Goal: Task Accomplishment & Management: Manage account settings

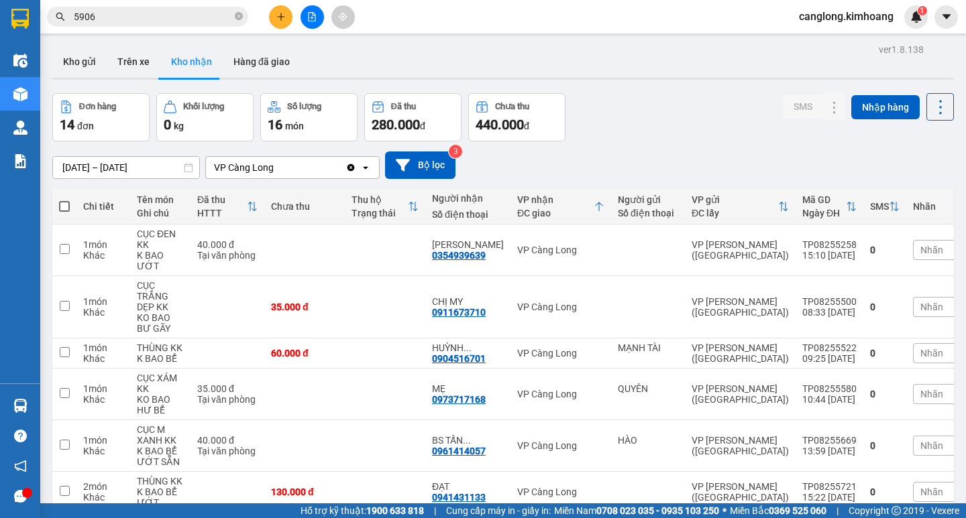
scroll to position [440, 0]
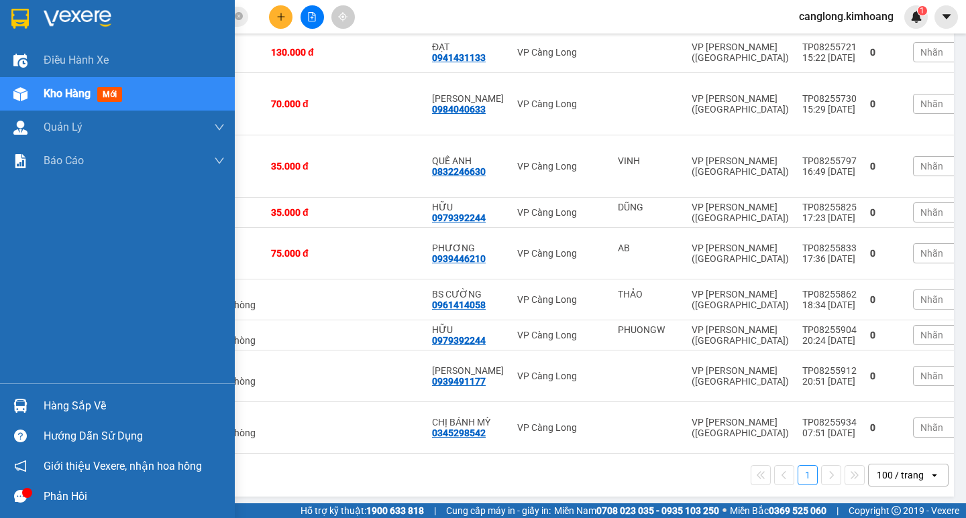
click at [53, 401] on div "Hàng sắp về" at bounding box center [134, 406] width 181 height 20
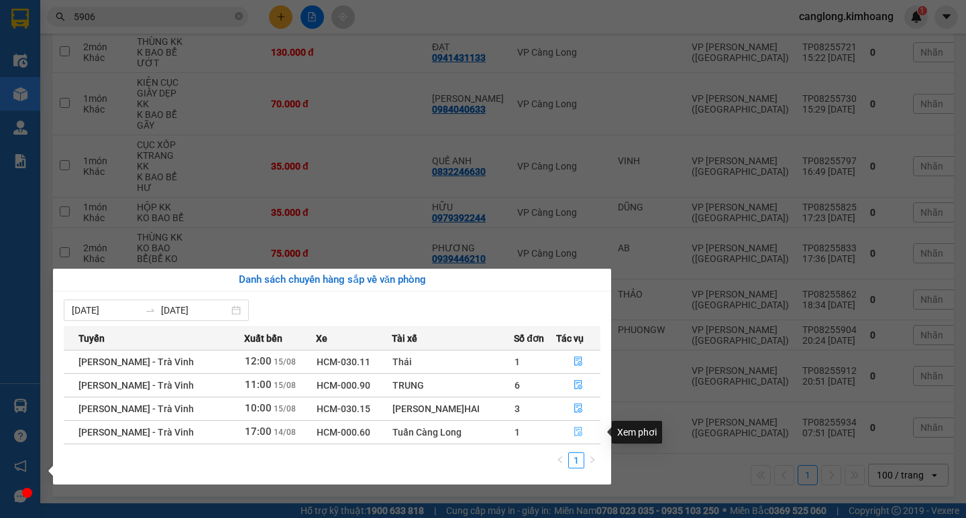
click at [574, 431] on icon "file-done" at bounding box center [578, 432] width 8 height 9
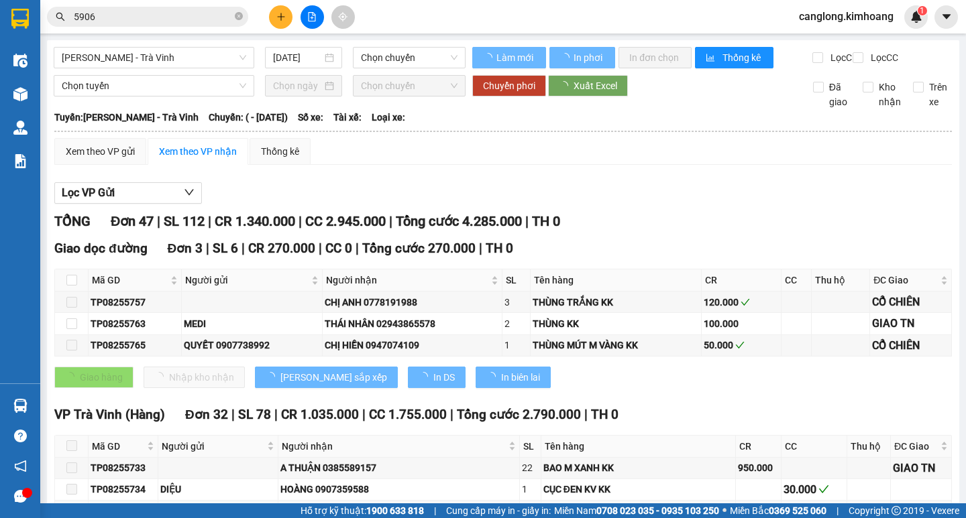
type input "[DATE]"
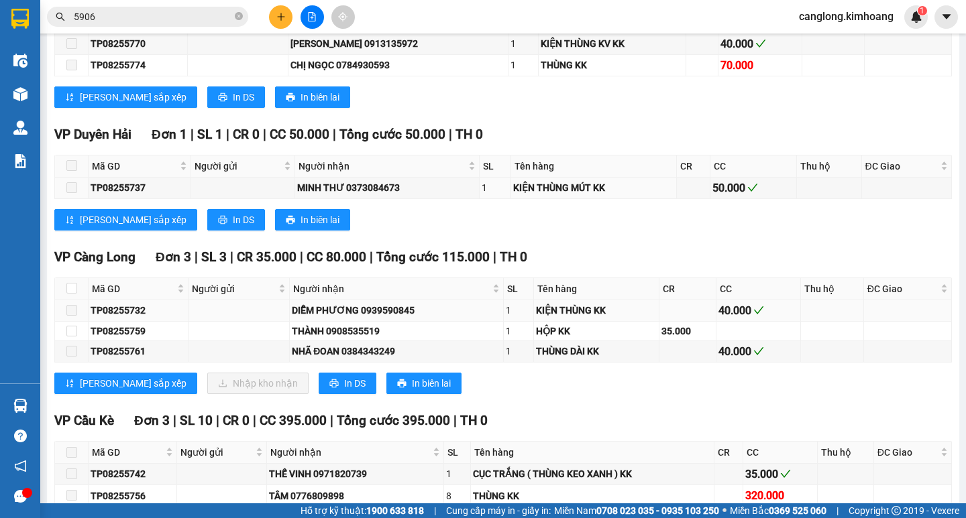
scroll to position [1476, 0]
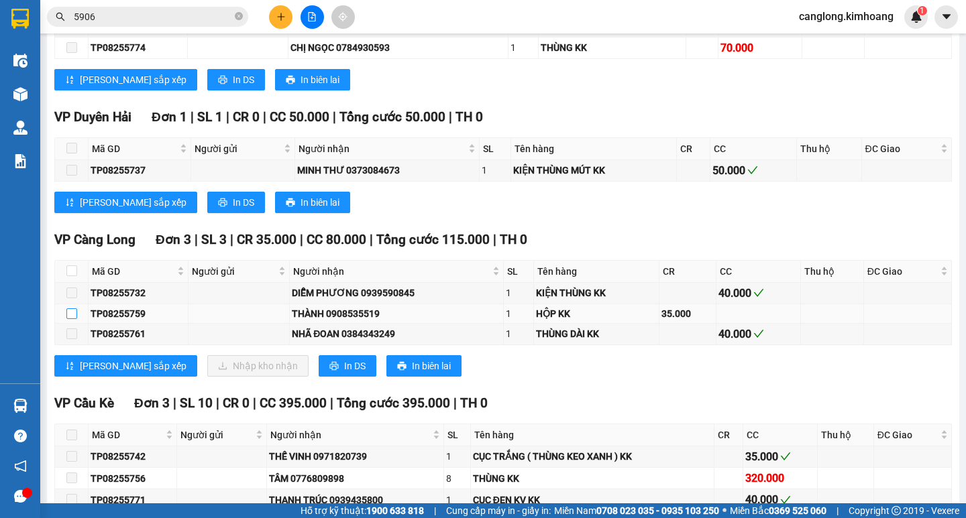
click at [70, 319] on input "checkbox" at bounding box center [71, 314] width 11 height 11
checkbox input "true"
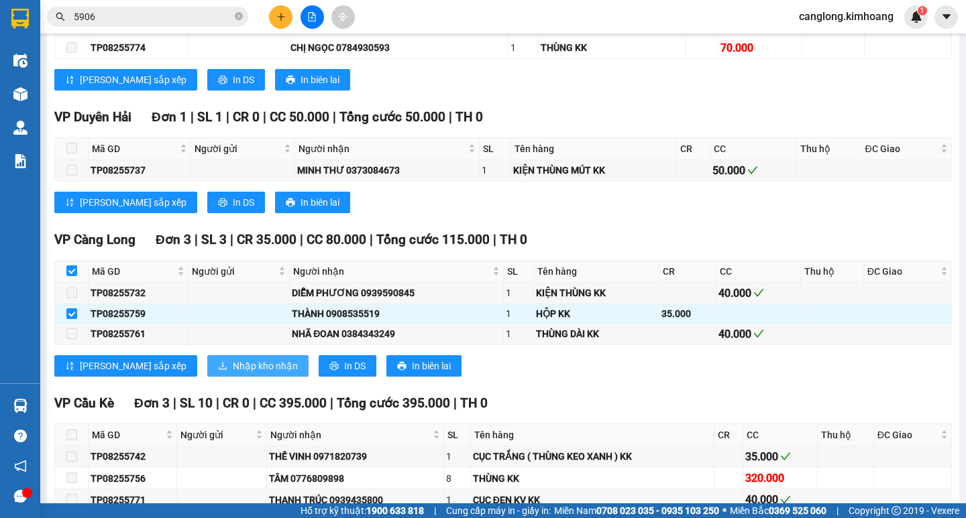
click at [233, 374] on span "Nhập kho nhận" at bounding box center [265, 366] width 65 height 15
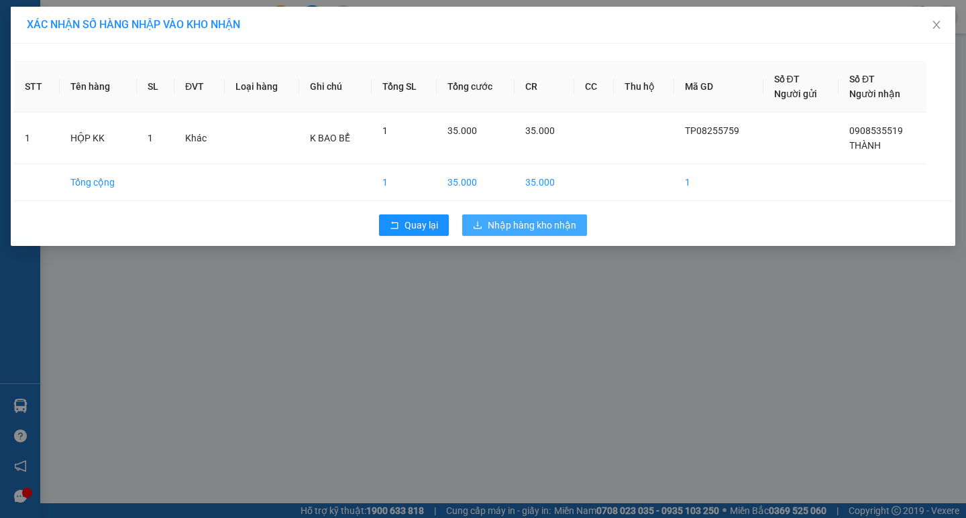
click at [491, 225] on span "Nhập hàng kho nhận" at bounding box center [532, 225] width 89 height 15
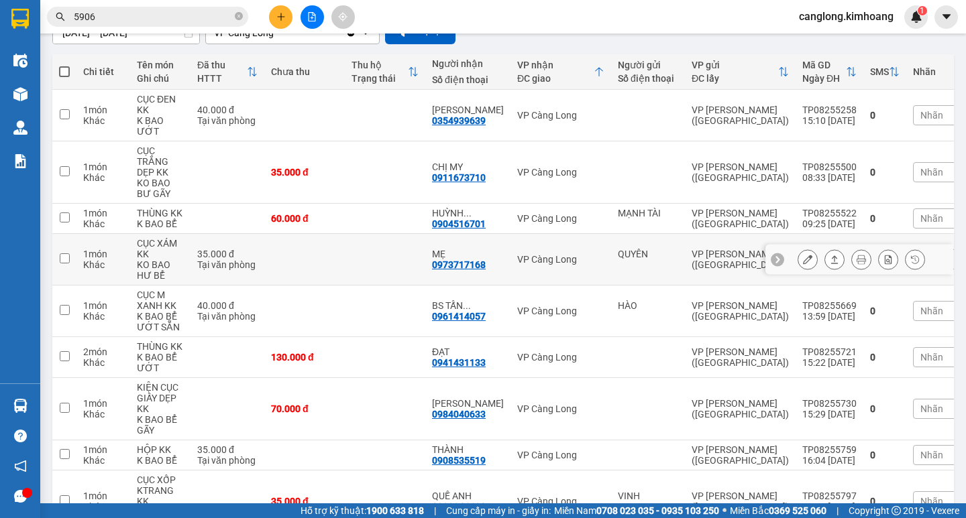
scroll to position [202, 0]
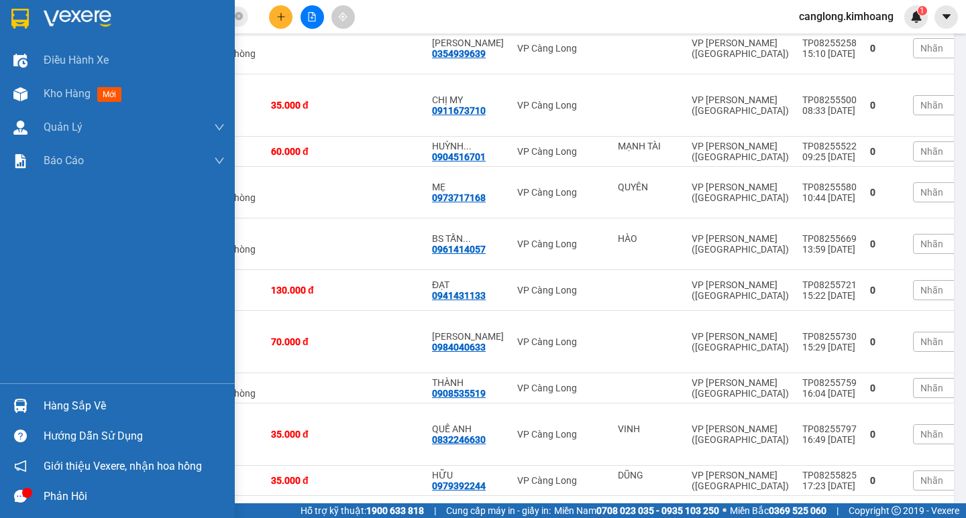
click at [67, 400] on div "Hàng sắp về" at bounding box center [134, 406] width 181 height 20
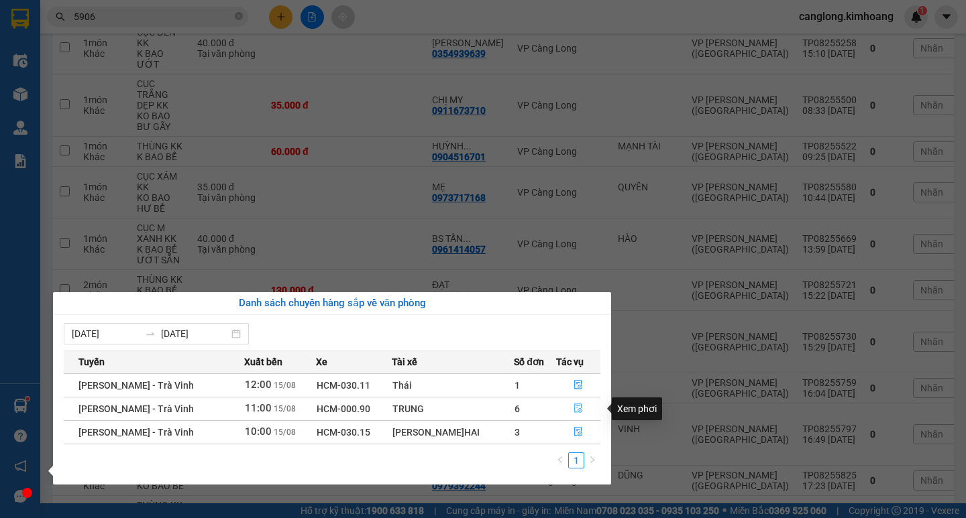
click at [574, 412] on icon "file-done" at bounding box center [578, 408] width 8 height 9
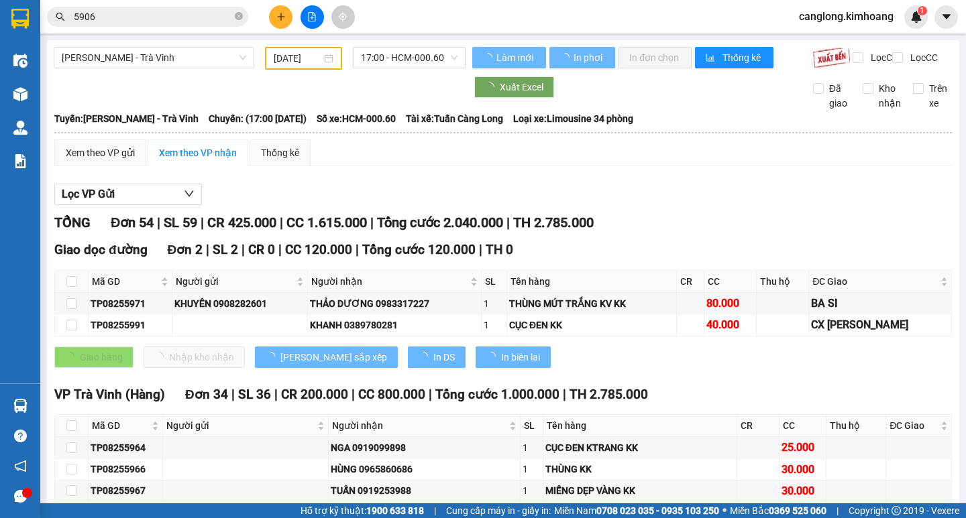
type input "[DATE]"
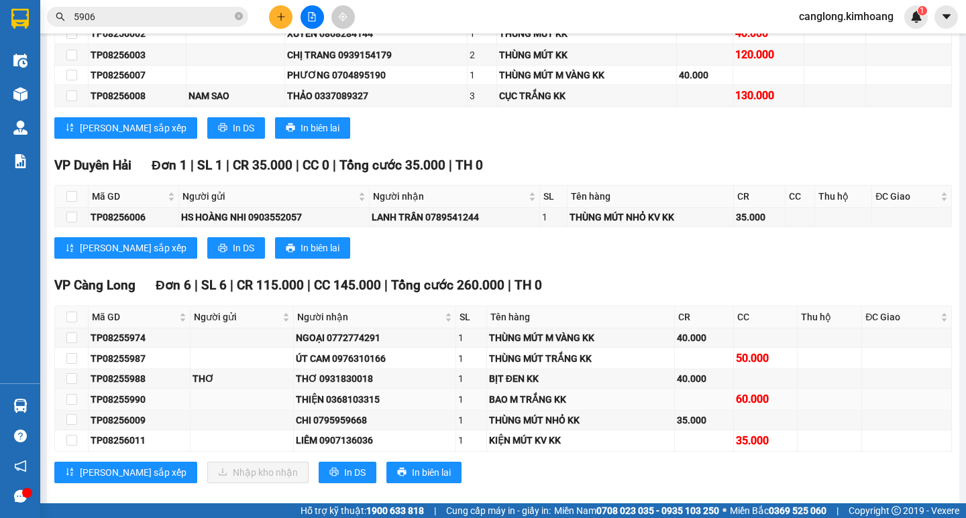
scroll to position [1543, 0]
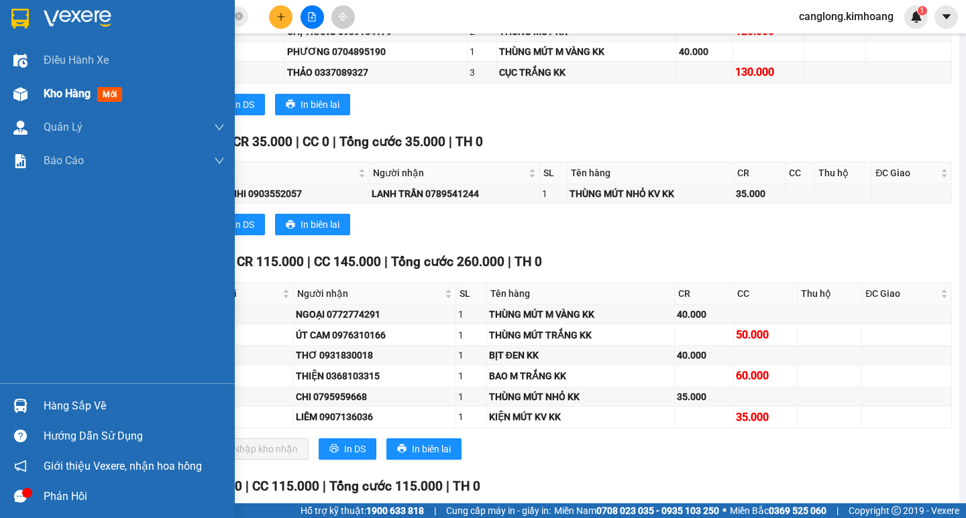
click at [46, 90] on span "Kho hàng" at bounding box center [67, 93] width 47 height 13
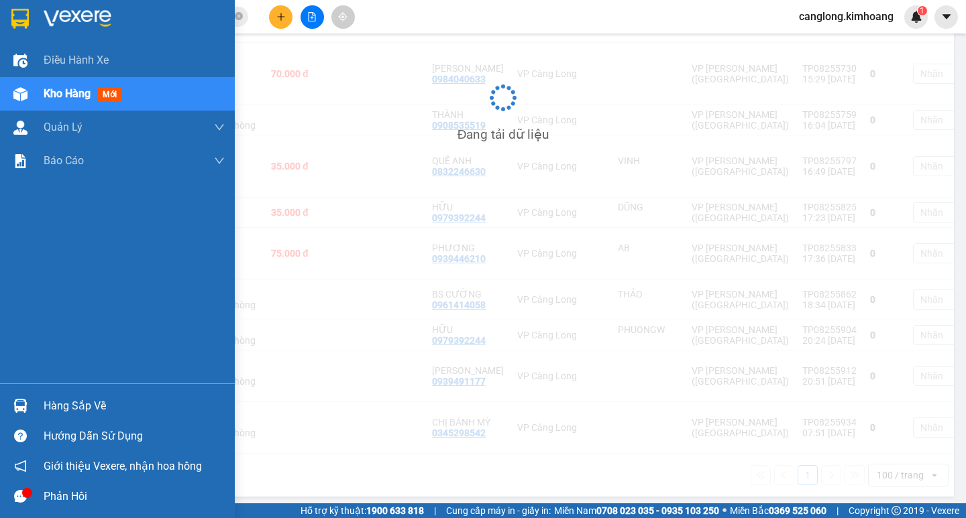
scroll to position [470, 0]
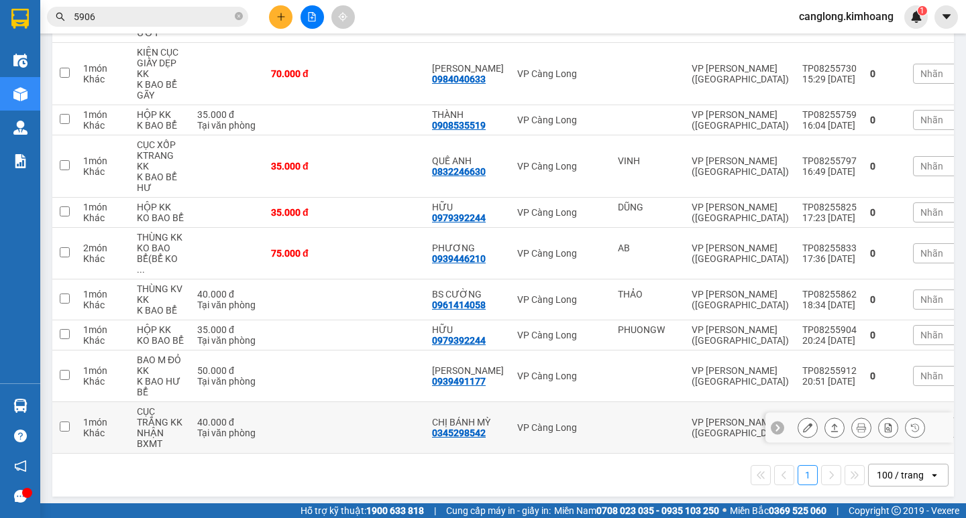
click at [85, 404] on td "1 món Khác" at bounding box center [103, 428] width 54 height 52
checkbox input "true"
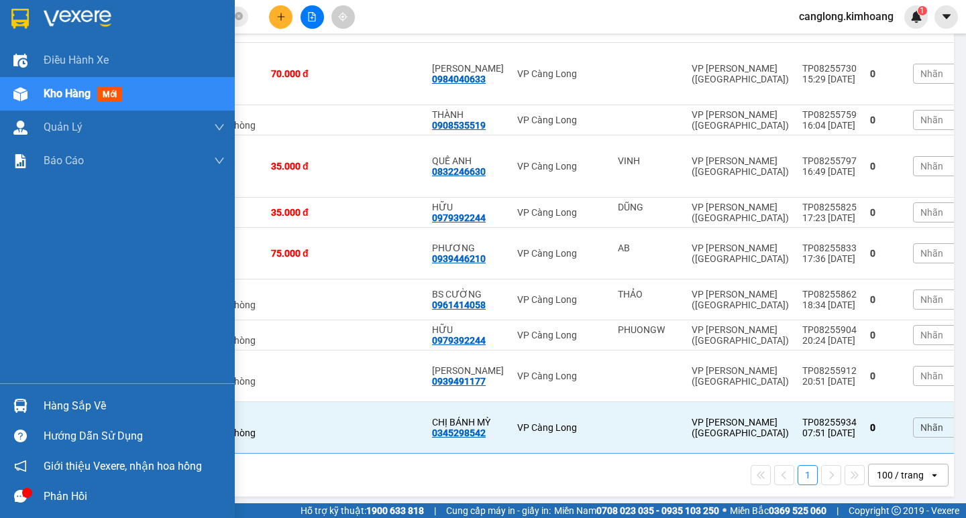
click at [18, 398] on div at bounding box center [20, 405] width 23 height 23
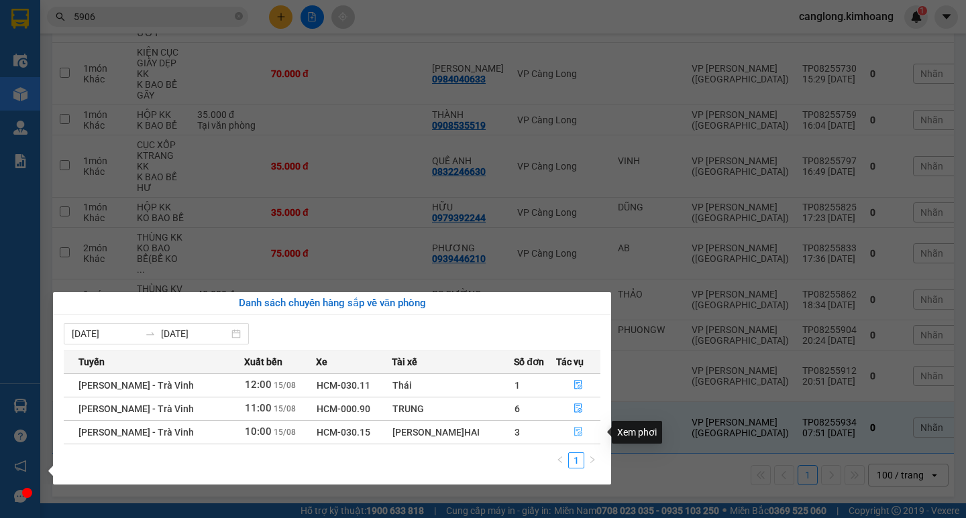
click at [569, 430] on button "button" at bounding box center [578, 432] width 43 height 21
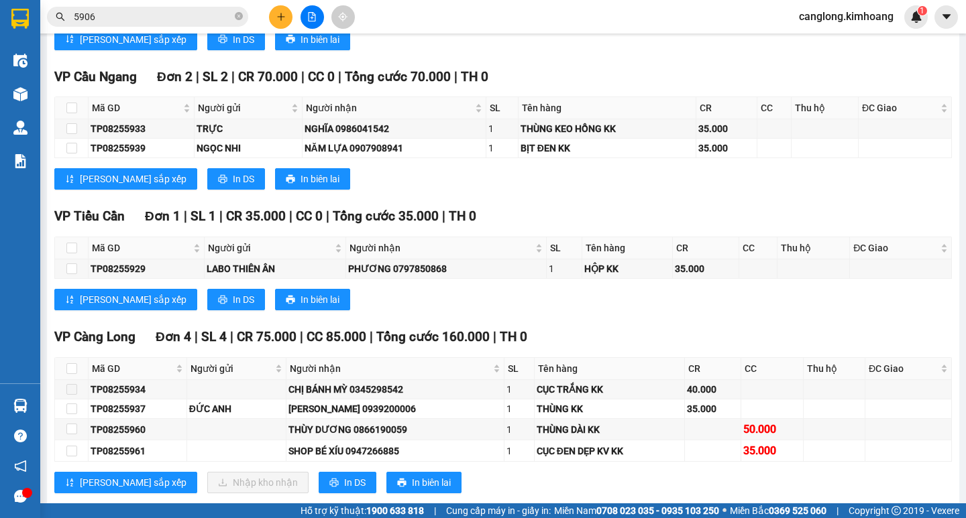
scroll to position [939, 0]
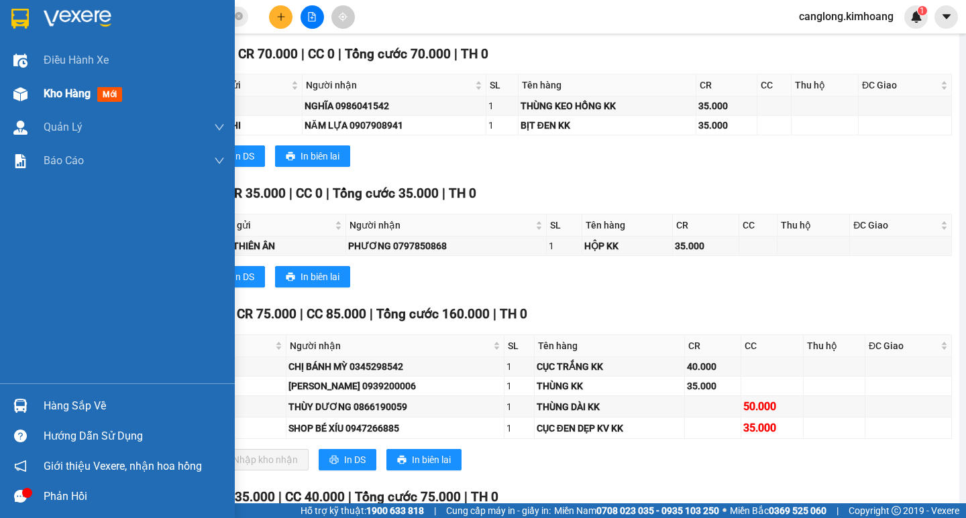
click at [68, 99] on span "Kho hàng" at bounding box center [67, 93] width 47 height 13
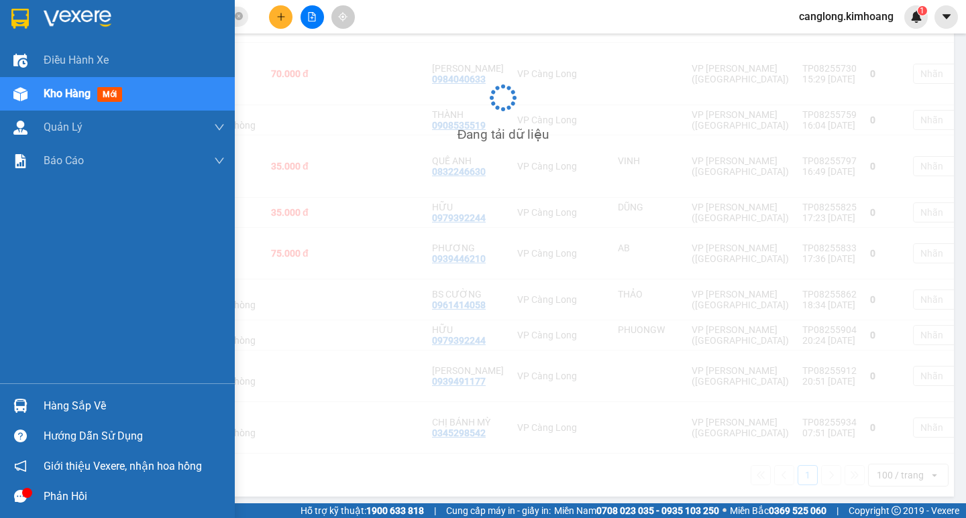
scroll to position [470, 0]
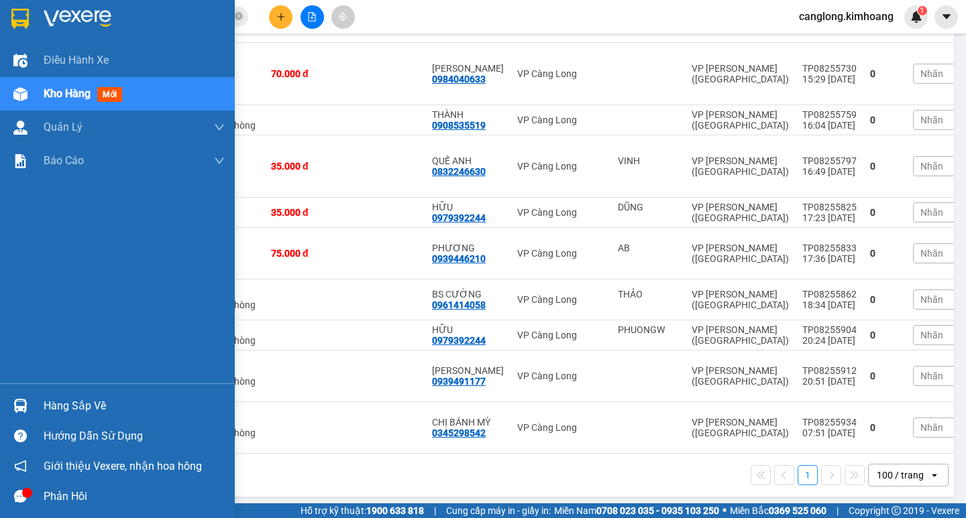
click at [34, 403] on div "Hàng sắp về" at bounding box center [117, 406] width 235 height 30
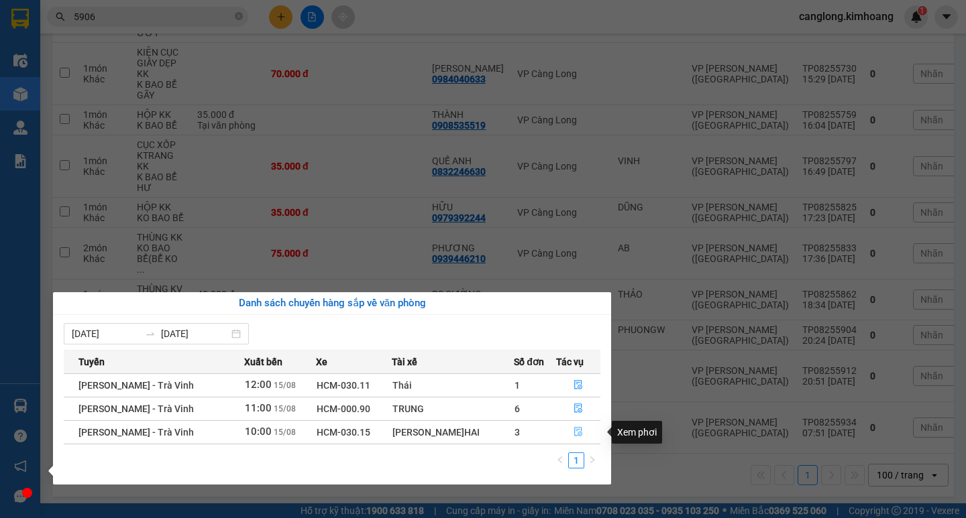
click at [579, 427] on icon "file-done" at bounding box center [577, 431] width 9 height 9
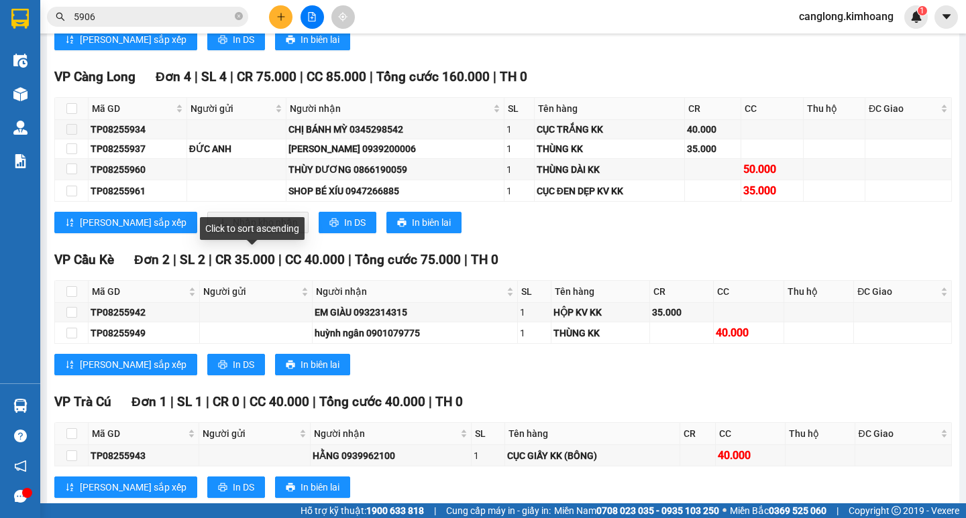
scroll to position [1086, 0]
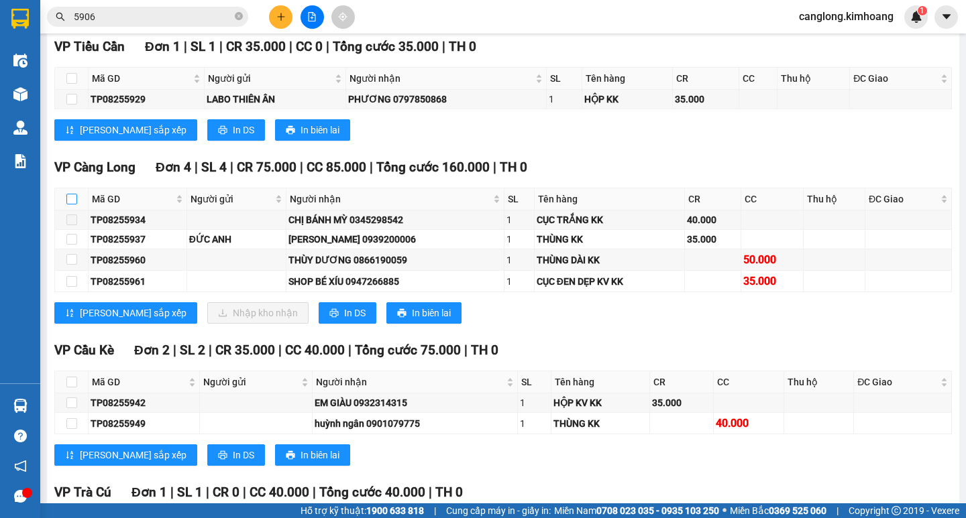
click at [73, 205] on input "checkbox" at bounding box center [71, 199] width 11 height 11
checkbox input "true"
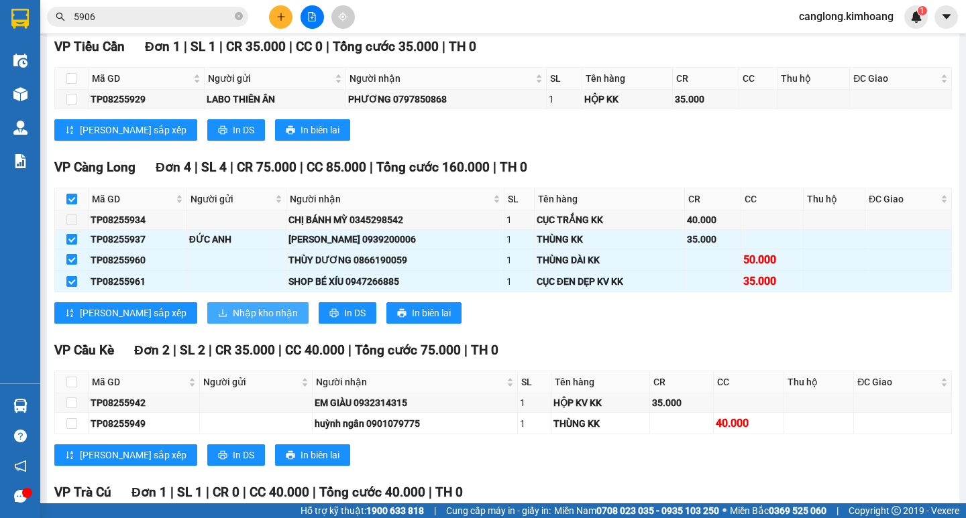
click at [233, 321] on span "Nhập kho nhận" at bounding box center [265, 313] width 65 height 15
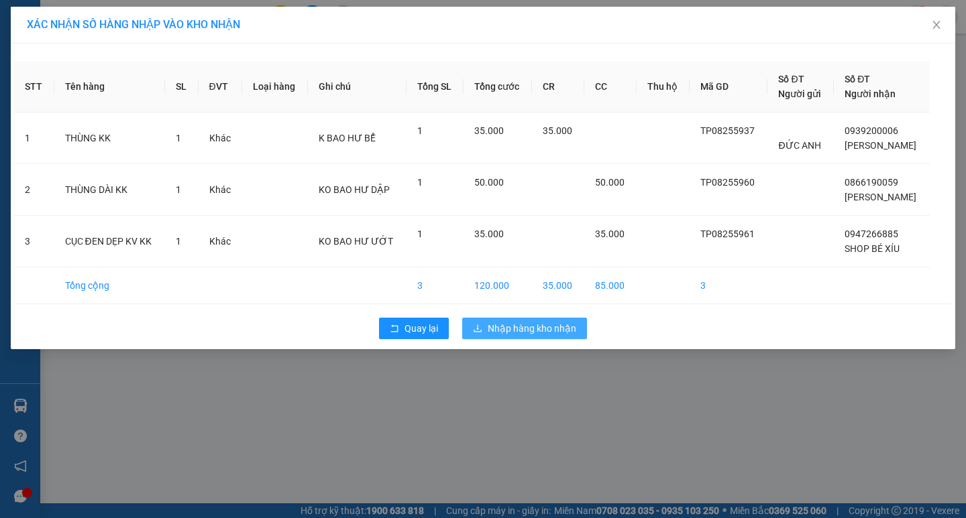
click at [496, 321] on button "Nhập hàng kho nhận" at bounding box center [524, 328] width 125 height 21
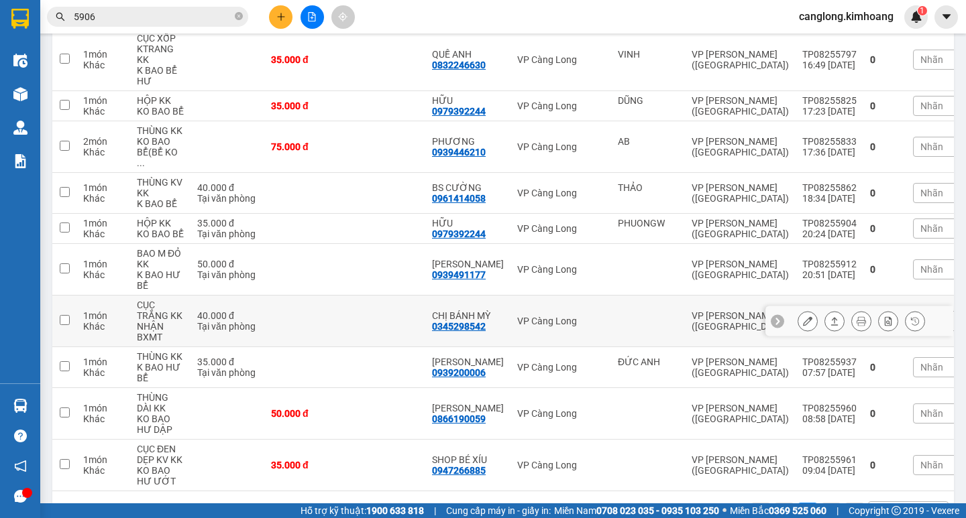
scroll to position [614, 0]
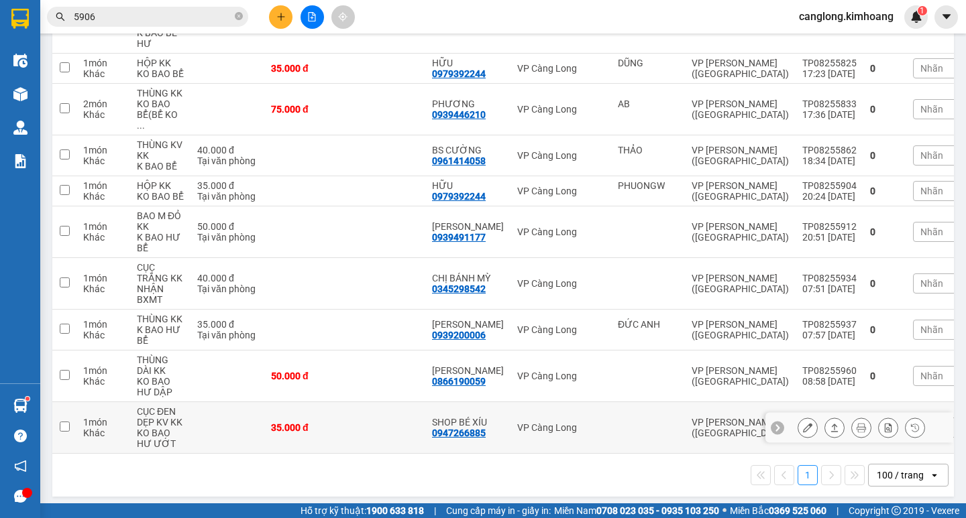
click at [429, 317] on td "[PERSON_NAME] 0939200006" at bounding box center [467, 330] width 85 height 41
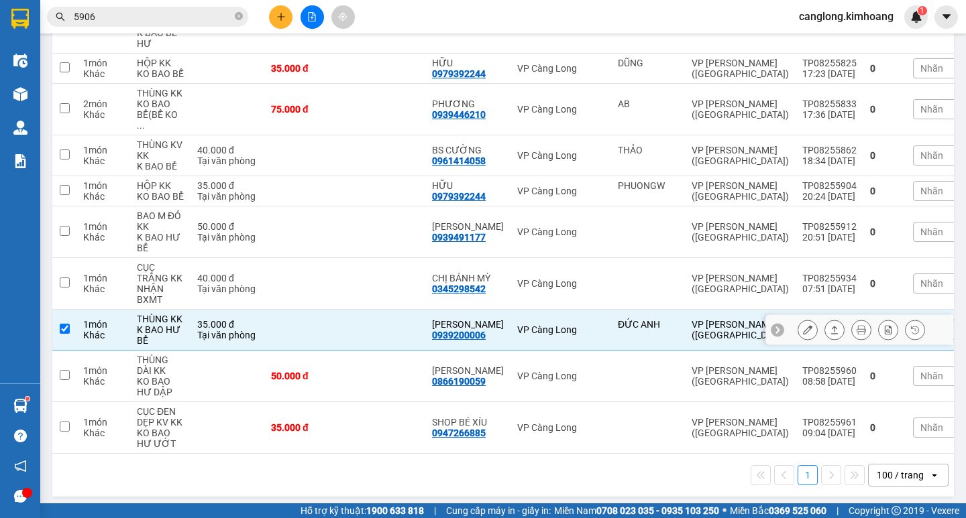
checkbox input "true"
drag, startPoint x: 417, startPoint y: 318, endPoint x: 249, endPoint y: 486, distance: 238.1
drag, startPoint x: 249, startPoint y: 486, endPoint x: 631, endPoint y: 296, distance: 426.8
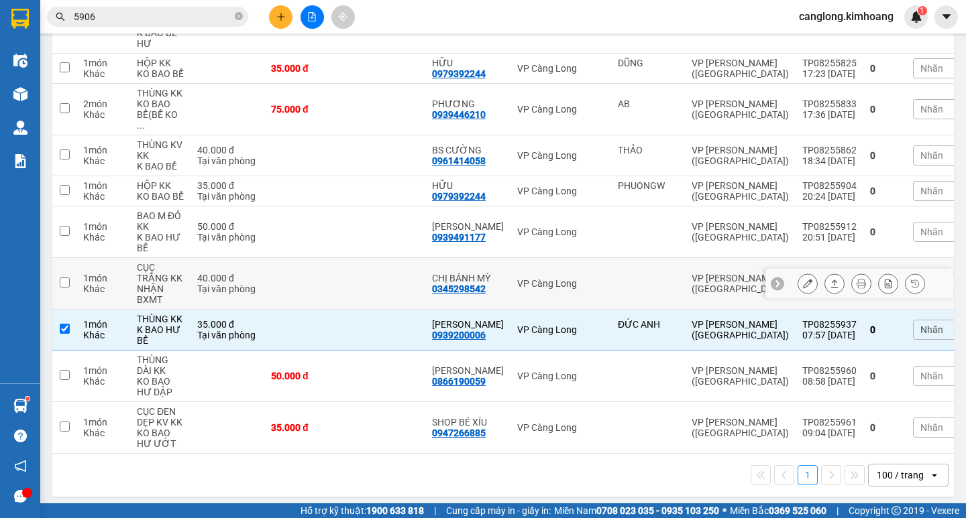
drag, startPoint x: 631, startPoint y: 296, endPoint x: 23, endPoint y: 400, distance: 617.2
click at [23, 400] on img at bounding box center [20, 406] width 14 height 14
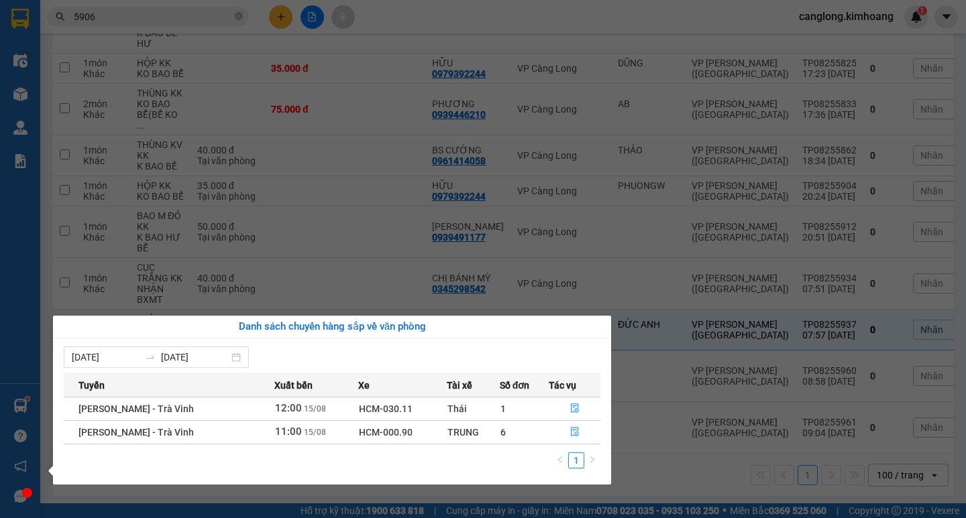
click at [23, 400] on div "Điều hành xe Kho hàng mới Quản [PERSON_NAME] lý chuyến Quản lý khách hàng mới B…" at bounding box center [20, 259] width 40 height 518
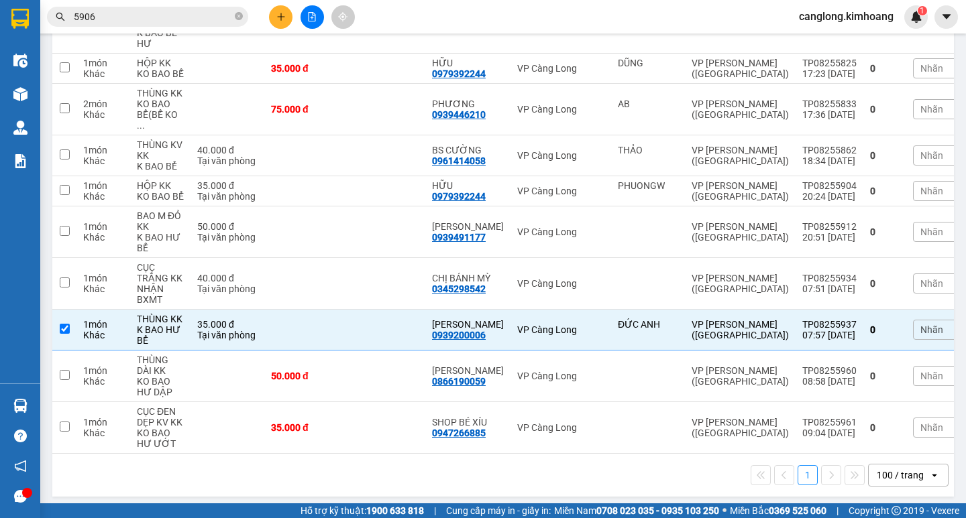
click at [172, 17] on input "5906" at bounding box center [153, 16] width 158 height 15
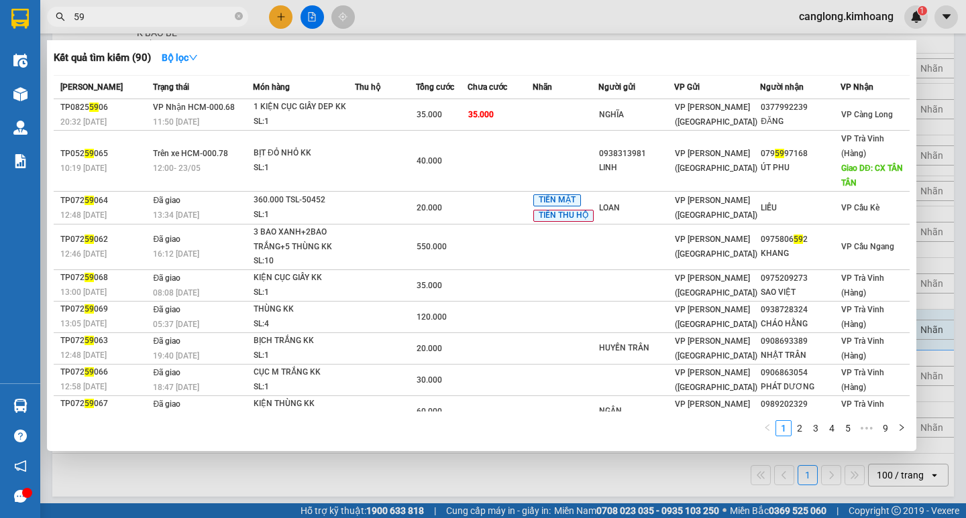
type input "5"
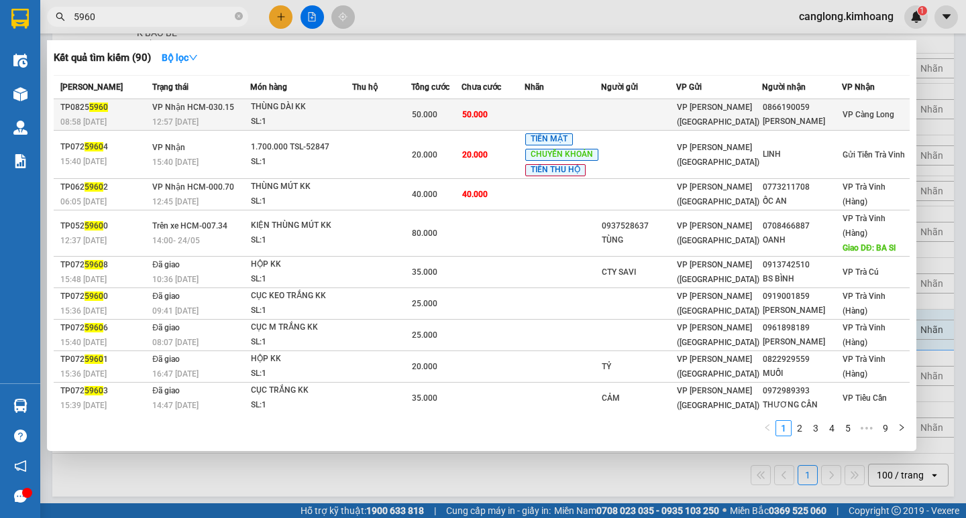
type input "5960"
click at [600, 107] on td at bounding box center [562, 115] width 76 height 32
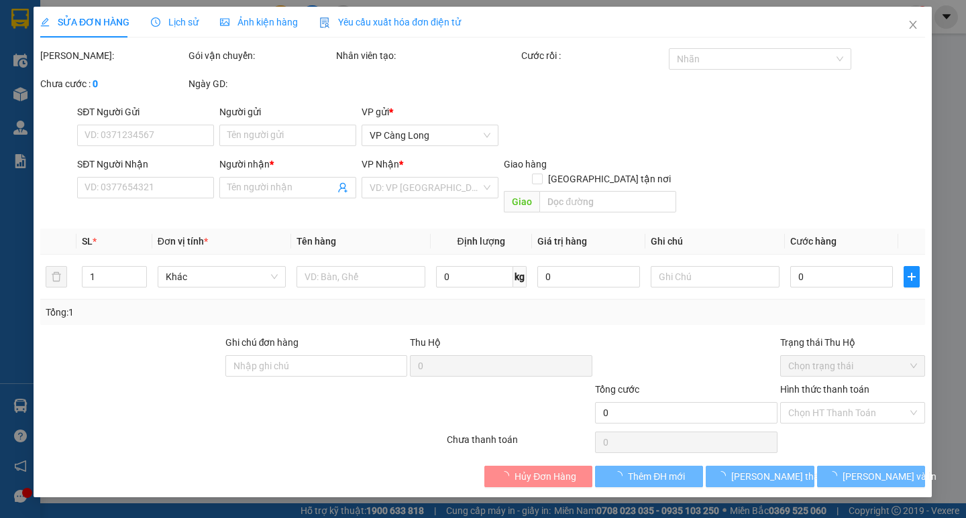
type input "0866190059"
type input "[PERSON_NAME]"
type input "50.000"
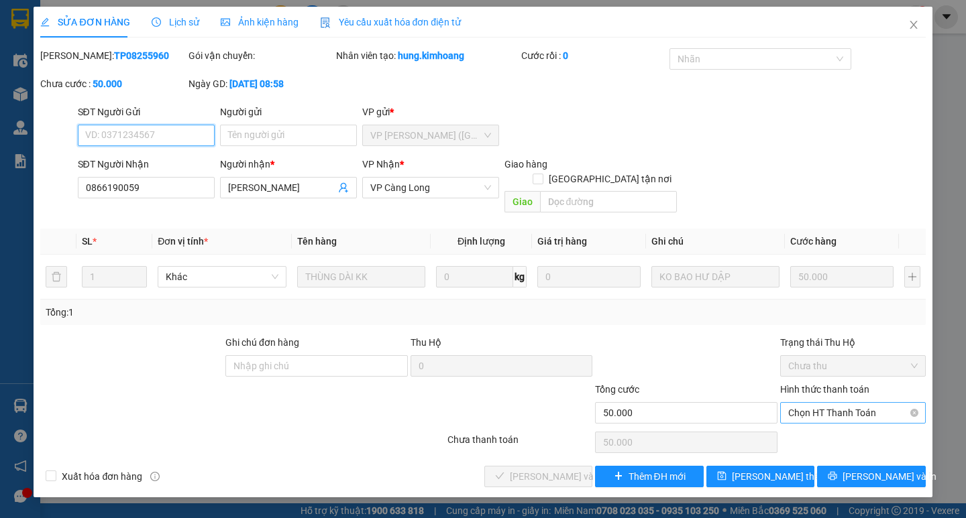
click at [824, 403] on span "Chọn HT Thanh Toán" at bounding box center [852, 413] width 129 height 20
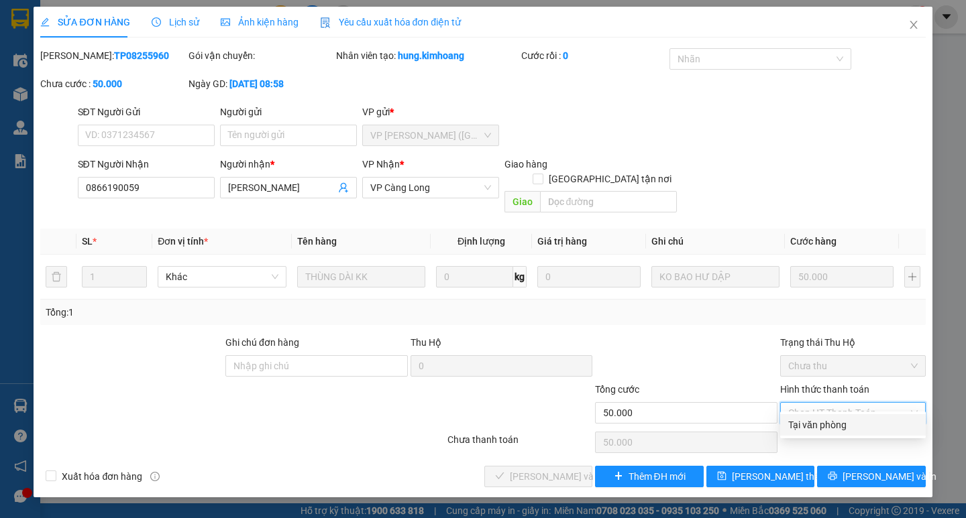
click at [836, 420] on div "Tại văn phòng" at bounding box center [852, 425] width 129 height 15
type input "0"
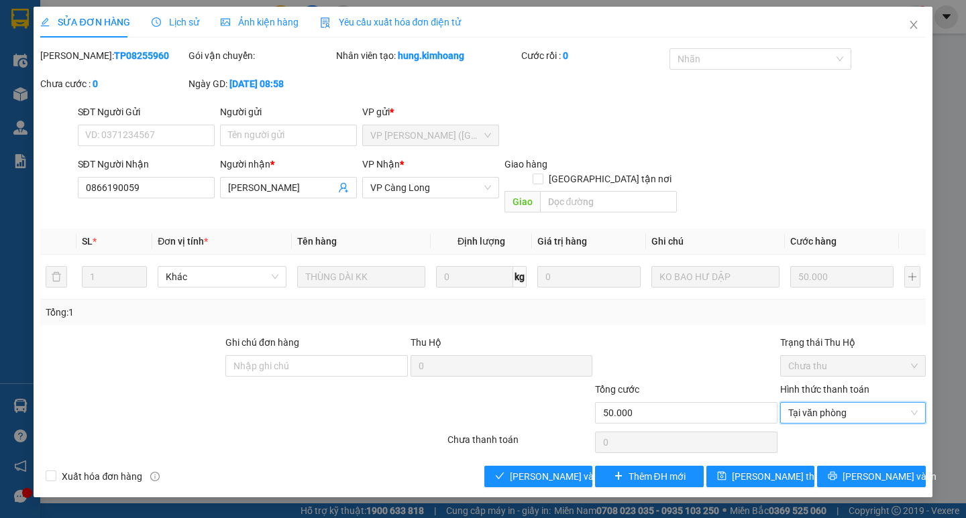
click at [836, 429] on div at bounding box center [853, 442] width 148 height 27
click at [526, 470] on span "[PERSON_NAME] và Giao hàng" at bounding box center [574, 477] width 129 height 15
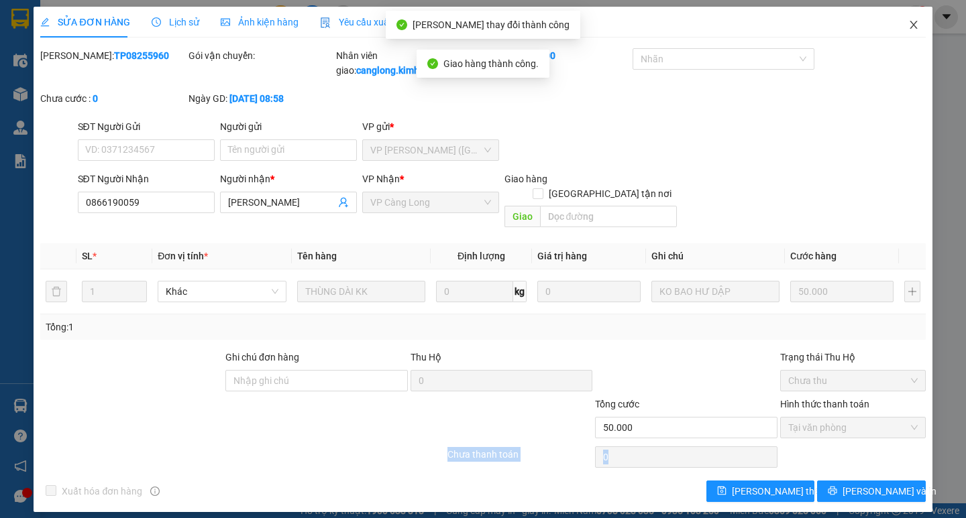
click at [912, 25] on icon "close" at bounding box center [913, 24] width 11 height 11
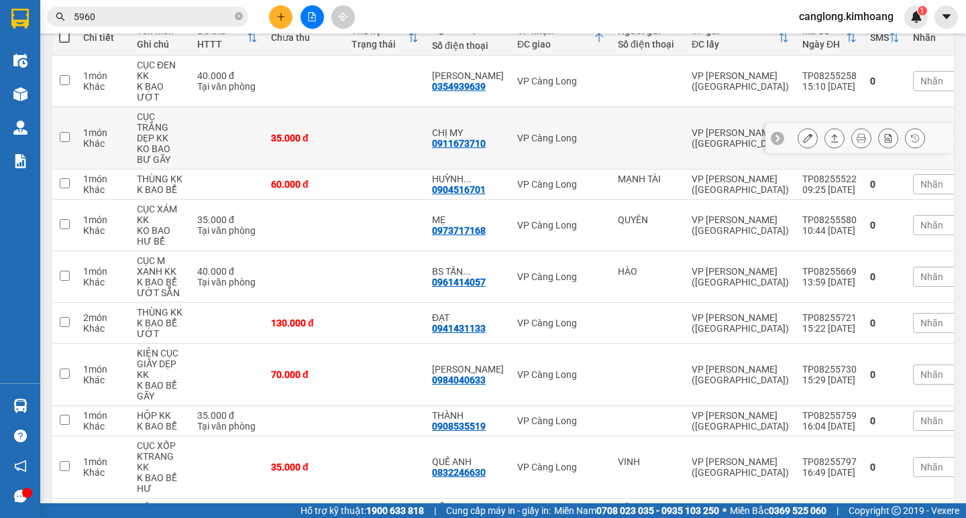
scroll to position [201, 0]
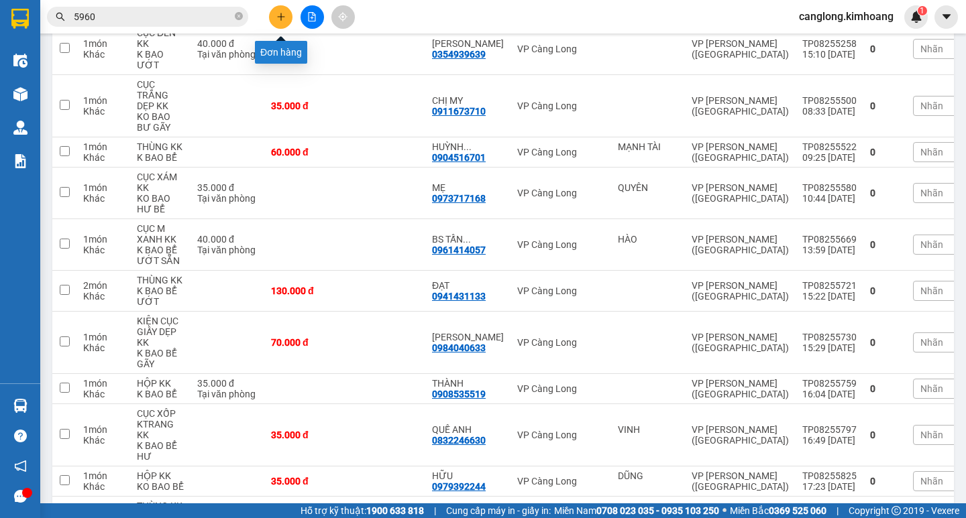
click at [278, 16] on icon "plus" at bounding box center [280, 16] width 9 height 9
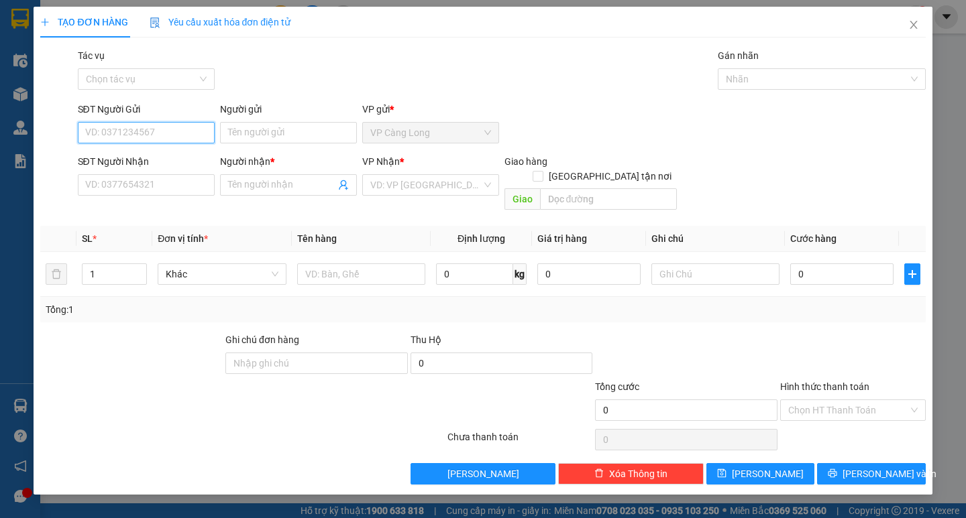
click at [141, 133] on input "SĐT Người Gửi" at bounding box center [146, 132] width 137 height 21
click at [146, 160] on div "0961437008 - PHƯỢNG" at bounding box center [146, 159] width 121 height 15
type input "0961437008"
type input "PHƯỢNG"
type input "0938390982"
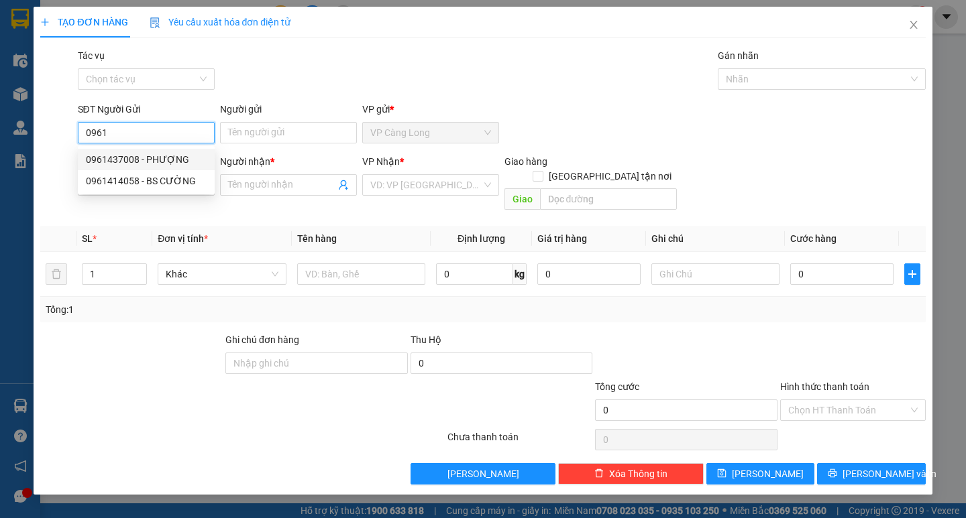
type input "TÂN"
type input "35.000"
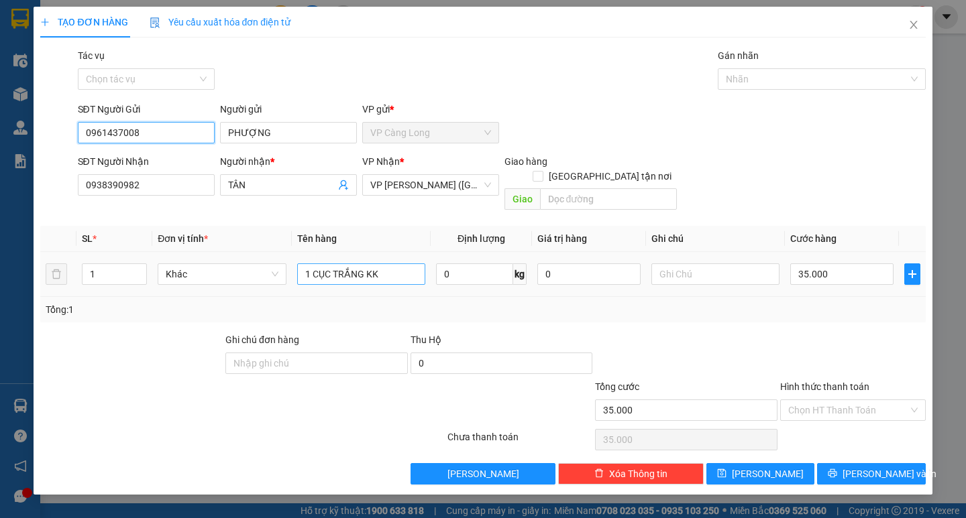
type input "0961437008"
click at [387, 264] on input "1 CỤC TRẮNG KK" at bounding box center [361, 274] width 128 height 21
type input "1 HỘP GIẤY KK"
click at [834, 400] on input "Hình thức thanh toán" at bounding box center [848, 410] width 120 height 20
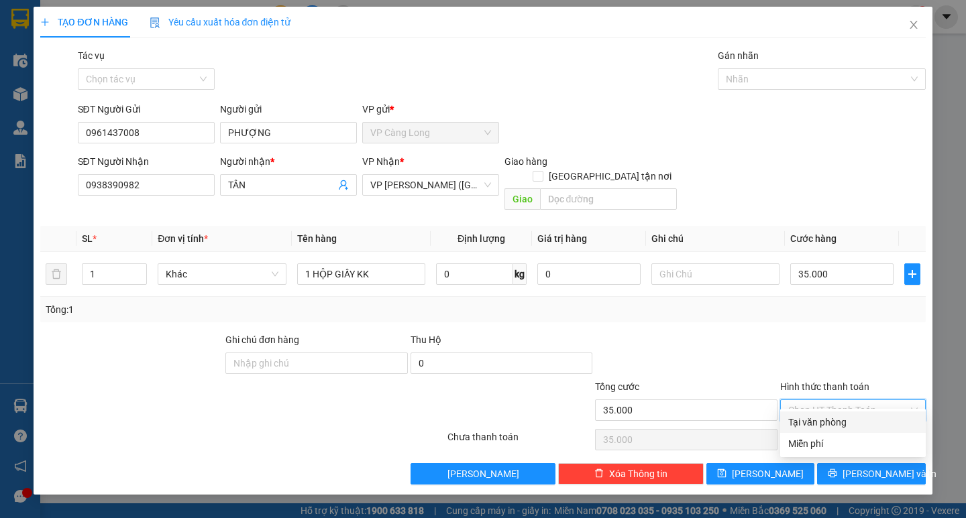
click at [846, 415] on div "Tại văn phòng" at bounding box center [852, 422] width 129 height 15
type input "0"
drag, startPoint x: 858, startPoint y: 455, endPoint x: 866, endPoint y: 451, distance: 8.7
click at [859, 463] on button "[PERSON_NAME] và In" at bounding box center [871, 473] width 108 height 21
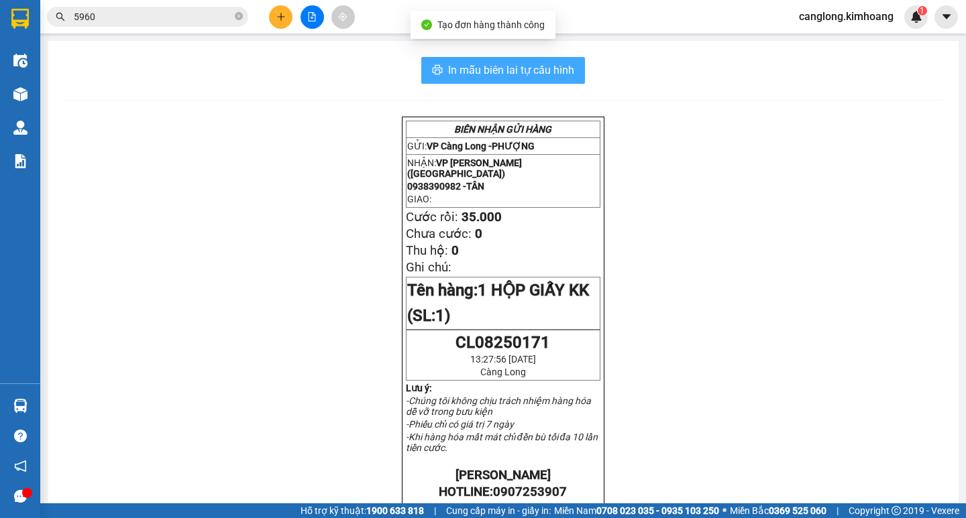
click at [502, 69] on span "In mẫu biên lai tự cấu hình" at bounding box center [511, 70] width 126 height 17
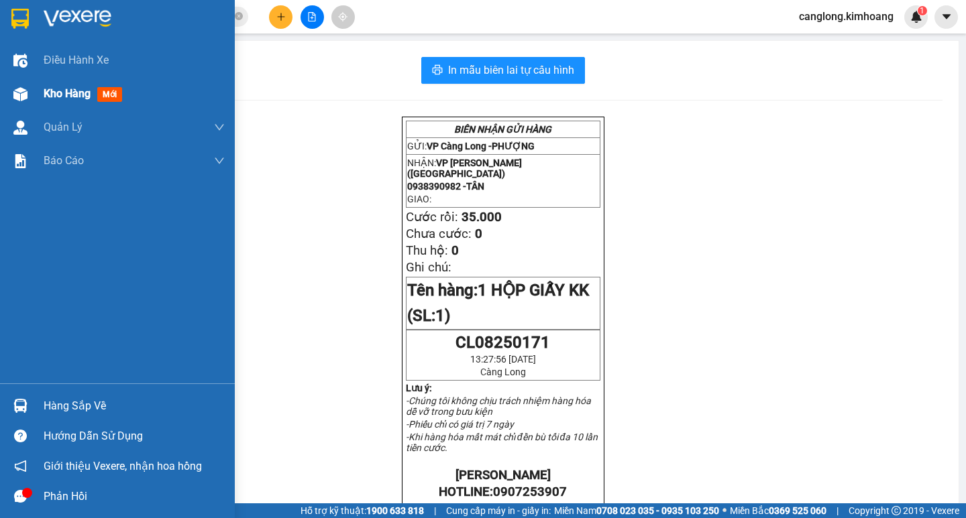
click at [33, 100] on div "Kho hàng mới" at bounding box center [117, 94] width 235 height 34
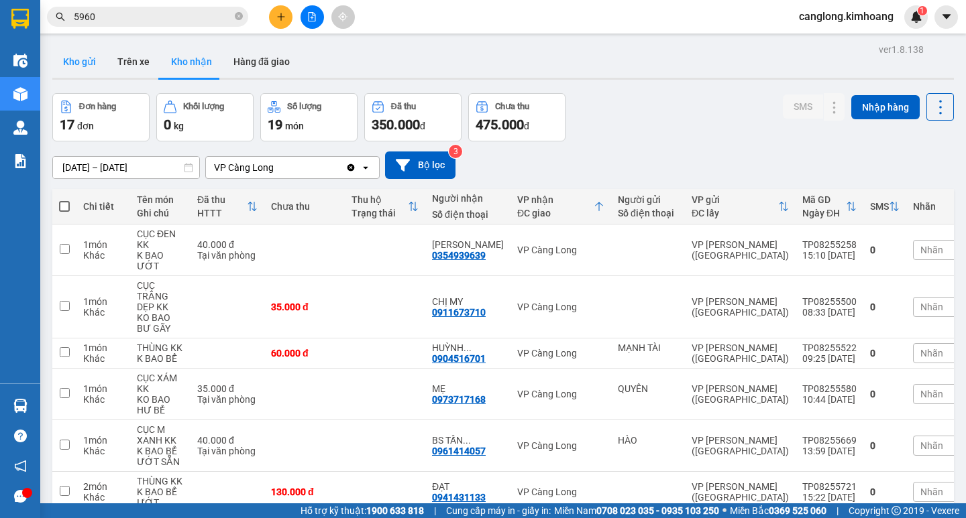
click at [90, 63] on button "Kho gửi" at bounding box center [79, 62] width 54 height 32
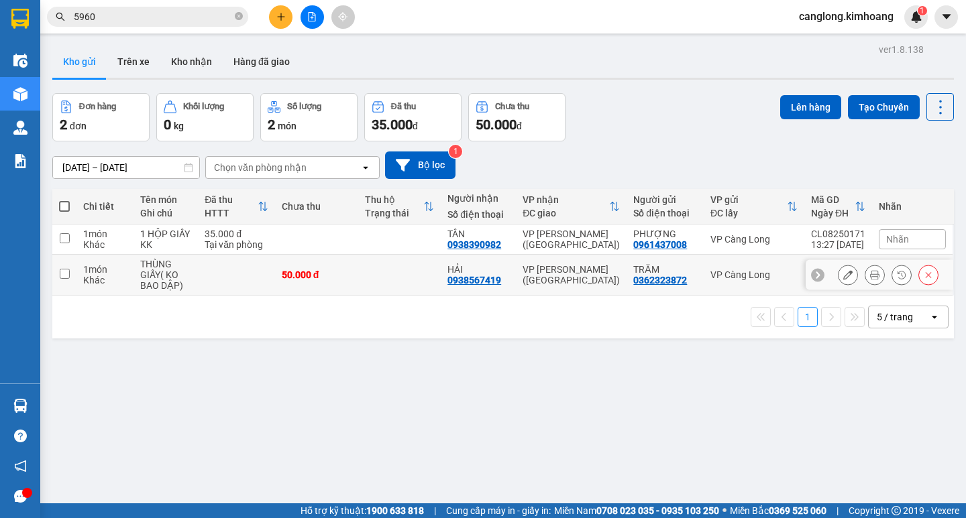
click at [270, 263] on td at bounding box center [236, 275] width 77 height 41
checkbox input "true"
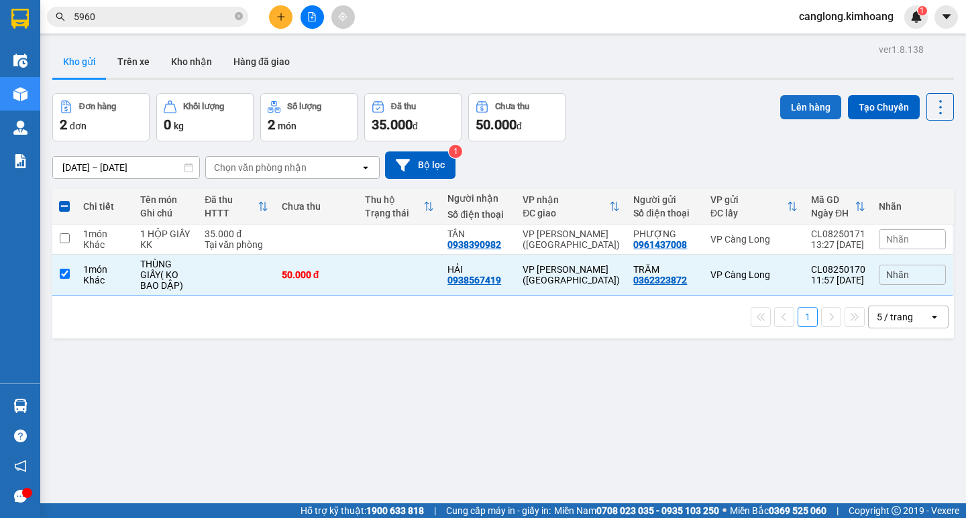
click at [807, 105] on button "Lên hàng" at bounding box center [810, 107] width 61 height 24
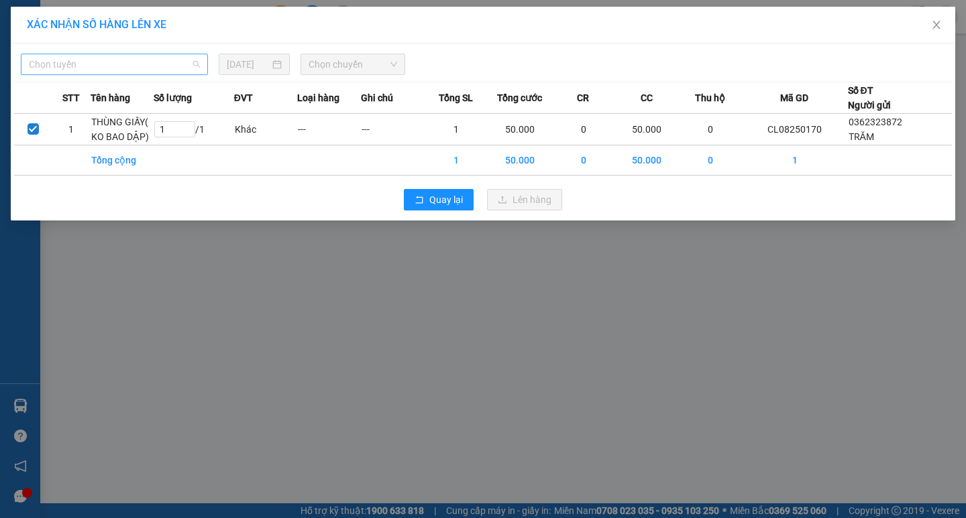
click at [177, 67] on span "Chọn tuyến" at bounding box center [114, 64] width 171 height 20
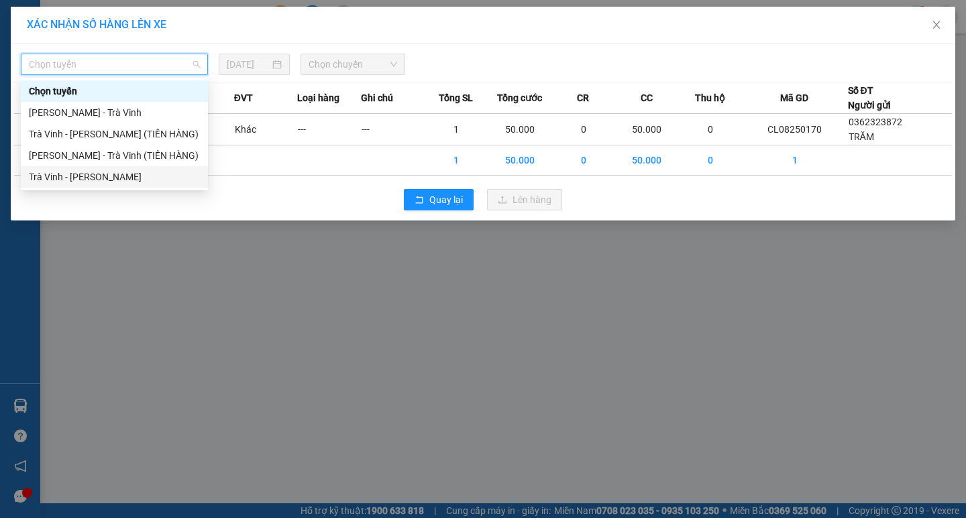
click at [113, 173] on div "Trà Vinh - [PERSON_NAME]" at bounding box center [114, 177] width 171 height 15
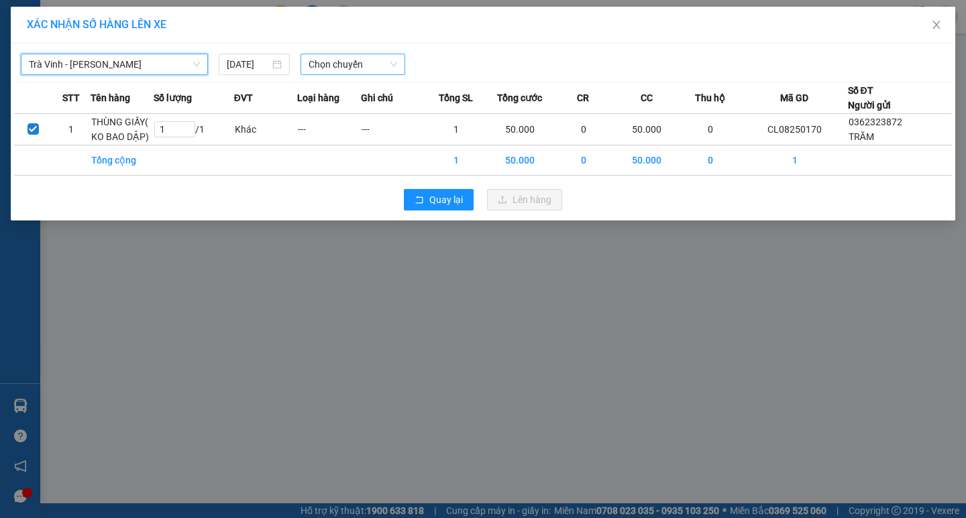
click at [374, 58] on span "Chọn chuyến" at bounding box center [353, 64] width 89 height 20
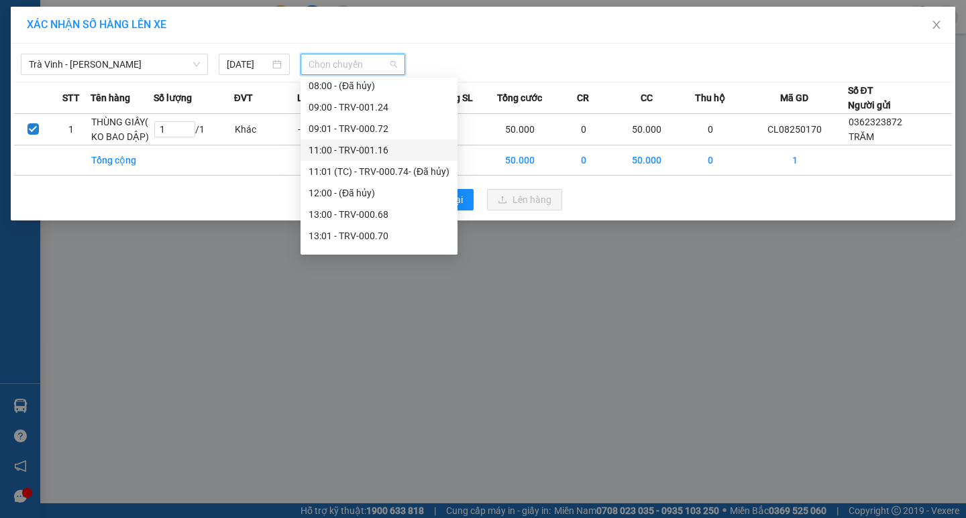
scroll to position [335, 0]
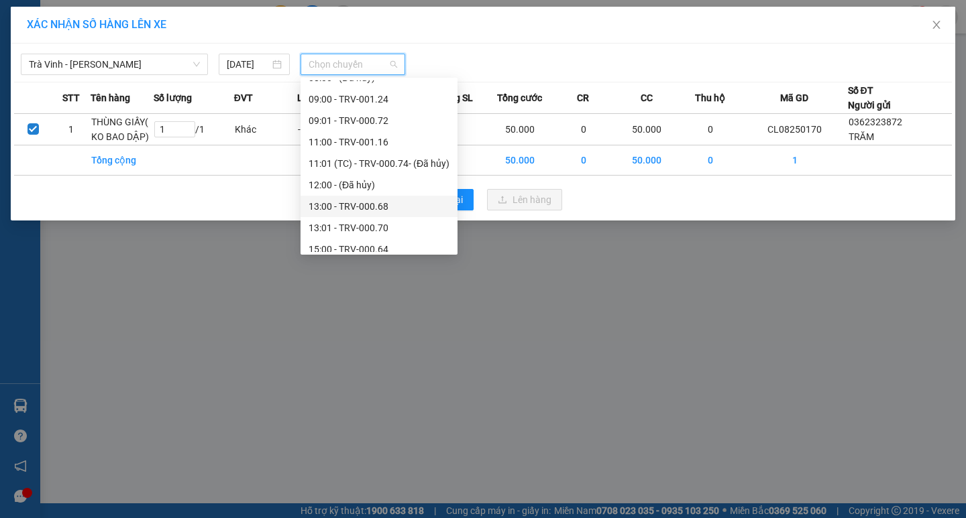
click at [358, 201] on div "13:00 - TRV-000.68" at bounding box center [379, 206] width 141 height 15
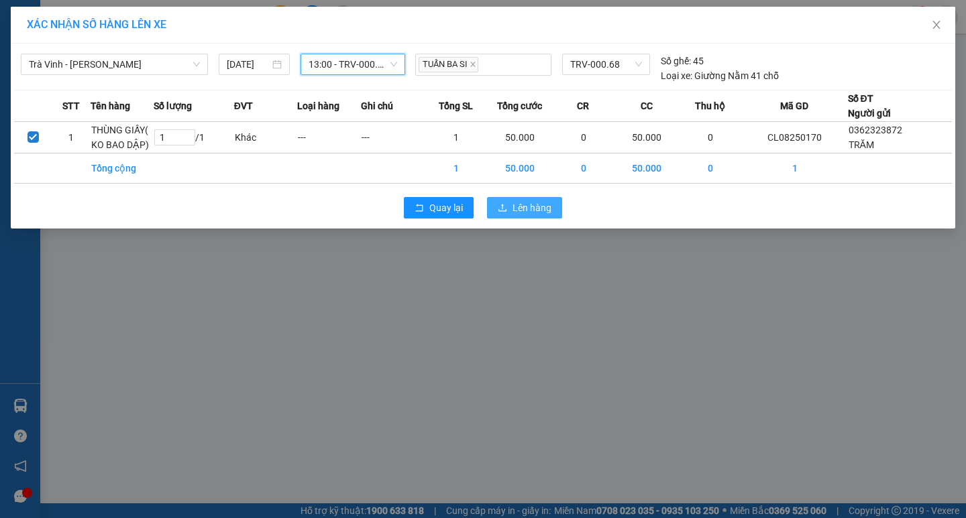
click at [531, 207] on span "Lên hàng" at bounding box center [531, 208] width 39 height 15
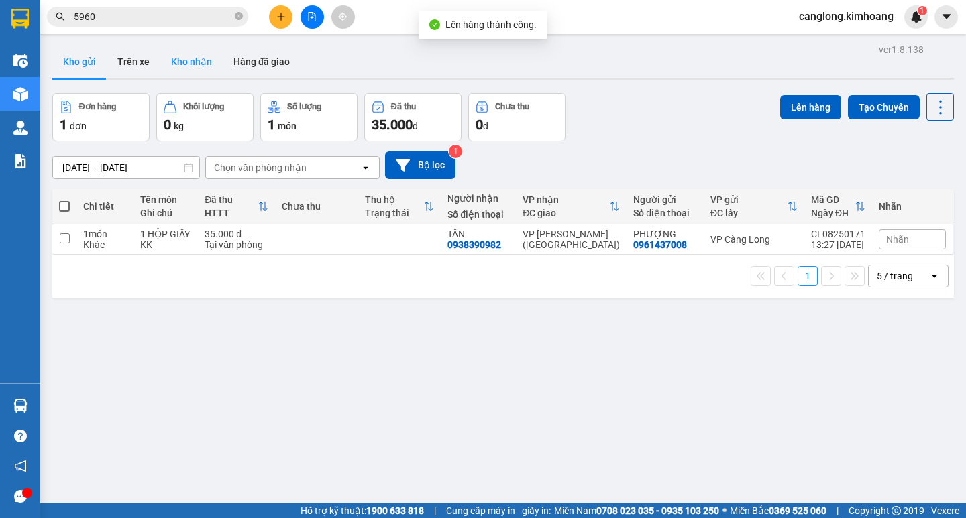
click at [200, 58] on button "Kho nhận" at bounding box center [191, 62] width 62 height 32
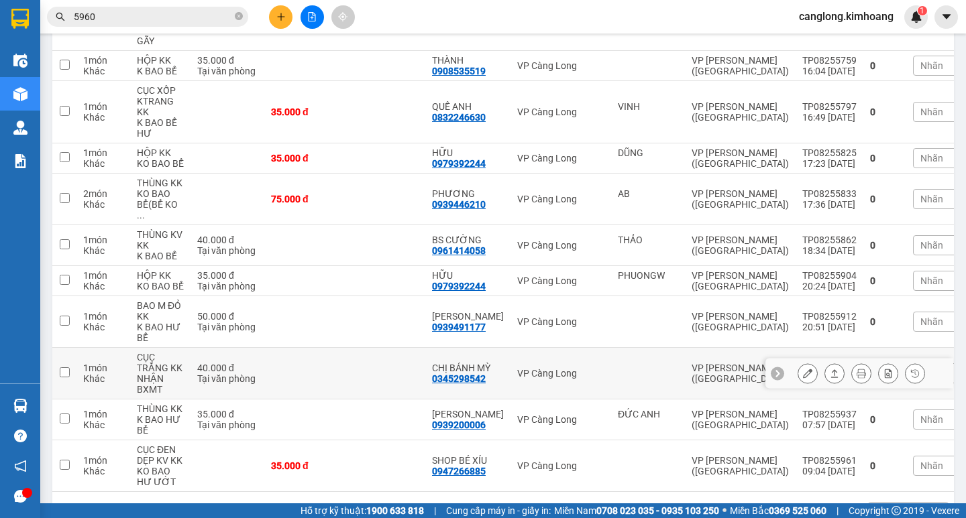
scroll to position [563, 0]
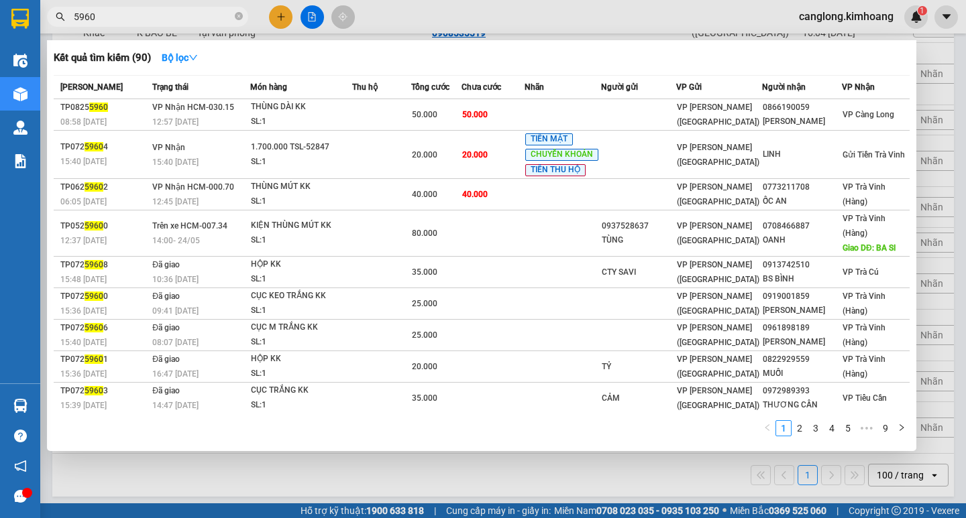
click at [161, 15] on input "5960" at bounding box center [153, 16] width 158 height 15
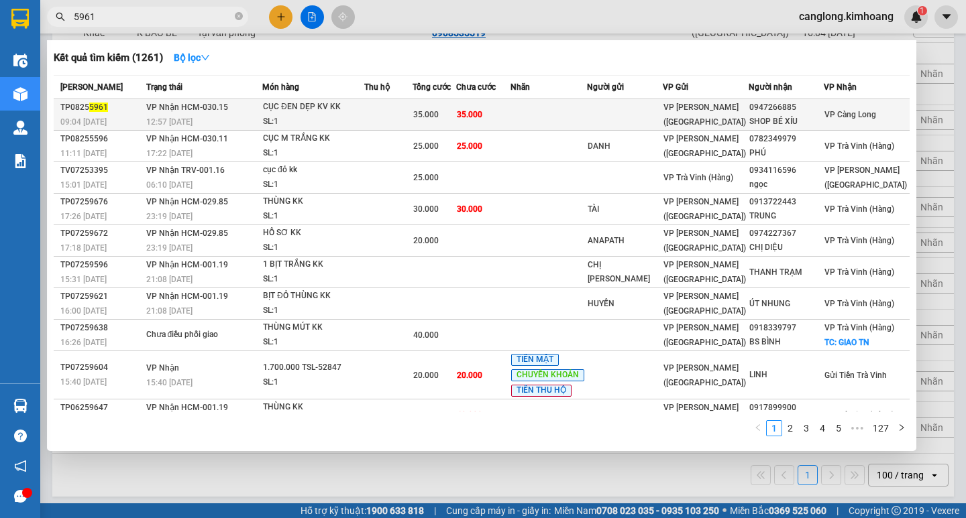
type input "5961"
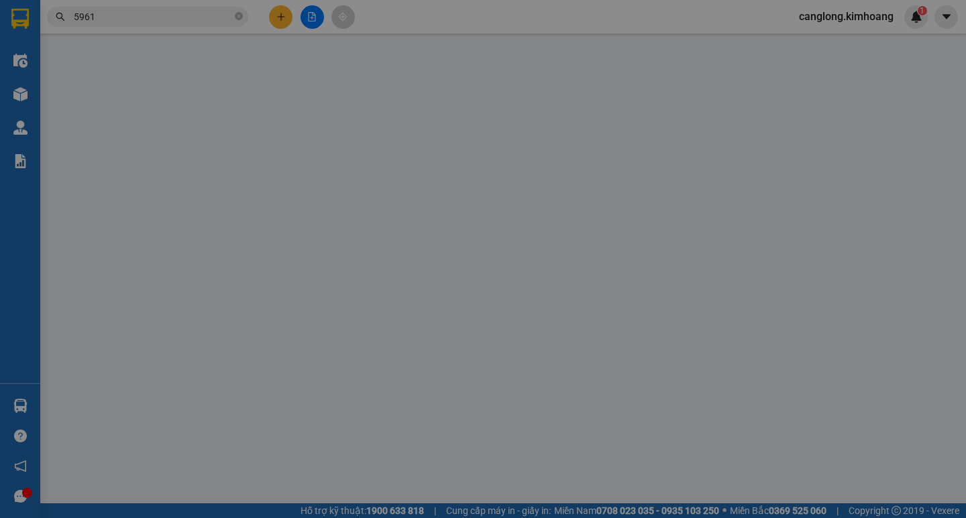
type input "0947266885"
type input "SHOP BÉ XÍU"
type input "GẤP"
type input "35.000"
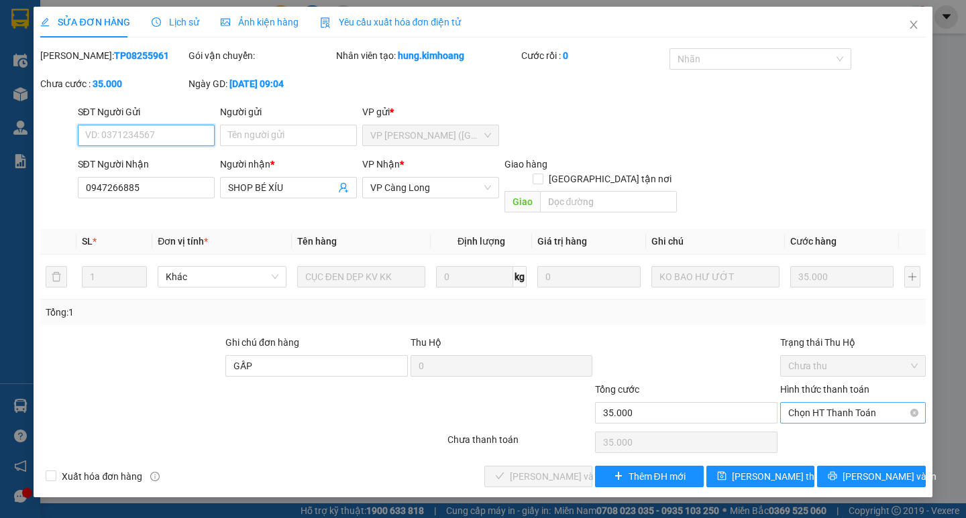
click at [856, 403] on span "Chọn HT Thanh Toán" at bounding box center [852, 413] width 129 height 20
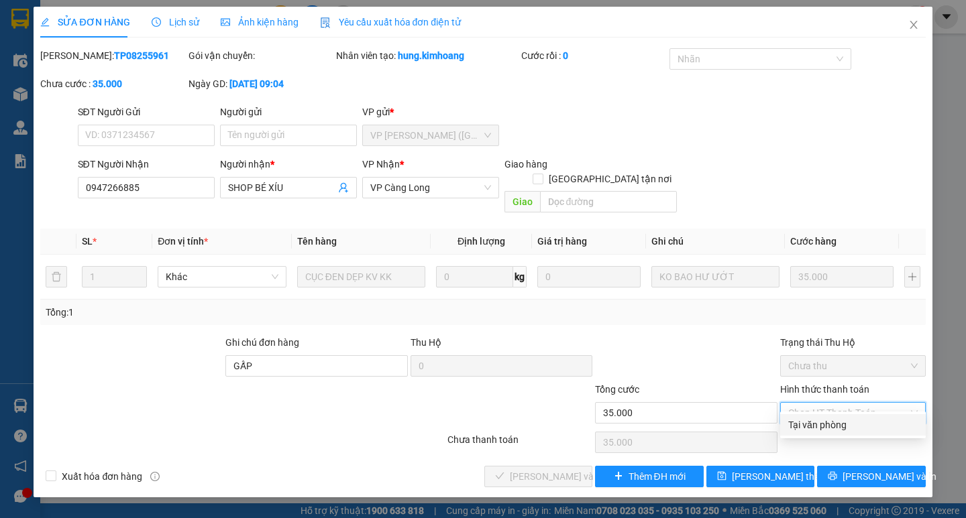
click at [836, 432] on div "Tại văn phòng" at bounding box center [852, 425] width 129 height 15
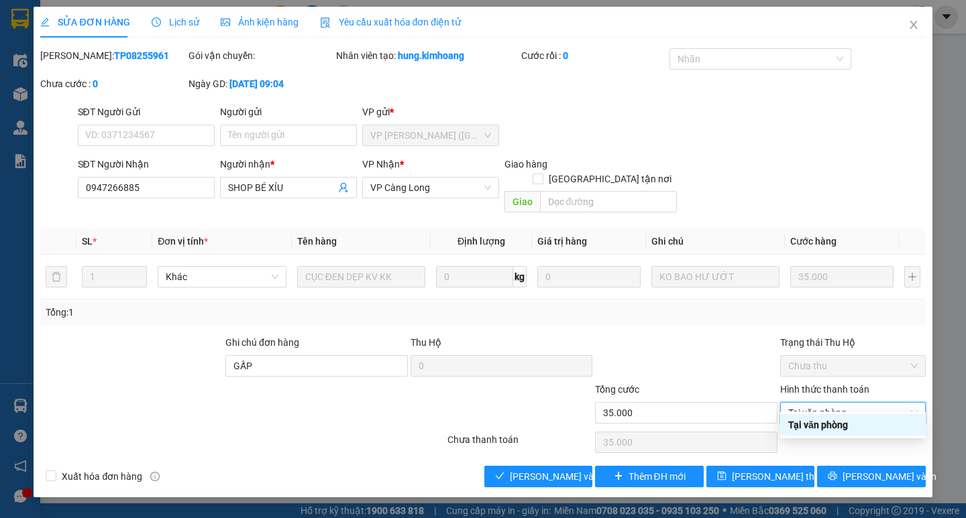
type input "0"
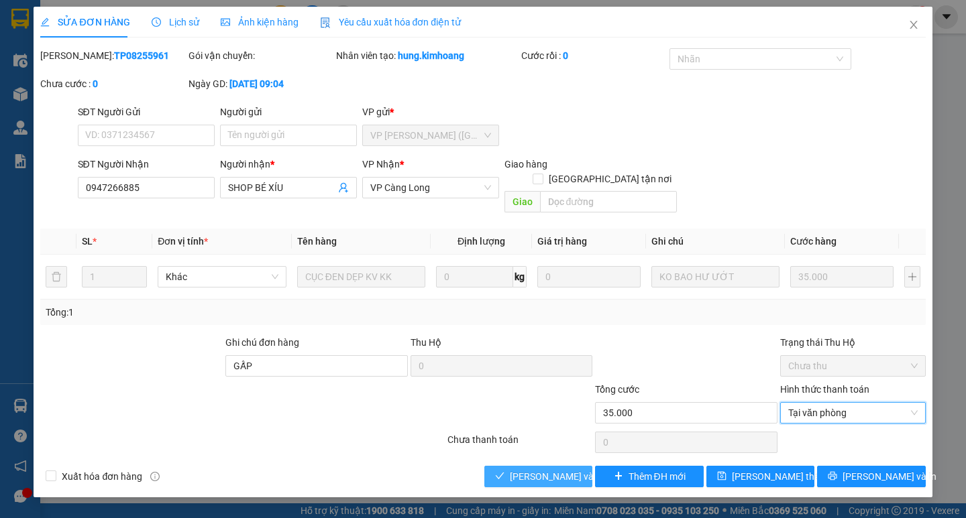
click at [567, 470] on span "[PERSON_NAME] và Giao hàng" at bounding box center [574, 477] width 129 height 15
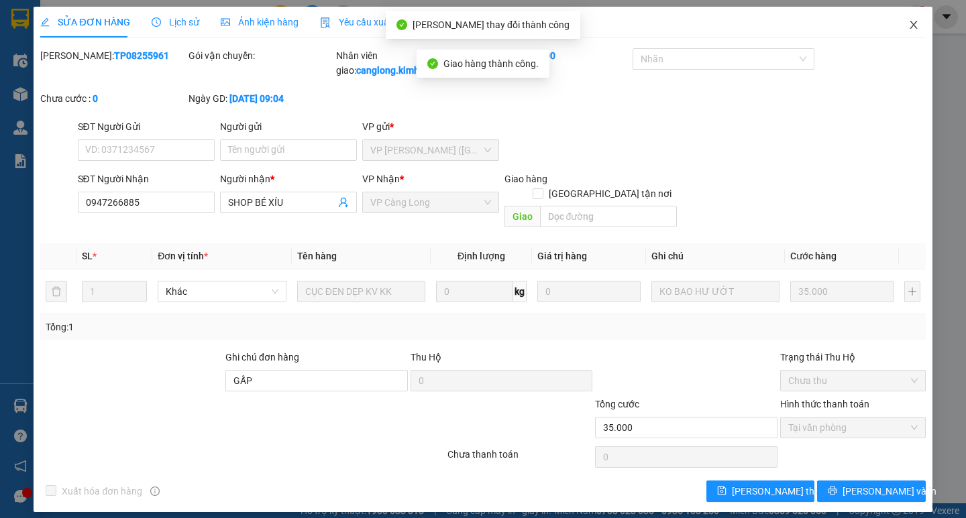
click at [916, 23] on icon "close" at bounding box center [913, 24] width 11 height 11
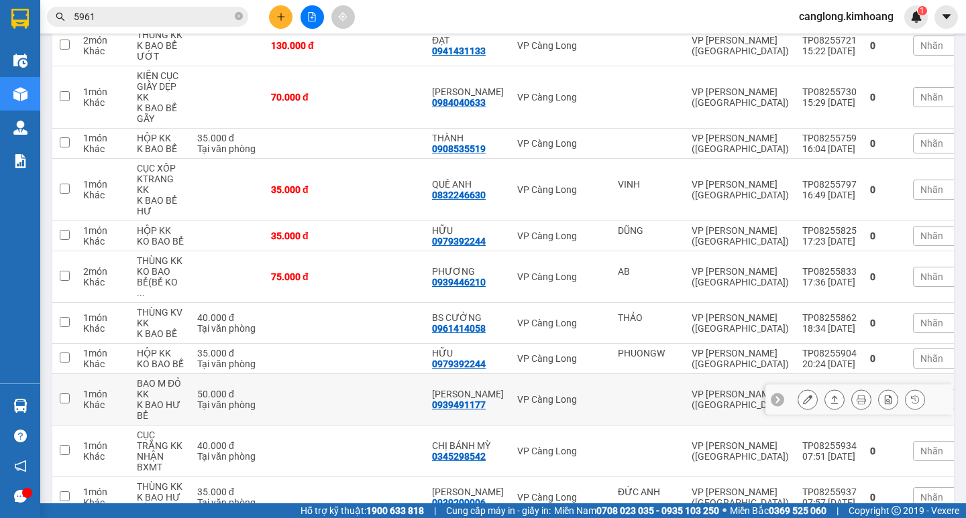
scroll to position [511, 0]
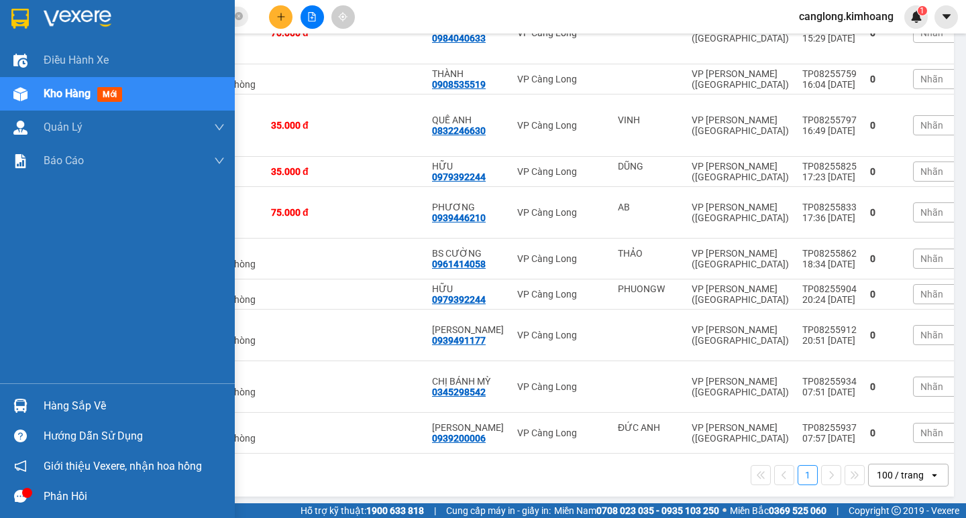
click at [64, 400] on div "Hàng sắp về" at bounding box center [134, 406] width 181 height 20
click at [0, 294] on div "Điều hành xe Kho hàng mới Quản [PERSON_NAME] lý chuyến Quản lý khách hàng mới B…" at bounding box center [117, 259] width 235 height 518
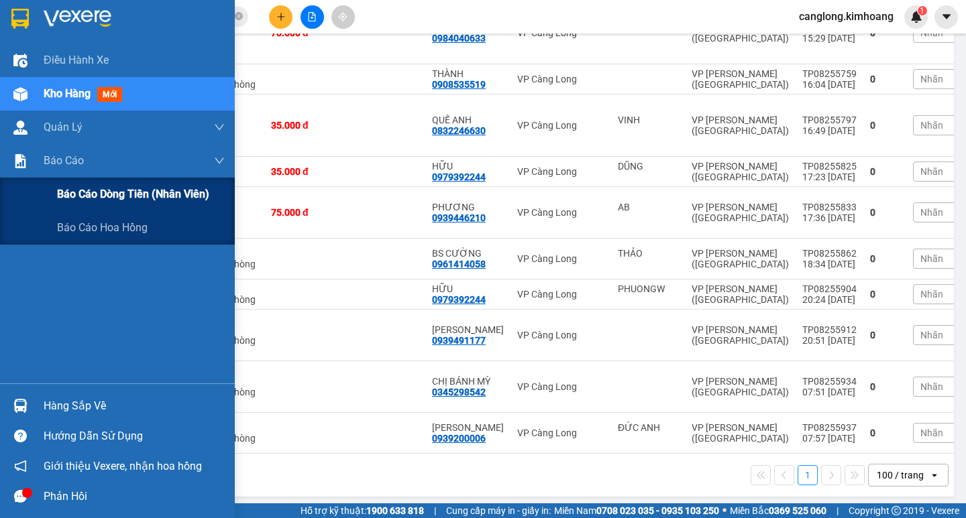
click at [77, 194] on span "Báo cáo dòng tiền (nhân viên)" at bounding box center [133, 194] width 152 height 17
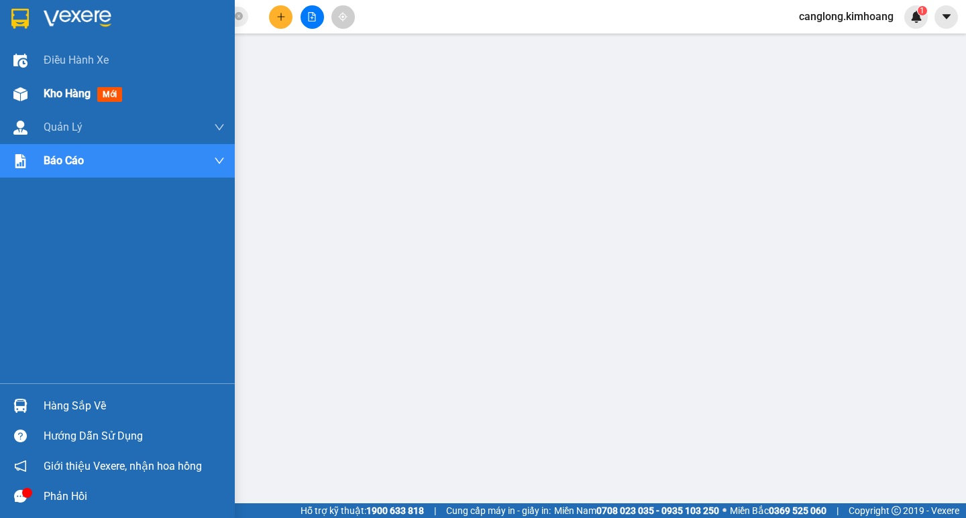
click at [42, 95] on div "Kho hàng mới" at bounding box center [117, 94] width 235 height 34
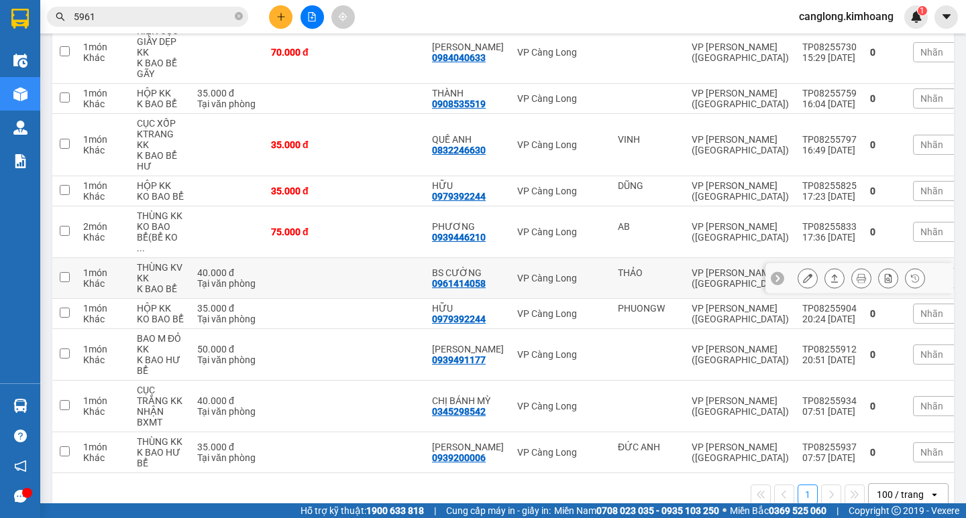
scroll to position [511, 0]
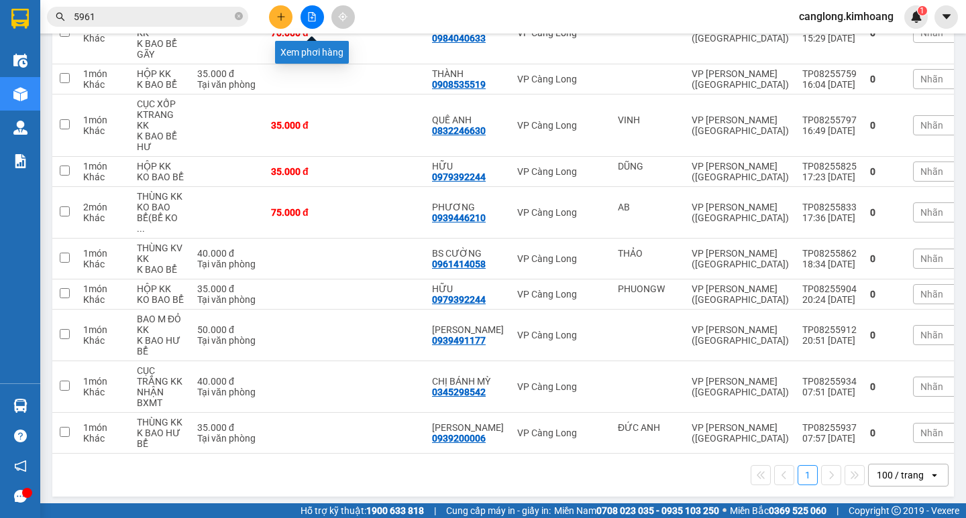
click at [308, 25] on button at bounding box center [311, 16] width 23 height 23
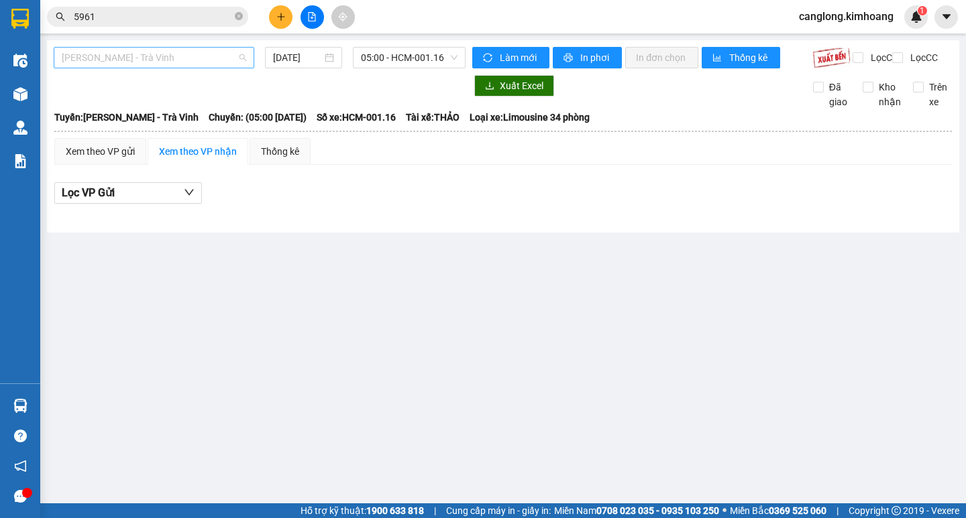
click at [219, 65] on span "[PERSON_NAME] - Trà Vinh" at bounding box center [154, 58] width 184 height 20
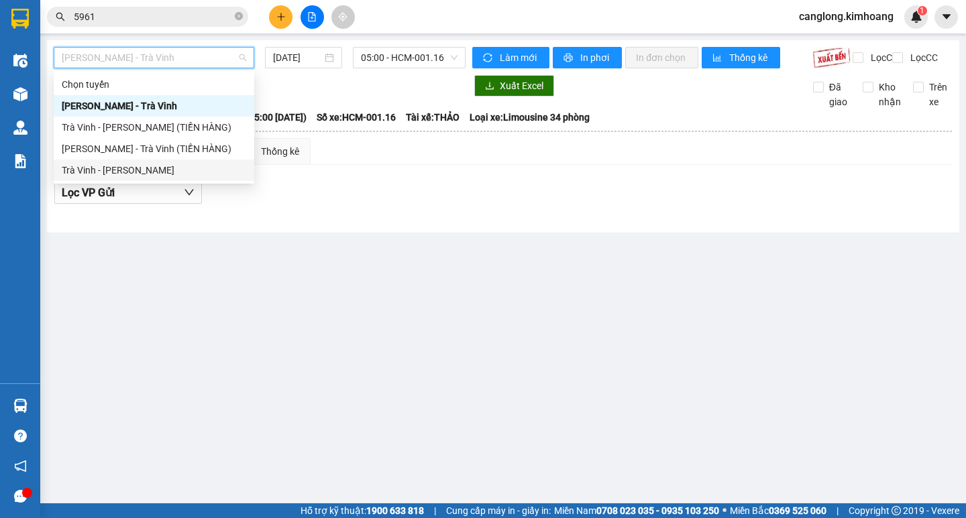
click at [159, 160] on div "Trà Vinh - [PERSON_NAME]" at bounding box center [154, 170] width 201 height 21
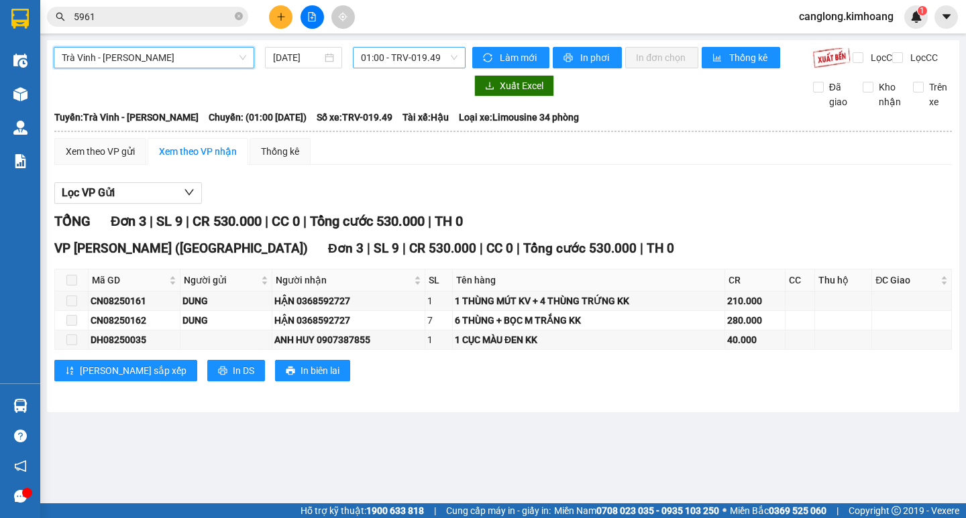
click at [445, 56] on span "01:00 - TRV-019.49" at bounding box center [409, 58] width 97 height 20
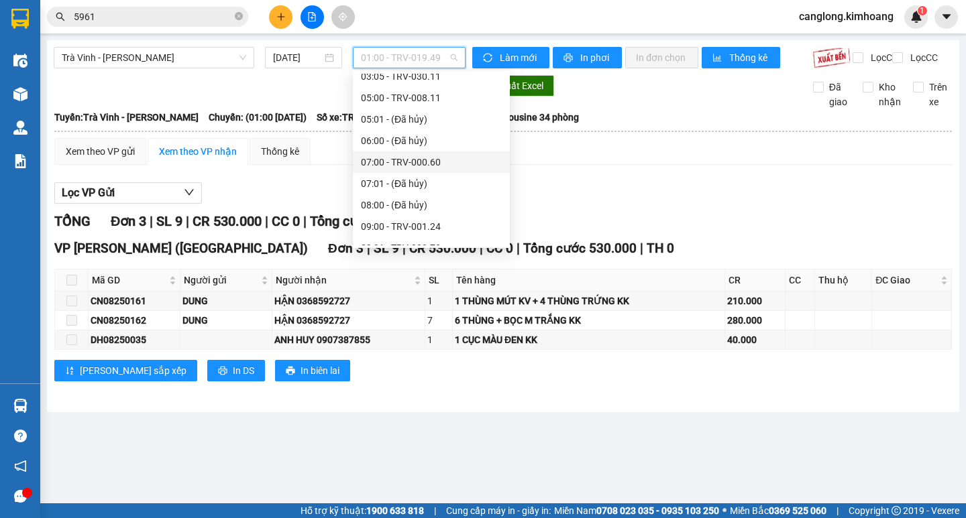
scroll to position [268, 0]
click at [390, 156] on div "09:00 - TRV-001.24" at bounding box center [431, 159] width 141 height 15
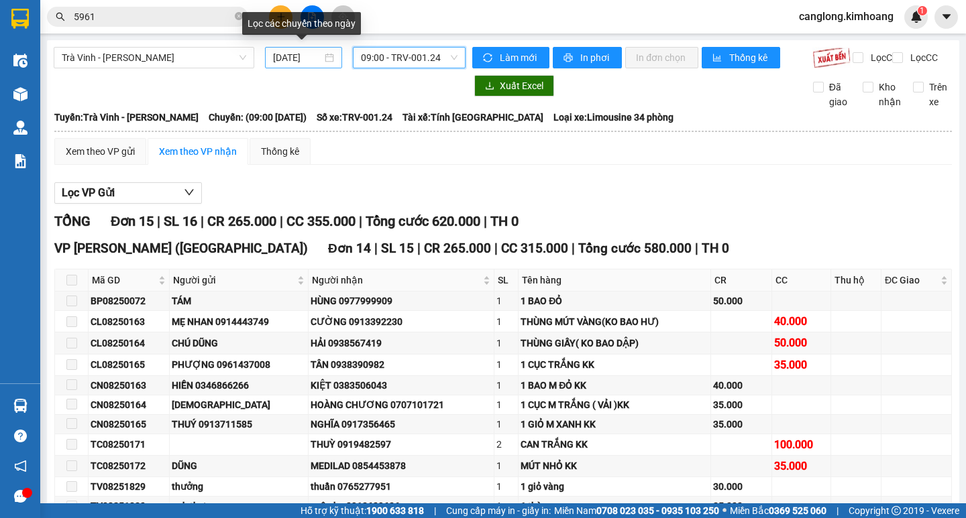
click at [317, 56] on input "[DATE]" at bounding box center [297, 57] width 49 height 15
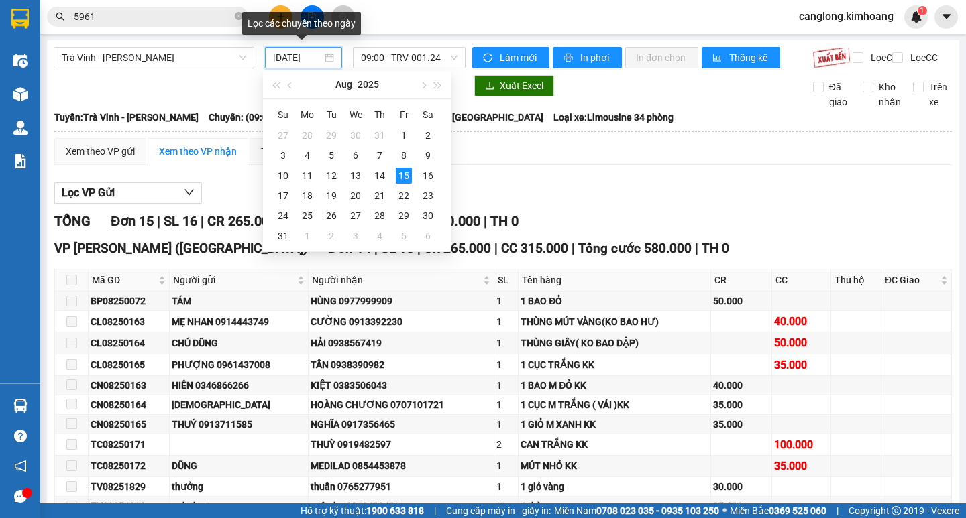
click at [317, 56] on input "[DATE]" at bounding box center [297, 57] width 49 height 15
click at [378, 173] on div "14" at bounding box center [380, 176] width 16 height 16
type input "[DATE]"
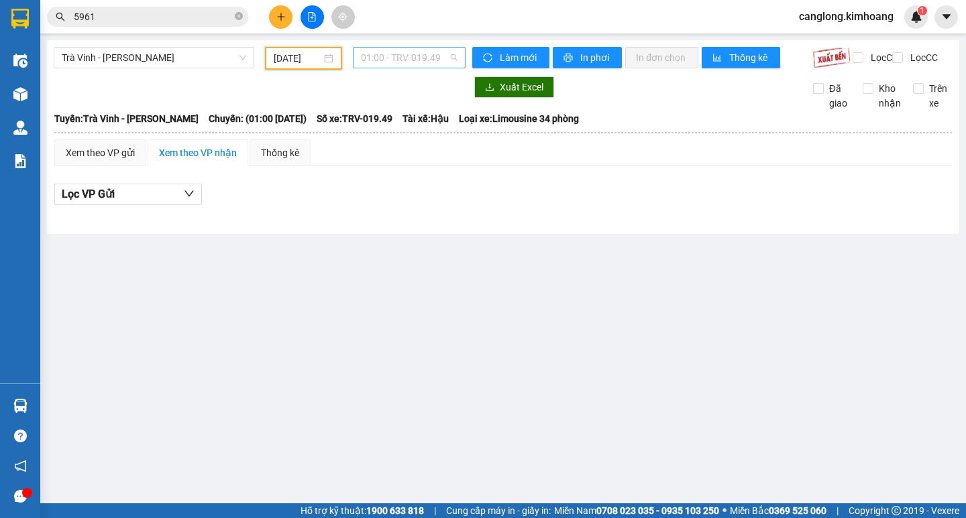
click at [443, 60] on span "01:00 - TRV-019.49" at bounding box center [409, 58] width 97 height 20
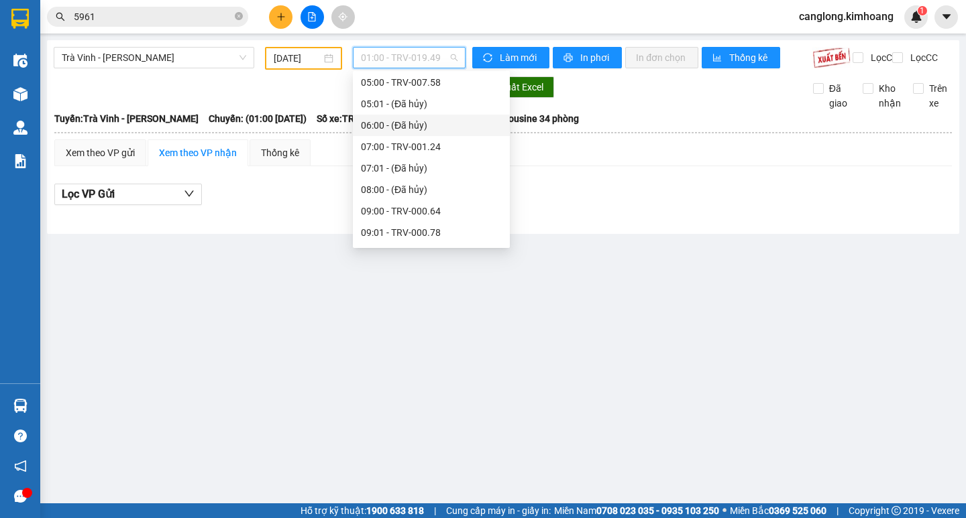
scroll to position [223, 0]
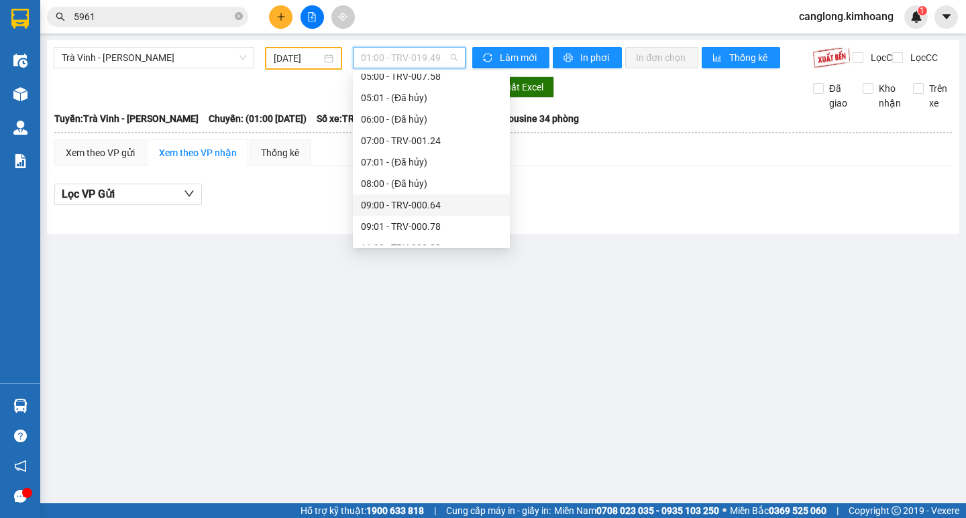
click at [432, 201] on div "09:00 - TRV-000.64" at bounding box center [431, 205] width 141 height 15
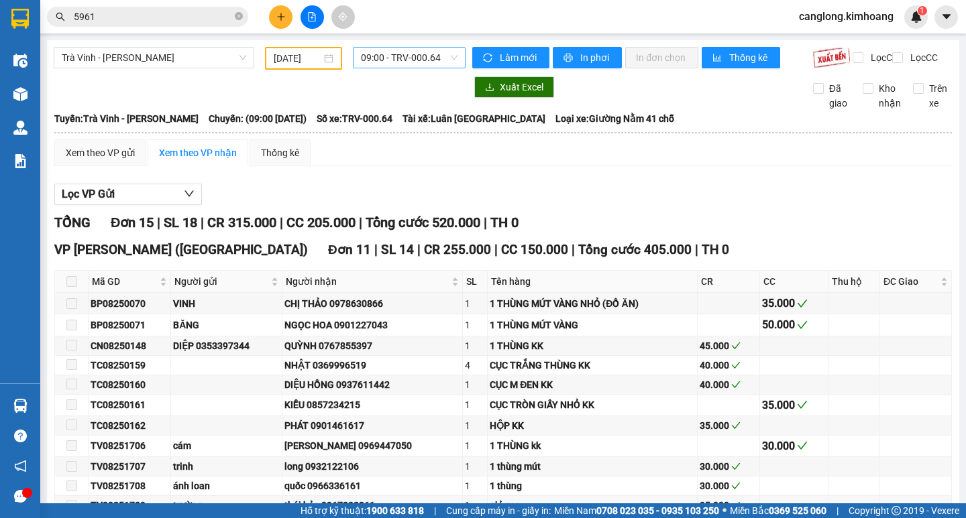
click at [443, 58] on span "09:00 - TRV-000.64" at bounding box center [409, 58] width 97 height 20
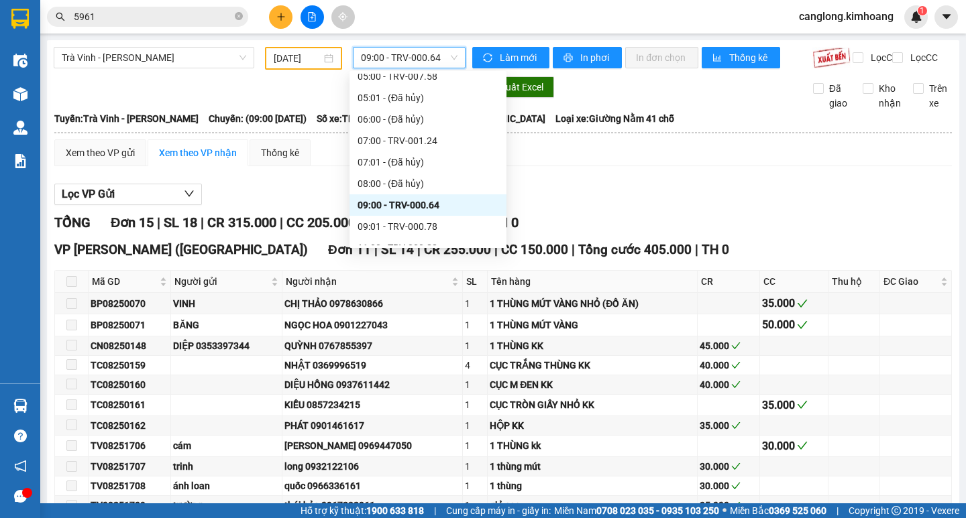
click at [443, 58] on span "09:00 - TRV-000.64" at bounding box center [409, 58] width 97 height 20
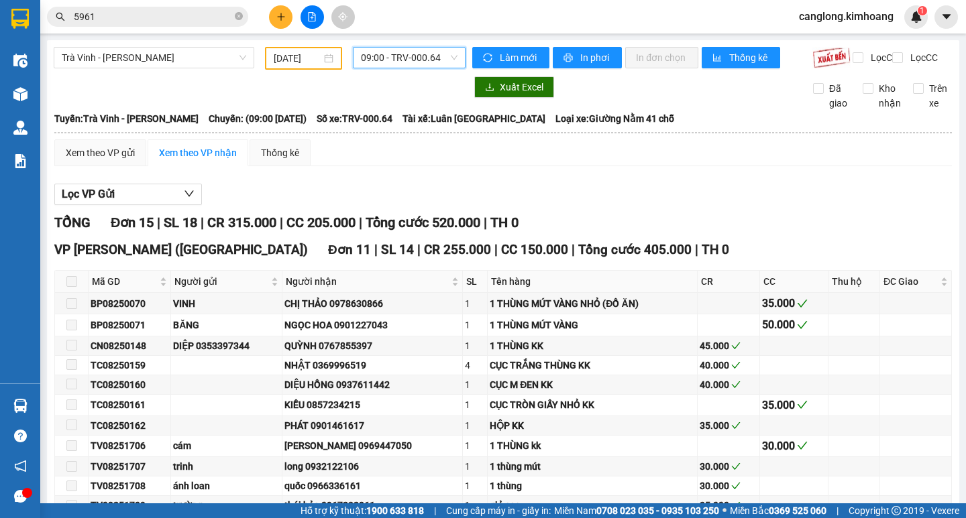
click at [433, 59] on span "09:00 - TRV-000.64" at bounding box center [409, 58] width 97 height 20
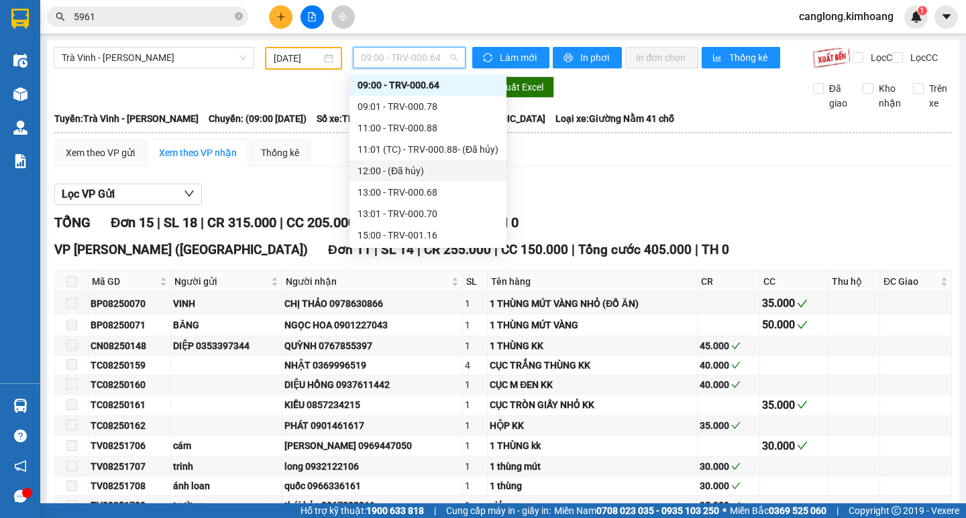
scroll to position [357, 0]
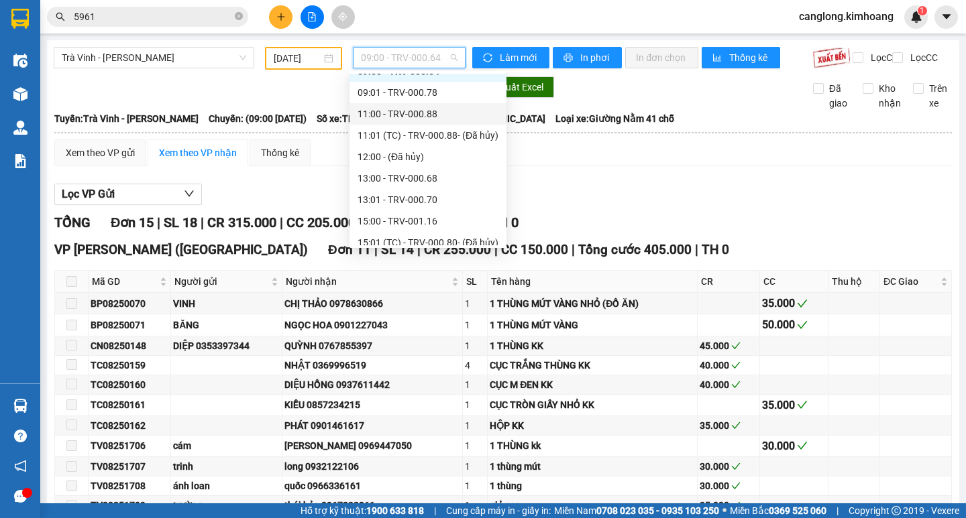
click at [389, 108] on div "11:00 - TRV-000.88" at bounding box center [427, 114] width 141 height 15
click at [389, 108] on div "Xuất Excel Đã giao Kho nhận Trên xe" at bounding box center [503, 93] width 899 height 34
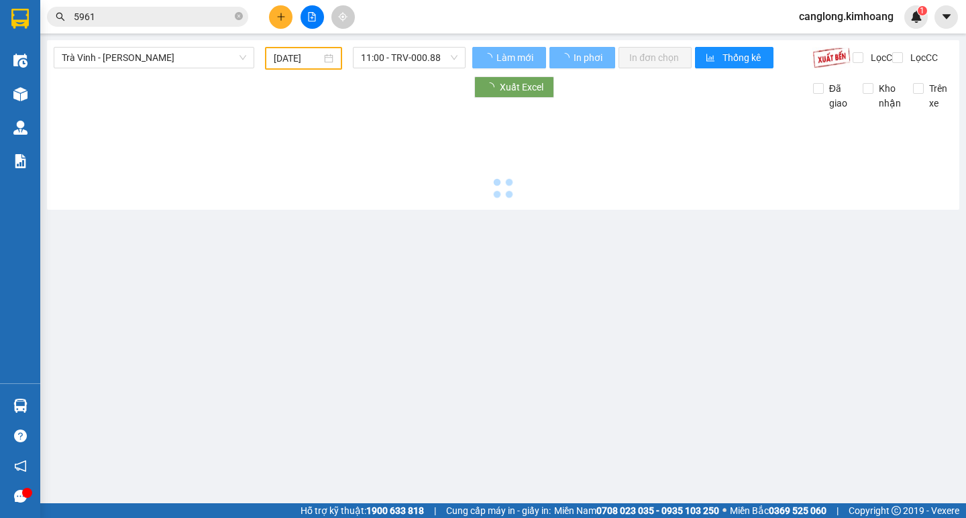
click at [389, 108] on div "Xuất Excel Đã giao Kho nhận Trên xe" at bounding box center [503, 93] width 899 height 34
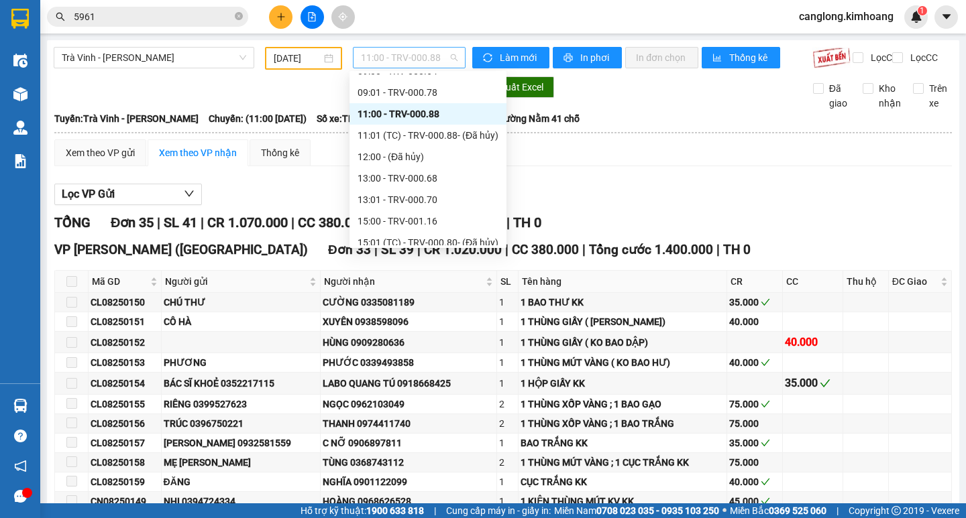
click at [441, 56] on span "11:00 - TRV-000.88" at bounding box center [409, 58] width 97 height 20
click at [402, 182] on div "13:00 - TRV-000.68" at bounding box center [427, 178] width 141 height 15
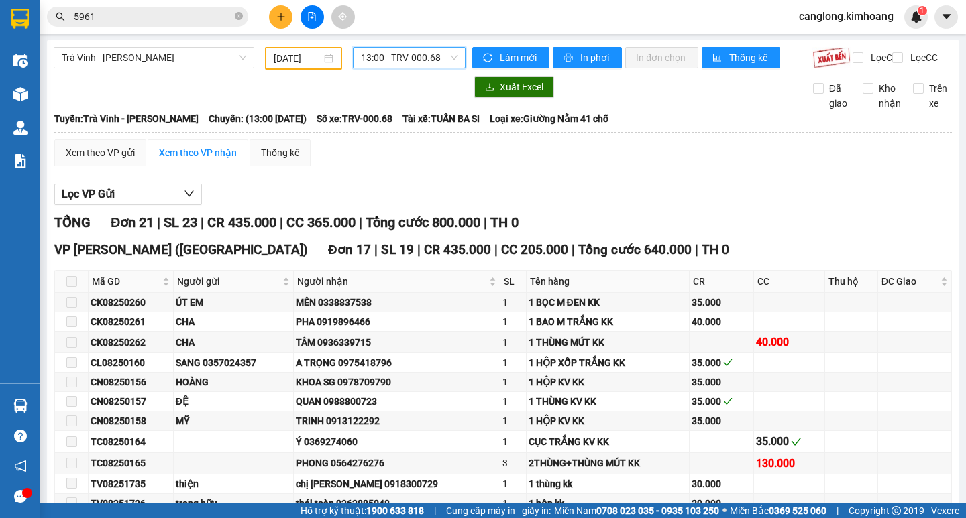
click at [437, 60] on span "13:00 - TRV-000.68" at bounding box center [409, 58] width 97 height 20
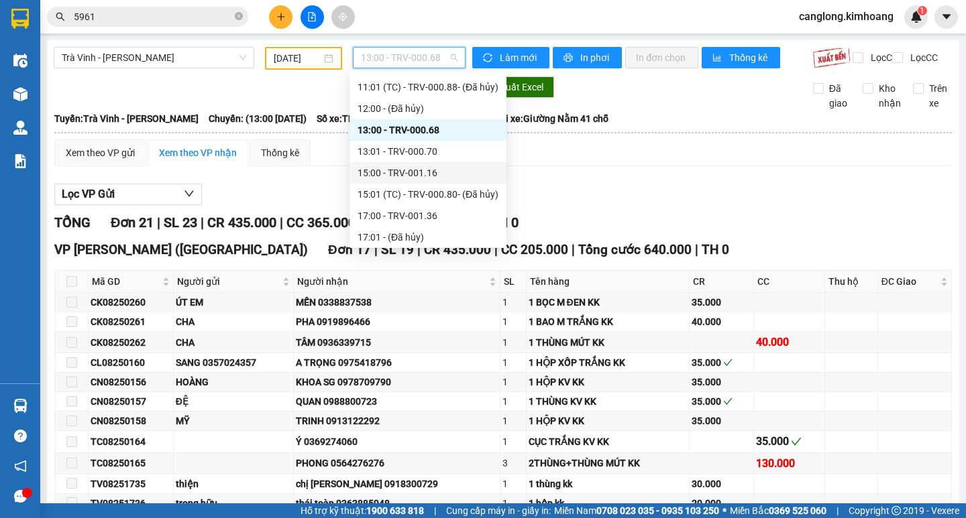
scroll to position [424, 0]
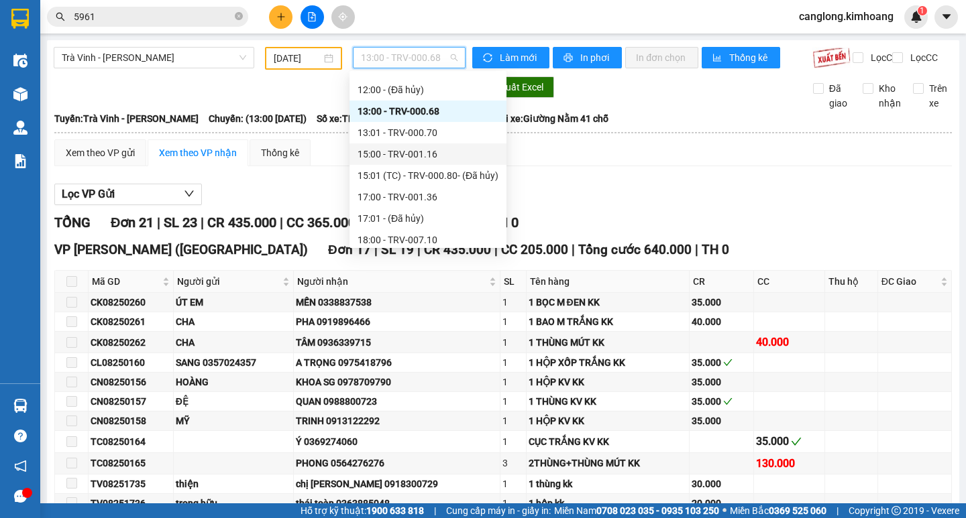
click at [402, 148] on div "15:00 - TRV-001.16" at bounding box center [427, 154] width 141 height 15
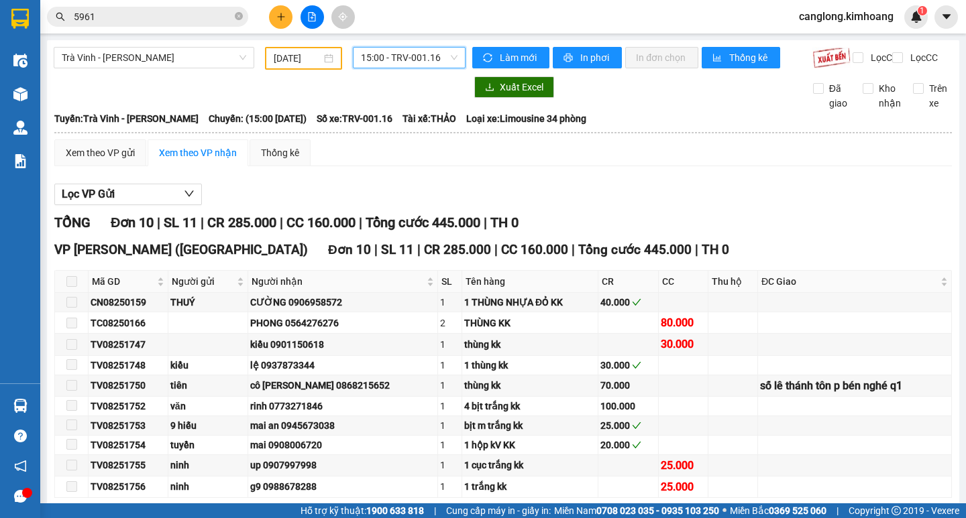
click at [440, 56] on span "15:00 - TRV-001.16" at bounding box center [409, 58] width 97 height 20
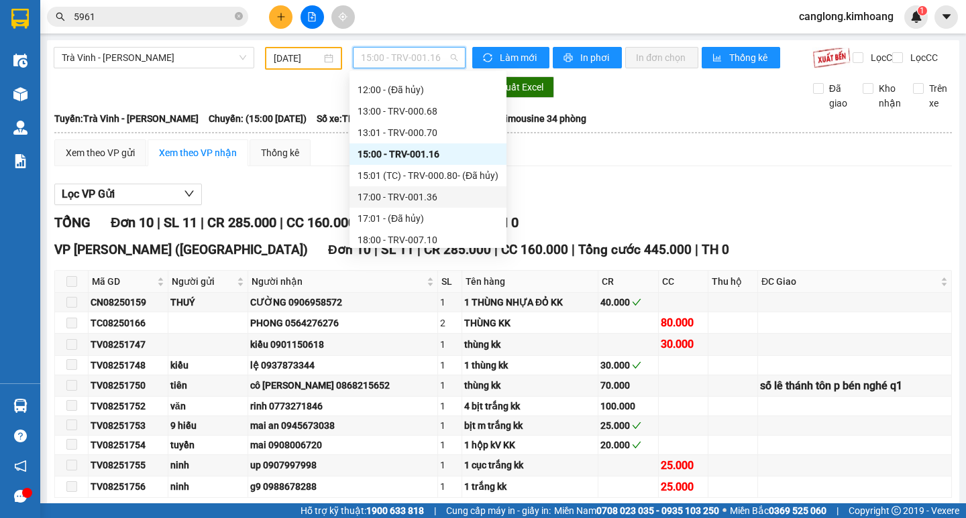
click at [395, 191] on div "17:00 - TRV-001.36" at bounding box center [427, 197] width 141 height 15
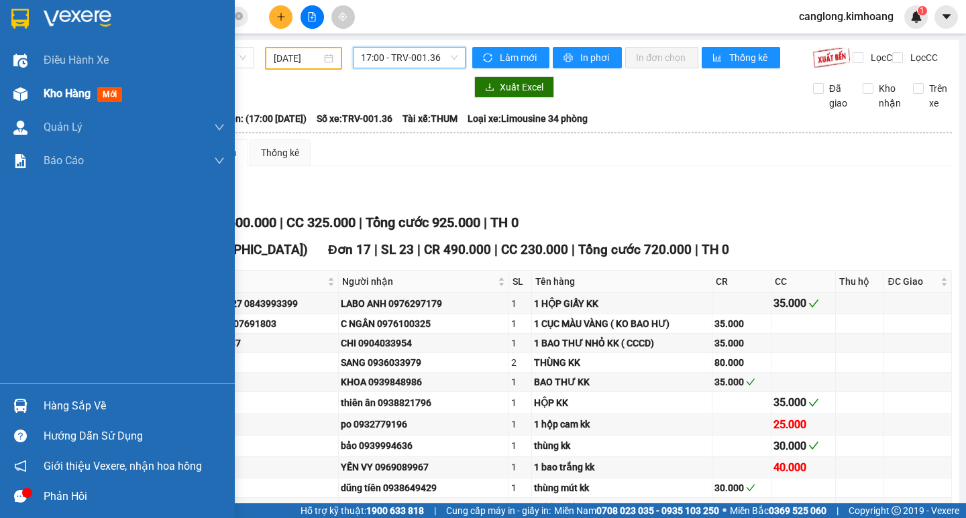
click at [72, 97] on span "Kho hàng" at bounding box center [67, 93] width 47 height 13
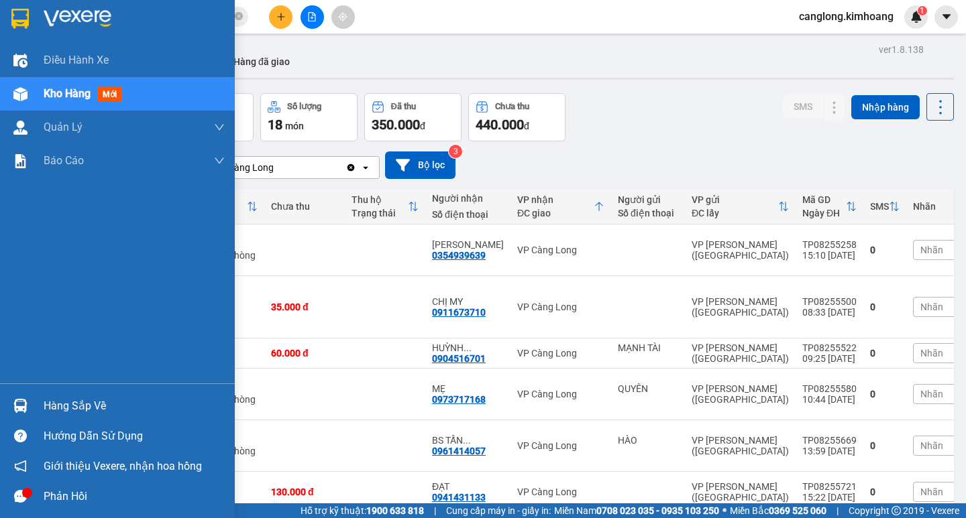
click at [28, 400] on div at bounding box center [20, 405] width 23 height 23
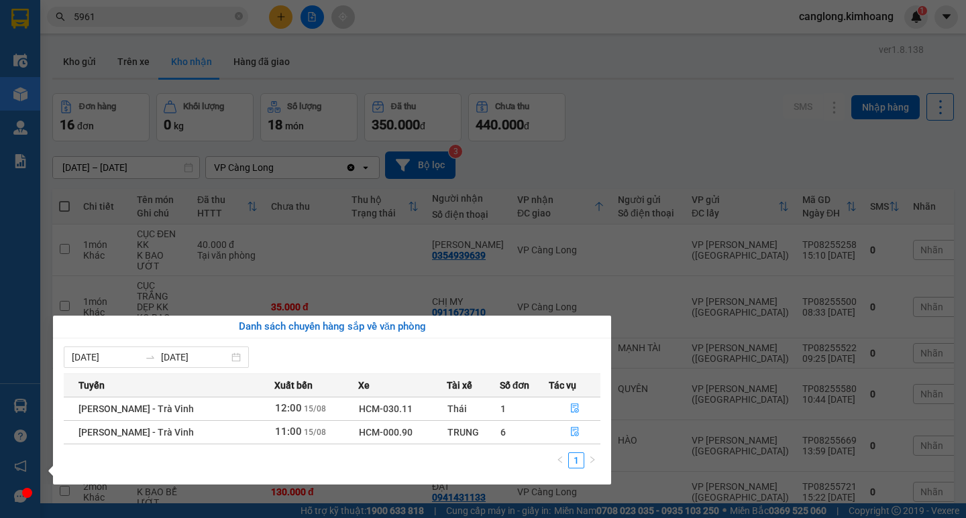
click at [22, 348] on div "Điều hành xe Kho hàng mới Quản [PERSON_NAME] lý chuyến Quản lý khách hàng mới B…" at bounding box center [20, 259] width 40 height 518
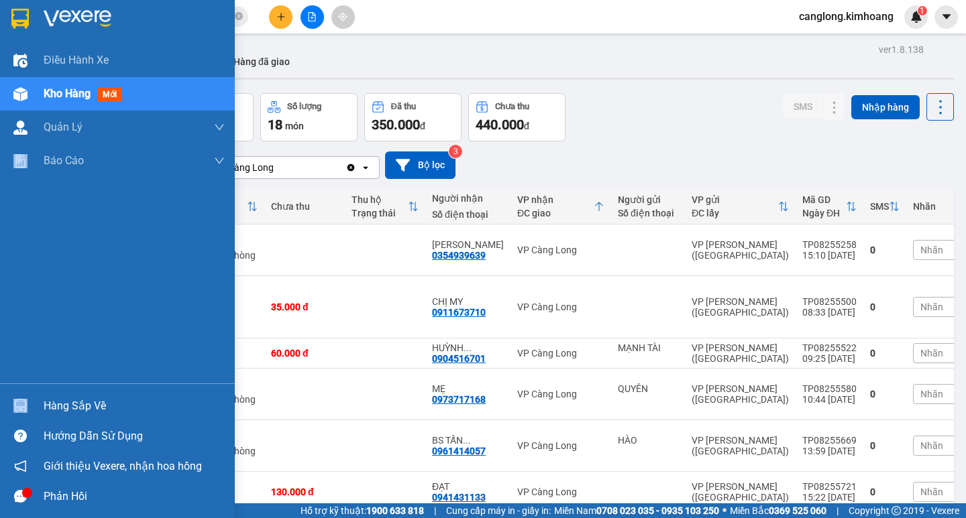
click at [22, 348] on div "Điều hành xe Kho hàng mới Quản [PERSON_NAME] lý chuyến Quản lý khách hàng mới B…" at bounding box center [117, 214] width 235 height 340
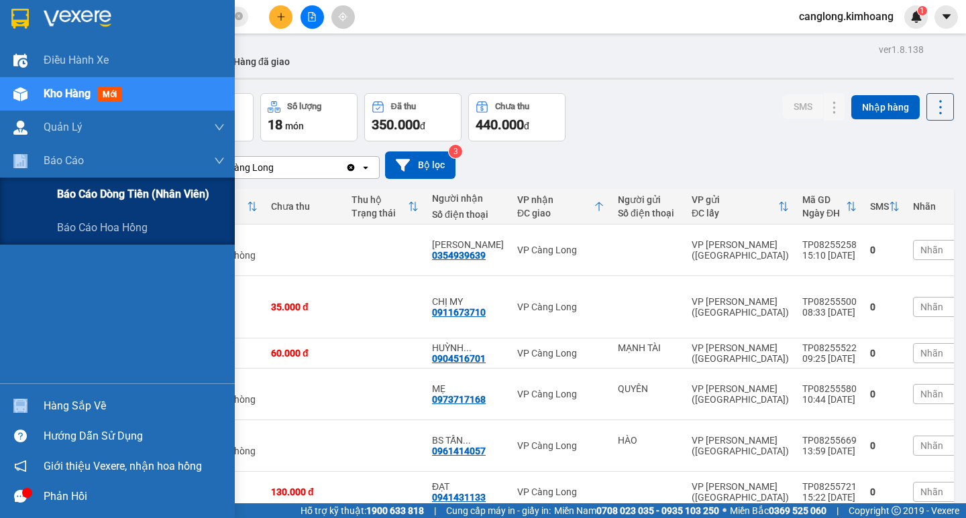
click at [89, 201] on span "Báo cáo dòng tiền (nhân viên)" at bounding box center [133, 194] width 152 height 17
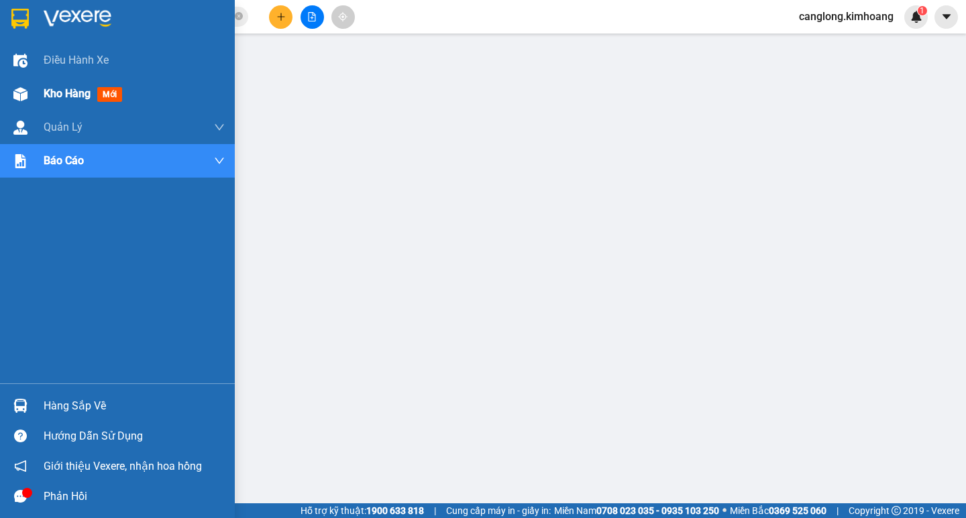
click at [30, 89] on div at bounding box center [20, 93] width 23 height 23
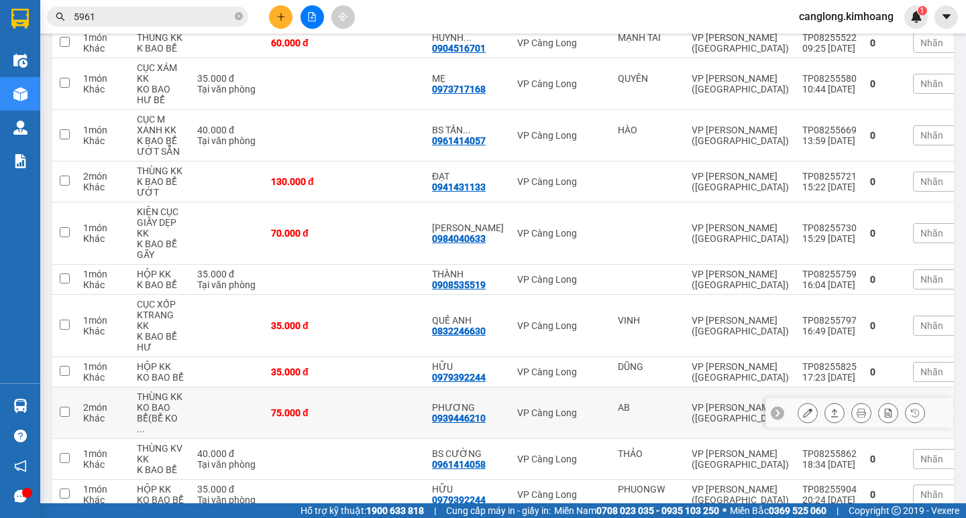
scroll to position [335, 0]
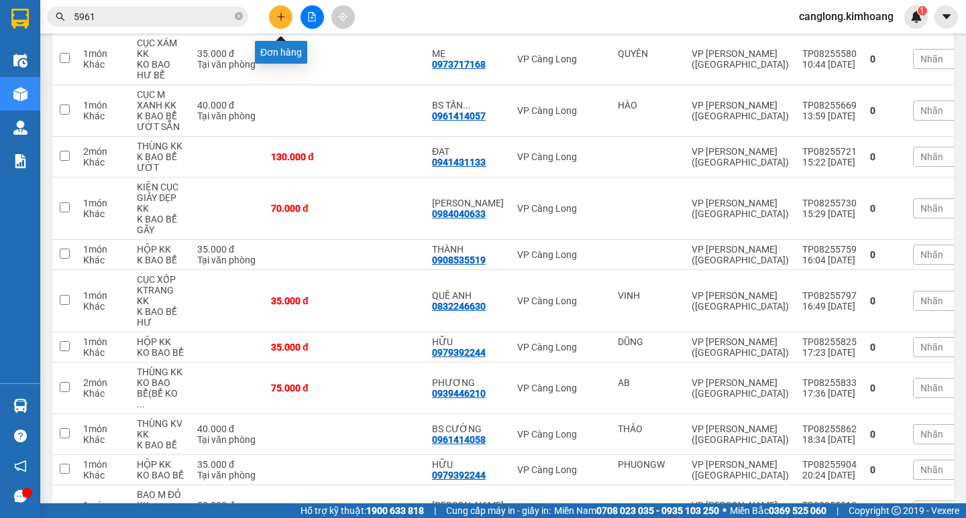
click at [287, 15] on button at bounding box center [280, 16] width 23 height 23
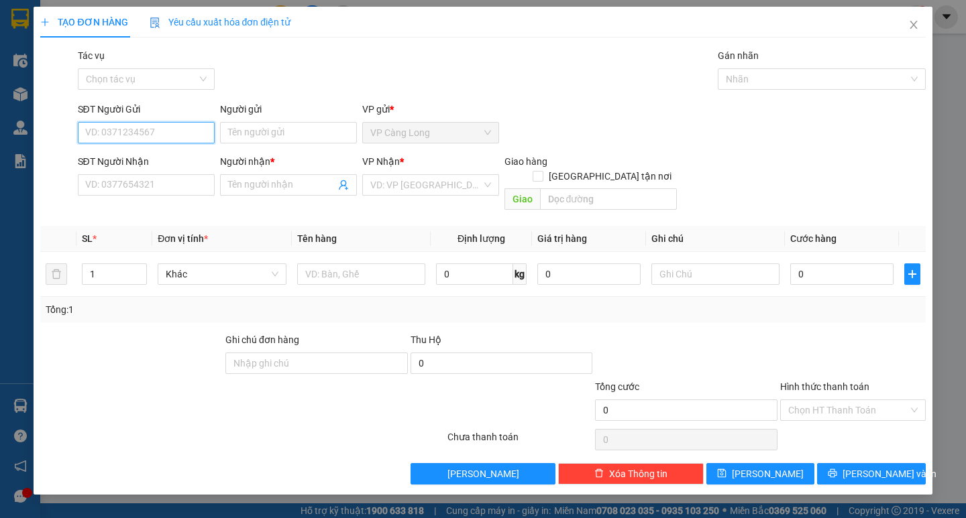
click at [111, 132] on input "SĐT Người Gửi" at bounding box center [146, 132] width 137 height 21
click at [173, 183] on input "SĐT Người Nhận" at bounding box center [146, 184] width 137 height 21
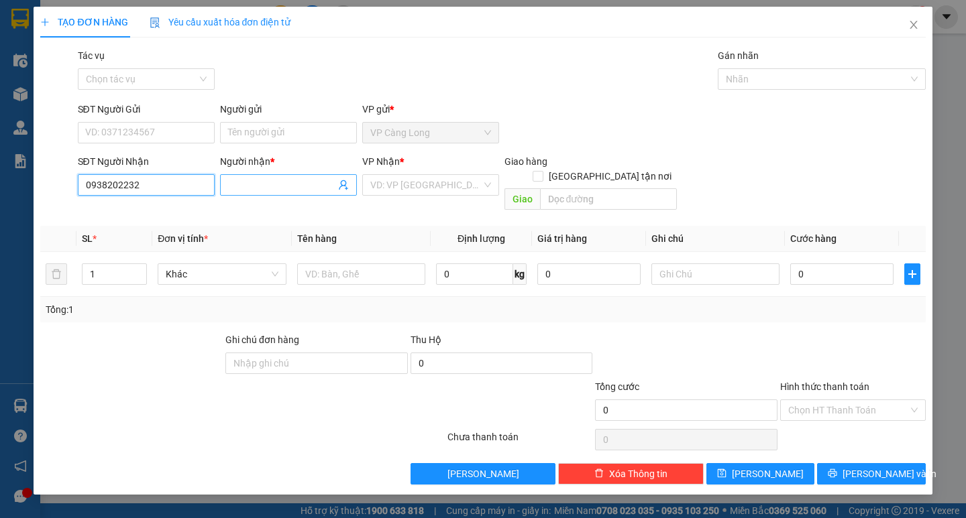
type input "0938202232"
click at [302, 190] on input "Người nhận *" at bounding box center [281, 185] width 107 height 15
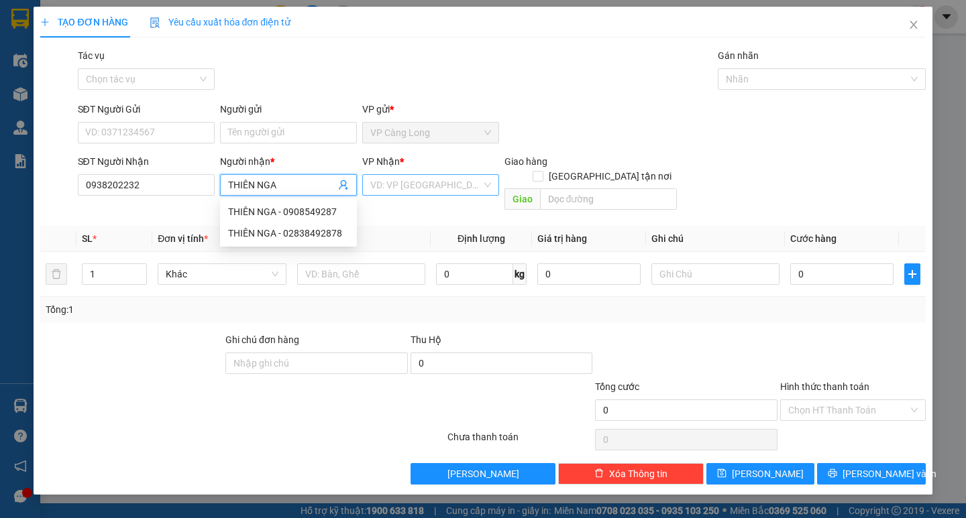
type input "THIÊN NGA"
click at [444, 187] on input "search" at bounding box center [425, 185] width 111 height 20
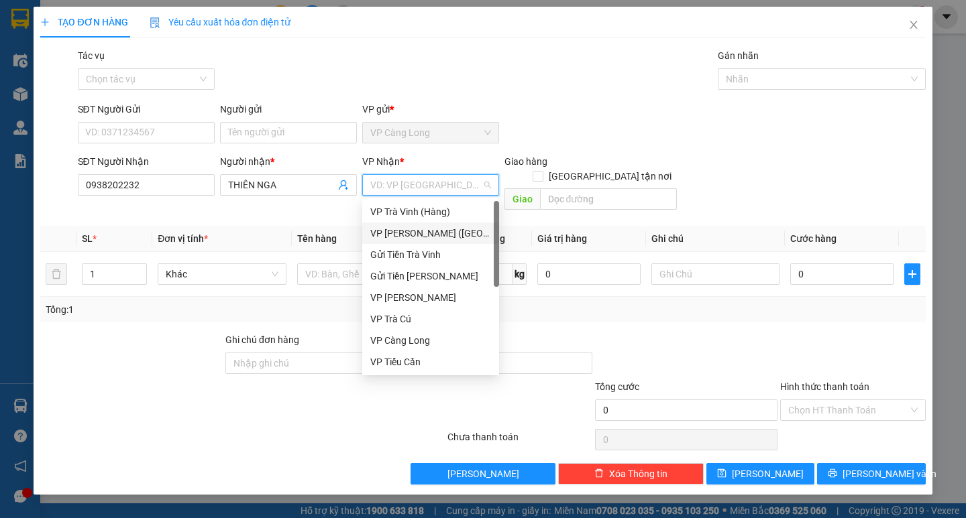
click at [388, 228] on div "VP [PERSON_NAME] ([GEOGRAPHIC_DATA])" at bounding box center [430, 233] width 121 height 15
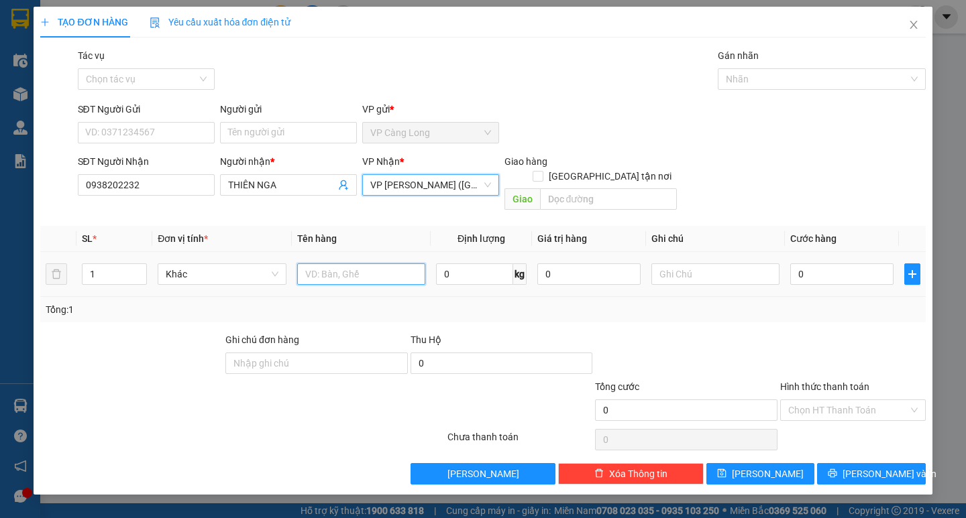
click at [322, 264] on input "text" at bounding box center [361, 274] width 128 height 21
type input "1 THÙNG MÚT VÀNG ( KO BAO HƯ)"
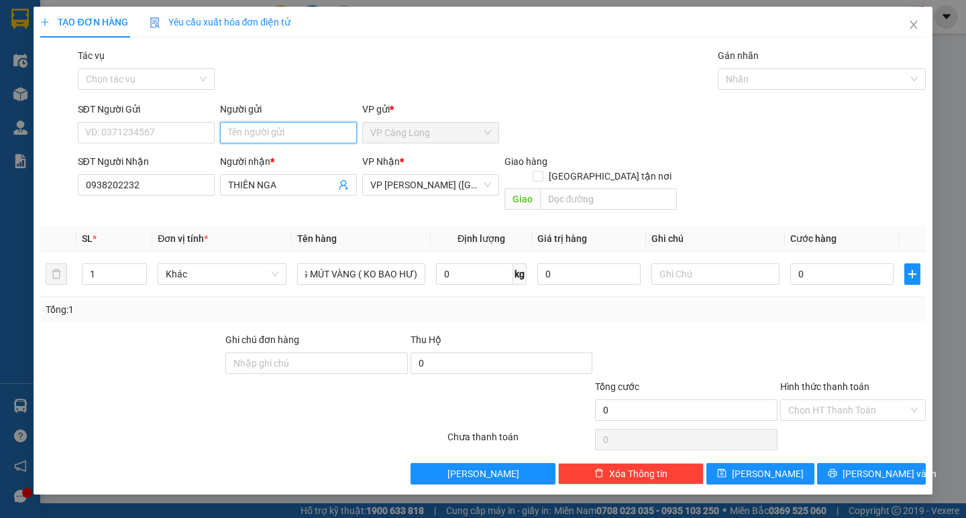
click at [278, 135] on input "Người gửi" at bounding box center [288, 132] width 137 height 21
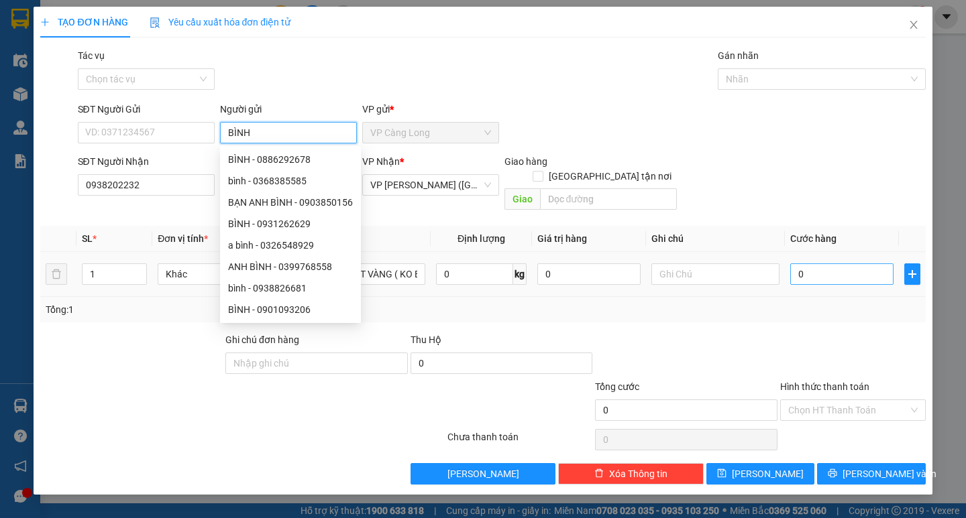
type input "BÌNH"
click at [796, 264] on input "0" at bounding box center [841, 274] width 103 height 21
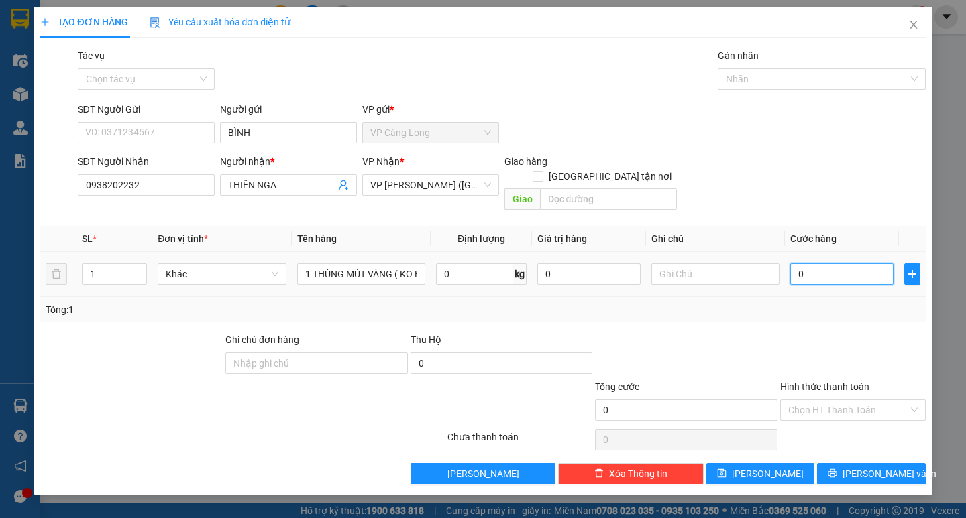
type input "4"
type input "40"
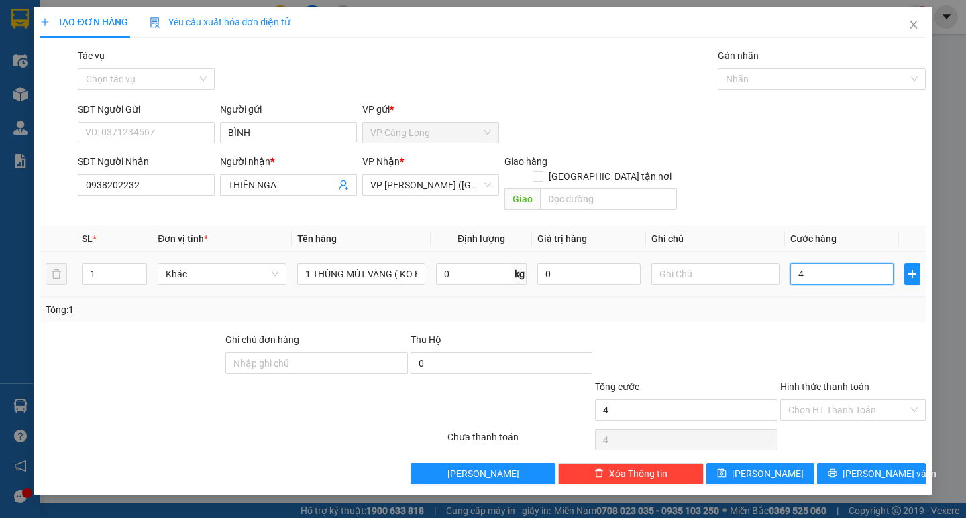
type input "40"
type input "400"
type input "4.000"
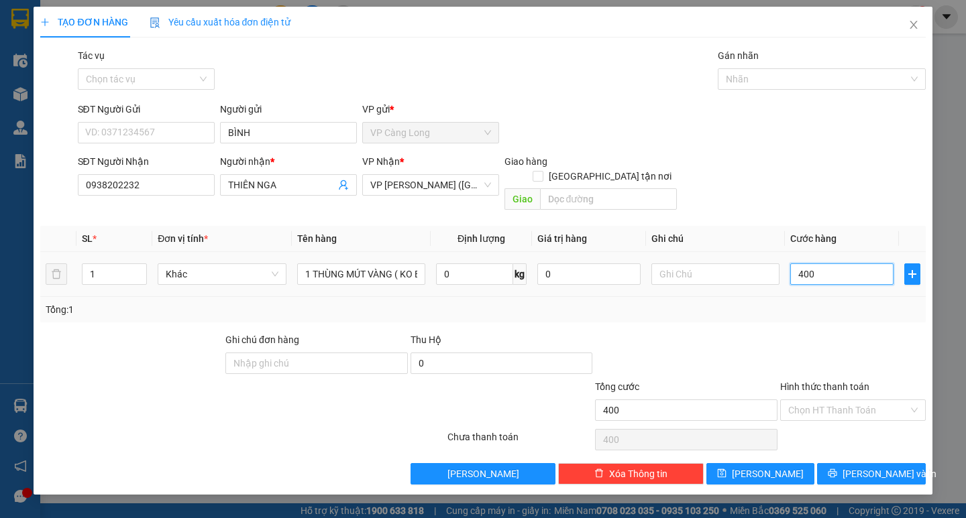
type input "4.000"
type input "40.000"
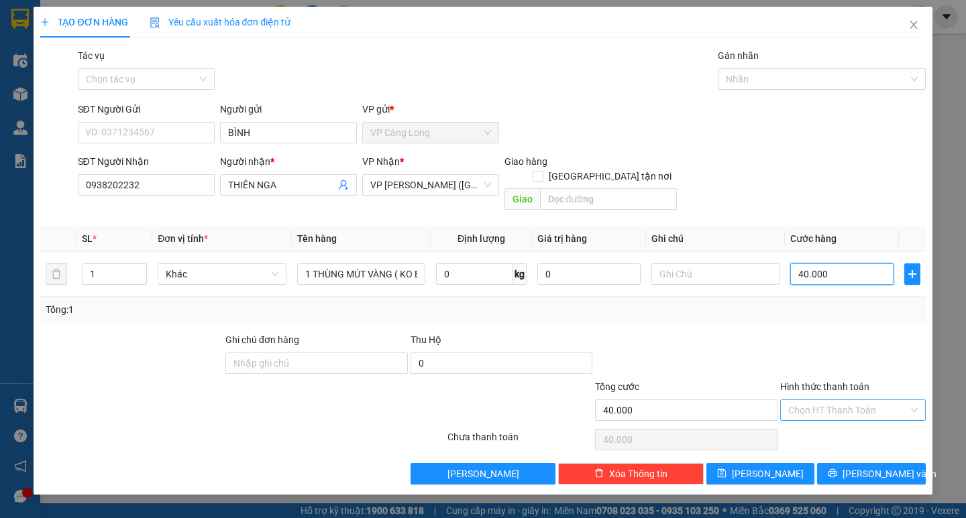
type input "40.000"
click at [857, 400] on input "Hình thức thanh toán" at bounding box center [848, 410] width 120 height 20
click at [852, 416] on div "Tại văn phòng" at bounding box center [852, 422] width 129 height 15
type input "0"
click at [899, 467] on button "[PERSON_NAME] và In" at bounding box center [871, 473] width 108 height 21
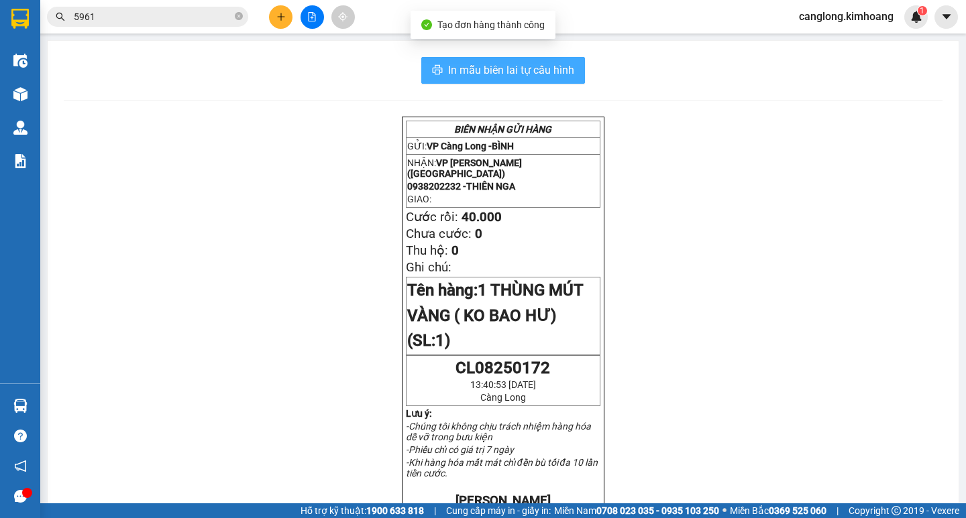
click at [527, 66] on span "In mẫu biên lai tự cấu hình" at bounding box center [511, 70] width 126 height 17
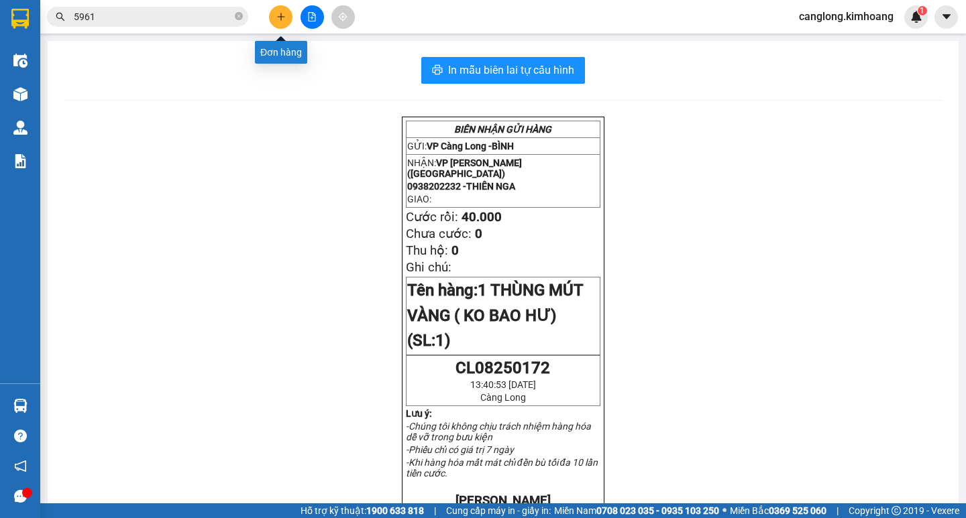
click at [278, 23] on button at bounding box center [280, 16] width 23 height 23
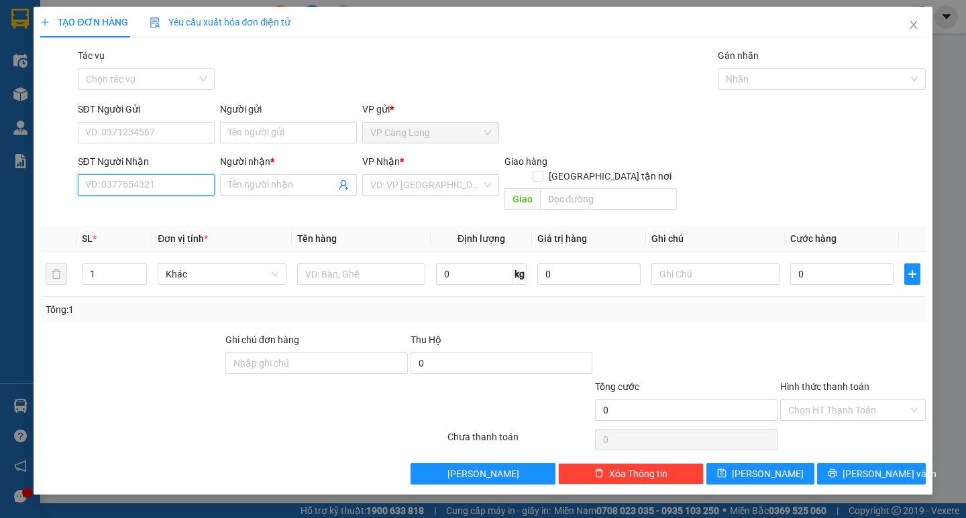
click at [176, 188] on input "SĐT Người Nhận" at bounding box center [146, 184] width 137 height 21
type input "0909635648"
click at [264, 186] on input "Người nhận *" at bounding box center [281, 185] width 107 height 15
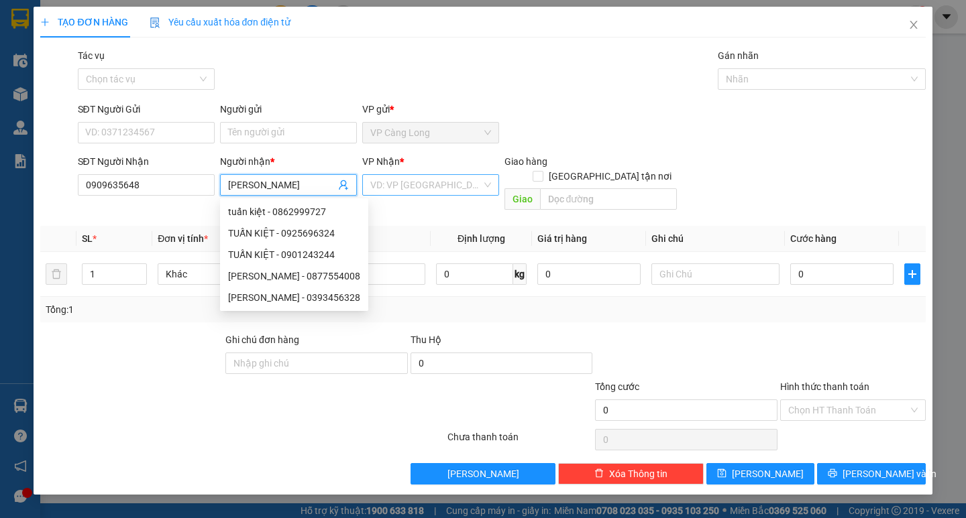
type input "[PERSON_NAME]"
click at [426, 186] on input "search" at bounding box center [425, 185] width 111 height 20
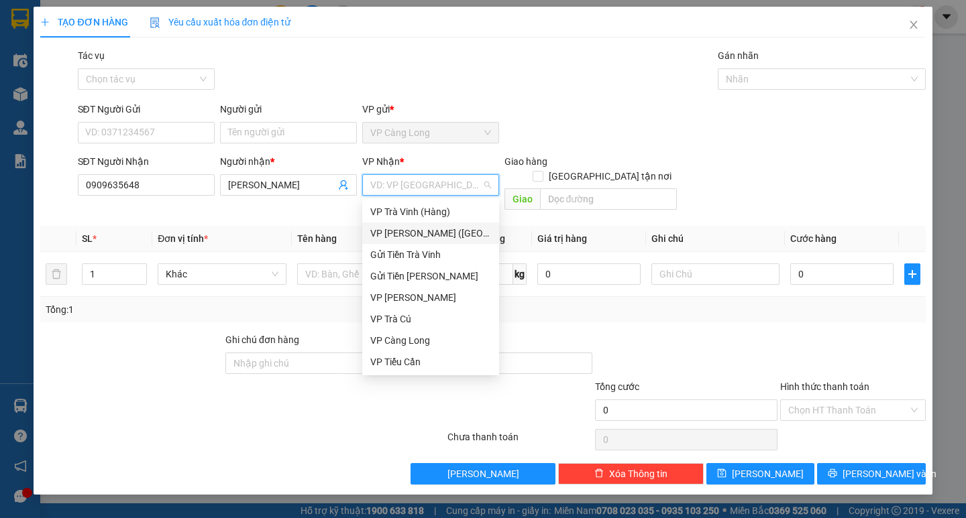
click at [415, 234] on div "VP [PERSON_NAME] ([GEOGRAPHIC_DATA])" at bounding box center [430, 233] width 121 height 15
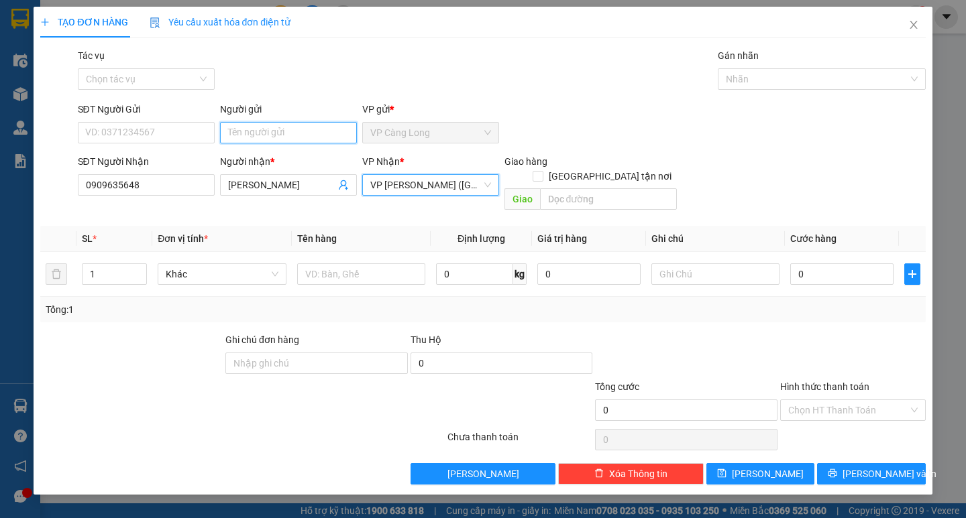
click at [247, 133] on input "Người gửi" at bounding box center [288, 132] width 137 height 21
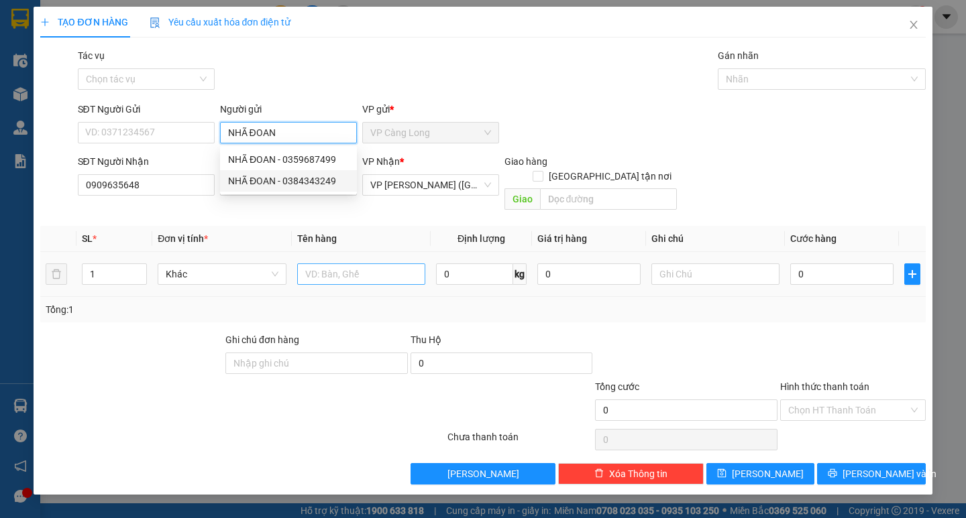
type input "NHÃ ĐOAN"
click at [338, 264] on input "text" at bounding box center [361, 274] width 128 height 21
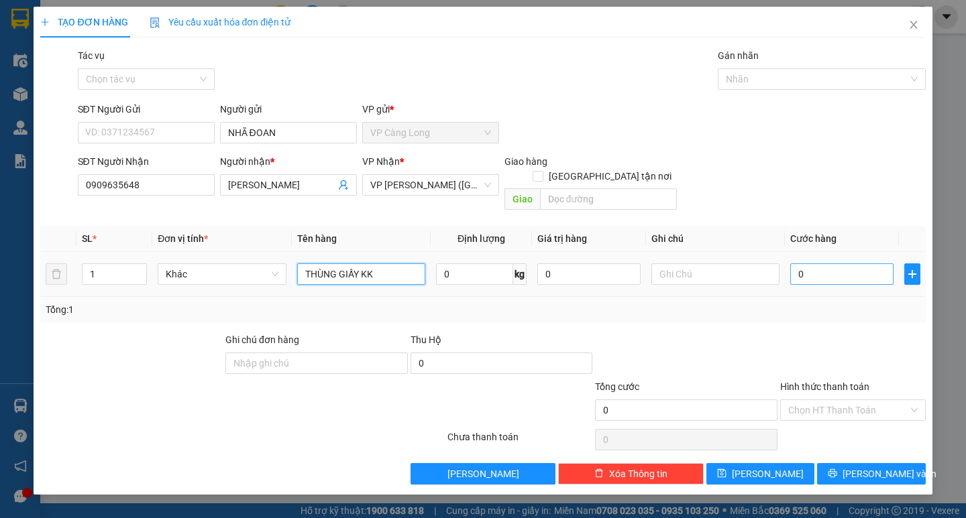
type input "THÙNG GIẤY KK"
click at [795, 264] on input "0" at bounding box center [841, 274] width 103 height 21
type input "4"
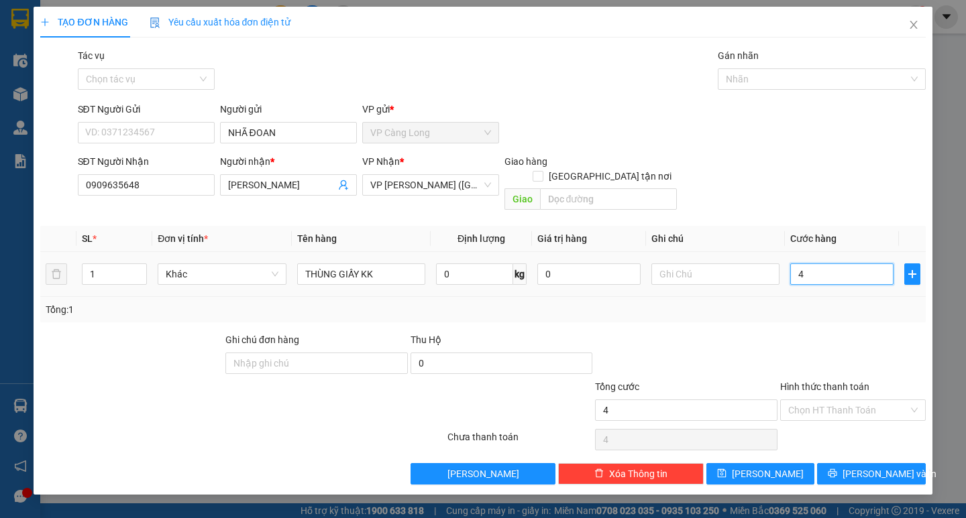
type input "40"
type input "400"
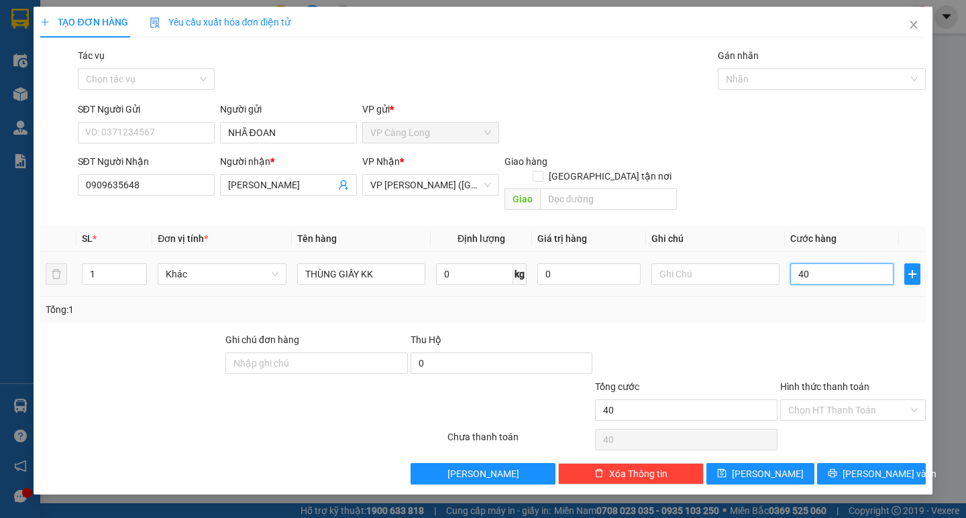
type input "400"
type input "4.000"
type input "40.000"
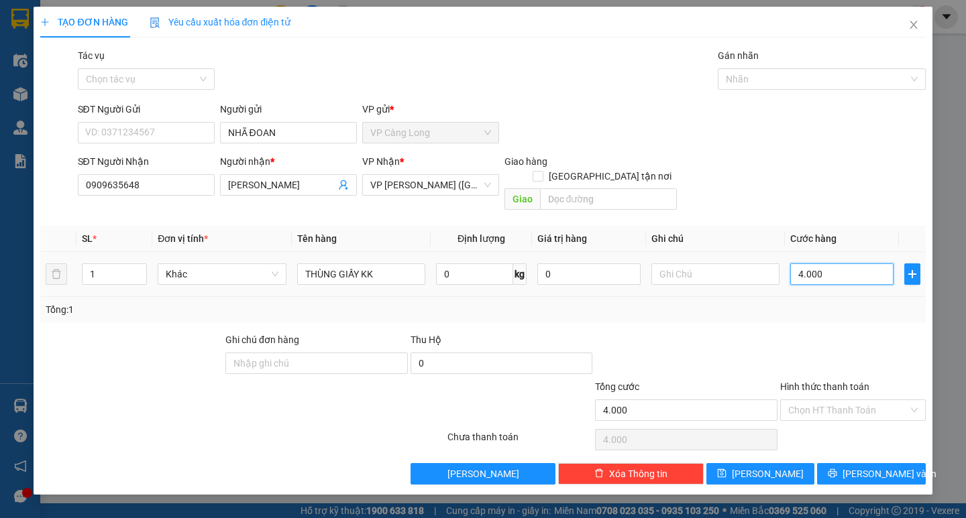
type input "40.000"
click at [894, 467] on span "[PERSON_NAME] và In" at bounding box center [889, 474] width 94 height 15
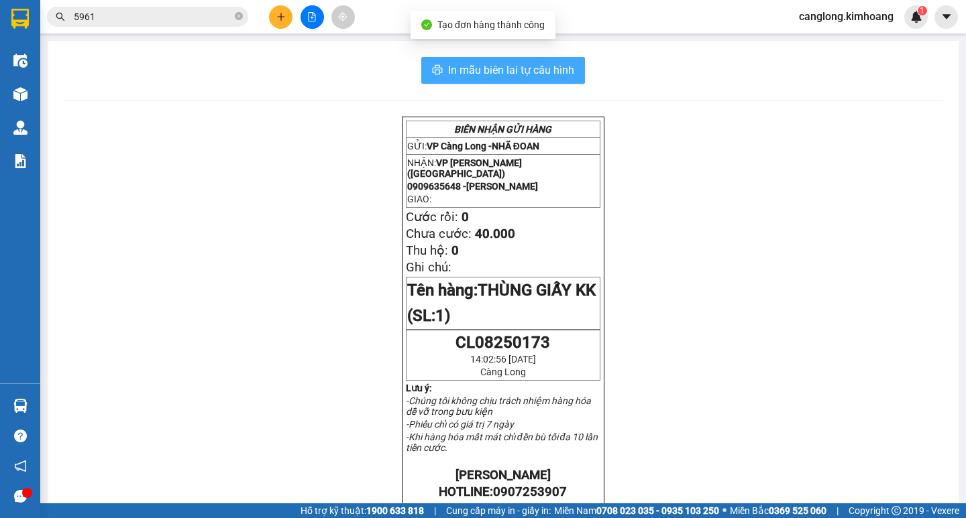
click at [539, 64] on span "In mẫu biên lai tự cấu hình" at bounding box center [511, 70] width 126 height 17
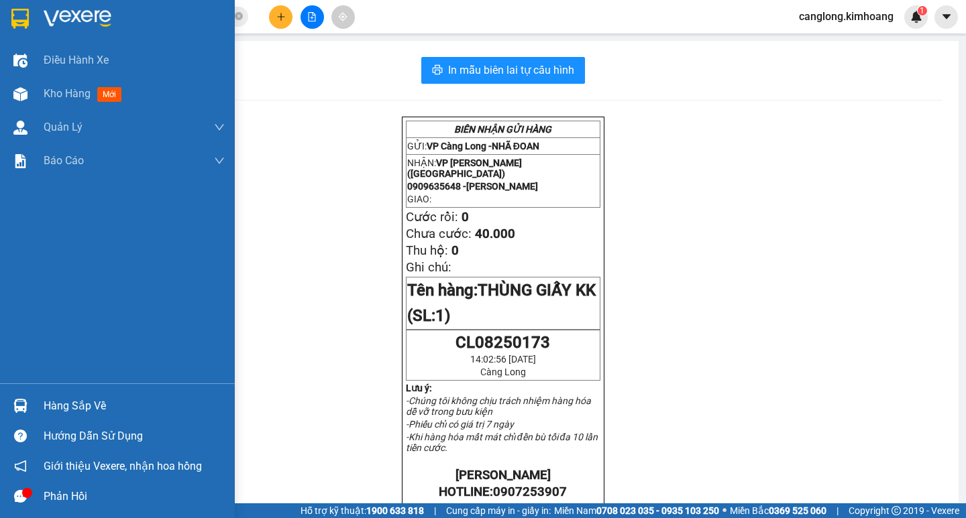
click at [91, 400] on div "Hàng sắp về" at bounding box center [134, 406] width 181 height 20
click at [22, 321] on div "Điều hành xe Kho hàng mới Quản [PERSON_NAME] lý chuyến Quản lý khách hàng mới B…" at bounding box center [117, 259] width 235 height 518
click at [71, 95] on span "Kho hàng" at bounding box center [67, 93] width 47 height 13
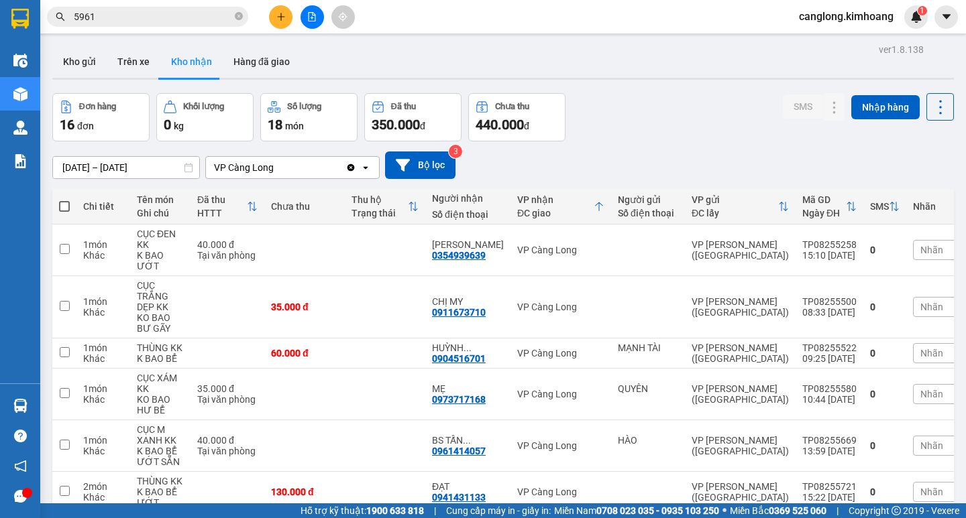
click at [167, 17] on input "5961" at bounding box center [153, 16] width 158 height 15
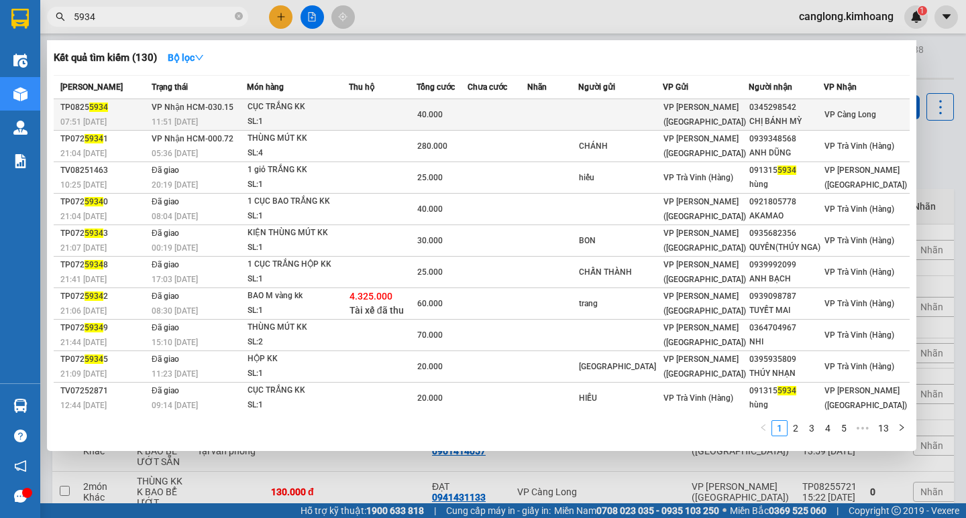
type input "5934"
click at [378, 106] on td at bounding box center [383, 115] width 68 height 32
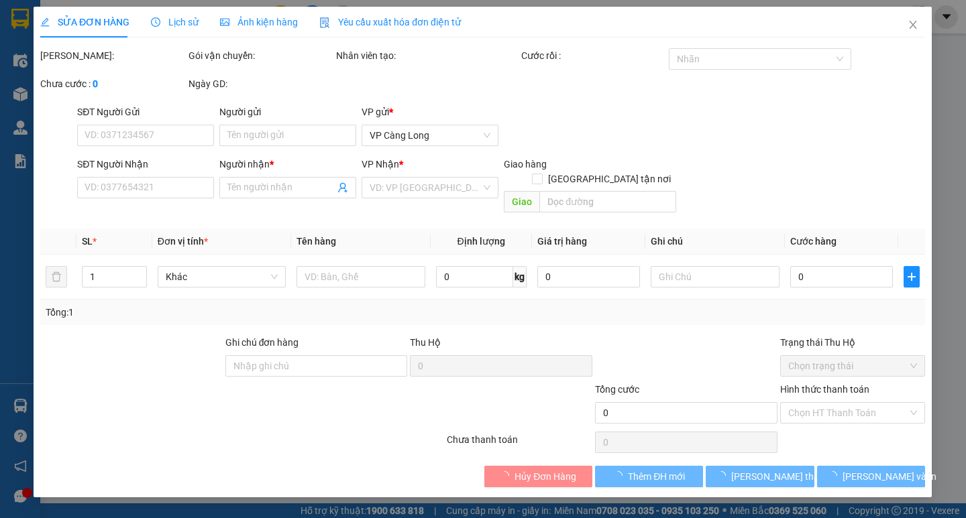
type input "0345298542"
type input "CHỊ BÁNH MỲ"
type input "40.000"
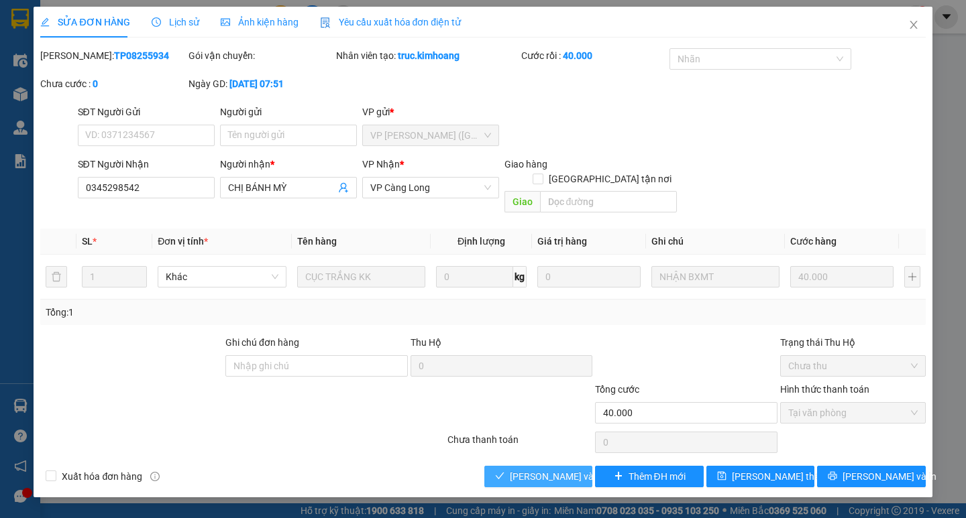
click at [545, 470] on span "[PERSON_NAME] và Giao hàng" at bounding box center [574, 477] width 129 height 15
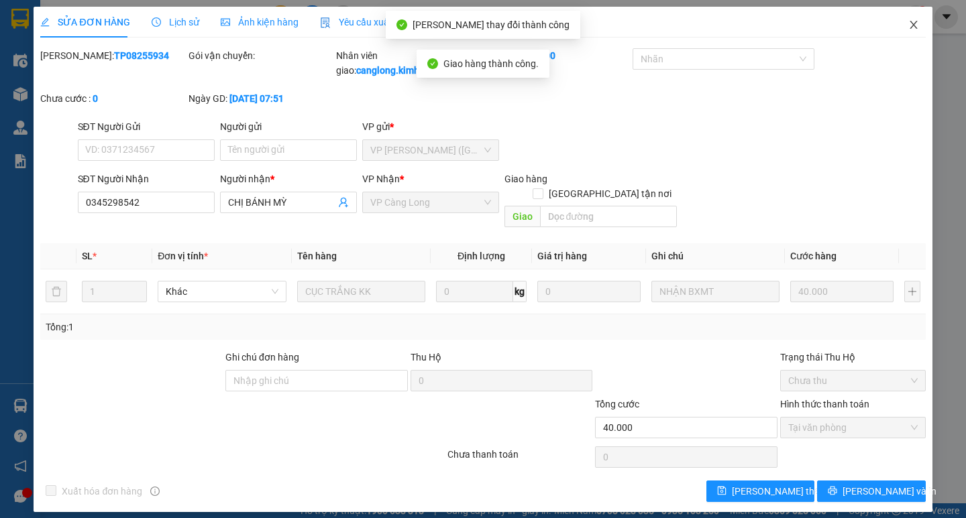
click at [915, 25] on icon "close" at bounding box center [913, 24] width 11 height 11
click at [915, 25] on div "1" at bounding box center [915, 16] width 23 height 23
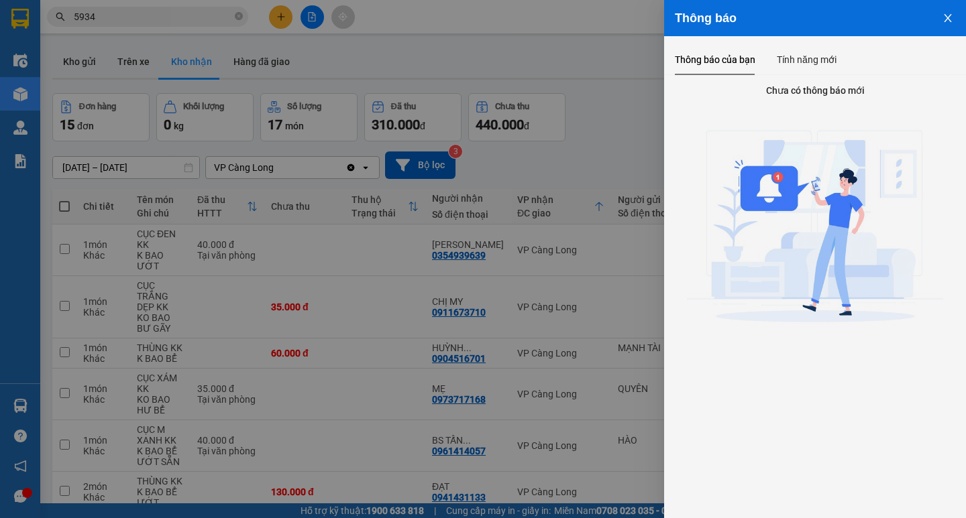
click at [946, 15] on icon "close" at bounding box center [947, 18] width 11 height 11
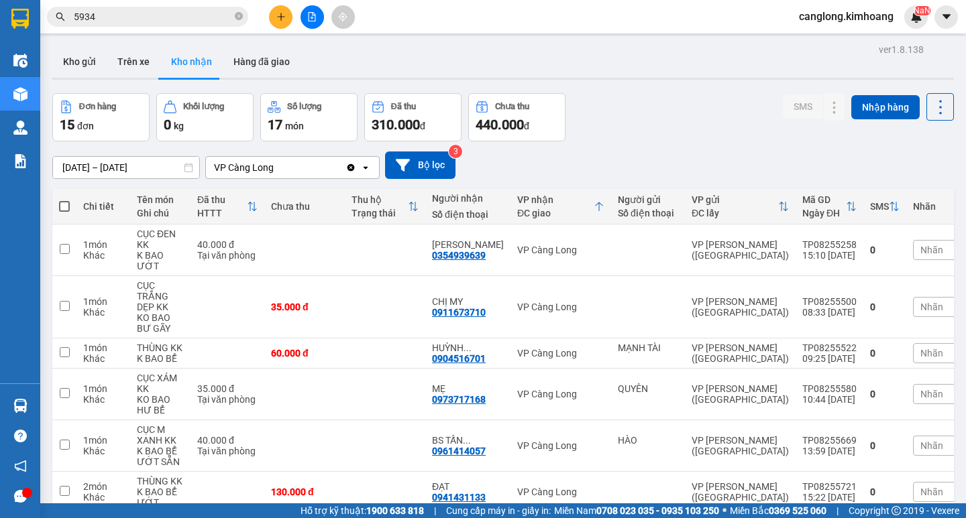
click at [215, 17] on input "5934" at bounding box center [153, 16] width 158 height 15
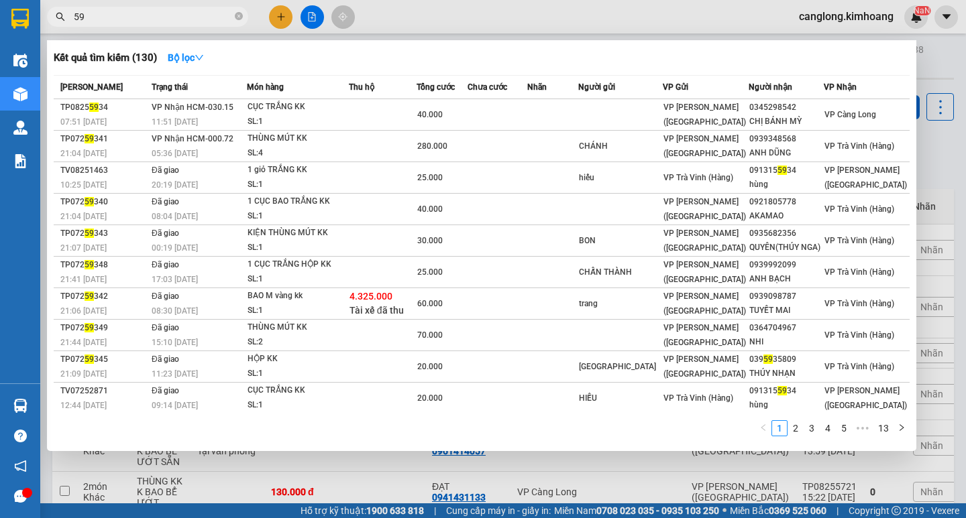
type input "5"
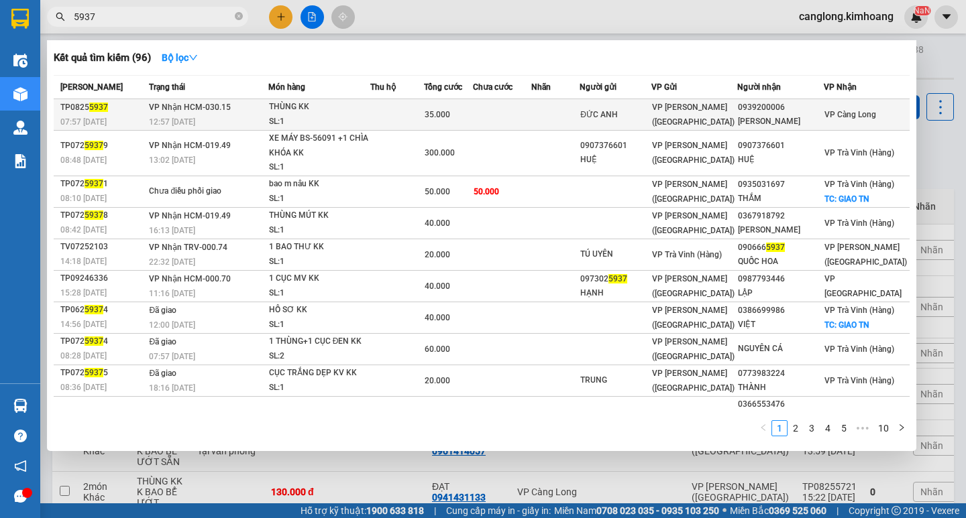
type input "5937"
click at [450, 114] on span "35.000" at bounding box center [437, 114] width 25 height 9
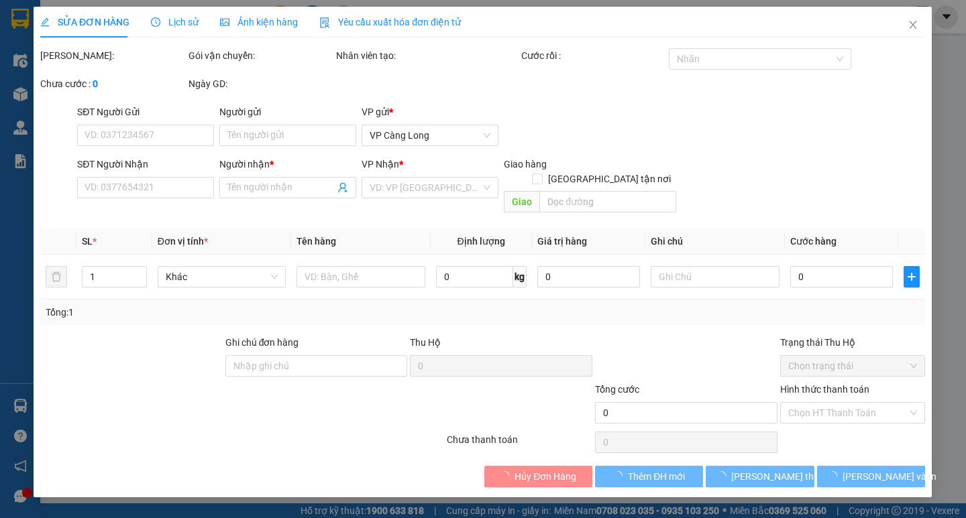
type input "ĐỨC ANH"
type input "0939200006"
type input "[PERSON_NAME]"
type input "35.000"
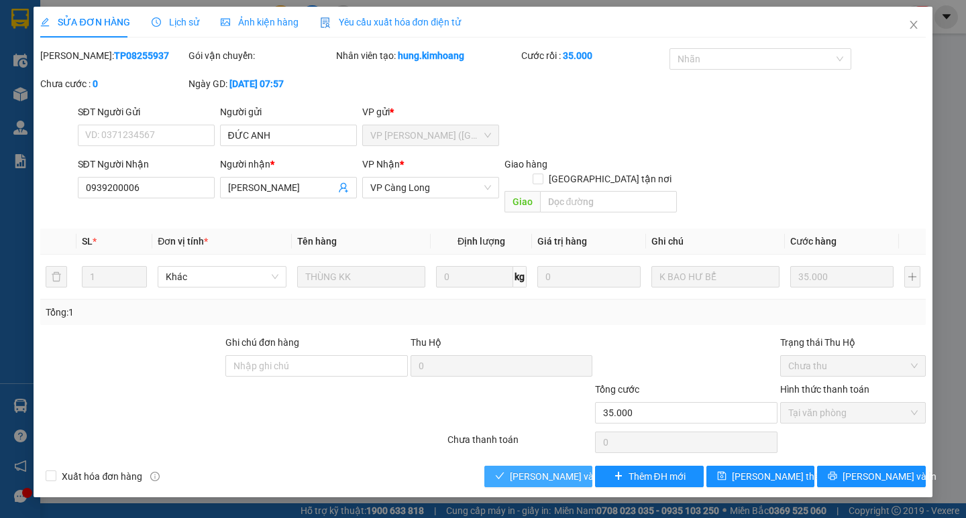
click at [547, 470] on span "[PERSON_NAME] và Giao hàng" at bounding box center [574, 477] width 129 height 15
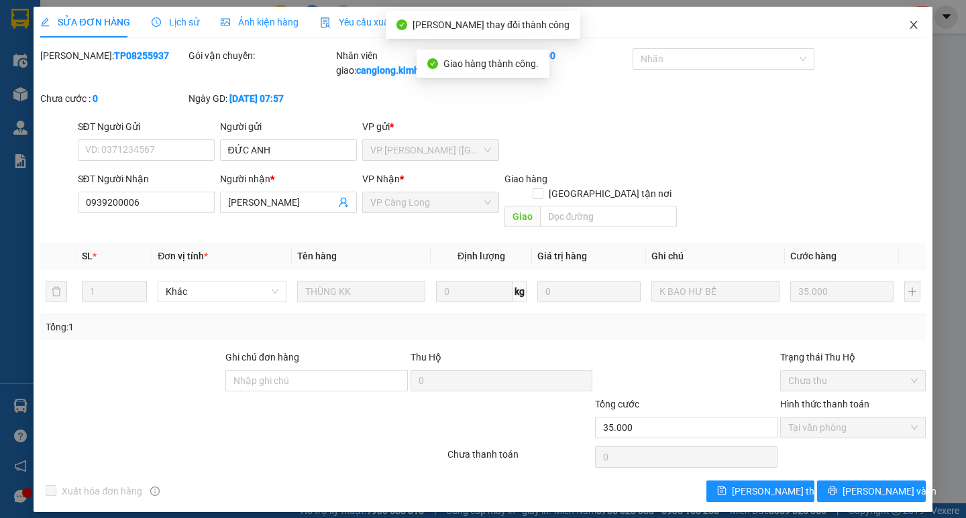
click at [905, 25] on span "Close" at bounding box center [914, 26] width 38 height 38
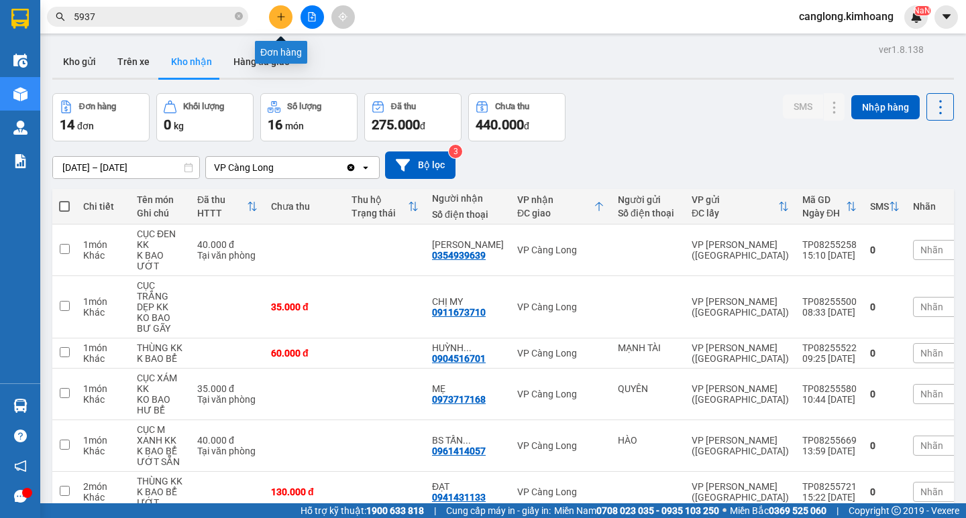
click at [288, 17] on button at bounding box center [280, 16] width 23 height 23
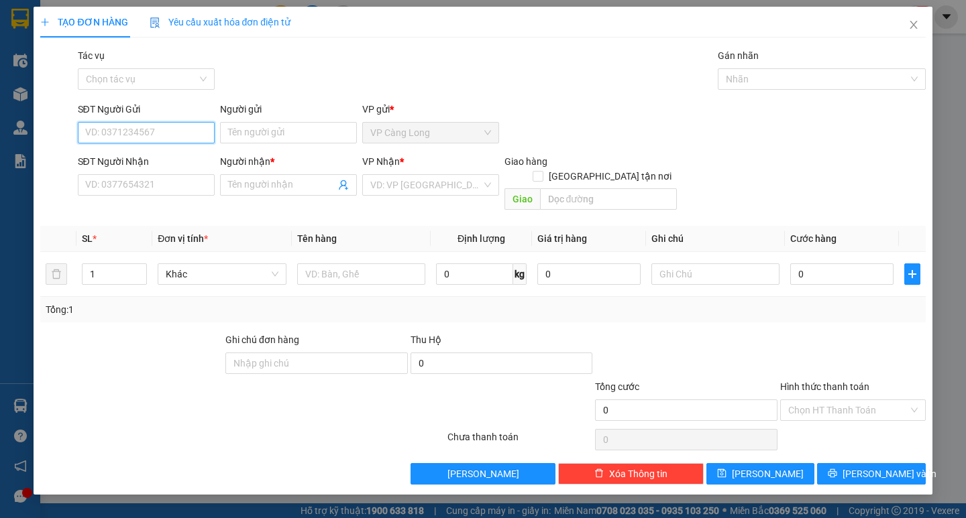
click at [166, 131] on input "SĐT Người Gửi" at bounding box center [146, 132] width 137 height 21
click at [166, 154] on div "0843993399 - NHA KHOA SG 27" at bounding box center [153, 159] width 134 height 15
type input "0843993399"
type input "NHA KHOA SG 27"
type input "0976297179"
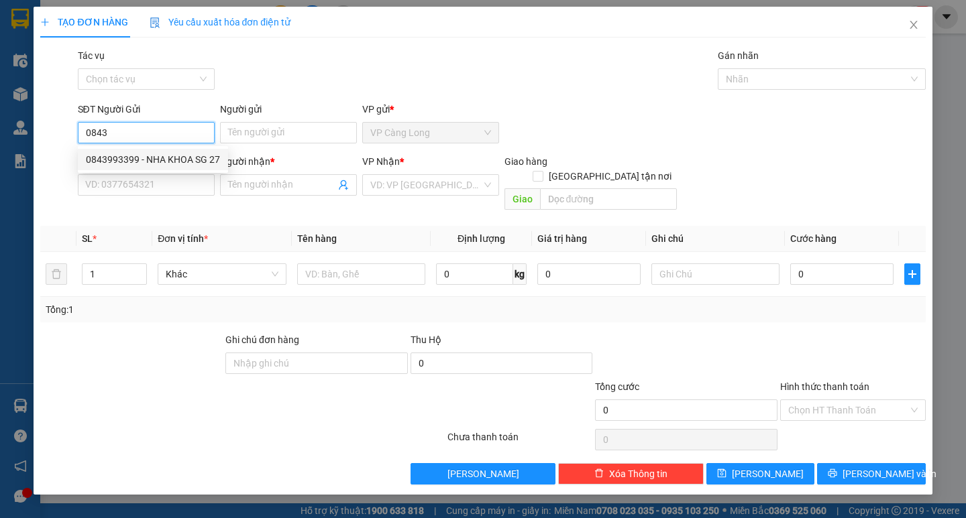
type input "LABO ANH"
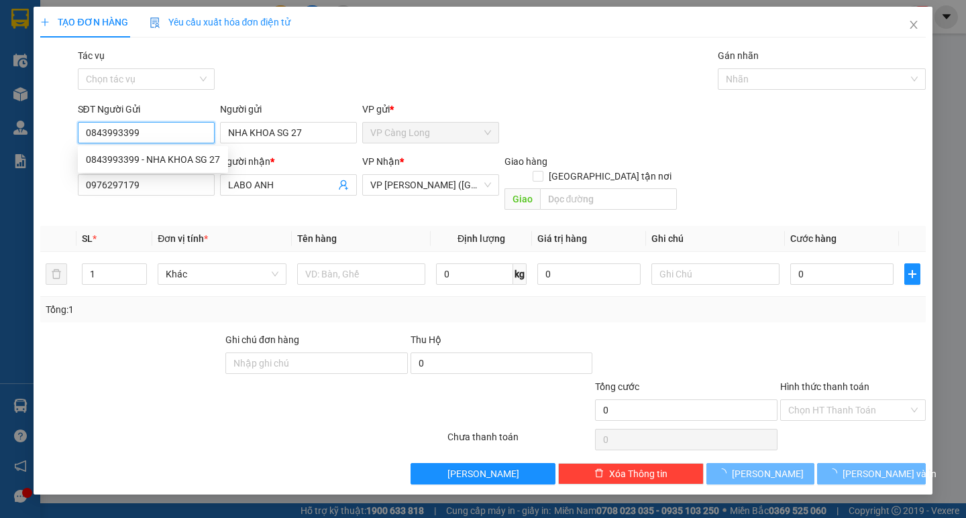
type input "35.000"
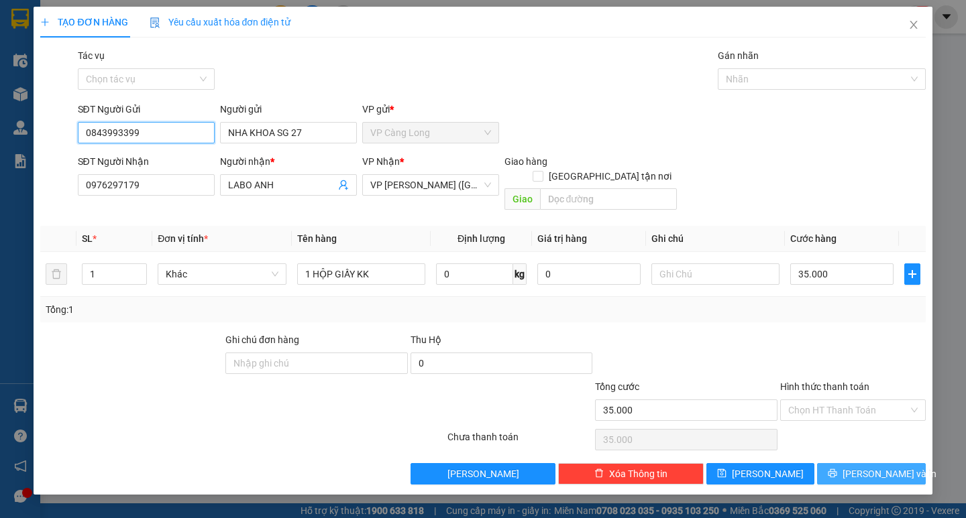
type input "0843993399"
click at [861, 467] on span "[PERSON_NAME] và In" at bounding box center [889, 474] width 94 height 15
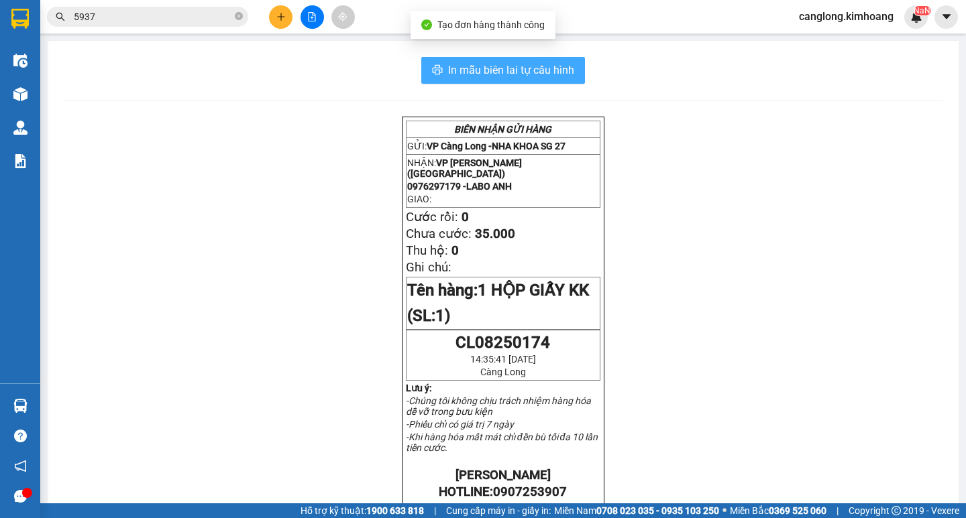
click at [543, 72] on span "In mẫu biên lai tự cấu hình" at bounding box center [511, 70] width 126 height 17
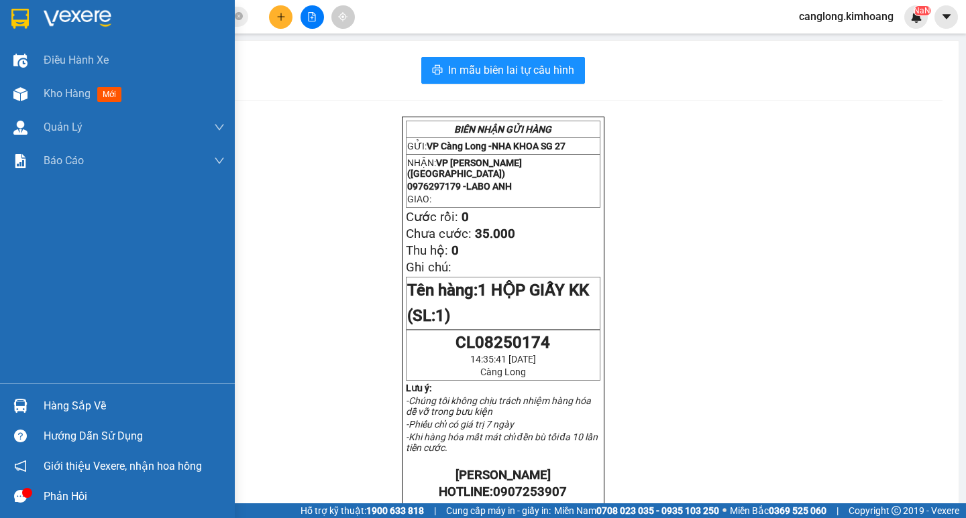
click at [62, 393] on div "Hàng sắp về" at bounding box center [117, 406] width 235 height 30
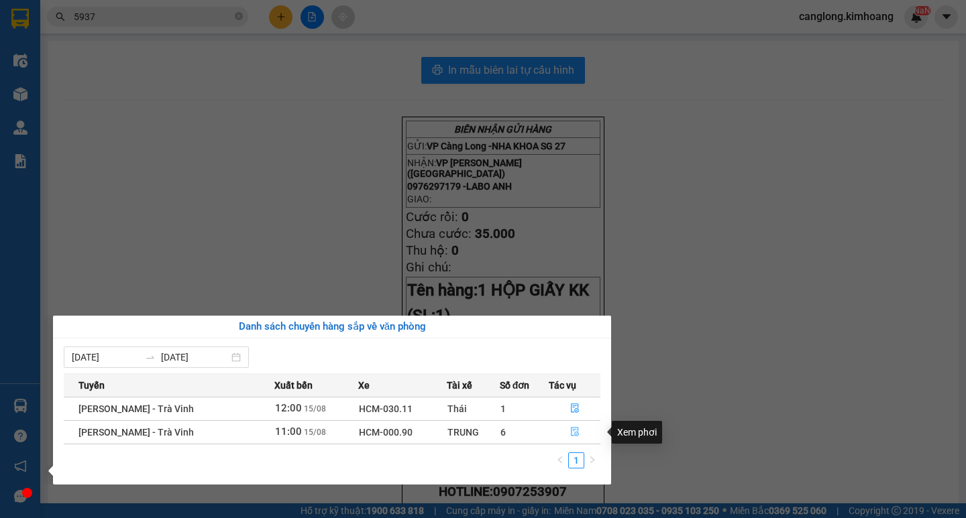
click at [571, 429] on icon "file-done" at bounding box center [574, 431] width 9 height 9
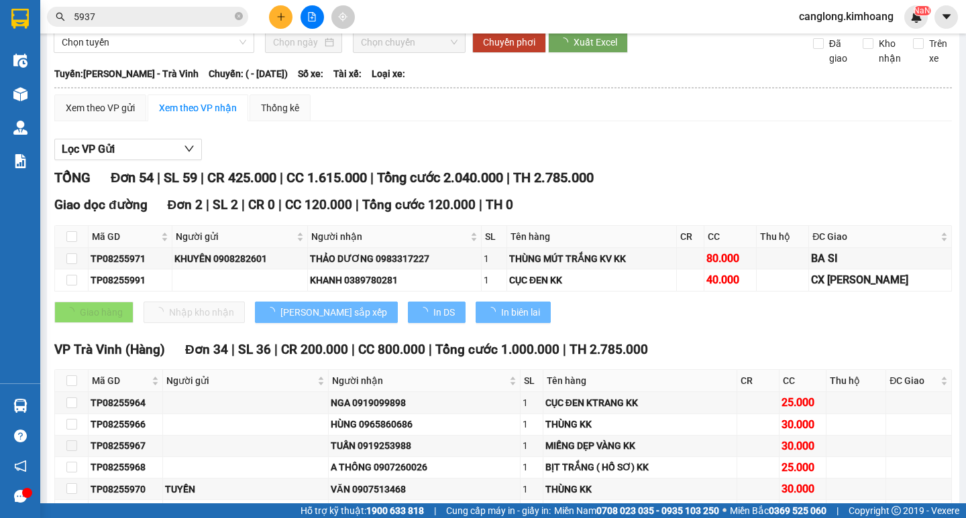
type input "[DATE]"
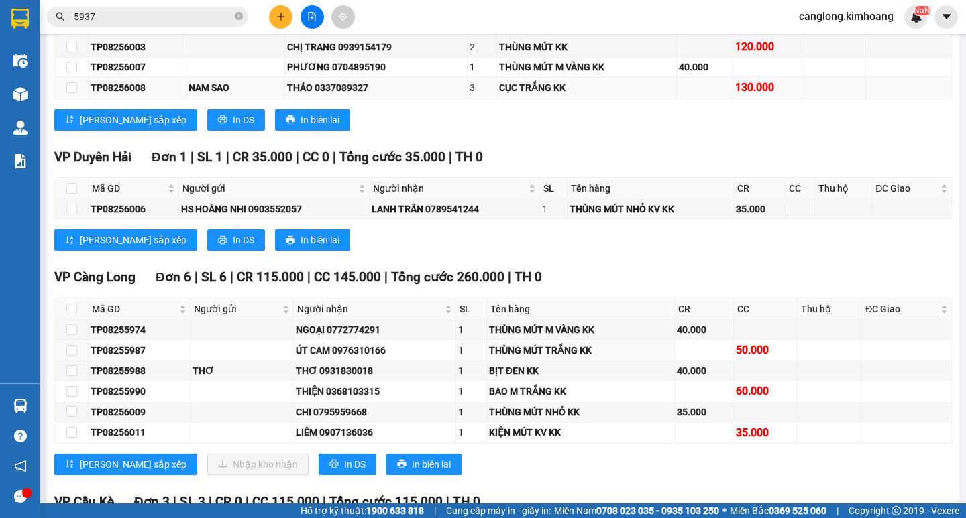
scroll to position [1543, 0]
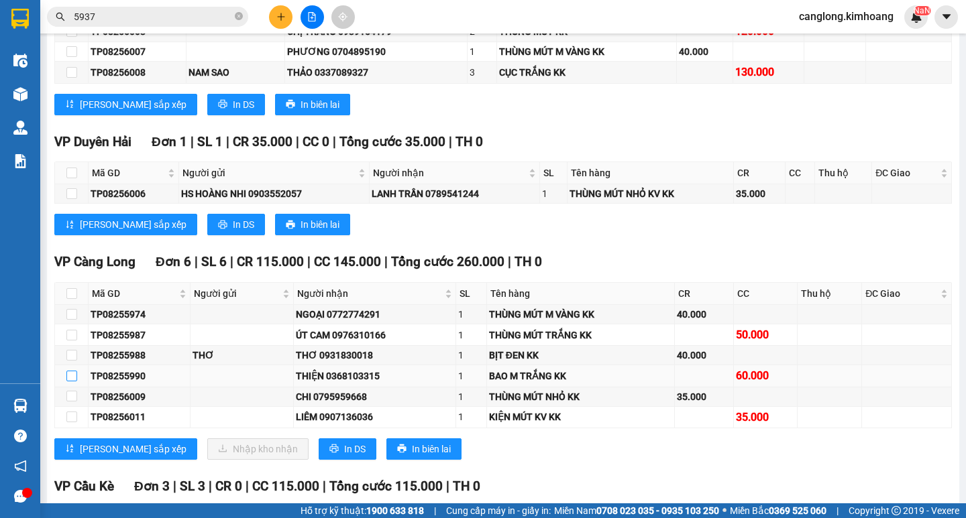
click at [71, 382] on input "checkbox" at bounding box center [71, 376] width 11 height 11
checkbox input "true"
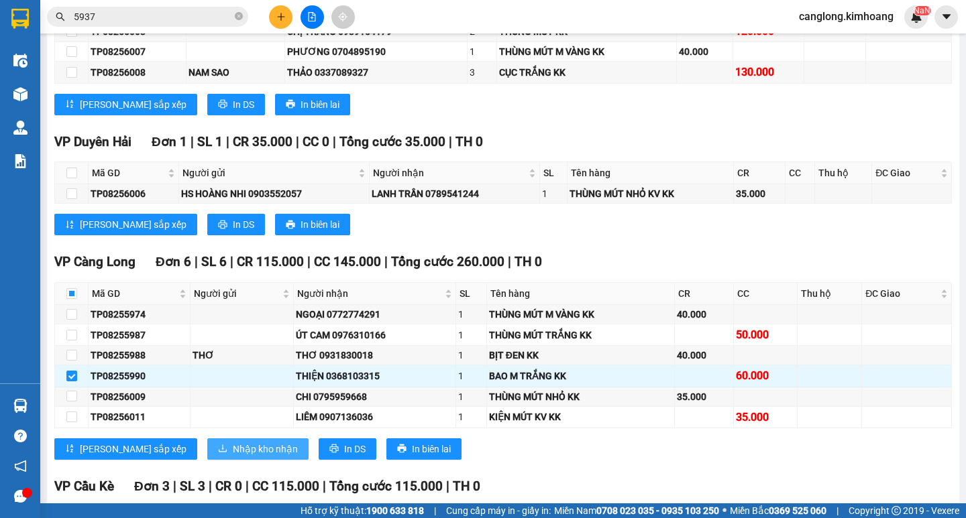
click at [233, 457] on span "Nhập kho nhận" at bounding box center [265, 449] width 65 height 15
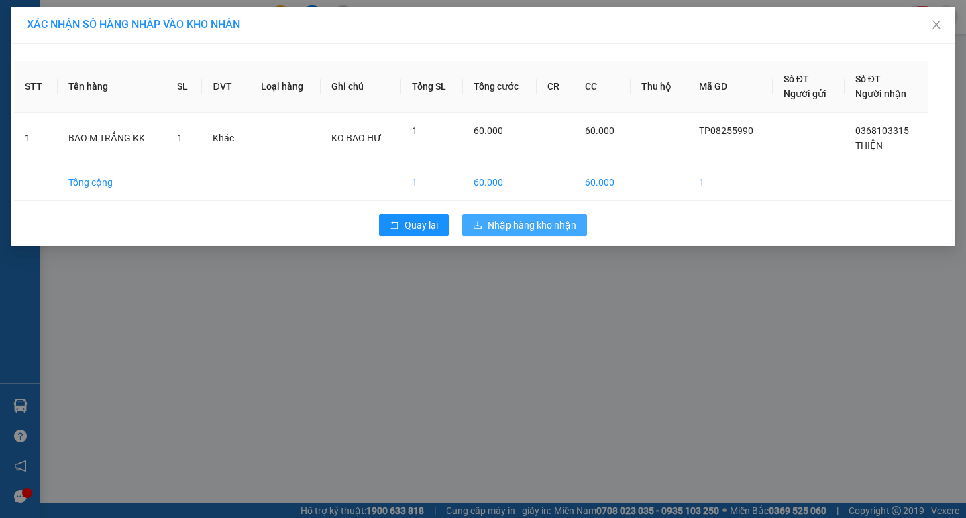
click at [512, 226] on span "Nhập hàng kho nhận" at bounding box center [532, 225] width 89 height 15
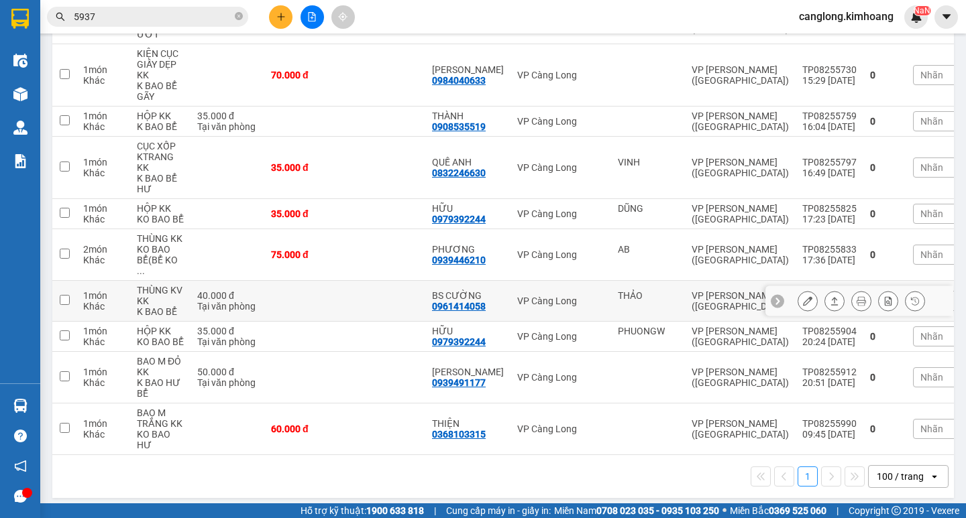
scroll to position [470, 0]
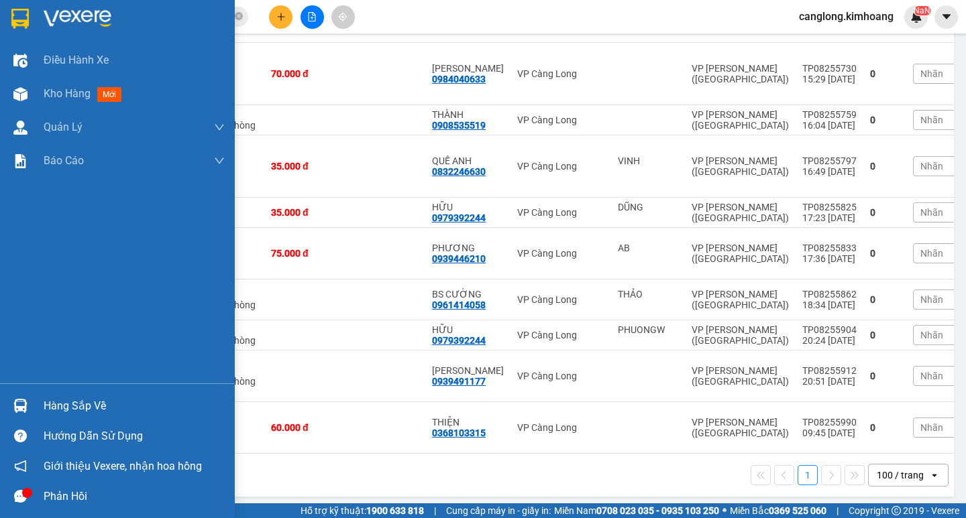
click at [46, 410] on div "Hàng sắp về" at bounding box center [134, 406] width 181 height 20
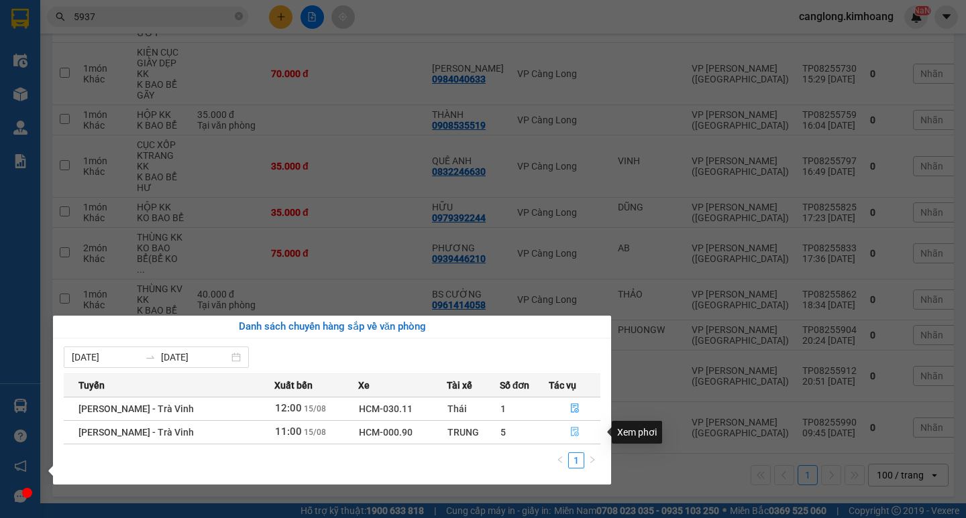
click at [577, 429] on icon "file-done" at bounding box center [574, 431] width 9 height 9
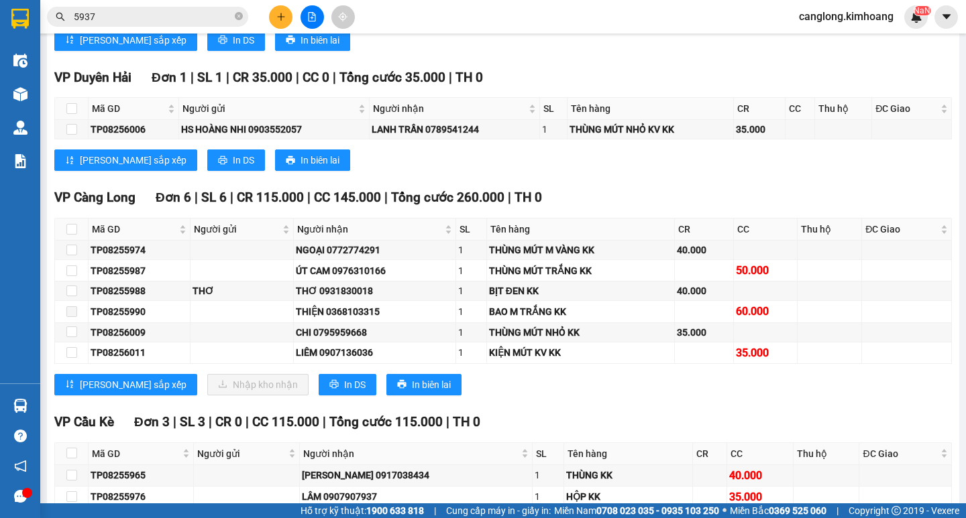
scroll to position [1610, 0]
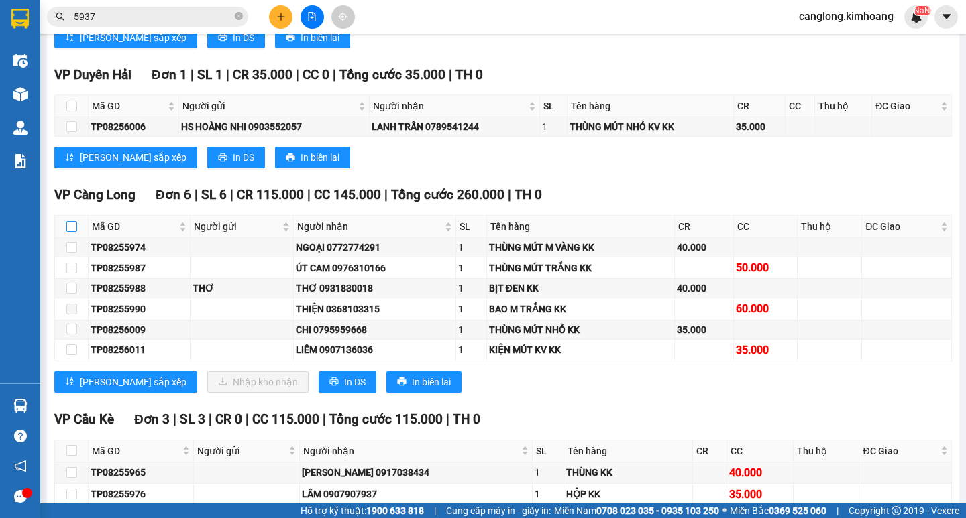
click at [70, 232] on input "checkbox" at bounding box center [71, 226] width 11 height 11
checkbox input "true"
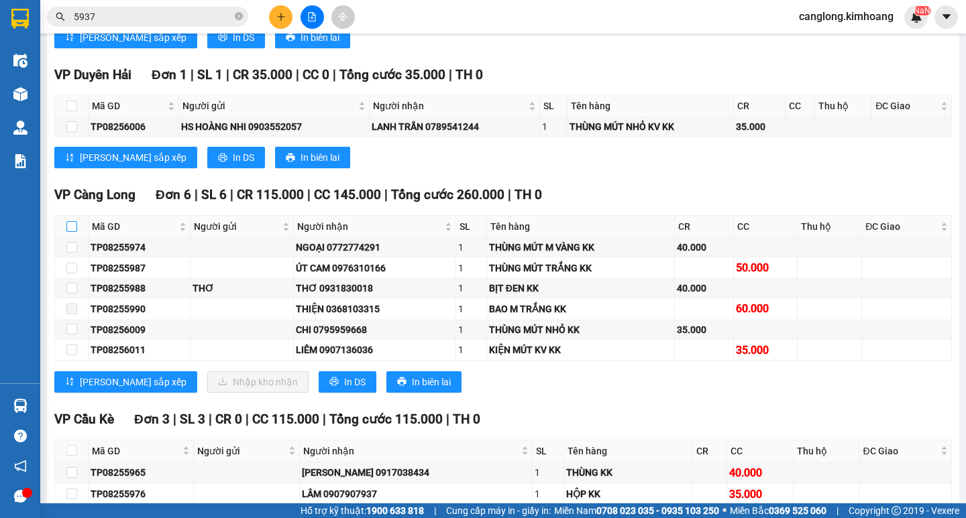
checkbox input "true"
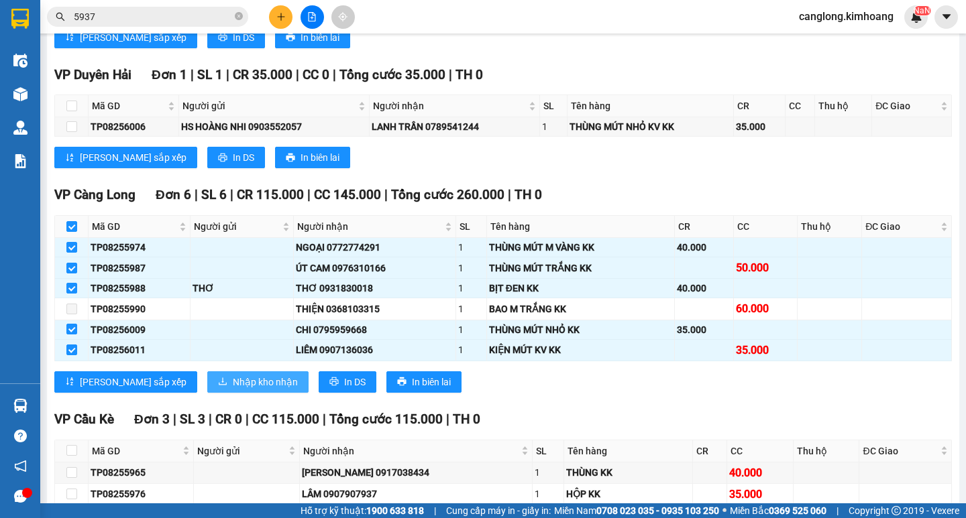
click at [233, 390] on span "Nhập kho nhận" at bounding box center [265, 382] width 65 height 15
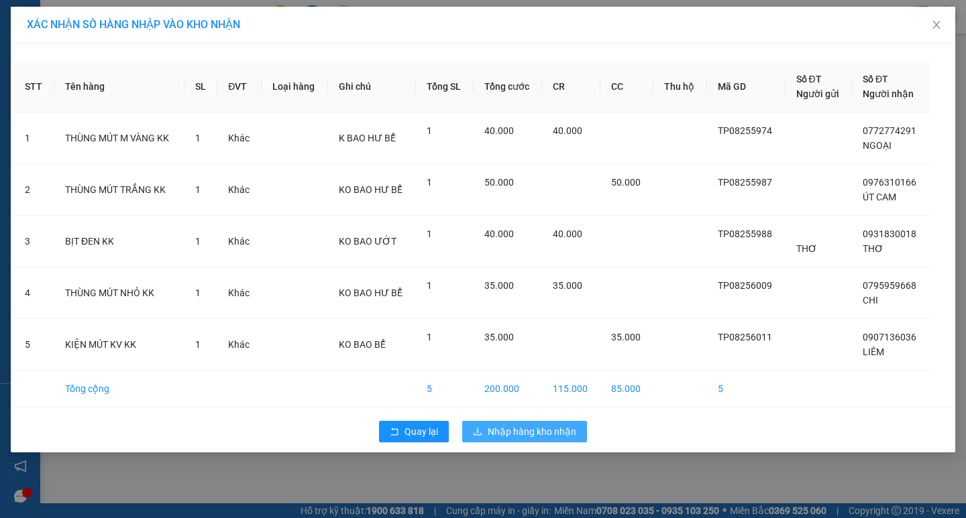
click at [536, 427] on span "Nhập hàng kho nhận" at bounding box center [532, 432] width 89 height 15
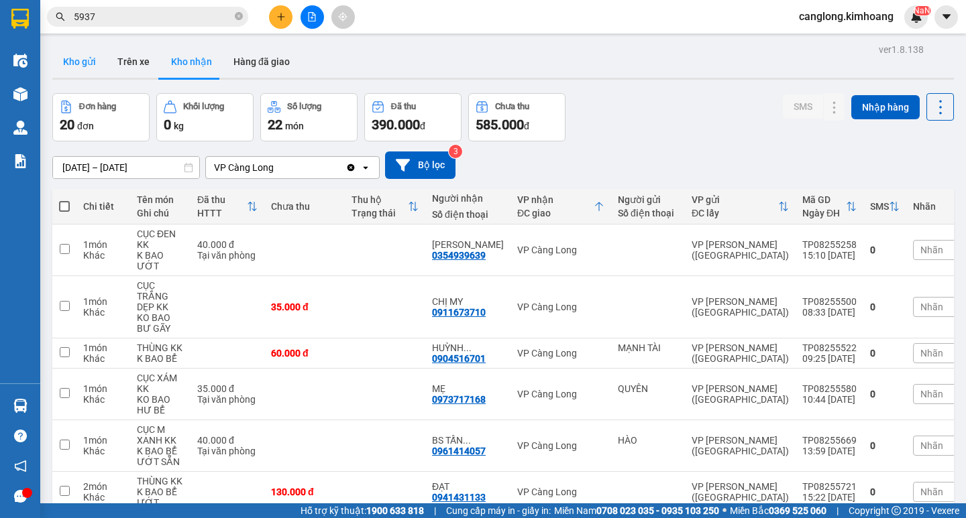
click at [86, 51] on button "Kho gửi" at bounding box center [79, 62] width 54 height 32
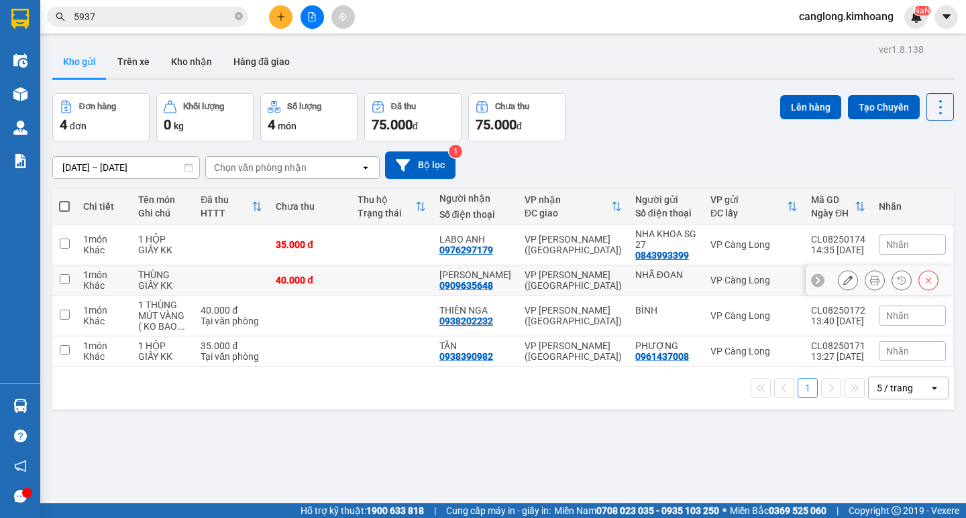
click at [344, 281] on div "40.000 đ" at bounding box center [310, 280] width 68 height 11
checkbox input "true"
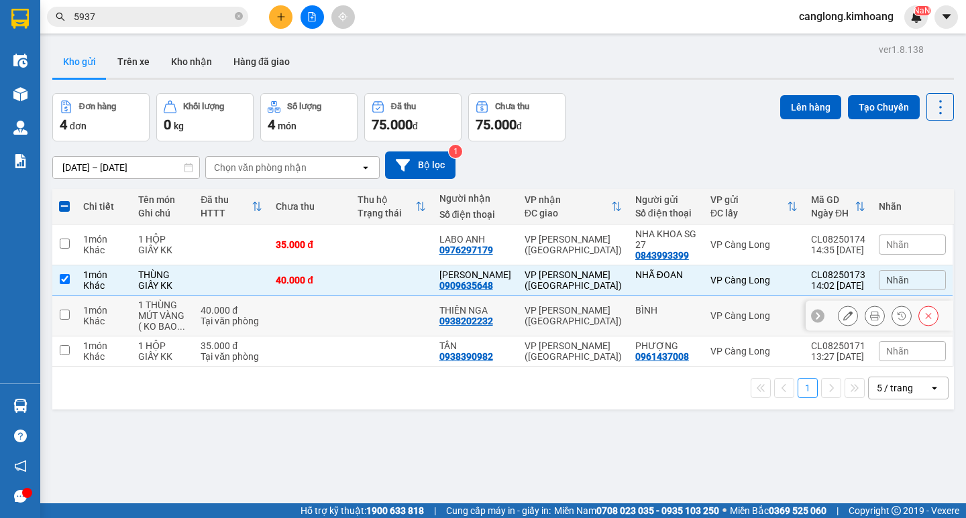
click at [351, 313] on td at bounding box center [310, 316] width 82 height 41
checkbox input "true"
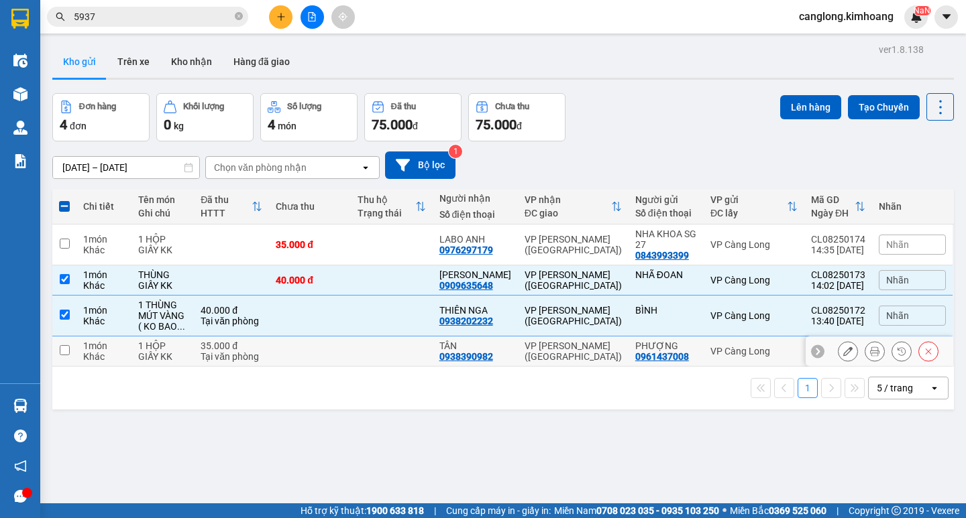
click at [409, 352] on td at bounding box center [392, 352] width 82 height 30
checkbox input "true"
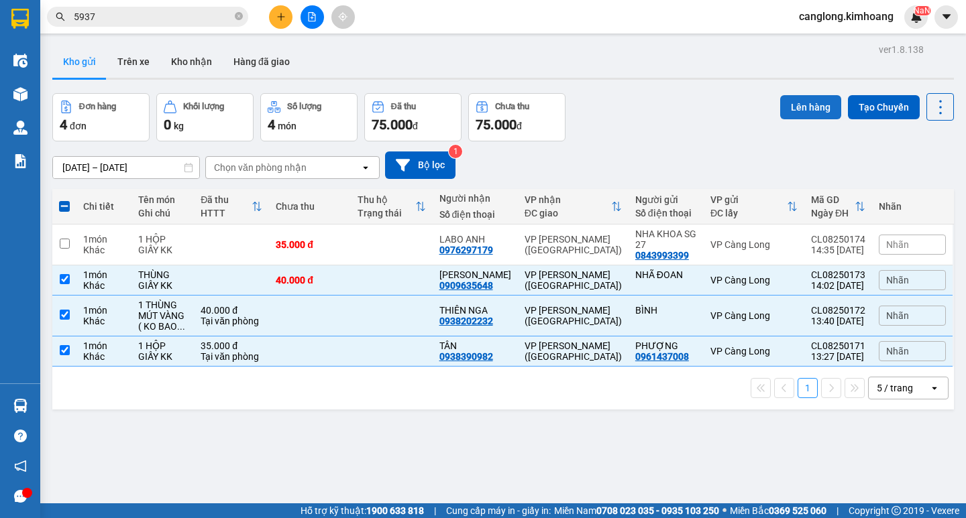
click at [794, 111] on button "Lên hàng" at bounding box center [810, 107] width 61 height 24
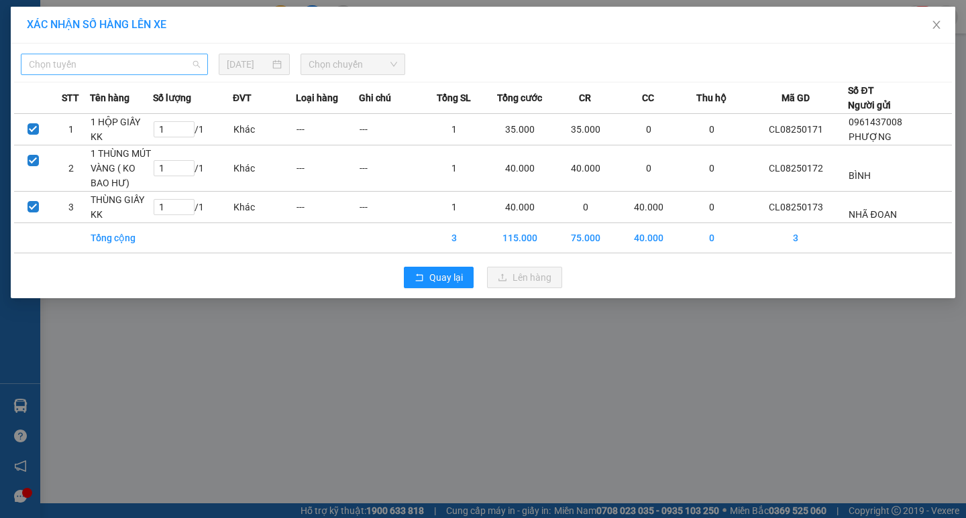
click at [174, 62] on span "Chọn tuyến" at bounding box center [114, 64] width 171 height 20
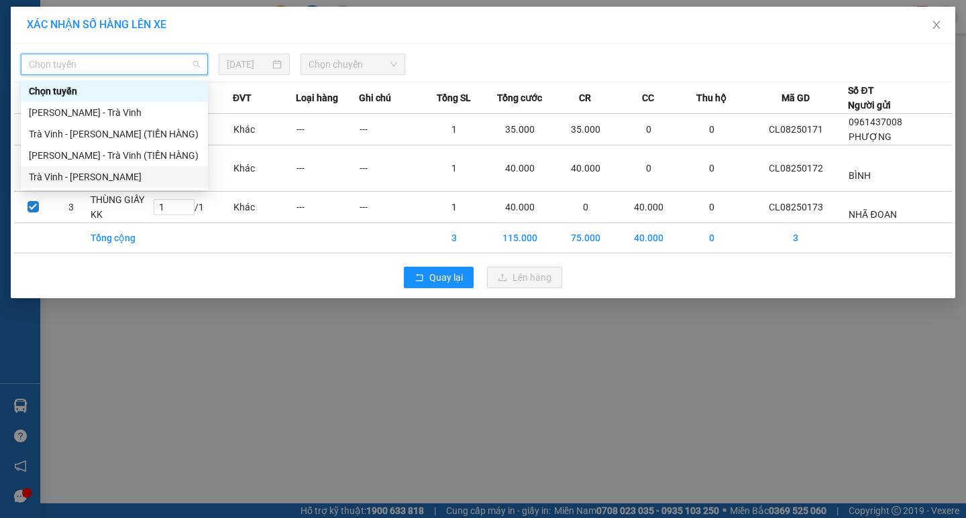
click at [116, 172] on div "Trà Vinh - [PERSON_NAME]" at bounding box center [114, 177] width 171 height 15
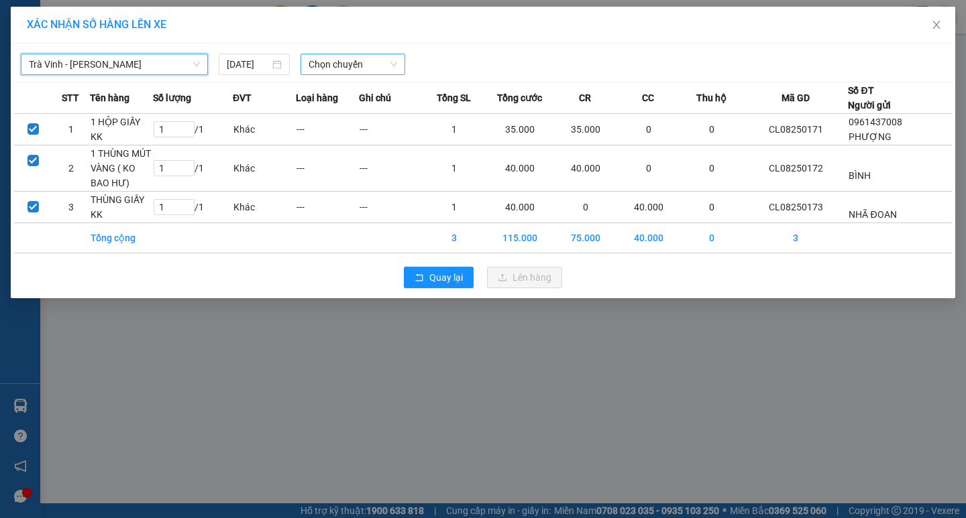
click at [374, 65] on span "Chọn chuyến" at bounding box center [353, 64] width 89 height 20
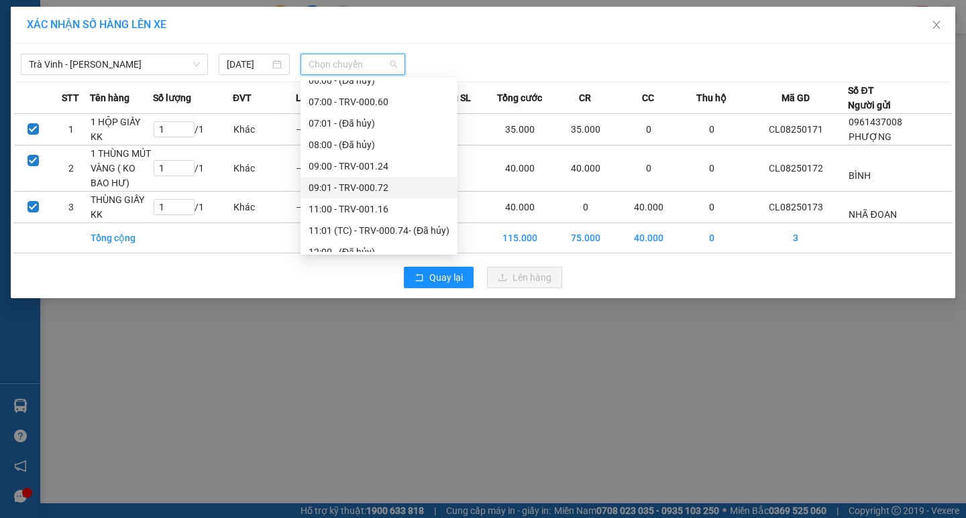
scroll to position [402, 0]
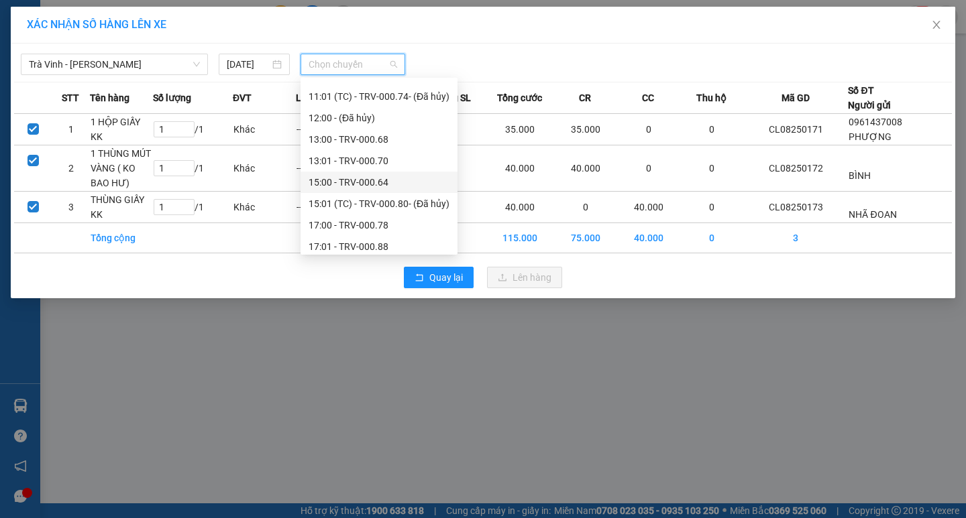
click at [361, 180] on div "15:00 - TRV-000.64" at bounding box center [379, 182] width 141 height 15
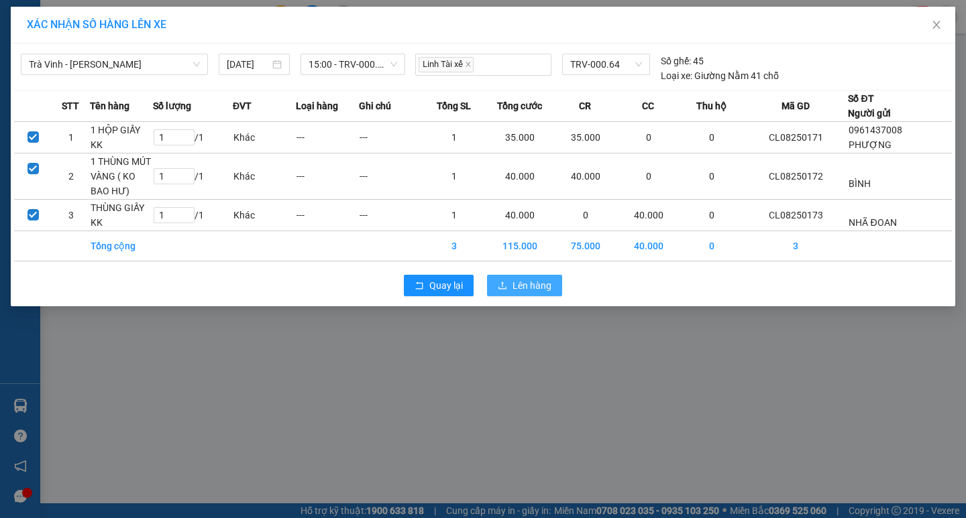
click at [533, 285] on span "Lên hàng" at bounding box center [531, 285] width 39 height 15
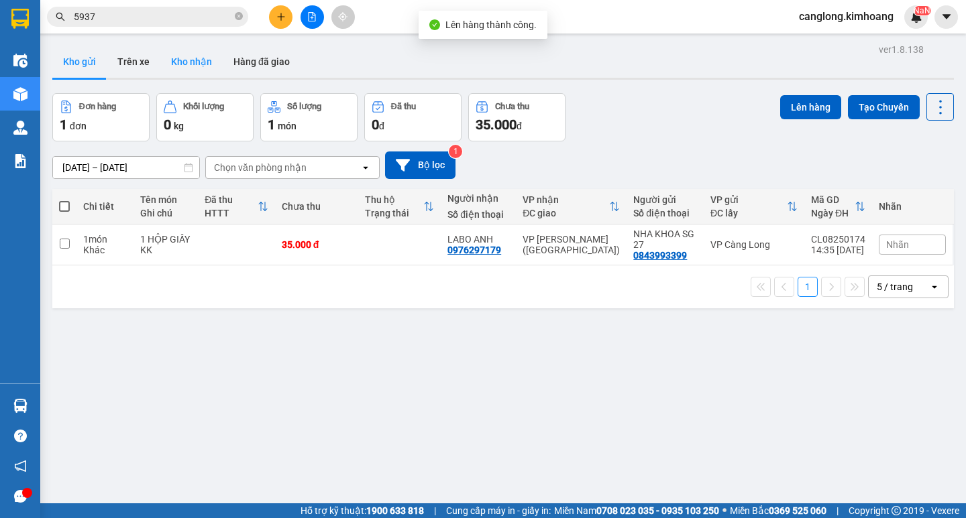
click at [185, 61] on button "Kho nhận" at bounding box center [191, 62] width 62 height 32
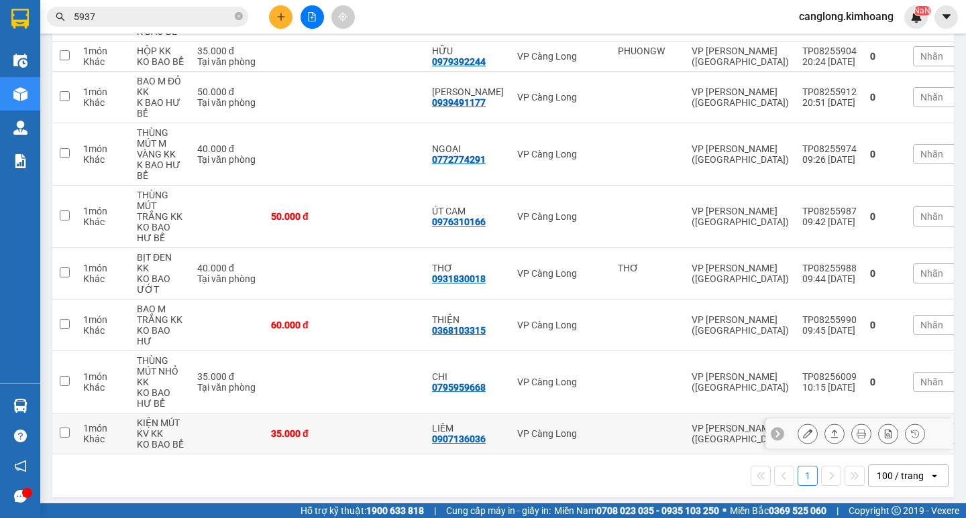
scroll to position [750, 0]
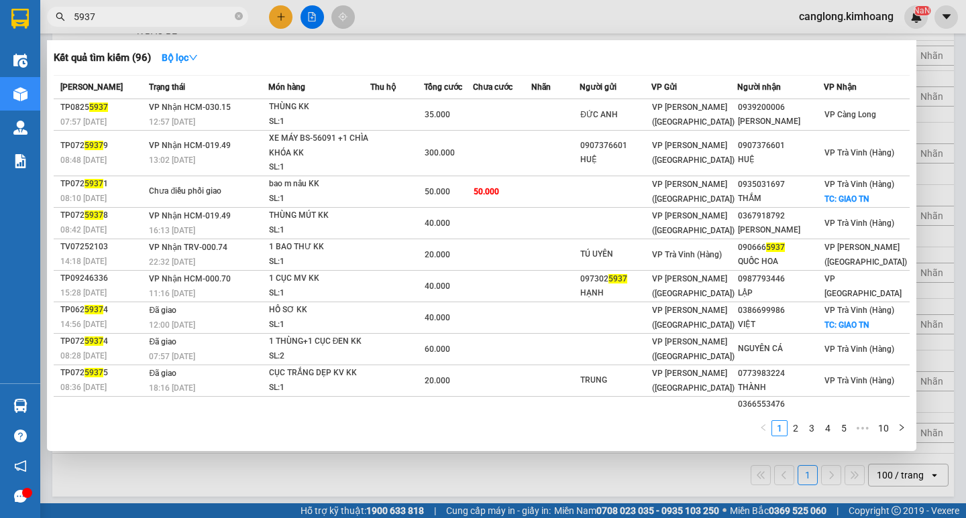
click at [138, 14] on input "5937" at bounding box center [153, 16] width 158 height 15
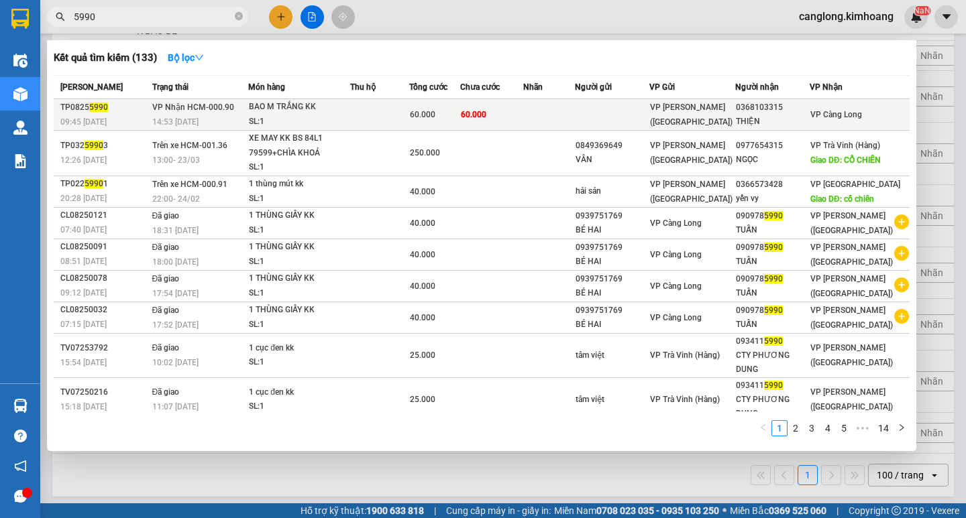
type input "5990"
click at [515, 109] on td "60.000" at bounding box center [491, 115] width 63 height 32
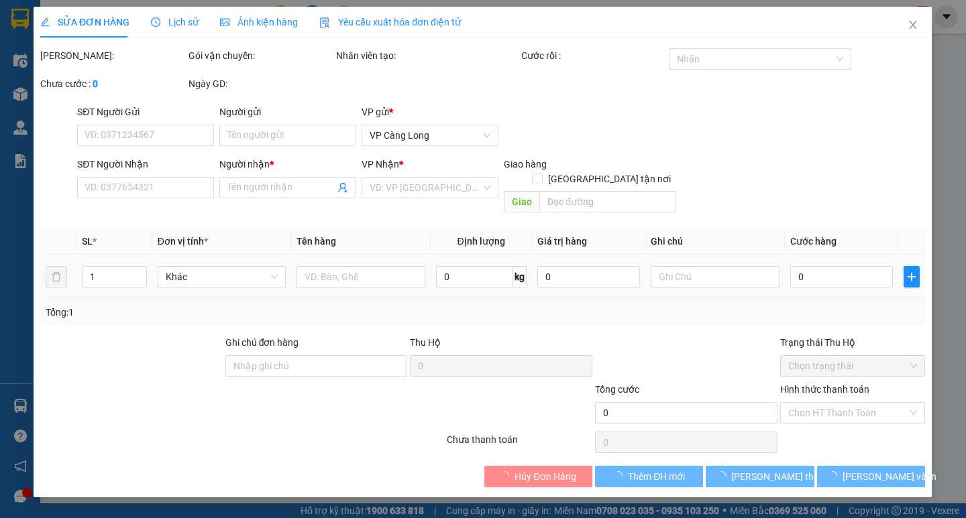
type input "0368103315"
type input "THIỆN"
type input "60.000"
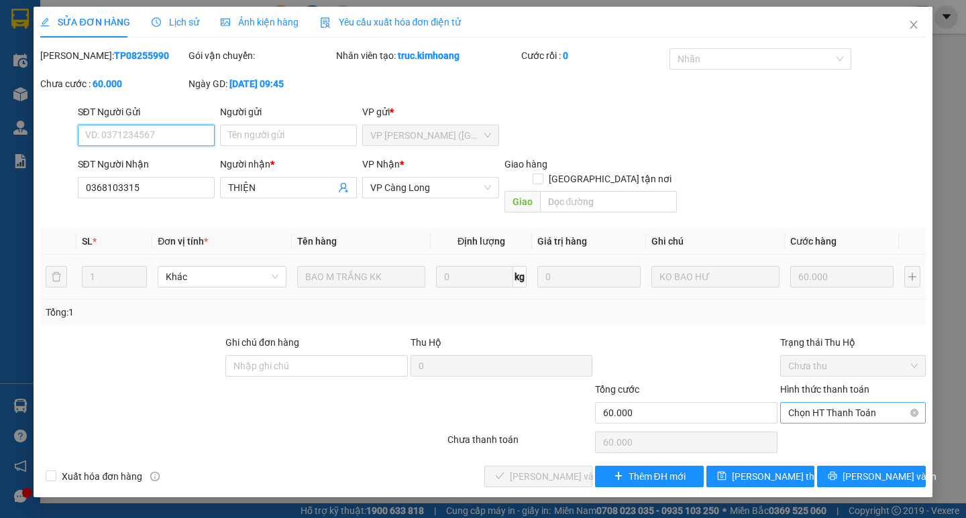
click at [800, 403] on span "Chọn HT Thanh Toán" at bounding box center [852, 413] width 129 height 20
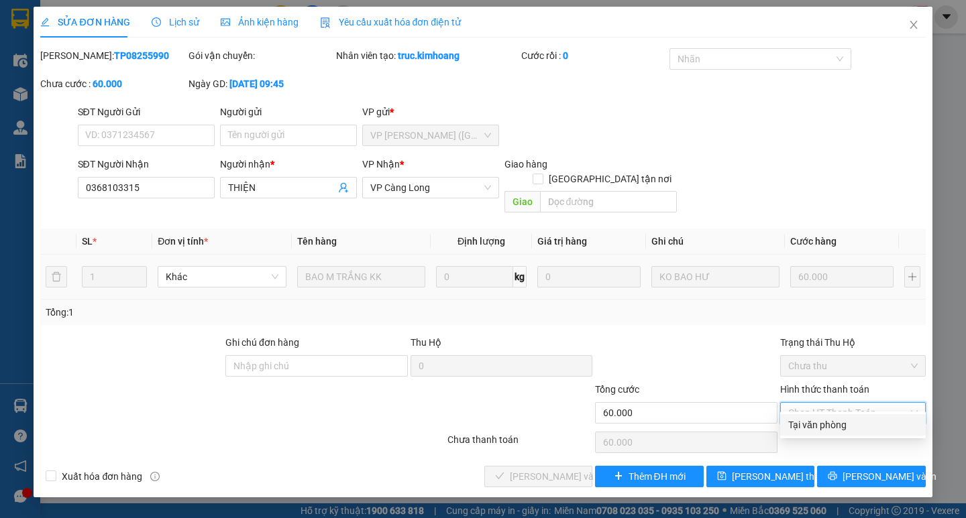
click at [808, 420] on div "Tại văn phòng" at bounding box center [852, 425] width 129 height 15
type input "0"
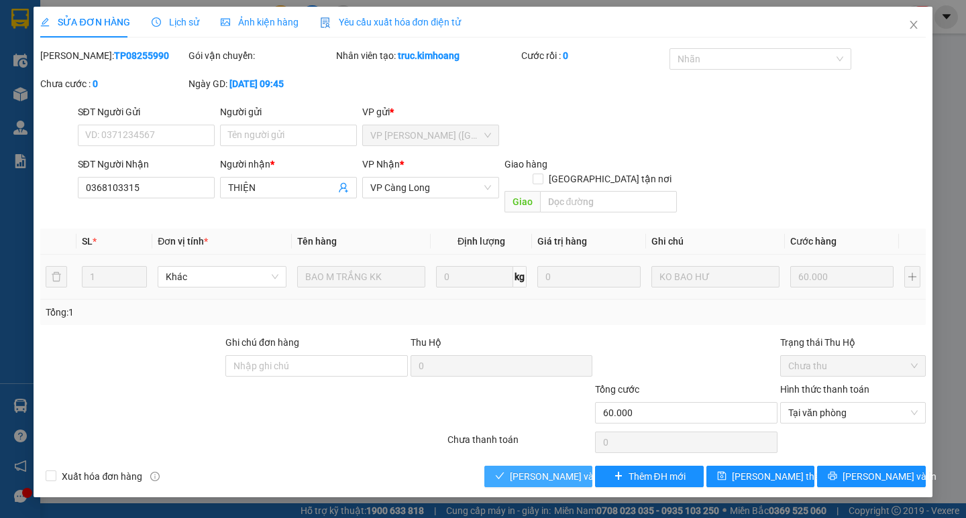
click at [532, 470] on span "[PERSON_NAME] và Giao hàng" at bounding box center [574, 477] width 129 height 15
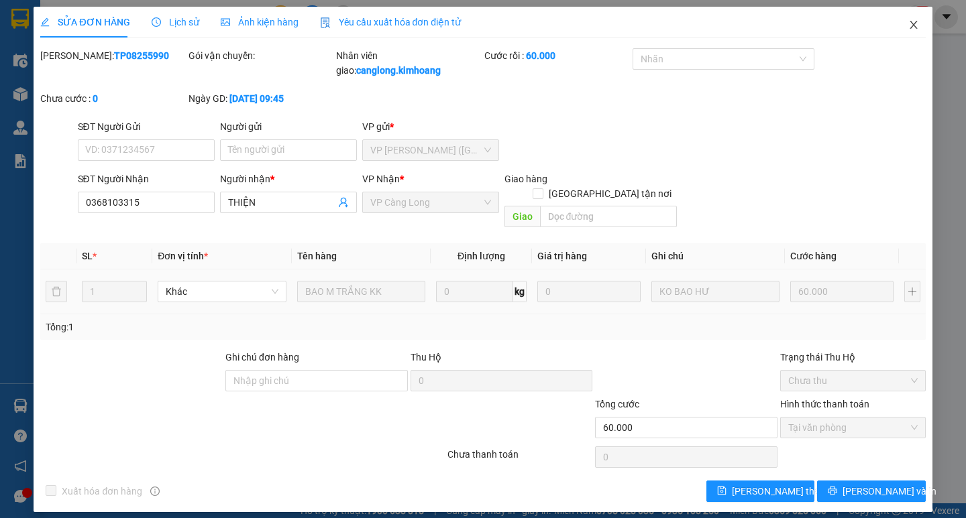
click at [913, 18] on span "Close" at bounding box center [914, 26] width 38 height 38
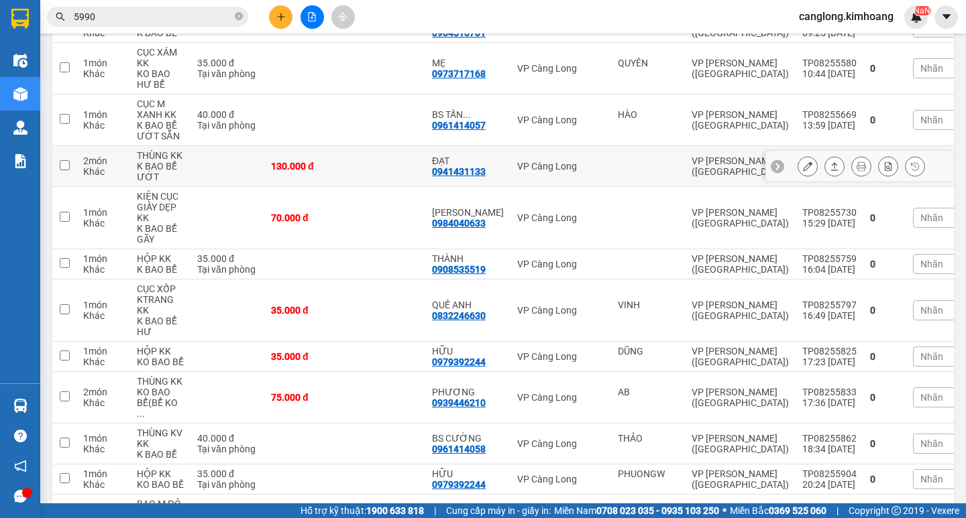
scroll to position [363, 0]
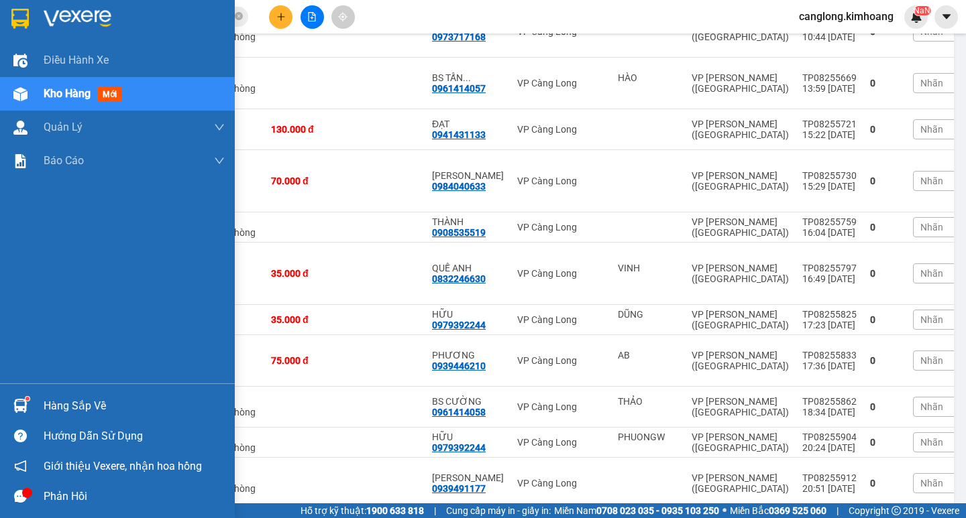
click at [52, 396] on div "Hàng sắp về" at bounding box center [134, 406] width 181 height 20
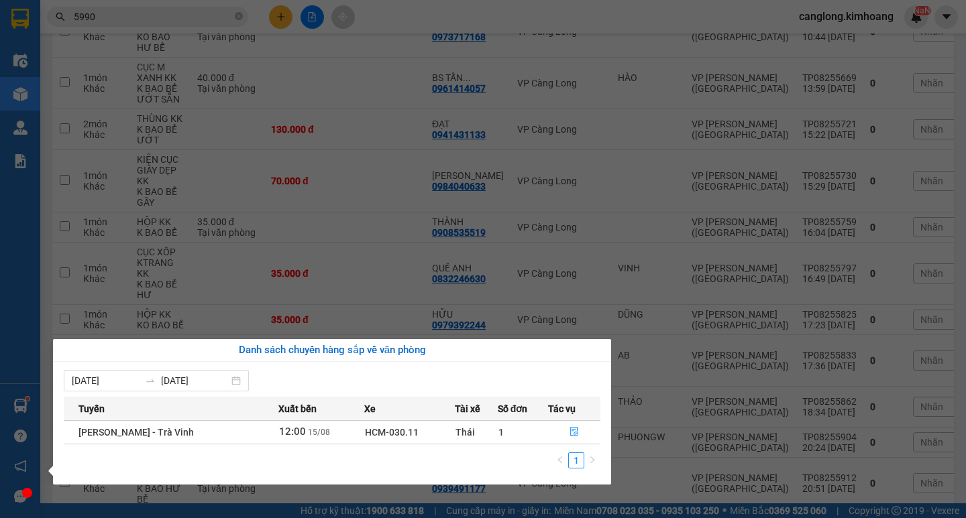
click at [12, 262] on div "Điều hành xe Kho hàng mới Quản [PERSON_NAME] lý chuyến Quản lý khách hàng mới B…" at bounding box center [20, 259] width 40 height 518
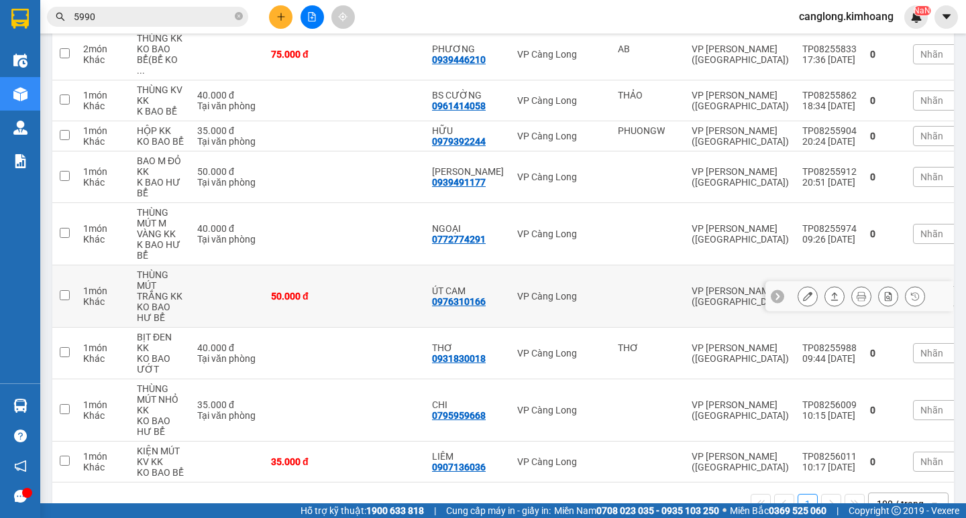
scroll to position [671, 0]
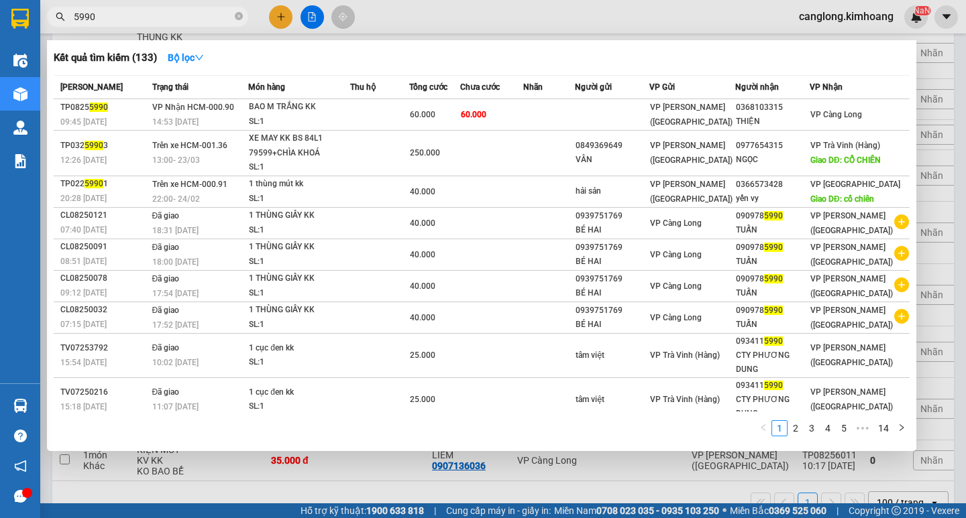
click at [134, 18] on input "5990" at bounding box center [153, 16] width 158 height 15
type input "5"
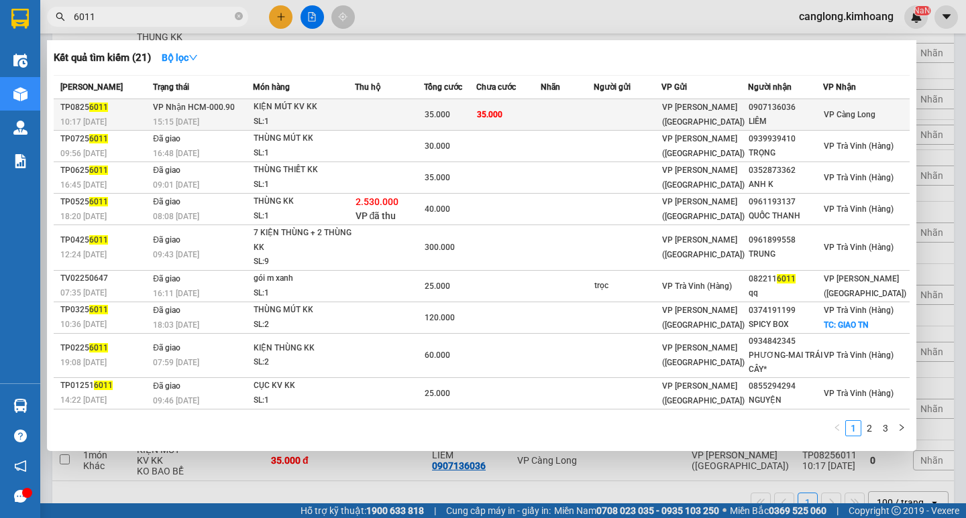
type input "6011"
click at [563, 109] on td at bounding box center [567, 115] width 53 height 32
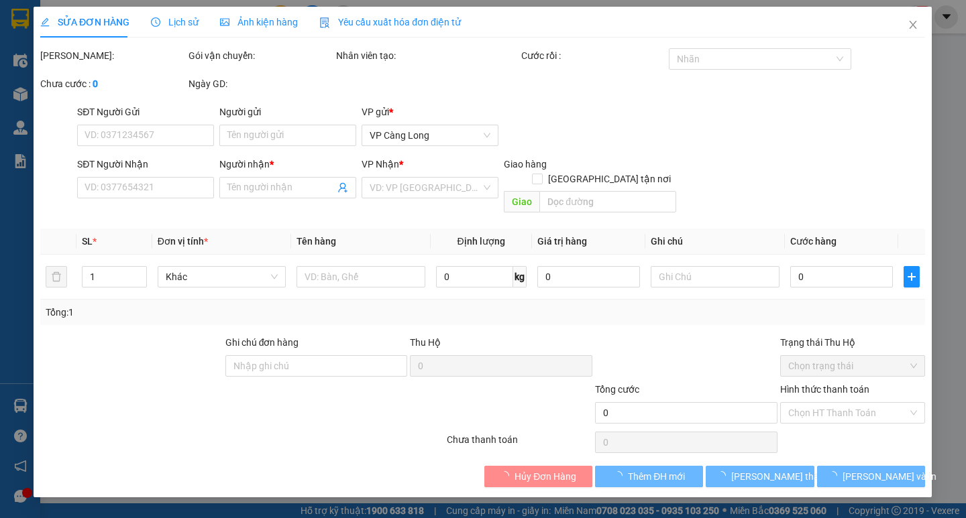
type input "0907136036"
type input "LIÊM"
type input "35.000"
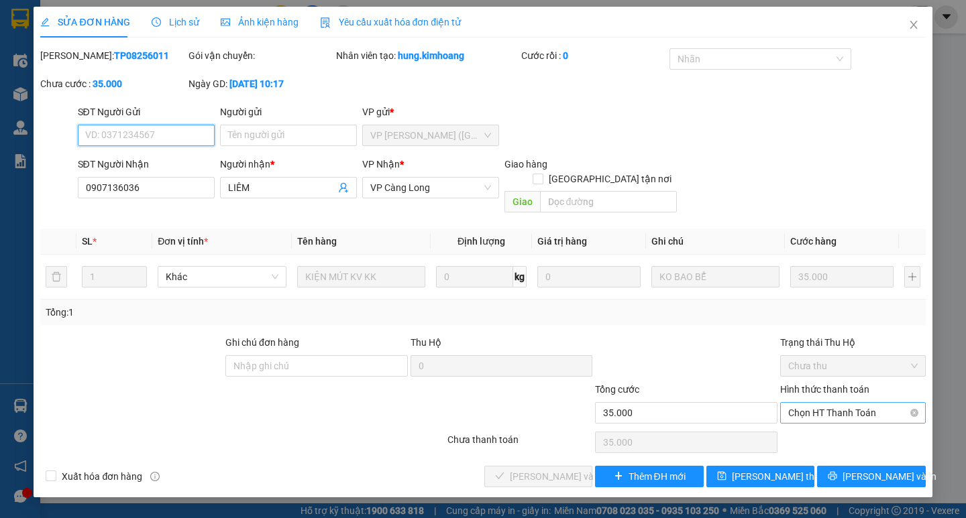
click at [812, 403] on span "Chọn HT Thanh Toán" at bounding box center [852, 413] width 129 height 20
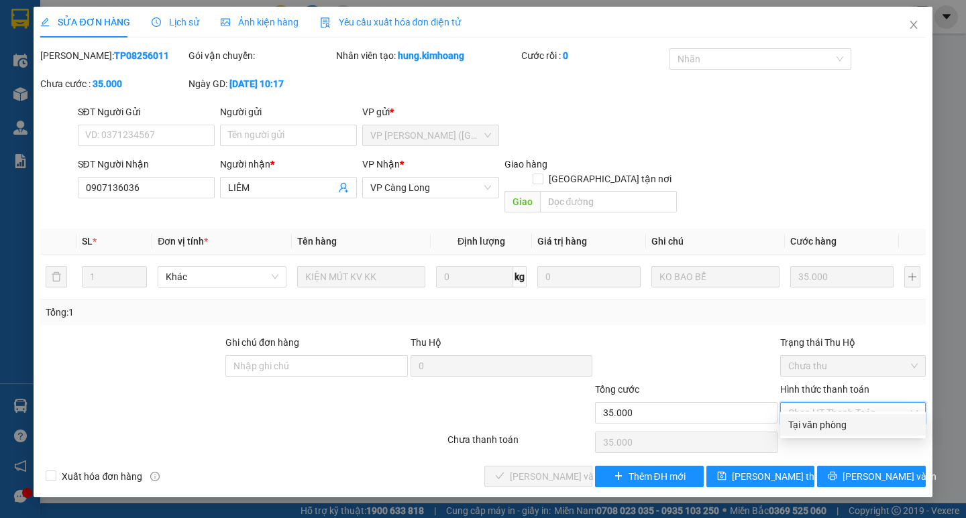
click at [818, 419] on div "Tại văn phòng" at bounding box center [852, 425] width 129 height 15
click at [818, 429] on div "Chọn HT Thanh Toán" at bounding box center [853, 442] width 148 height 27
type input "0"
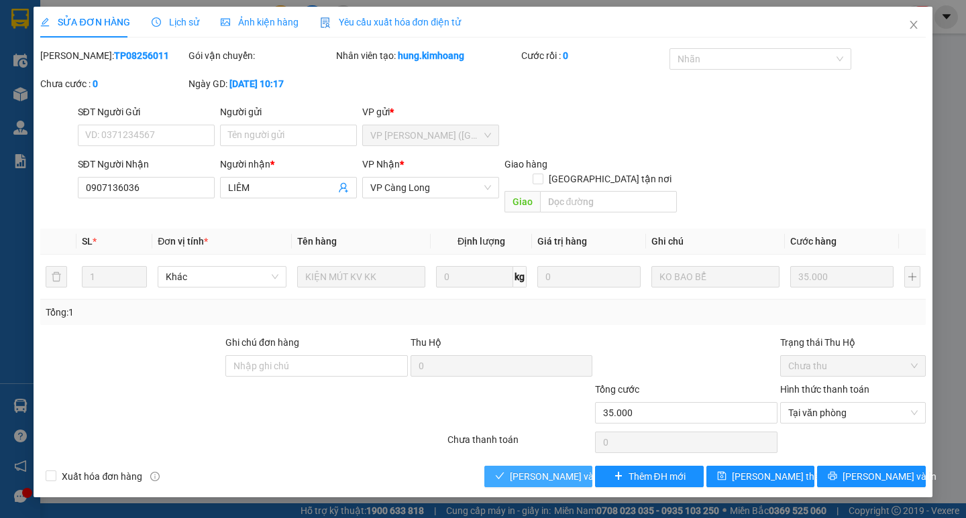
click at [546, 470] on span "[PERSON_NAME] và Giao hàng" at bounding box center [574, 477] width 129 height 15
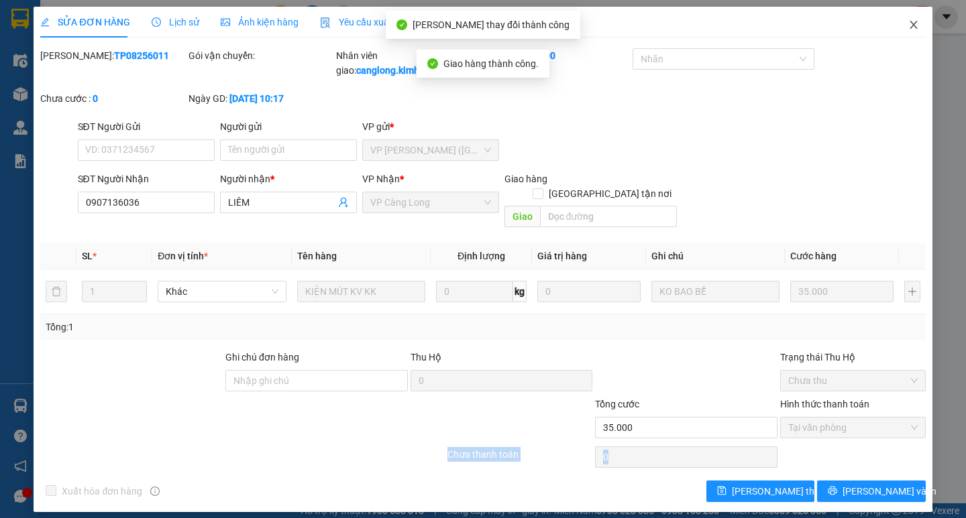
click at [915, 21] on icon "close" at bounding box center [913, 24] width 11 height 11
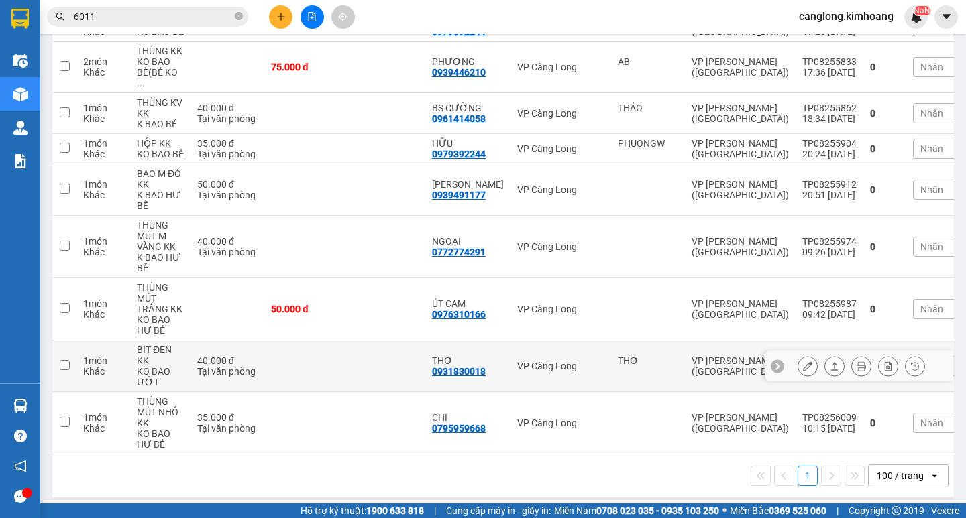
scroll to position [657, 0]
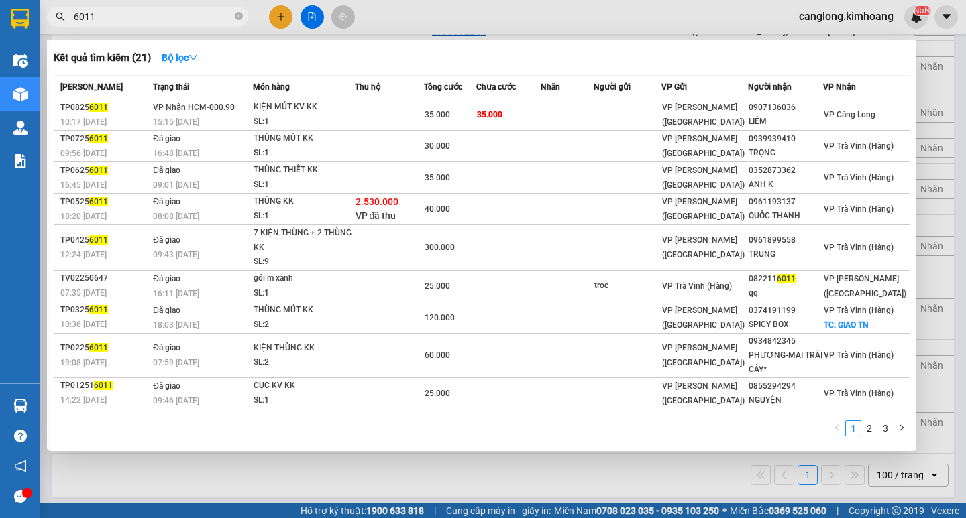
click at [169, 12] on input "6011" at bounding box center [153, 16] width 158 height 15
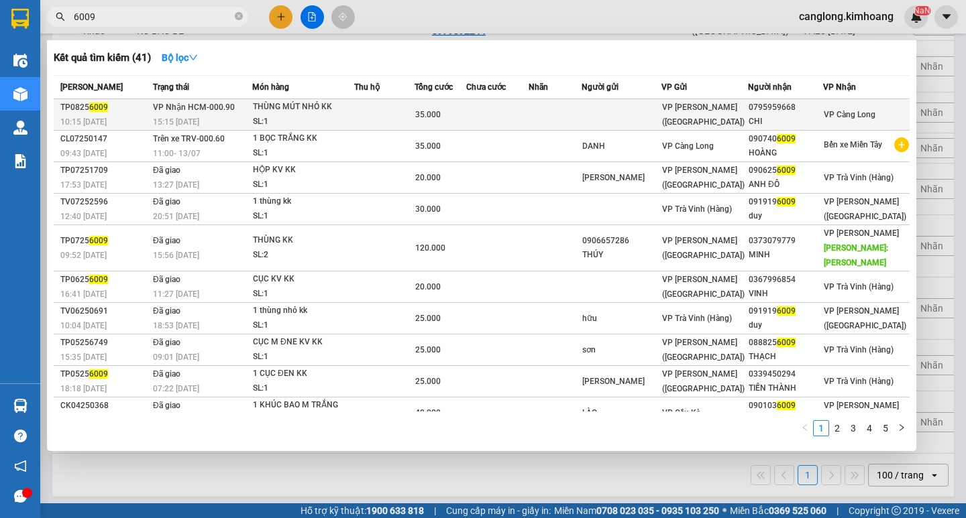
type input "6009"
click at [653, 117] on td at bounding box center [622, 115] width 80 height 32
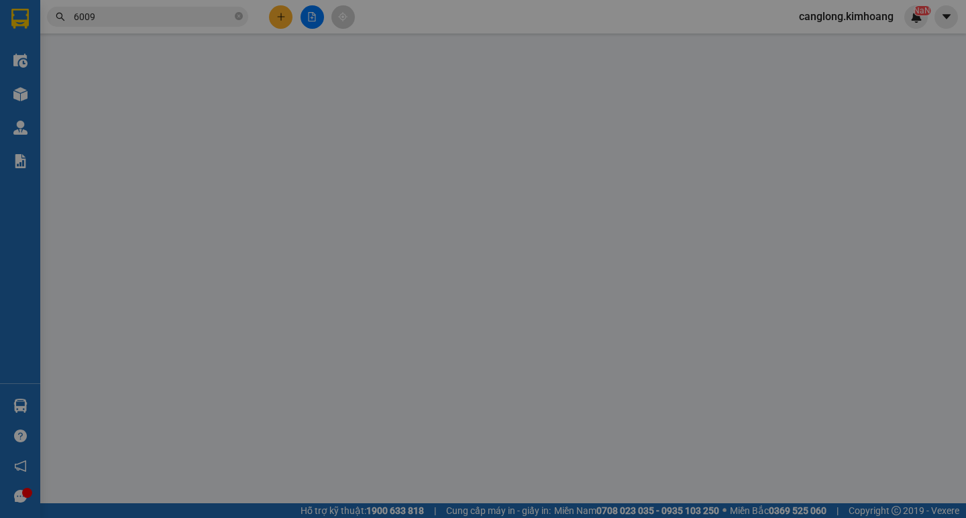
type input "0795959668"
type input "CHI"
type input "35.000"
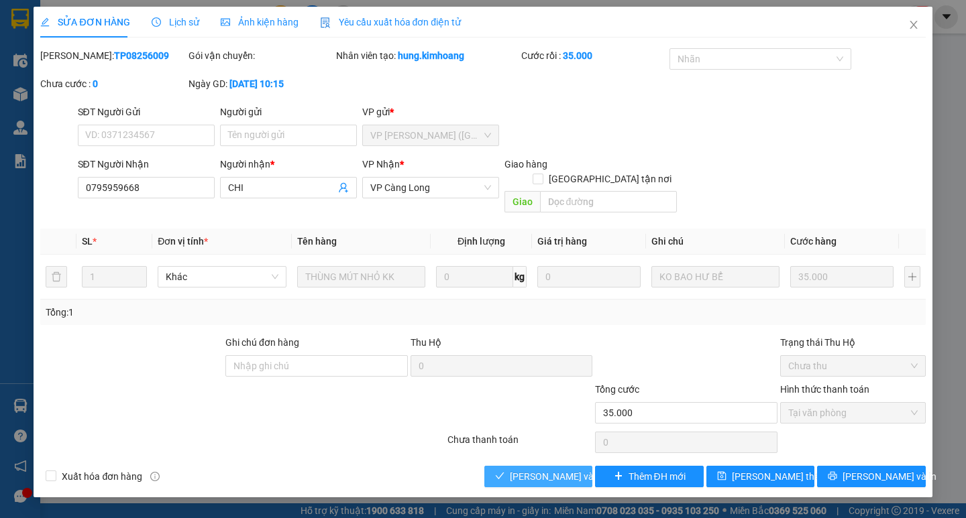
click at [537, 470] on span "[PERSON_NAME] và Giao hàng" at bounding box center [574, 477] width 129 height 15
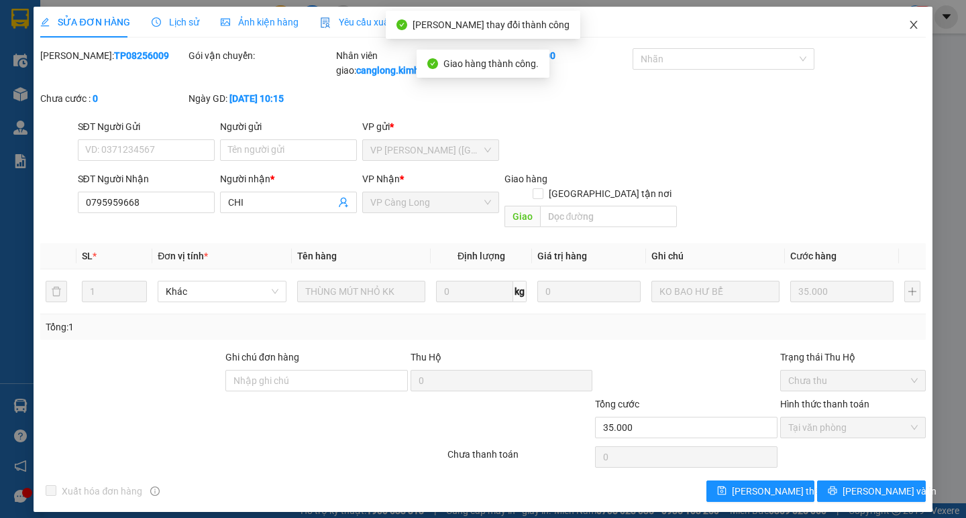
click at [915, 26] on icon "close" at bounding box center [913, 24] width 11 height 11
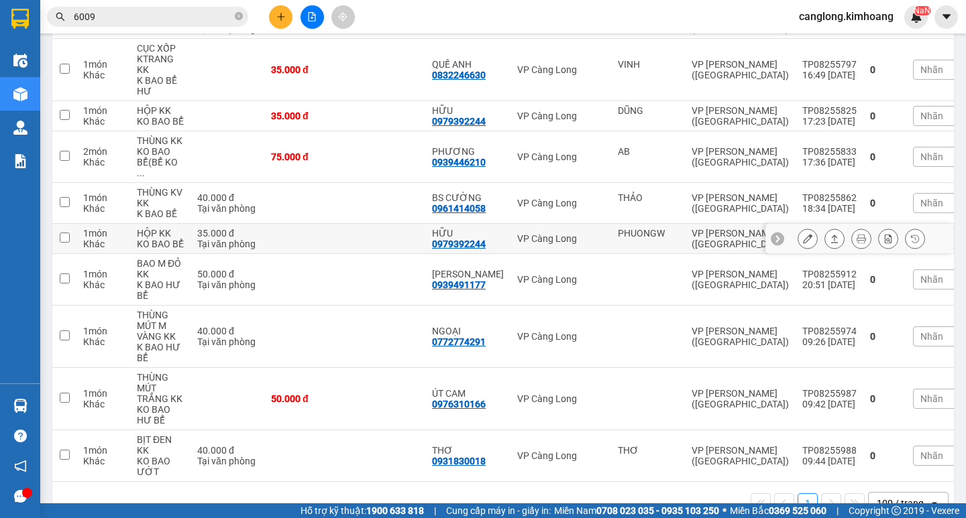
scroll to position [595, 0]
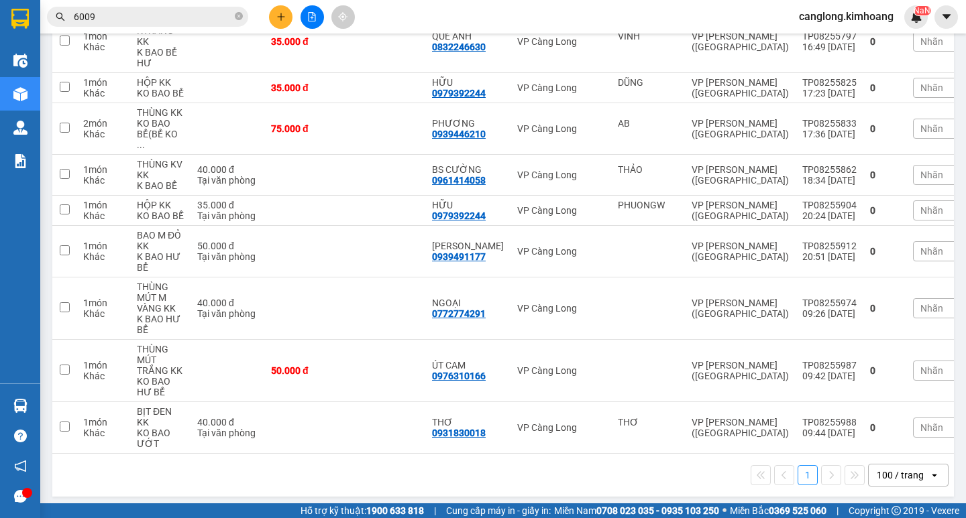
click at [182, 19] on input "6009" at bounding box center [153, 16] width 158 height 15
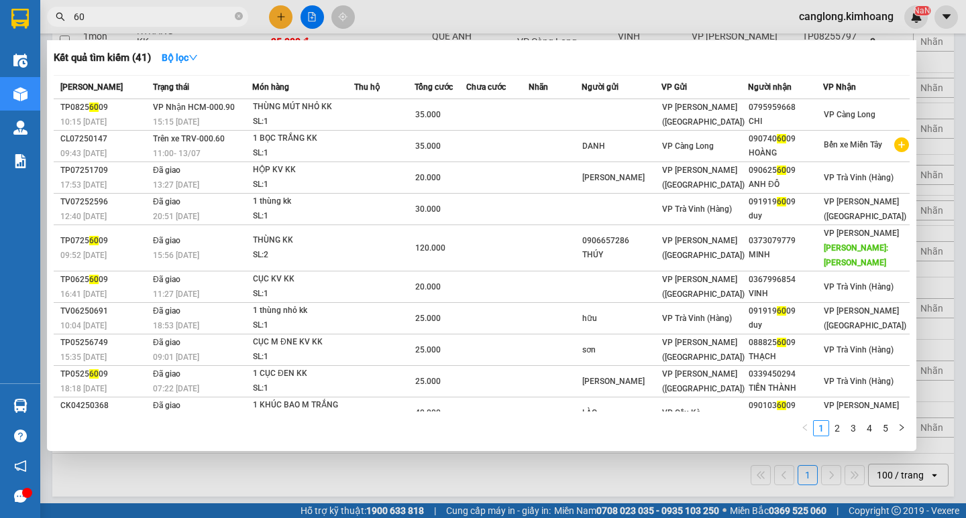
type input "6"
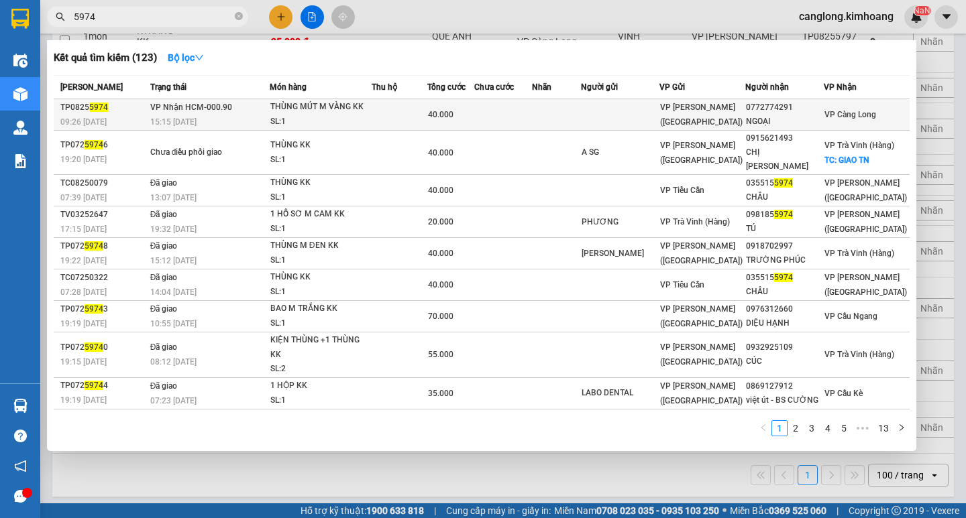
type input "5974"
click at [581, 107] on td at bounding box center [556, 115] width 49 height 32
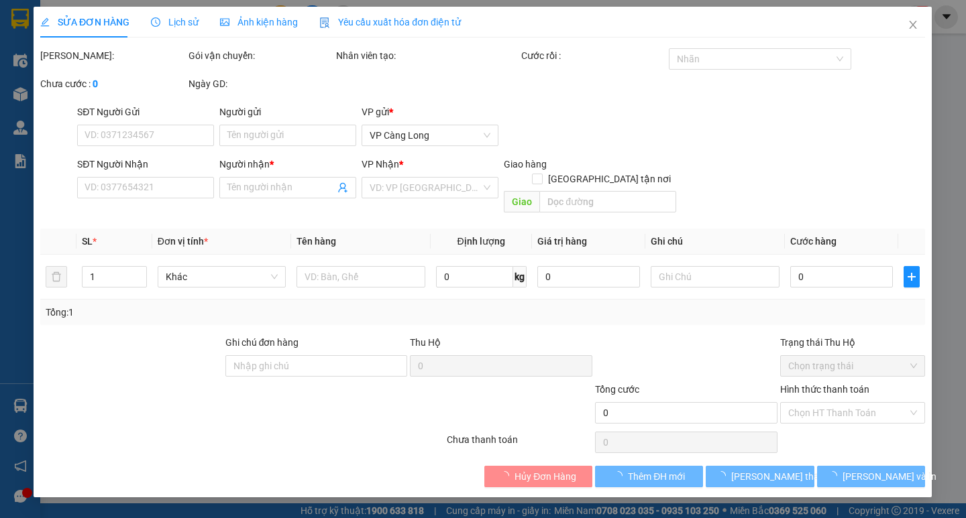
type input "0772774291"
type input "NGOẠI"
type input "40.000"
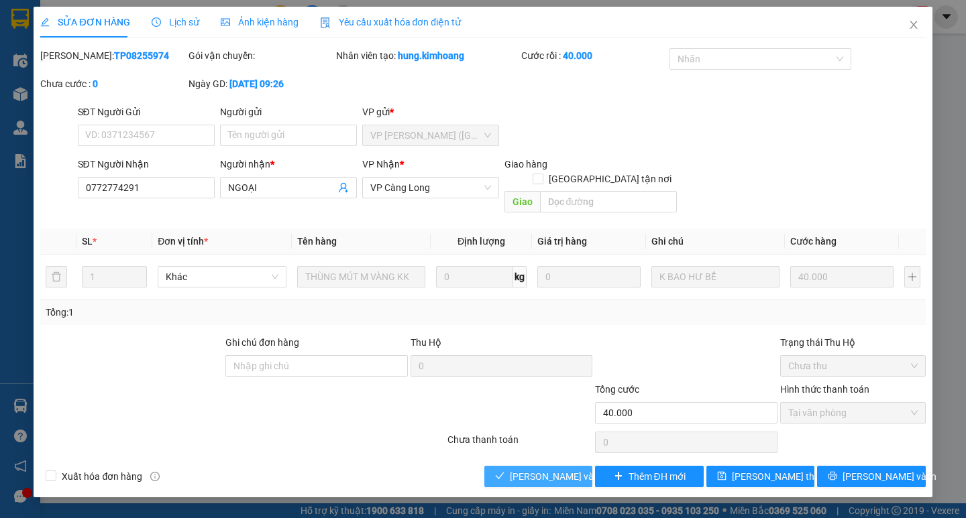
click at [571, 470] on span "[PERSON_NAME] và Giao hàng" at bounding box center [574, 477] width 129 height 15
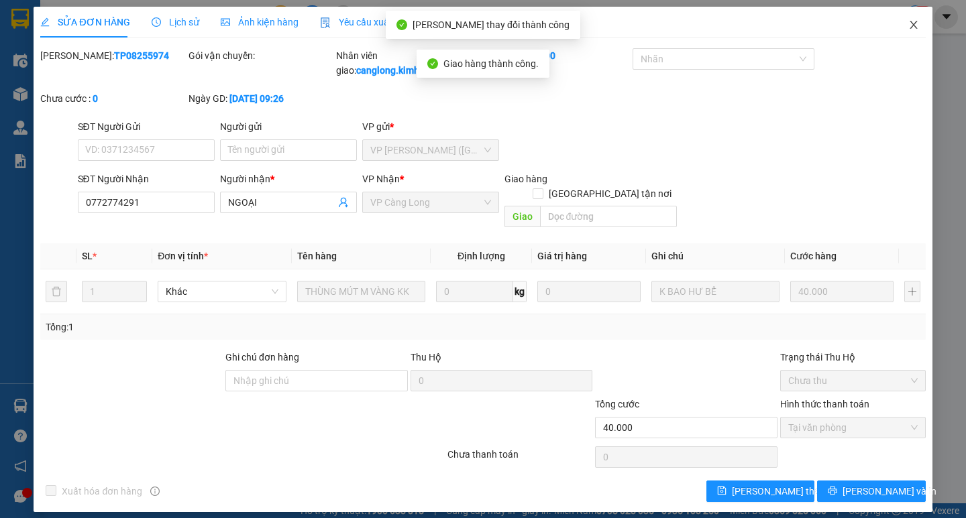
click at [917, 24] on icon "close" at bounding box center [913, 24] width 11 height 11
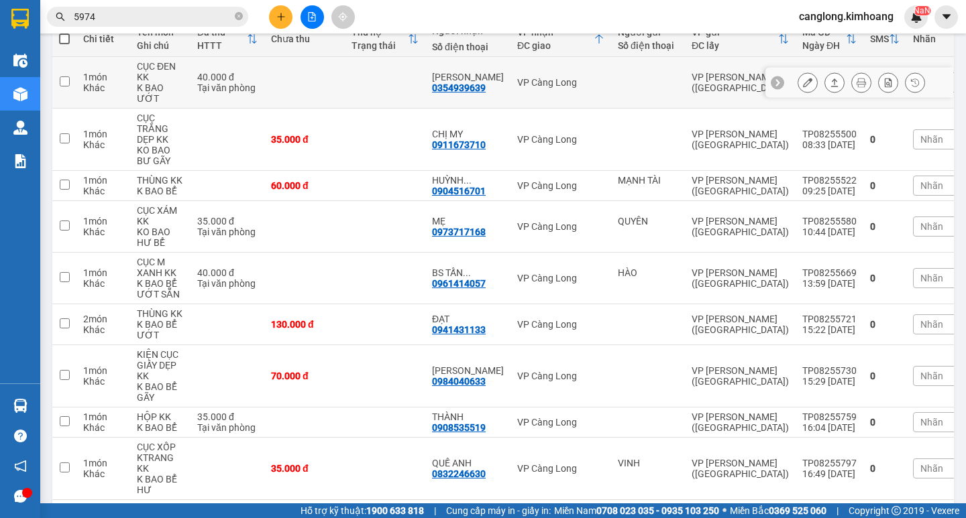
scroll to position [201, 0]
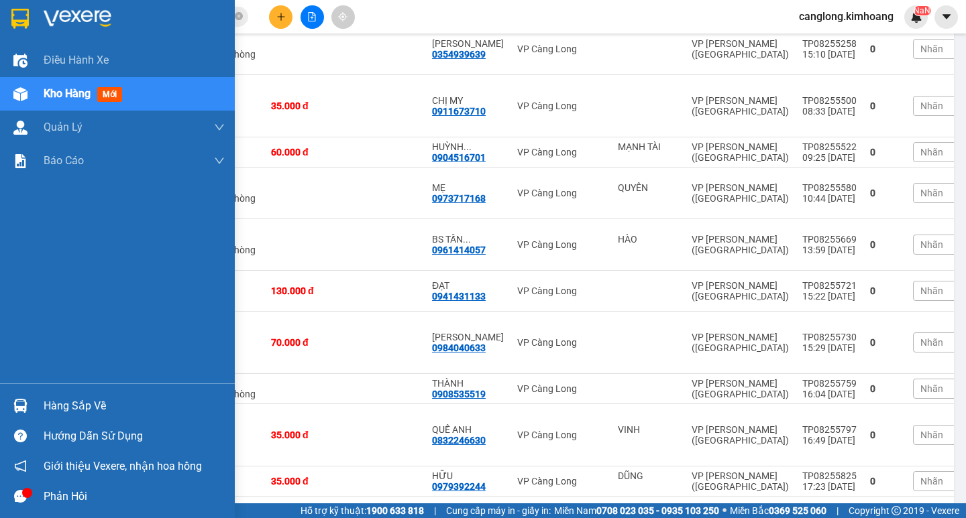
click at [25, 402] on img at bounding box center [20, 406] width 14 height 14
click at [25, 402] on div "Điều hành xe Kho hàng mới Quản [PERSON_NAME] lý chuyến Quản lý khách hàng mới B…" at bounding box center [117, 259] width 235 height 518
click at [27, 401] on div at bounding box center [20, 405] width 23 height 23
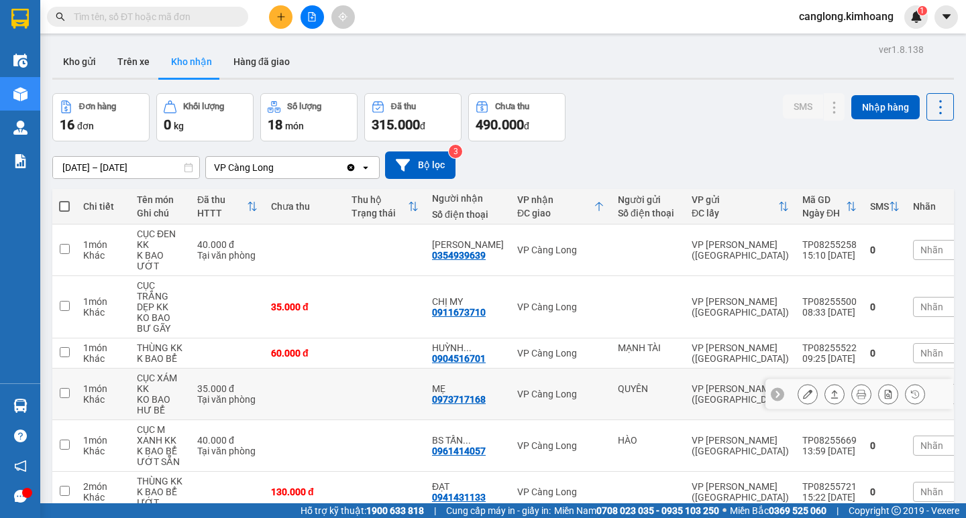
click at [71, 399] on td at bounding box center [64, 395] width 24 height 52
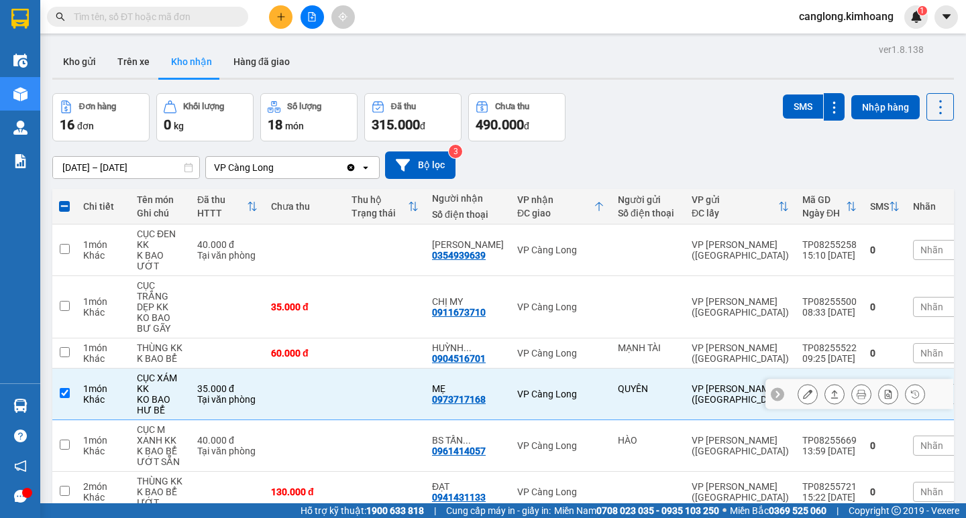
click at [73, 399] on td at bounding box center [64, 395] width 24 height 52
checkbox input "false"
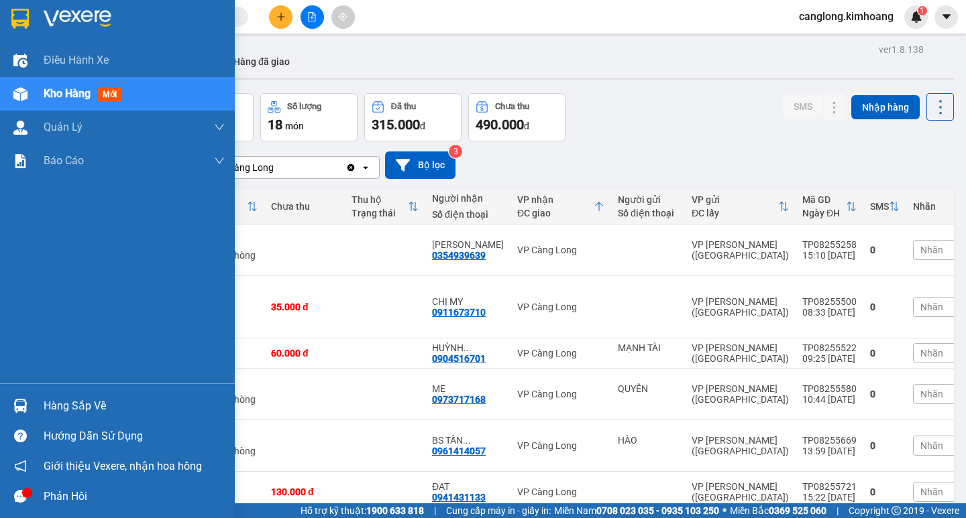
click at [21, 402] on img at bounding box center [20, 406] width 14 height 14
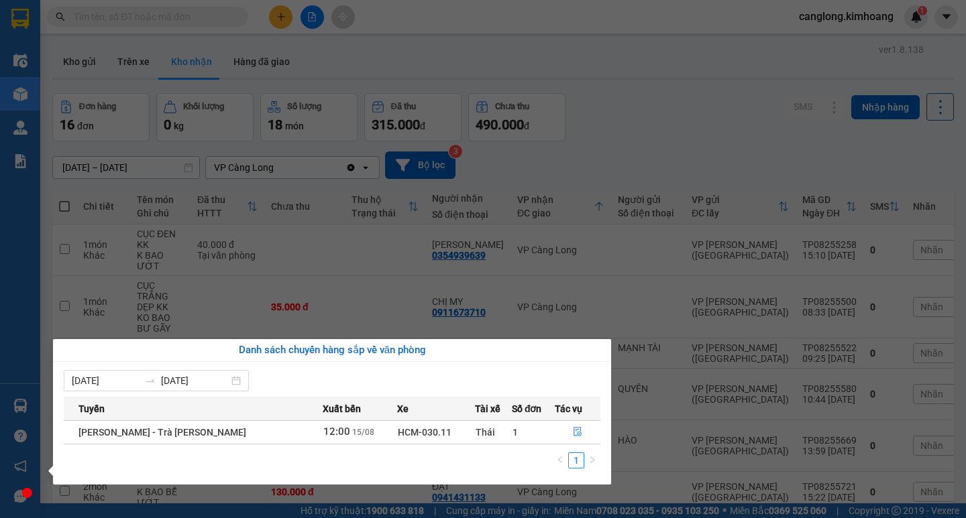
click at [673, 134] on section "Kết quả tìm kiếm ( 0 ) Bộ lọc No Data canglong.kimhoang 1 Điều hành xe Kho hàng…" at bounding box center [483, 259] width 966 height 518
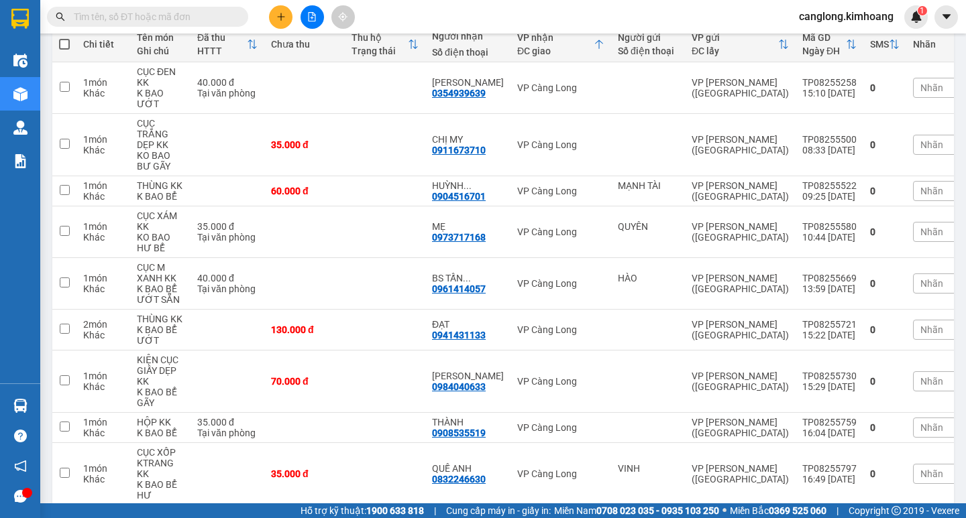
scroll to position [201, 0]
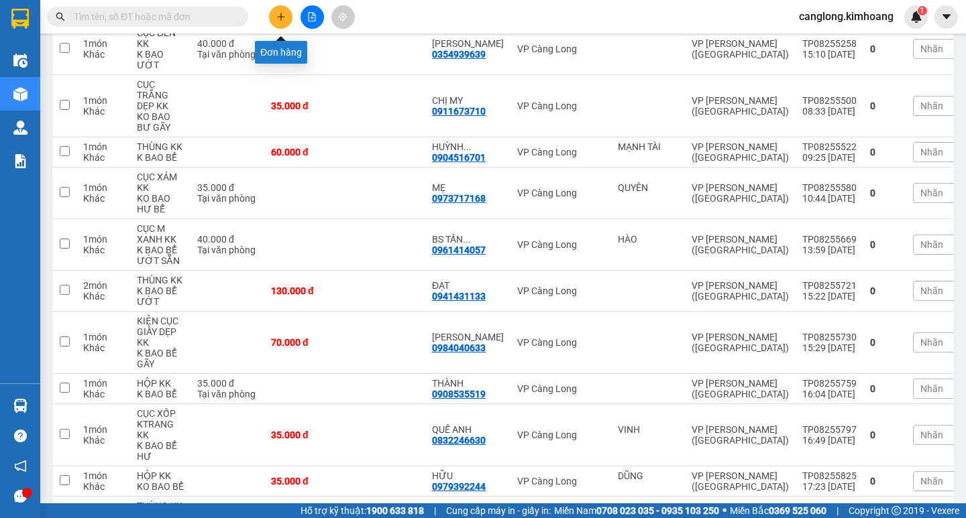
click at [277, 12] on button at bounding box center [280, 16] width 23 height 23
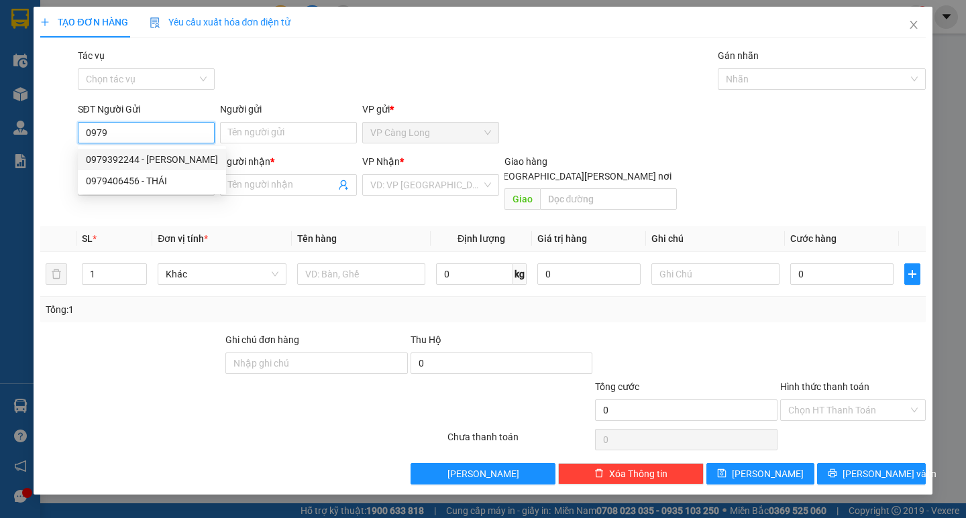
click at [139, 156] on div "0979392244 - HỮU" at bounding box center [152, 159] width 132 height 15
type input "0979392244"
type input "HỮU"
type input "0947363839"
type input "PHƯƠNG"
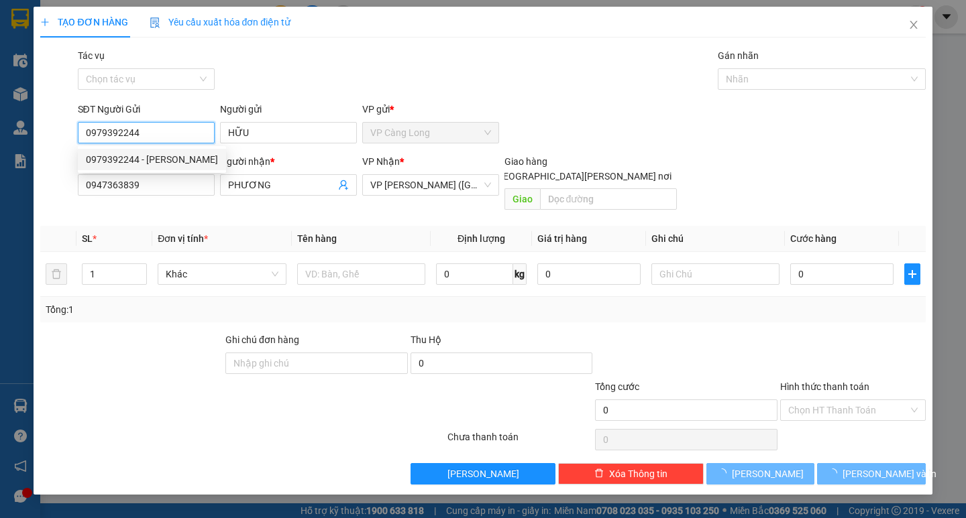
type input "35.000"
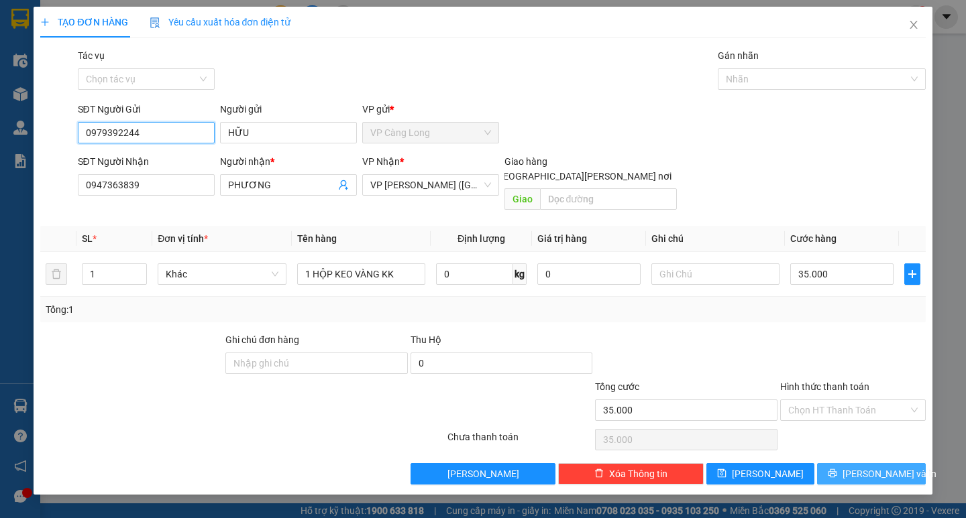
type input "0979392244"
click at [837, 469] on icon "printer" at bounding box center [832, 473] width 9 height 9
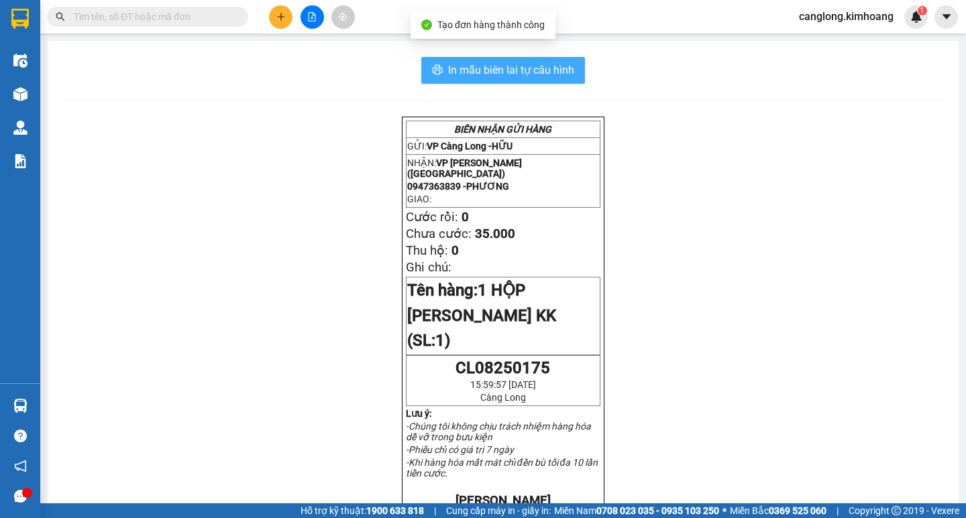
click at [462, 58] on button "In mẫu biên lai tự cấu hình" at bounding box center [503, 70] width 164 height 27
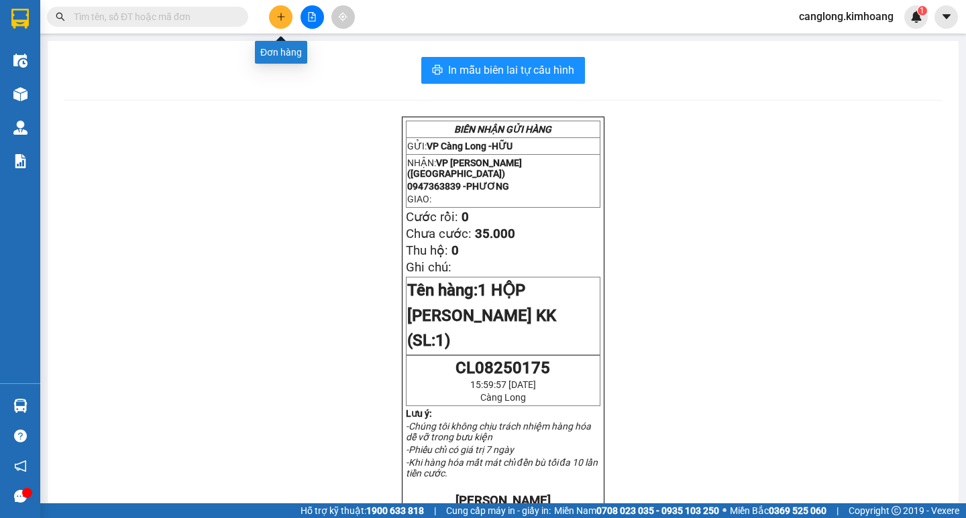
click at [282, 17] on icon "plus" at bounding box center [280, 16] width 9 height 9
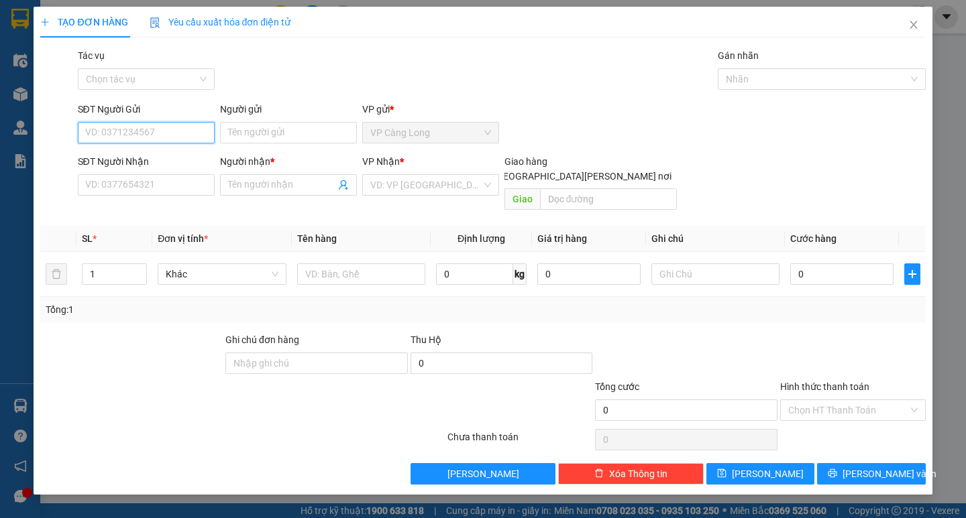
click at [154, 135] on input "SĐT Người Gửi" at bounding box center [146, 132] width 137 height 21
click at [122, 160] on div "0979392244 - HỮU" at bounding box center [152, 159] width 132 height 15
type input "0979392244"
type input "HỮU"
type input "0947363839"
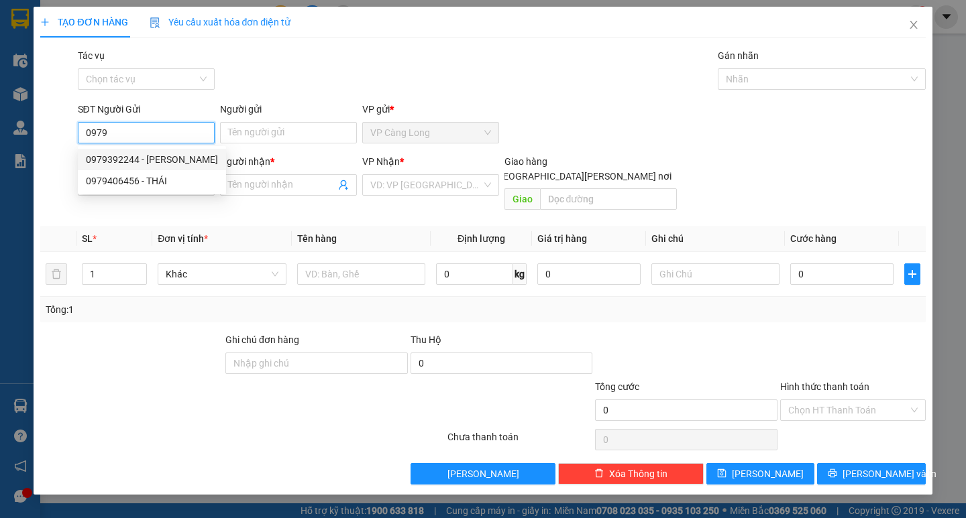
type input "PHƯƠNG"
type input "35.000"
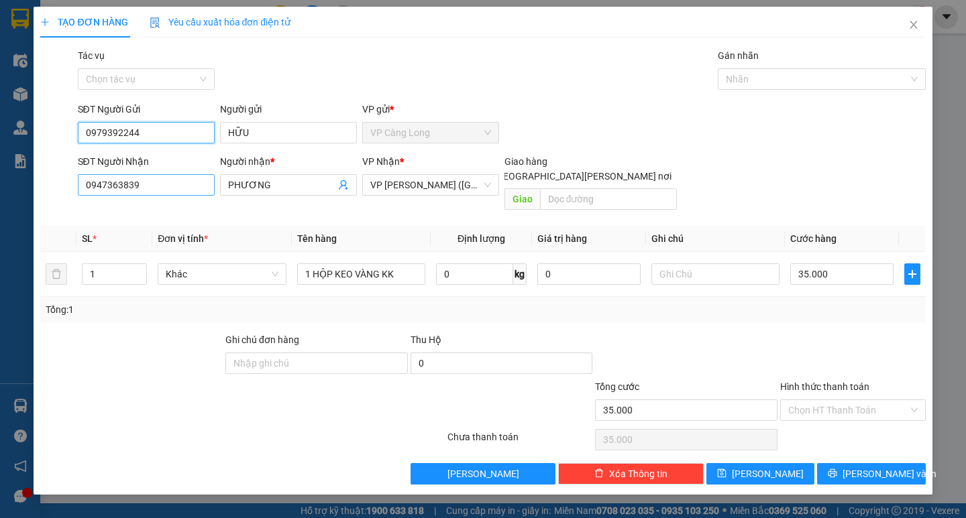
type input "0979392244"
click at [156, 183] on input "0947363839" at bounding box center [146, 184] width 137 height 21
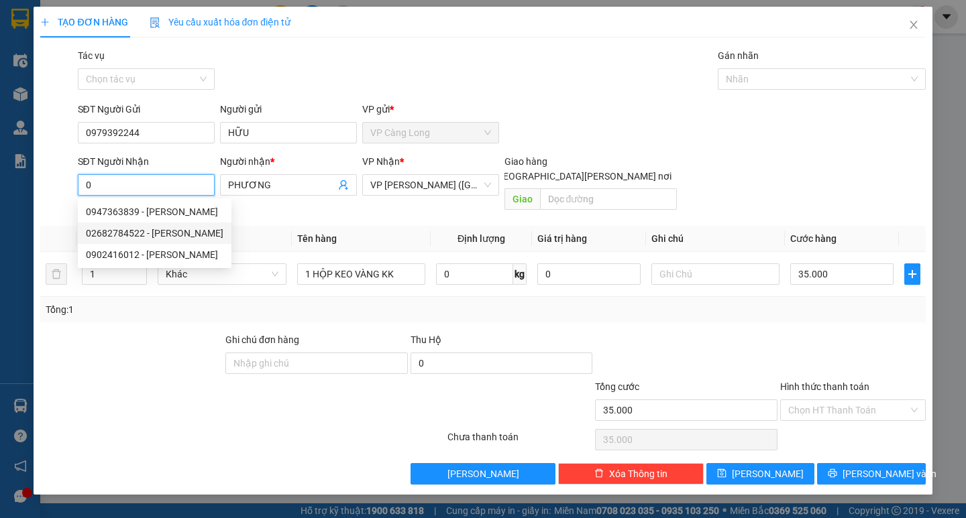
click at [180, 233] on div "02682784522 - LÊ DŨNG" at bounding box center [154, 233] width 137 height 15
type input "02682784522"
type input "LÊ DŨNG"
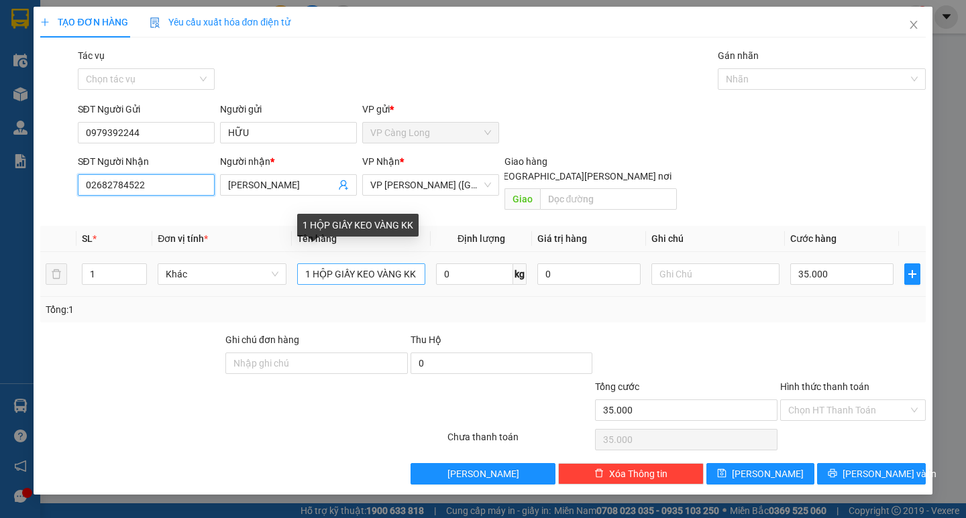
type input "02682784522"
click at [402, 264] on input "1 HỘP GIẤY KEO VÀNG KK" at bounding box center [361, 274] width 128 height 21
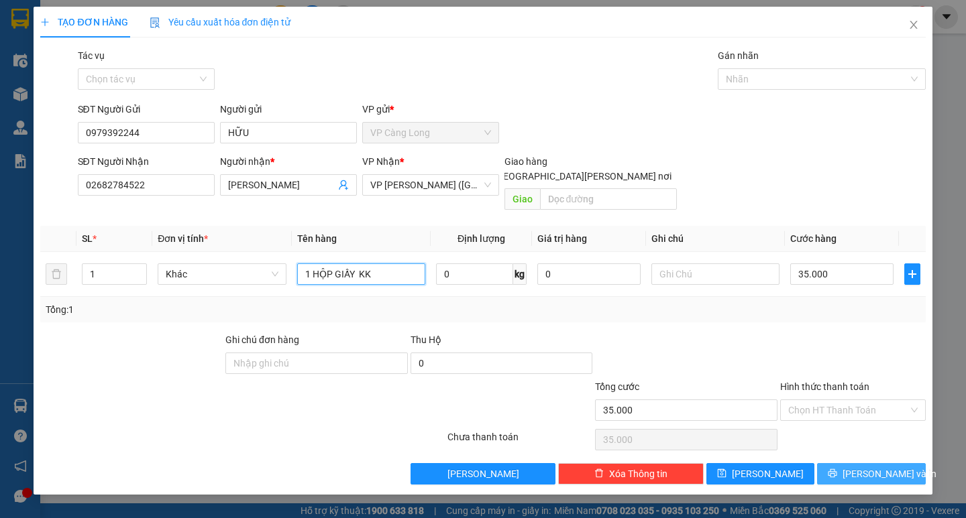
type input "1 HỘP GIẤY KK"
click at [858, 463] on button "[PERSON_NAME] và In" at bounding box center [871, 473] width 108 height 21
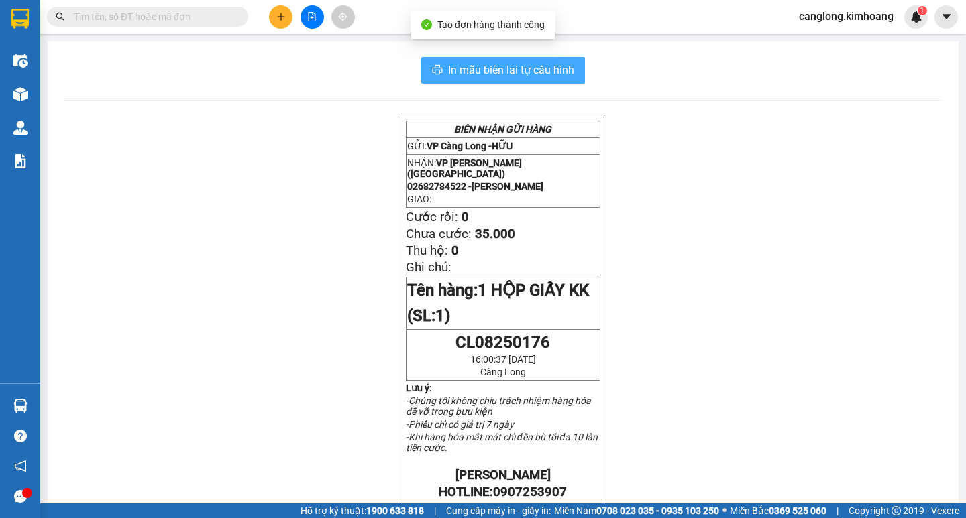
click at [459, 74] on span "In mẫu biên lai tự cấu hình" at bounding box center [511, 70] width 126 height 17
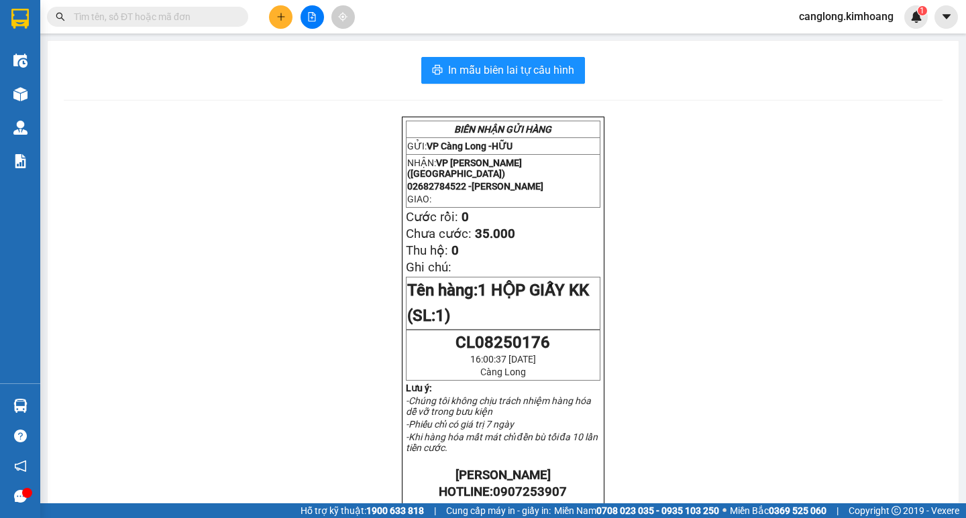
scroll to position [88, 0]
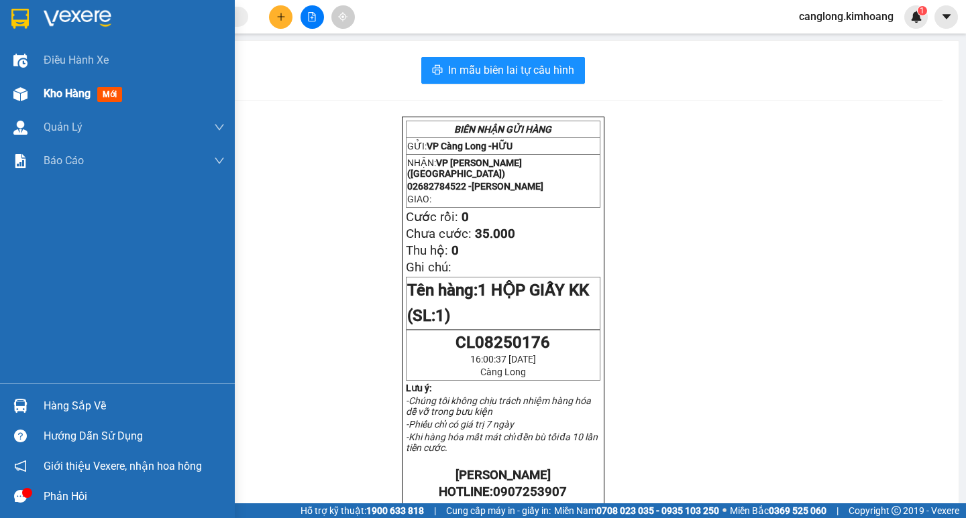
click at [35, 94] on div "Kho hàng mới" at bounding box center [117, 94] width 235 height 34
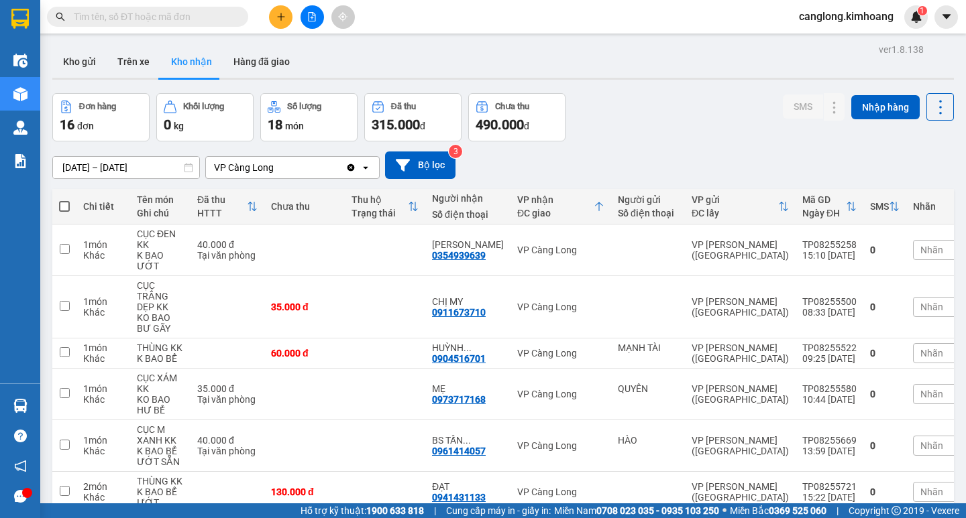
click at [177, 13] on input "text" at bounding box center [153, 16] width 158 height 15
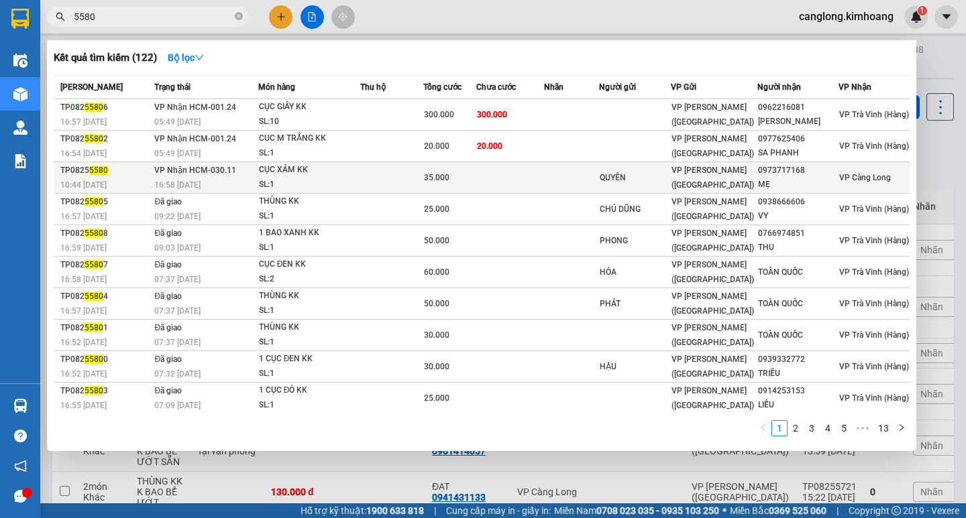
type input "5580"
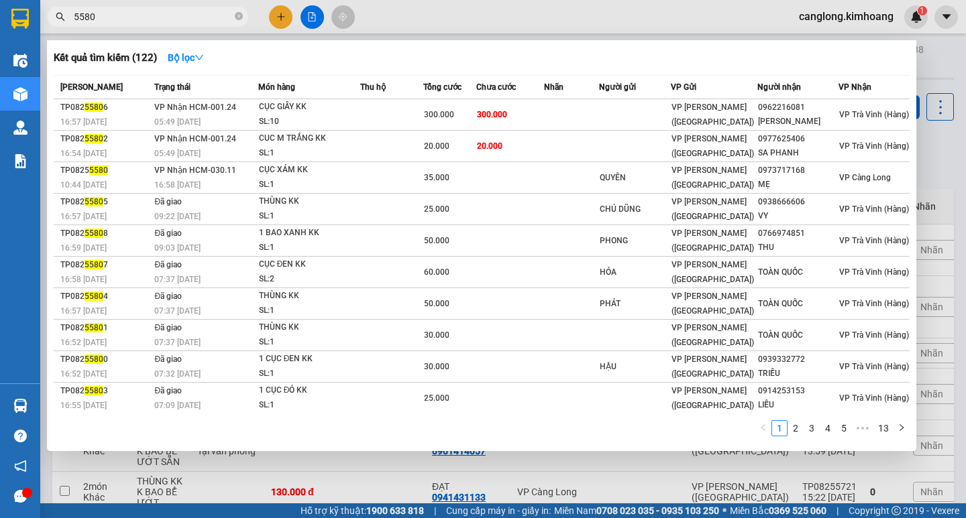
click at [395, 174] on td at bounding box center [391, 178] width 63 height 32
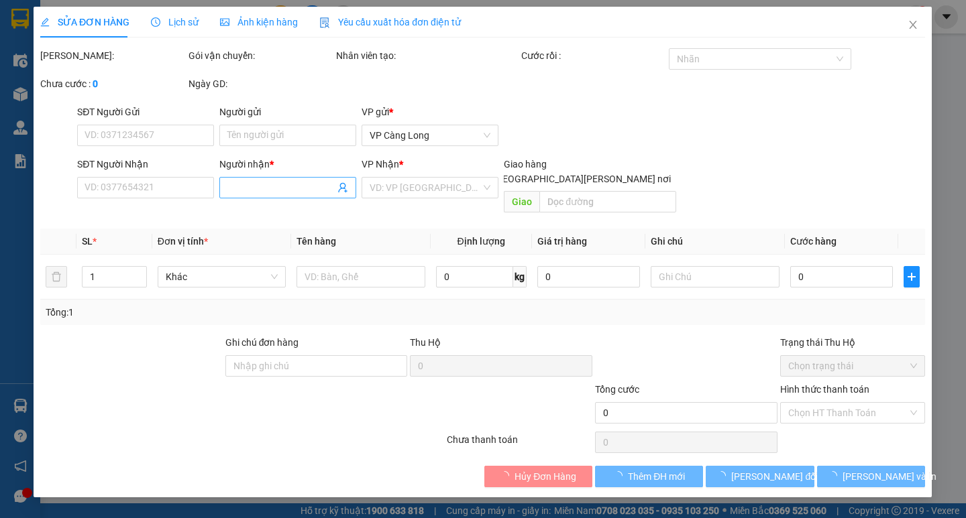
type input "QUYÊN"
type input "0973717168"
type input "MẸ"
type input "35.000"
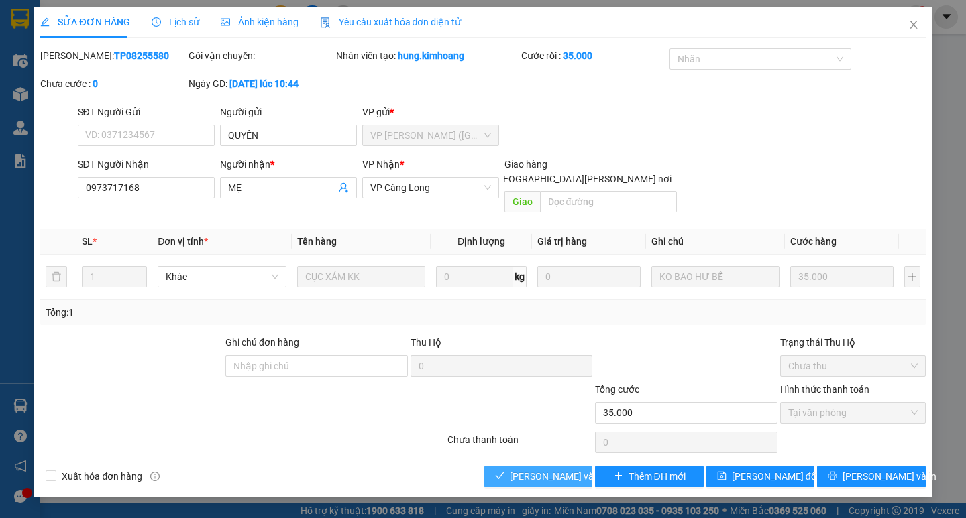
drag, startPoint x: 530, startPoint y: 457, endPoint x: 542, endPoint y: 453, distance: 12.7
click at [542, 466] on button "[PERSON_NAME] và Giao hàng" at bounding box center [538, 476] width 108 height 21
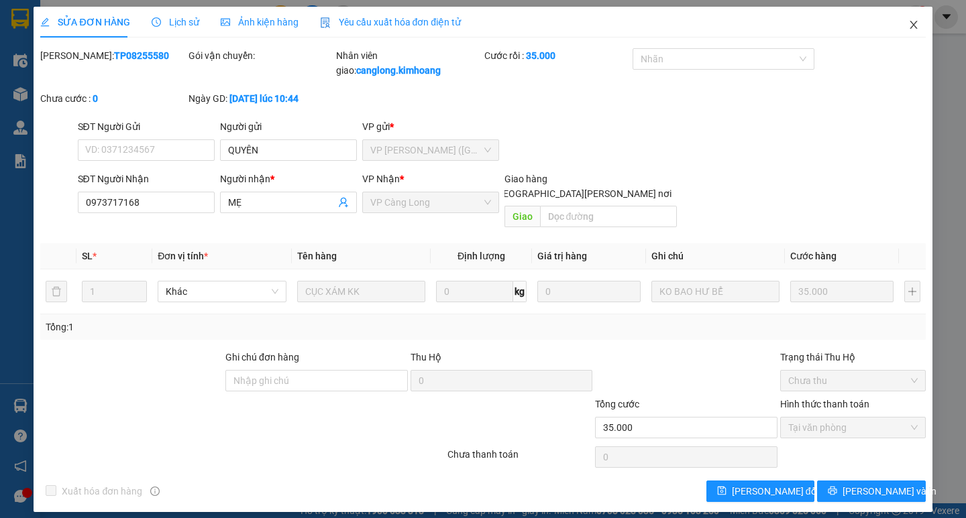
click at [912, 27] on icon "close" at bounding box center [912, 25] width 7 height 8
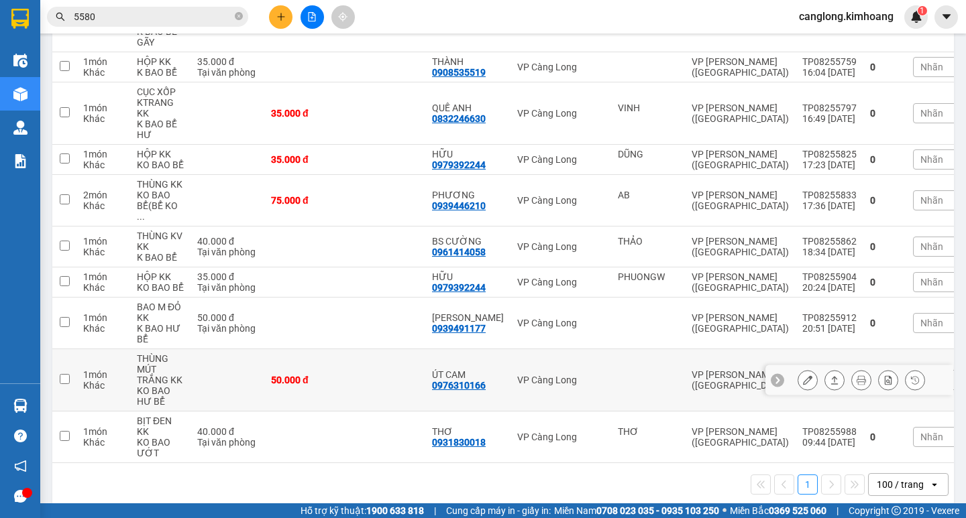
scroll to position [481, 0]
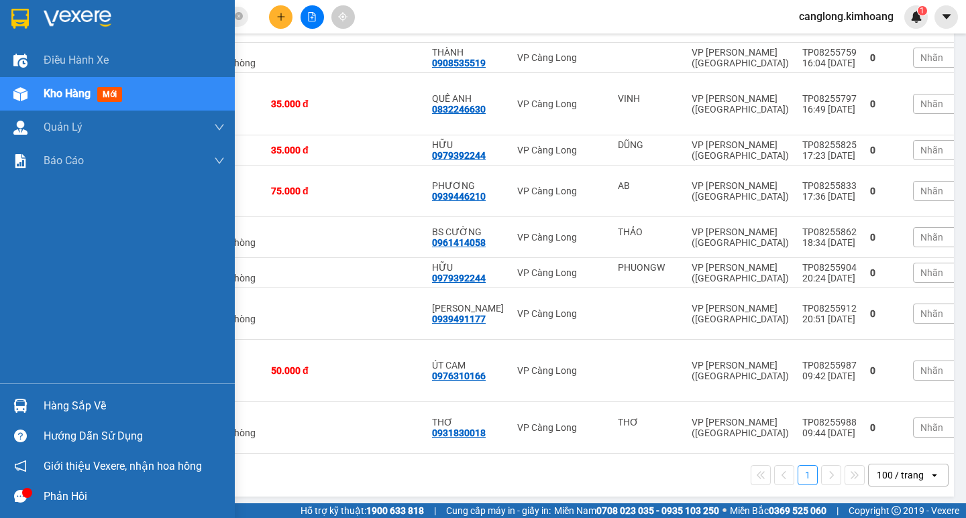
click at [75, 406] on div "Hàng sắp về" at bounding box center [134, 406] width 181 height 20
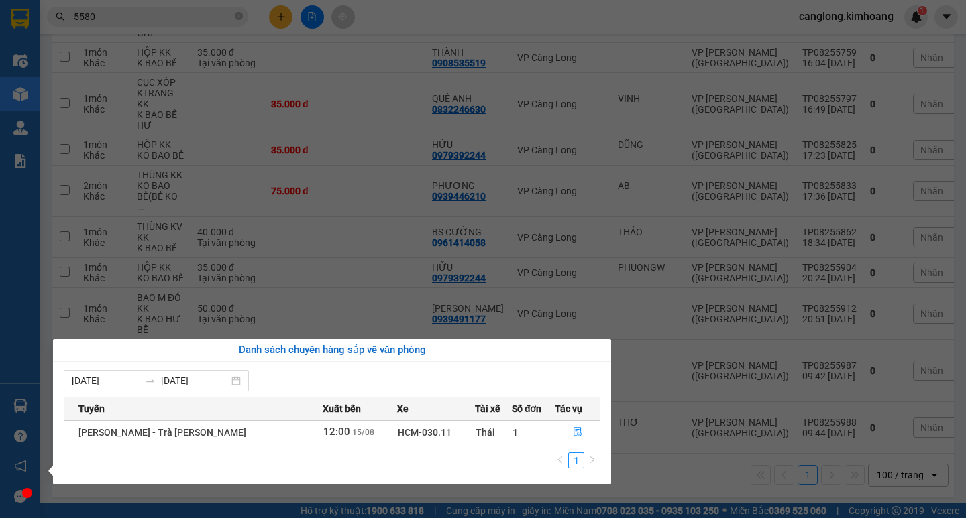
click at [684, 435] on section "Kết quả tìm kiếm ( 122 ) Bộ lọc Mã ĐH Trạng thái Món hàng Thu hộ Tổng cước Chưa…" at bounding box center [483, 259] width 966 height 518
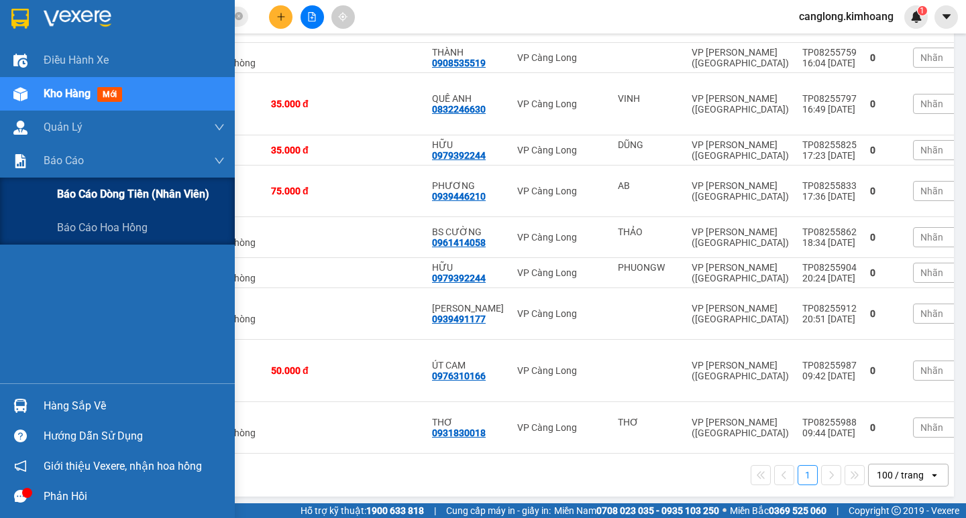
click at [65, 182] on div "Báo cáo dòng tiền (nhân viên)" at bounding box center [141, 195] width 168 height 34
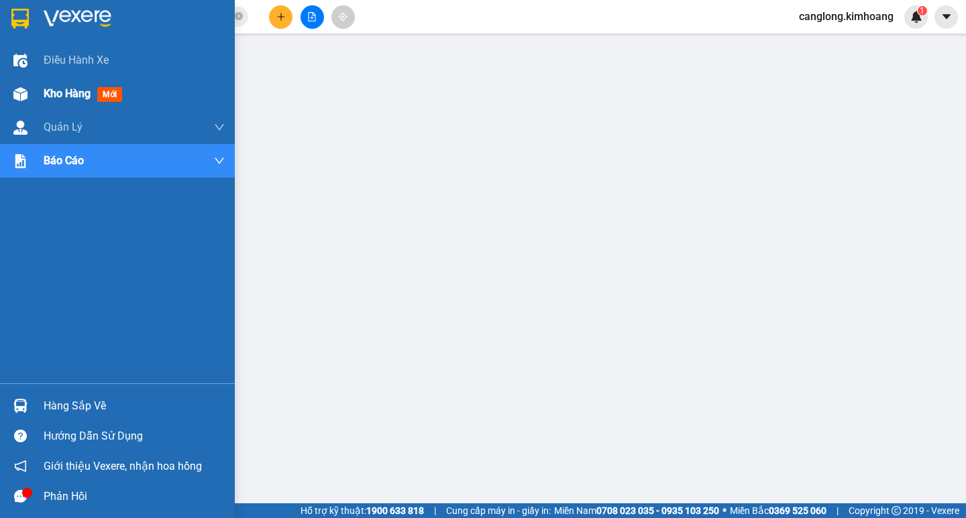
click at [36, 86] on div "Kho hàng mới" at bounding box center [117, 94] width 235 height 34
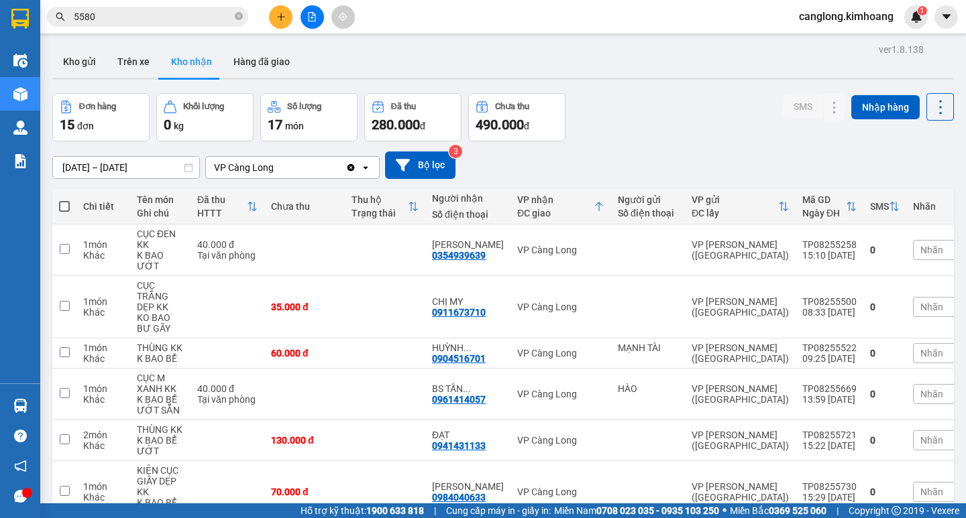
drag, startPoint x: 0, startPoint y: 19, endPoint x: 0, endPoint y: -19, distance: 38.2
click at [406, 23] on div "Kết quả tìm kiếm ( 122 ) Bộ lọc Mã ĐH Trạng thái Món hàng Thu hộ Tổng cước Chưa…" at bounding box center [483, 17] width 966 height 34
click at [190, 16] on input "5580" at bounding box center [153, 16] width 158 height 15
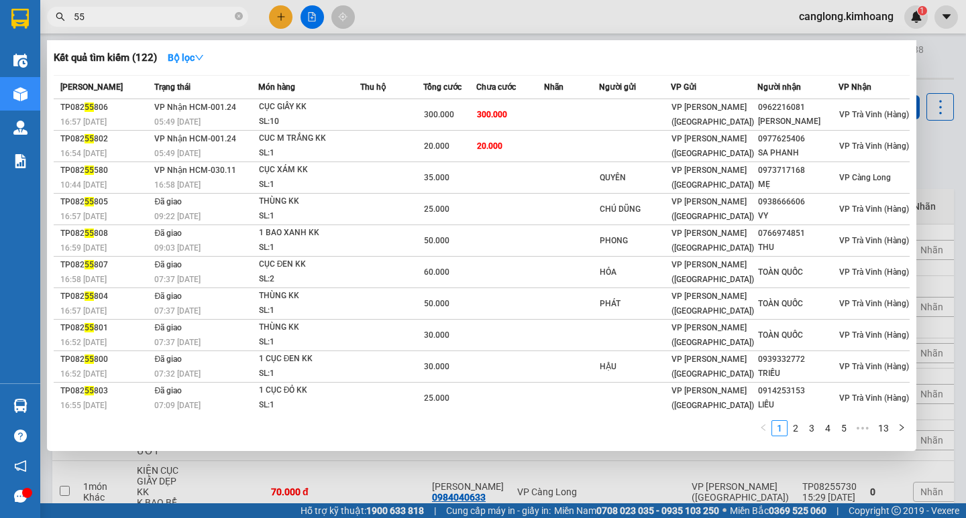
type input "5"
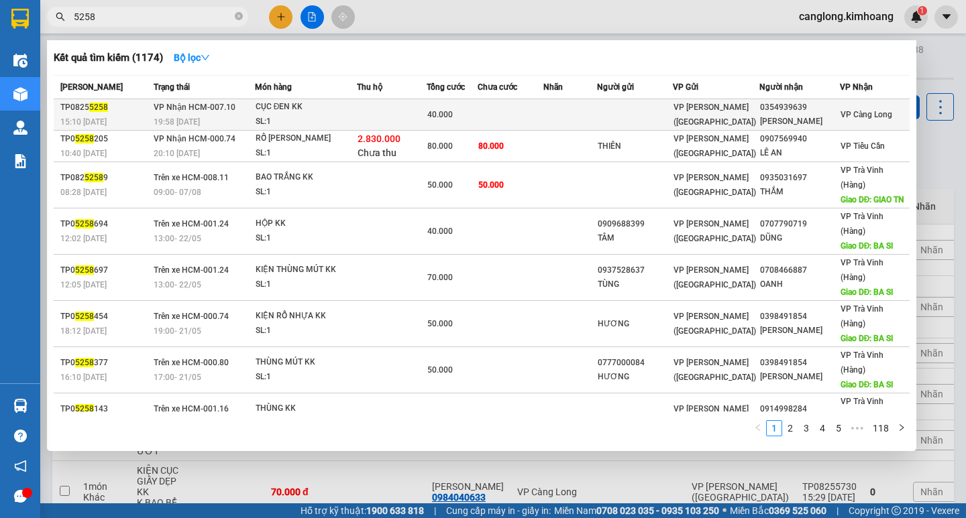
type input "5258"
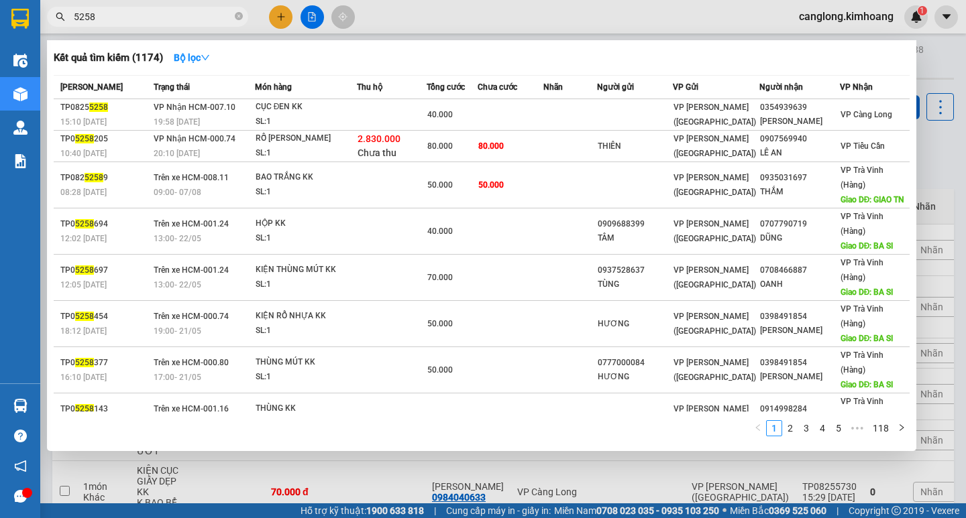
click at [661, 115] on td at bounding box center [635, 115] width 76 height 32
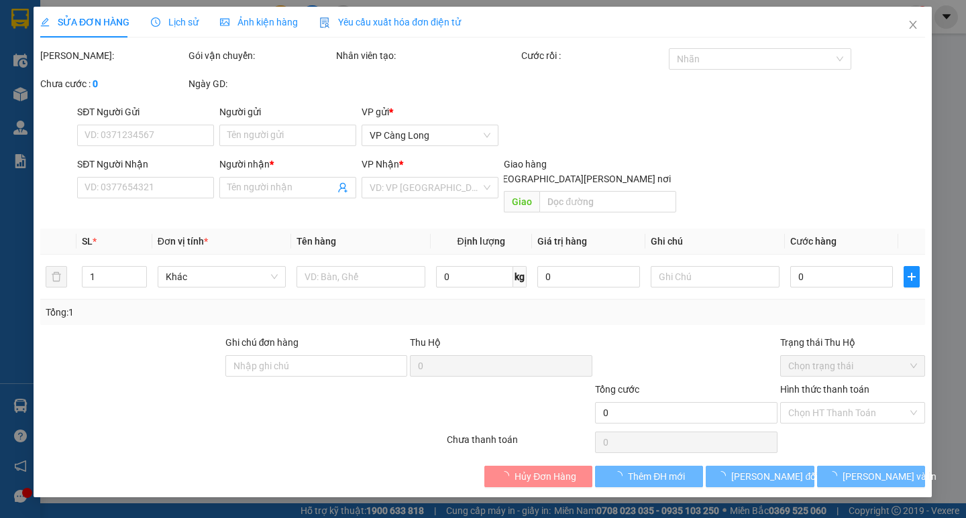
type input "0354939639"
type input "[PERSON_NAME]"
type input "40.000"
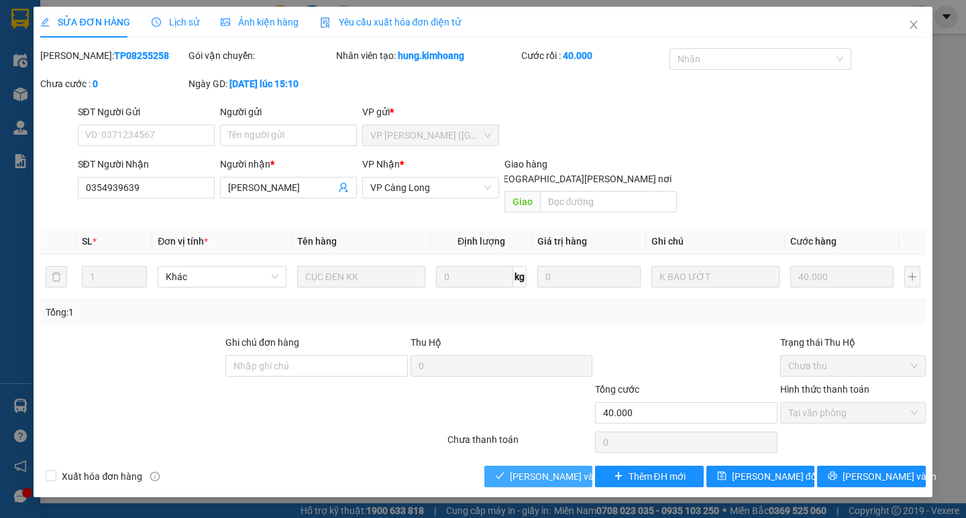
click at [557, 470] on span "[PERSON_NAME] và Giao hàng" at bounding box center [600, 477] width 181 height 15
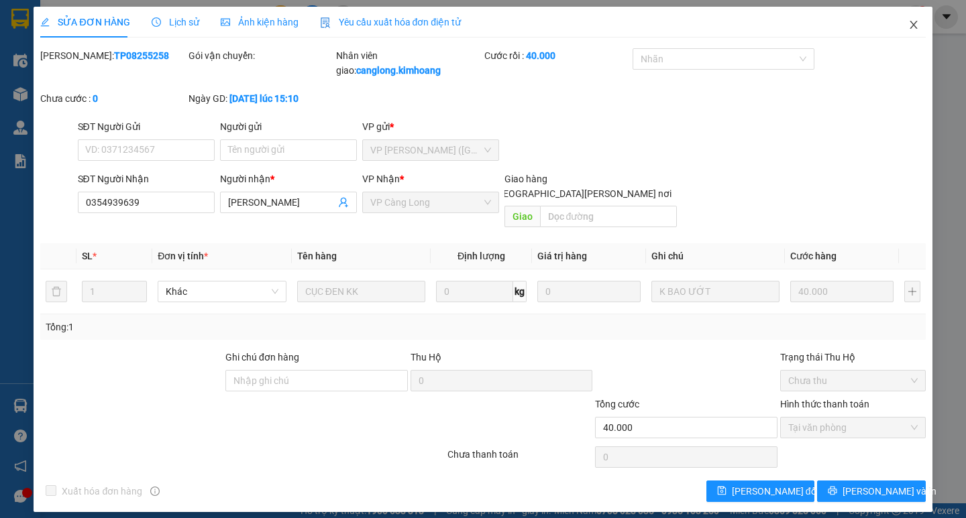
click at [914, 22] on icon "close" at bounding box center [913, 24] width 11 height 11
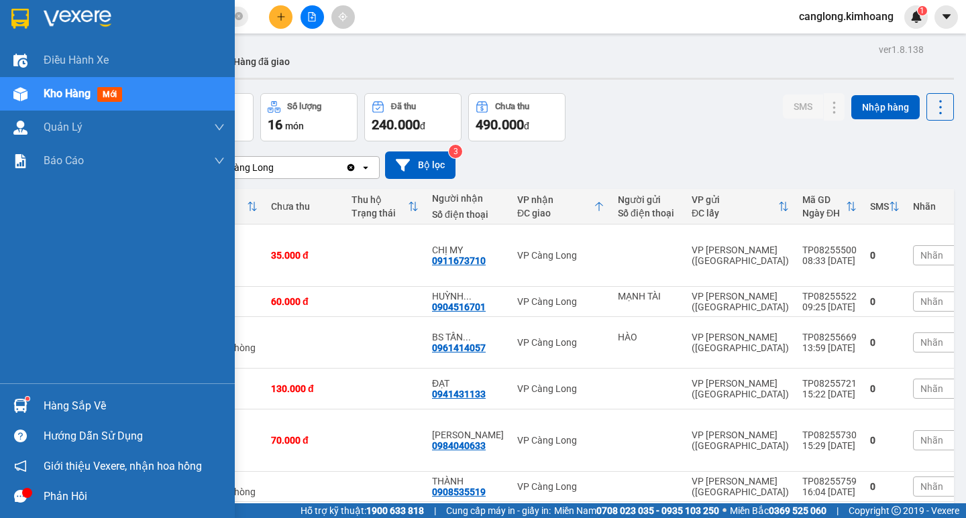
click at [16, 397] on div at bounding box center [20, 405] width 23 height 23
click at [16, 397] on div "Điều hành xe Kho hàng mới Quản [PERSON_NAME] lý chuyến Quản lý khách hàng mới B…" at bounding box center [117, 259] width 235 height 518
click at [55, 401] on div "Hàng sắp về" at bounding box center [134, 406] width 181 height 20
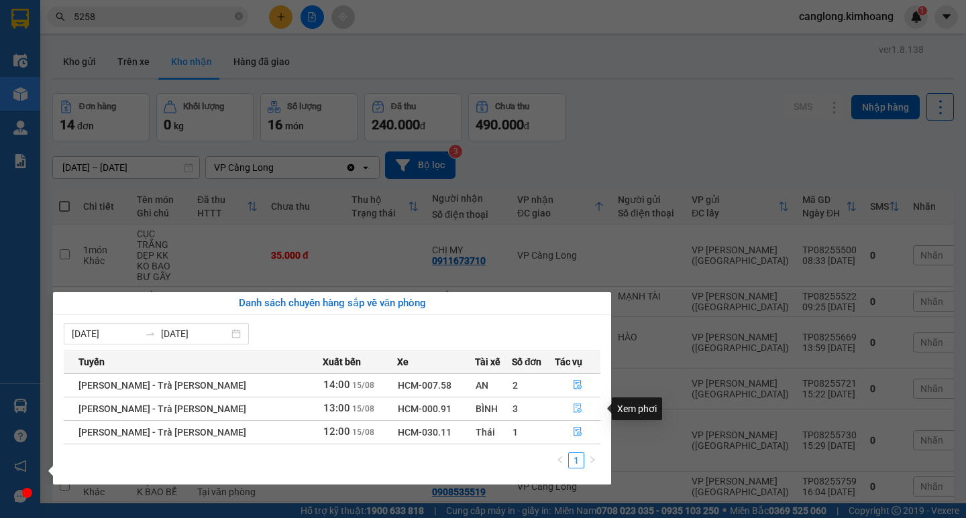
click at [573, 404] on icon "file-done" at bounding box center [577, 408] width 8 height 9
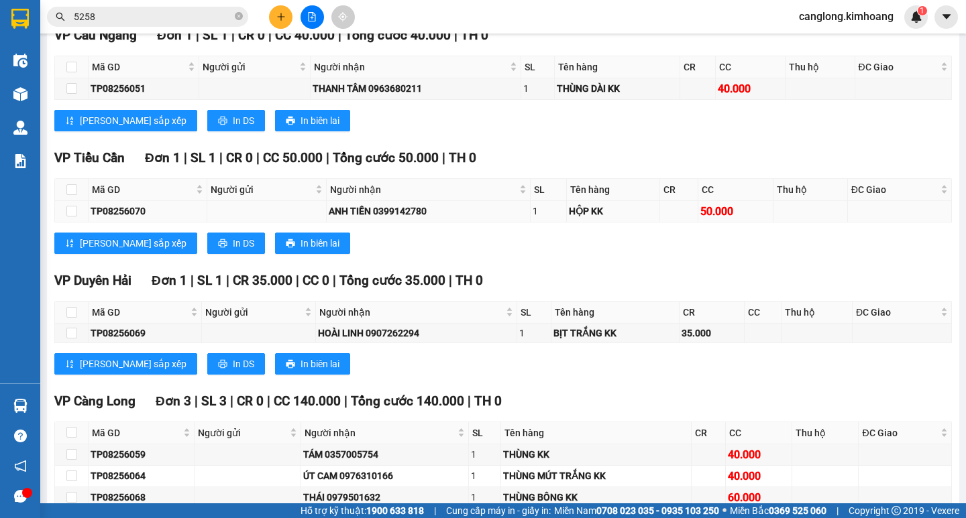
scroll to position [738, 0]
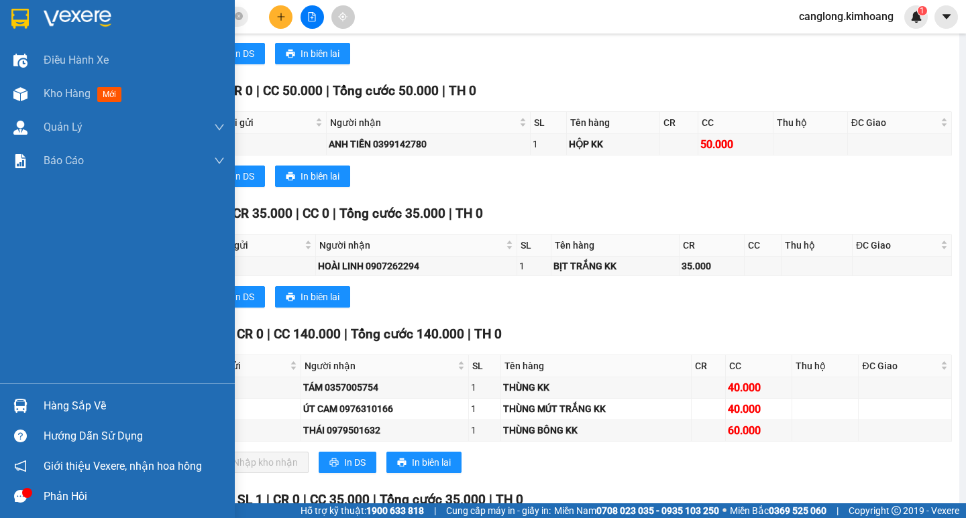
click at [53, 406] on div "Hàng sắp về" at bounding box center [134, 406] width 181 height 20
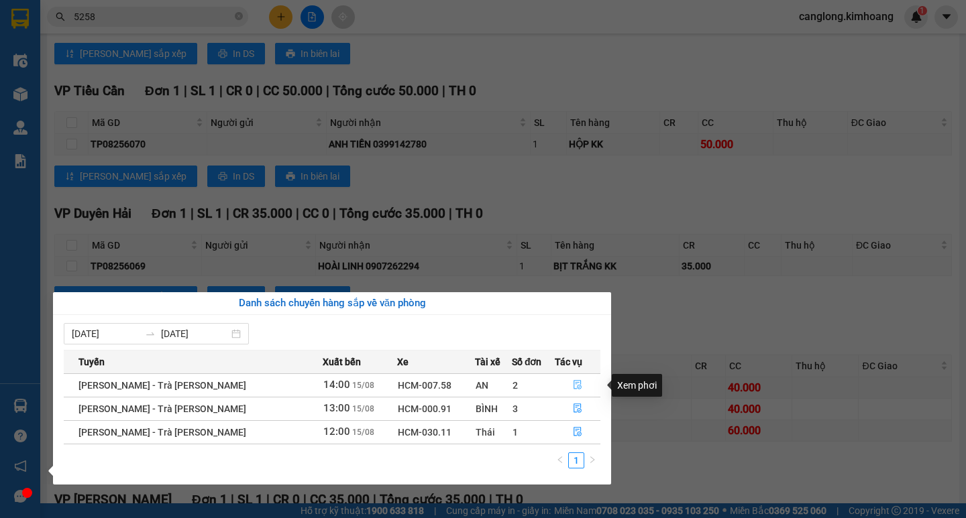
click at [573, 383] on icon "file-done" at bounding box center [577, 385] width 8 height 9
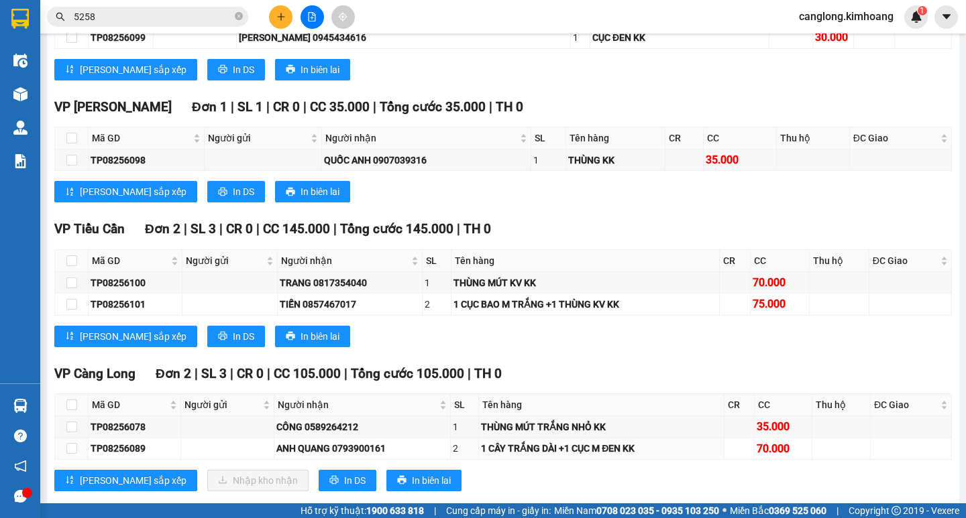
scroll to position [738, 0]
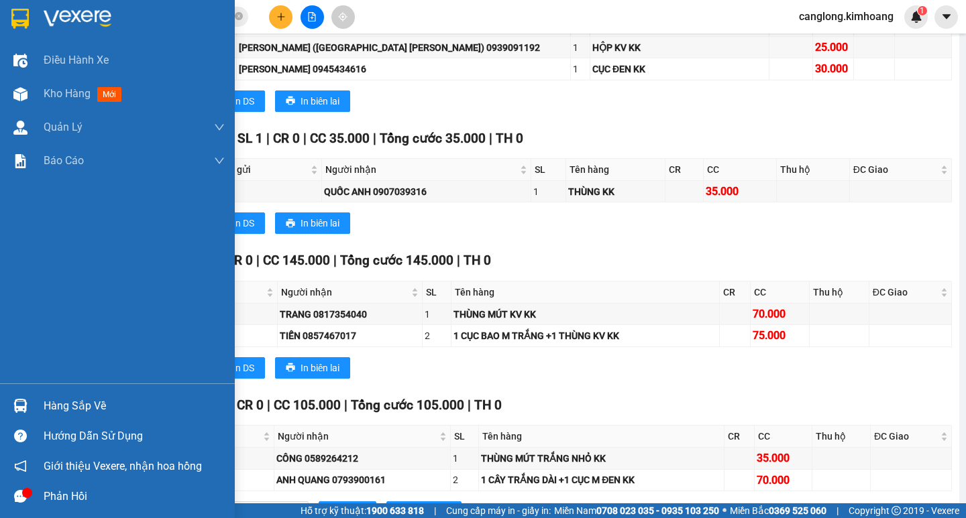
click at [75, 398] on div "Hàng sắp về" at bounding box center [134, 406] width 181 height 20
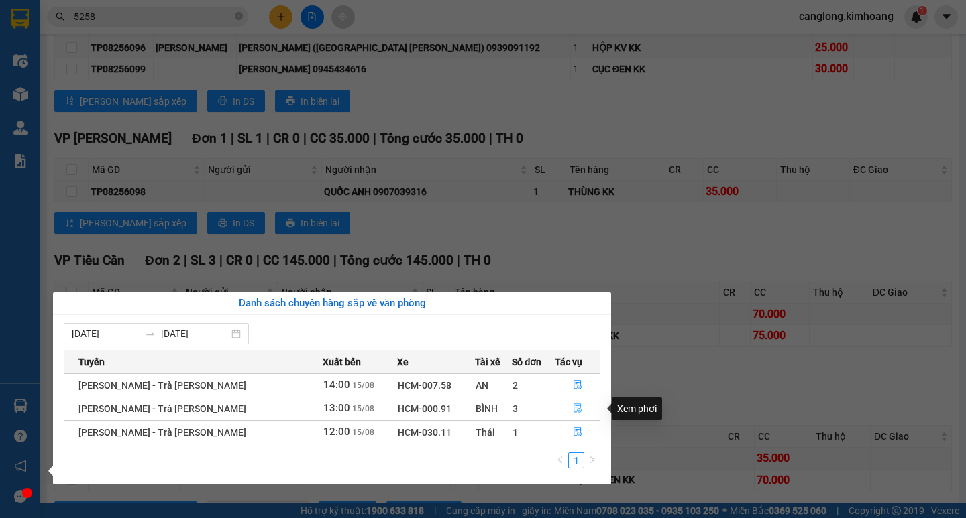
click at [566, 406] on button "button" at bounding box center [577, 408] width 44 height 21
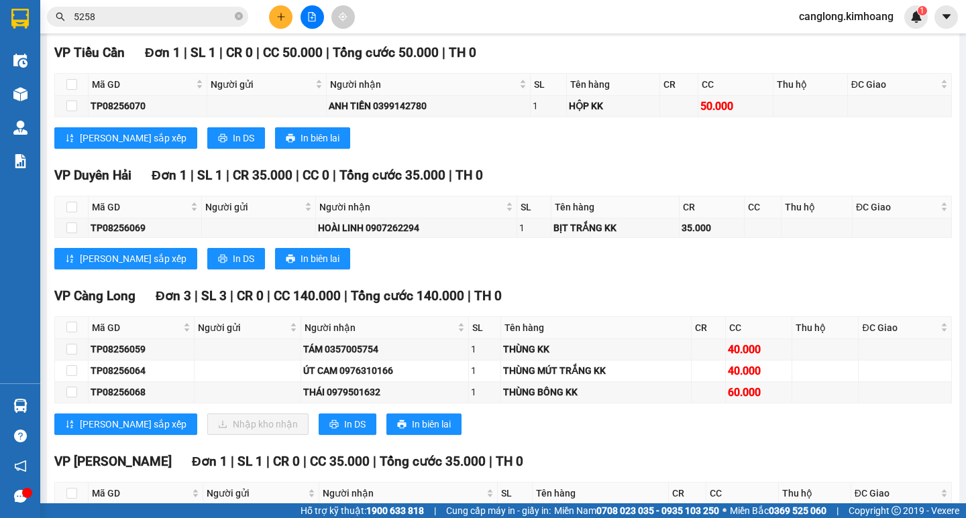
scroll to position [795, 0]
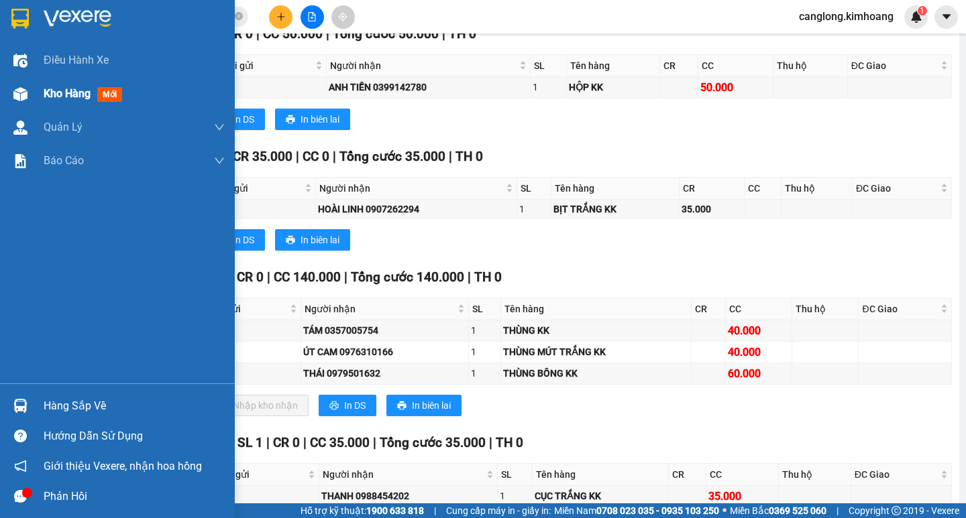
click at [38, 101] on div "Kho hàng mới" at bounding box center [117, 94] width 235 height 34
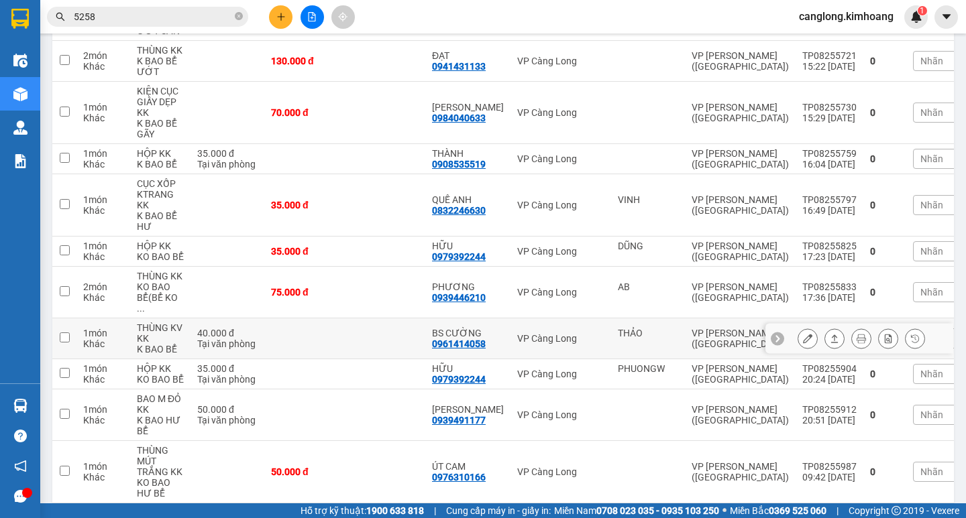
scroll to position [295, 0]
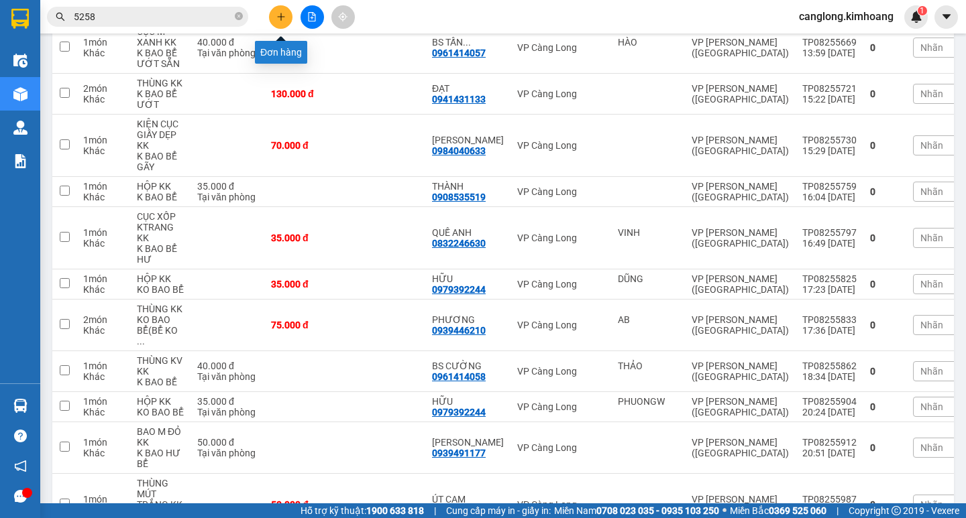
click at [275, 13] on button at bounding box center [280, 16] width 23 height 23
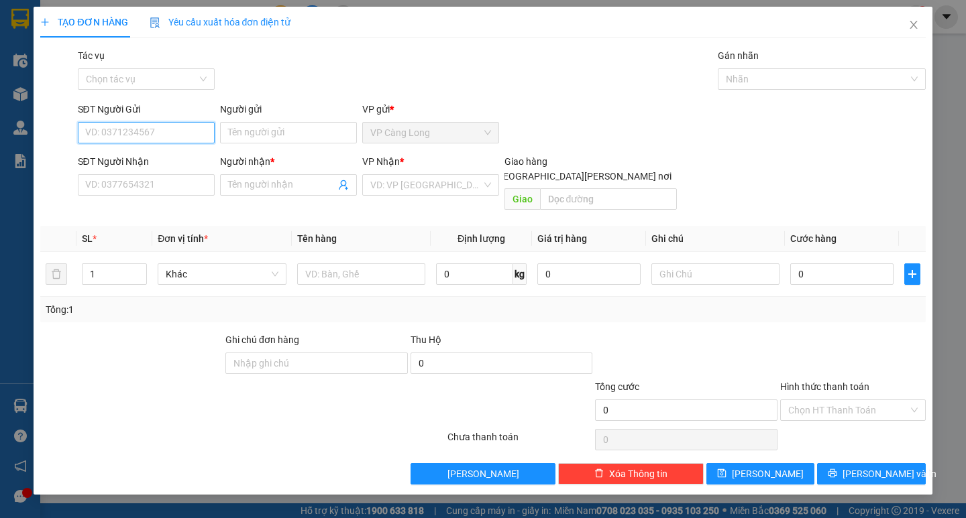
click at [158, 131] on input "SĐT Người Gửi" at bounding box center [146, 132] width 137 height 21
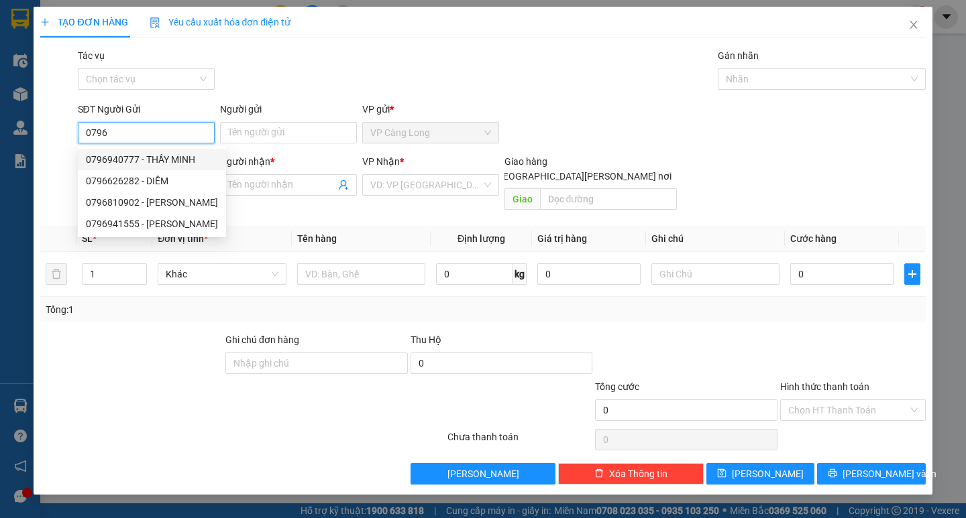
click at [160, 162] on div "0796940777 - THẦY MINH" at bounding box center [152, 159] width 132 height 15
type input "0796940777"
type input "THẦY MINH"
type input "0988993536"
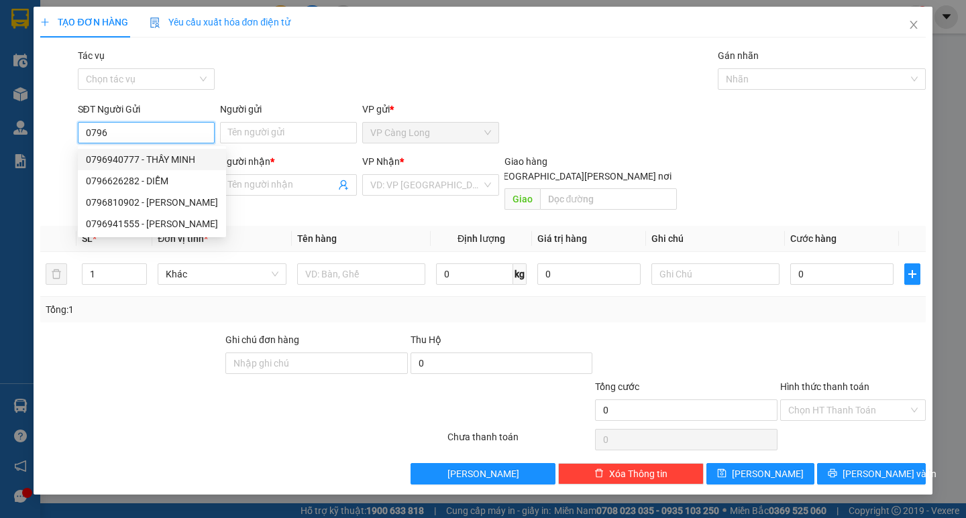
type input "TRÍ"
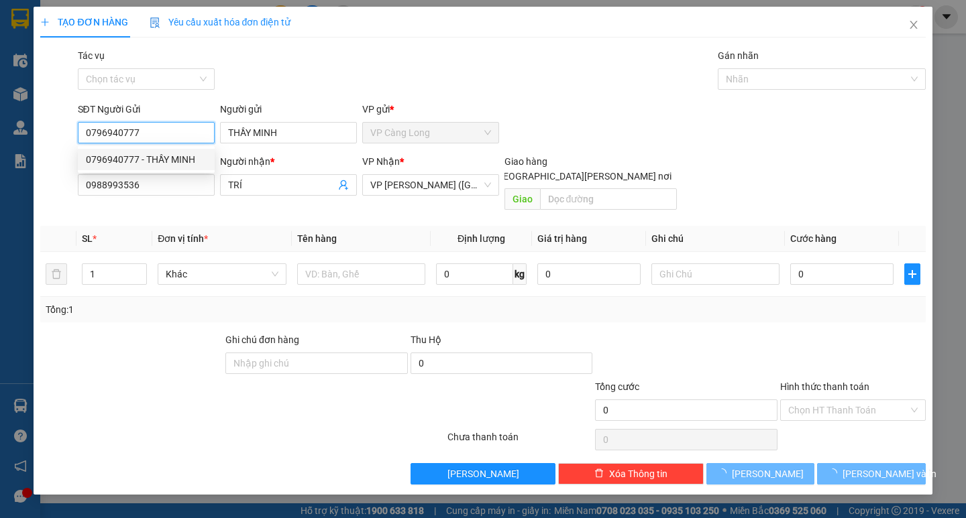
type input "40.000"
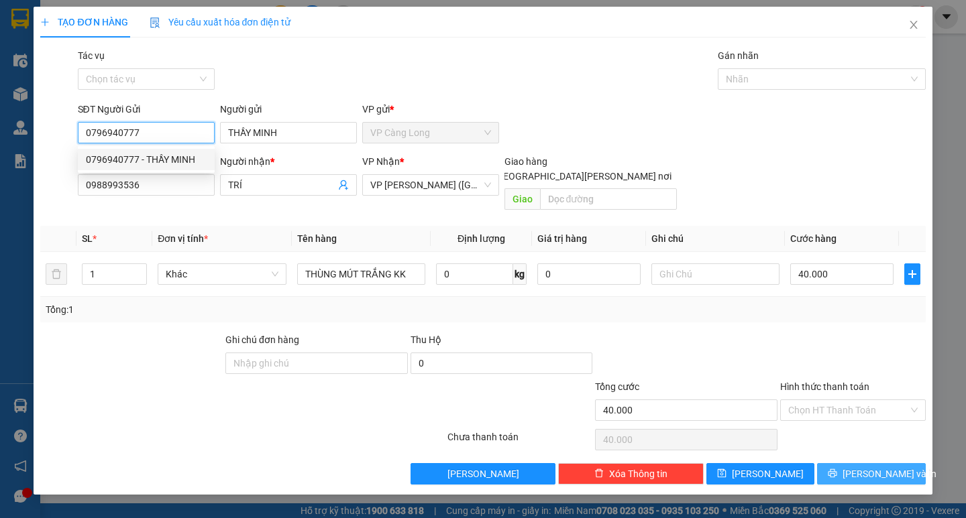
type input "0796940777"
click at [879, 467] on span "[PERSON_NAME] và In" at bounding box center [889, 474] width 94 height 15
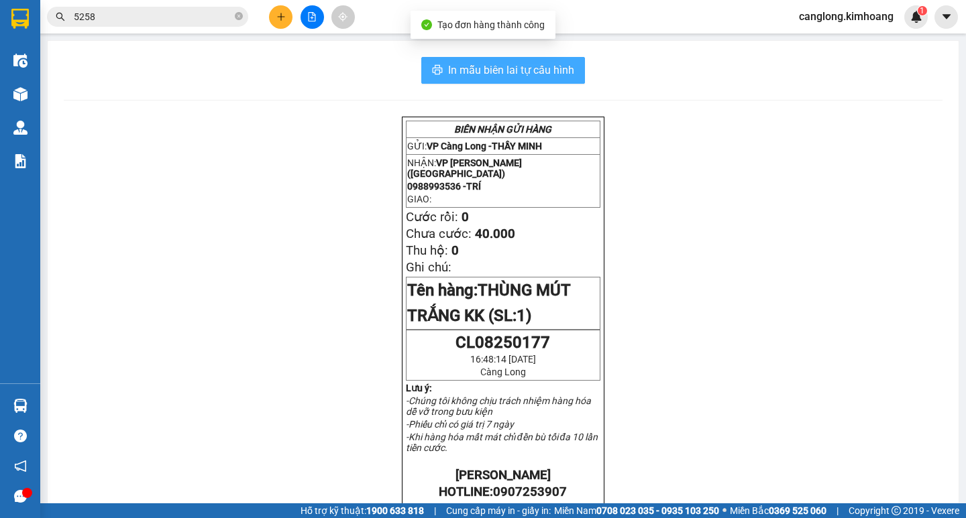
click at [476, 72] on span "In mẫu biên lai tự cấu hình" at bounding box center [511, 70] width 126 height 17
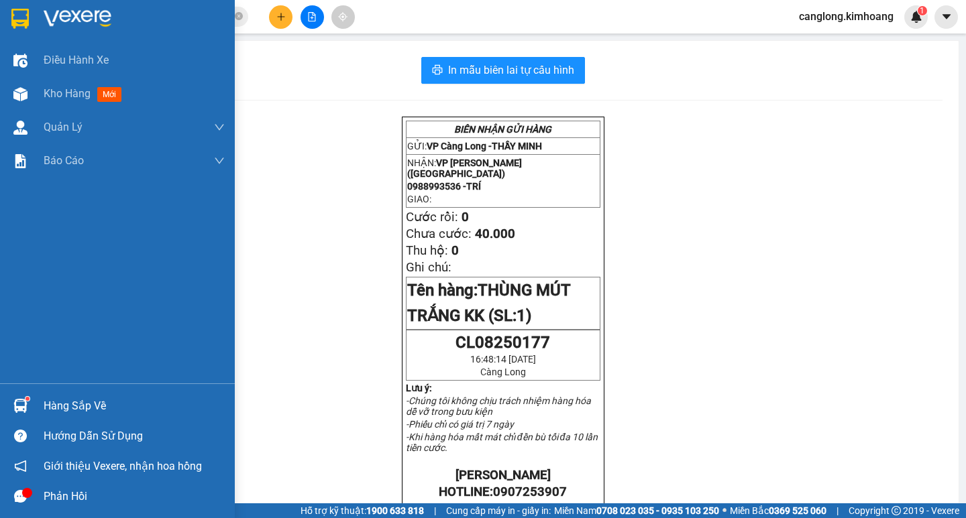
click at [17, 398] on div at bounding box center [20, 405] width 23 height 23
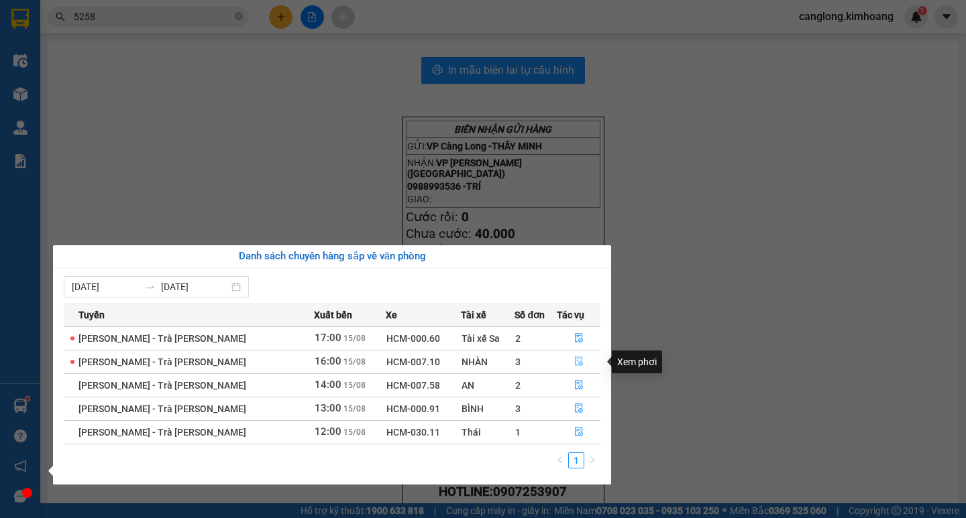
click at [575, 357] on icon "file-done" at bounding box center [579, 361] width 8 height 9
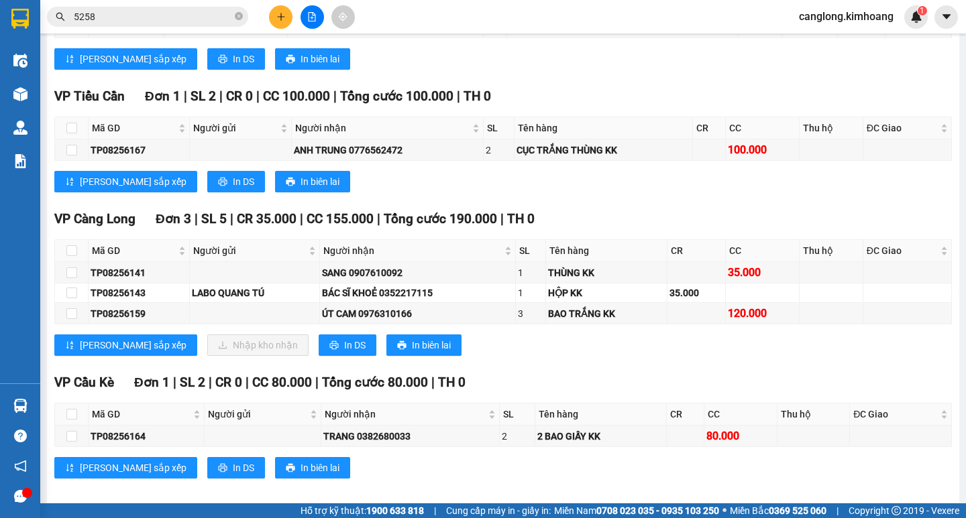
scroll to position [1123, 0]
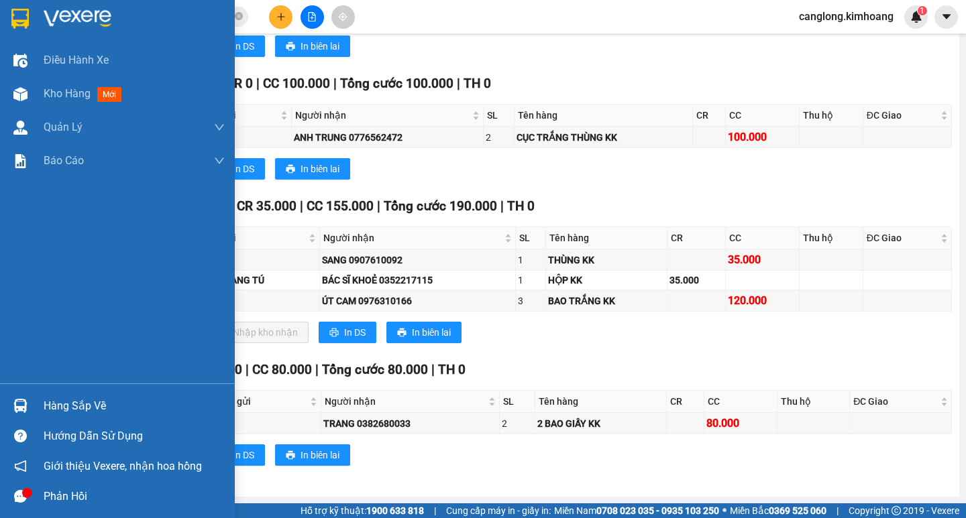
click at [52, 404] on div "Hàng sắp về" at bounding box center [134, 406] width 181 height 20
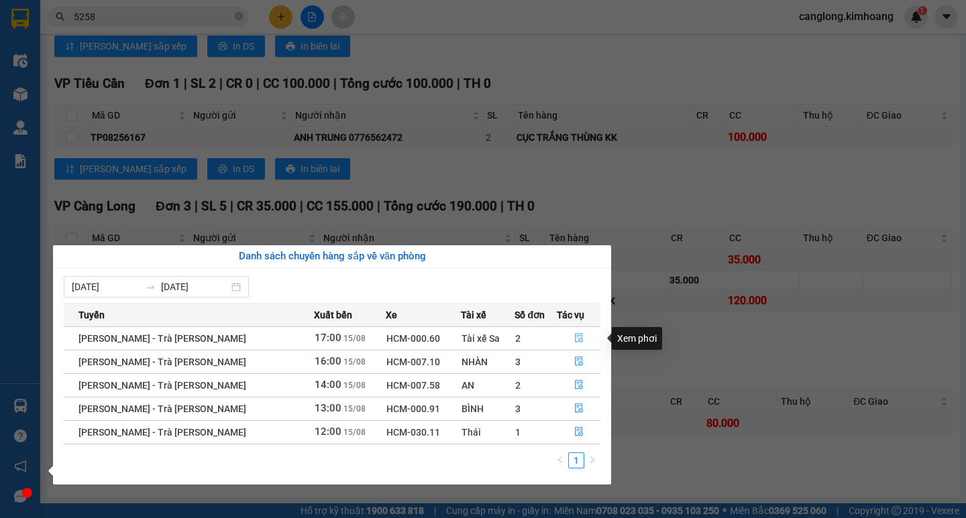
click at [567, 331] on button "button" at bounding box center [578, 338] width 43 height 21
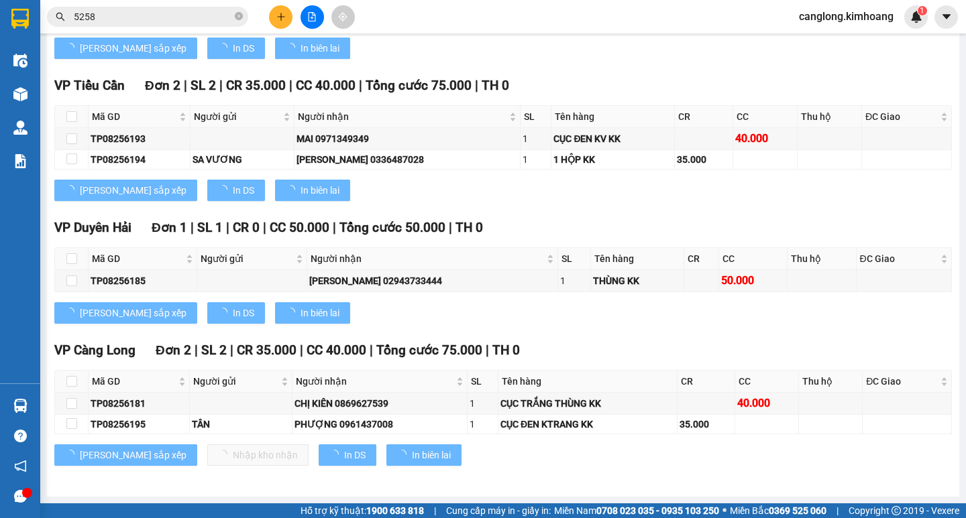
scroll to position [1080, 0]
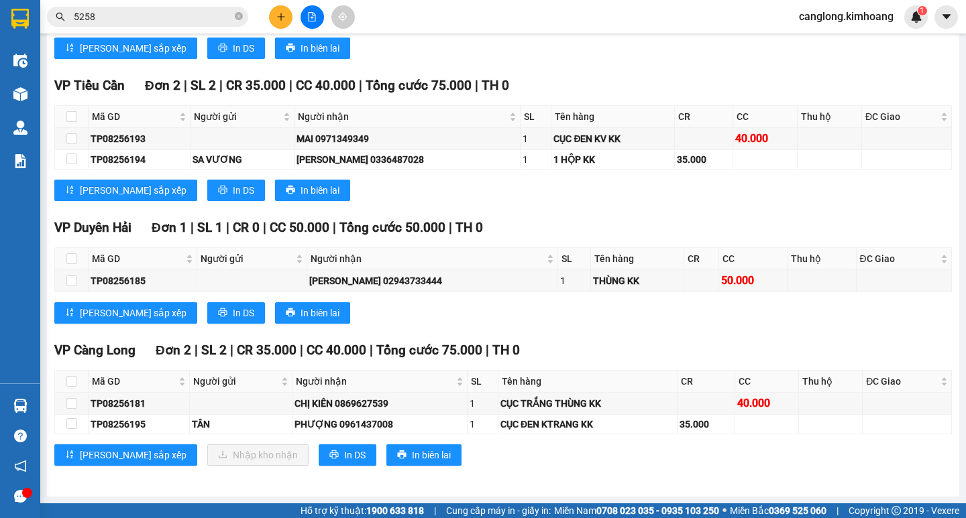
click at [528, 237] on div "VP Duyên Hải Đơn 1 | SL 1 | CR 0 | CC 50.000 | Tổng cước 50.000 | TH 0" at bounding box center [502, 228] width 897 height 20
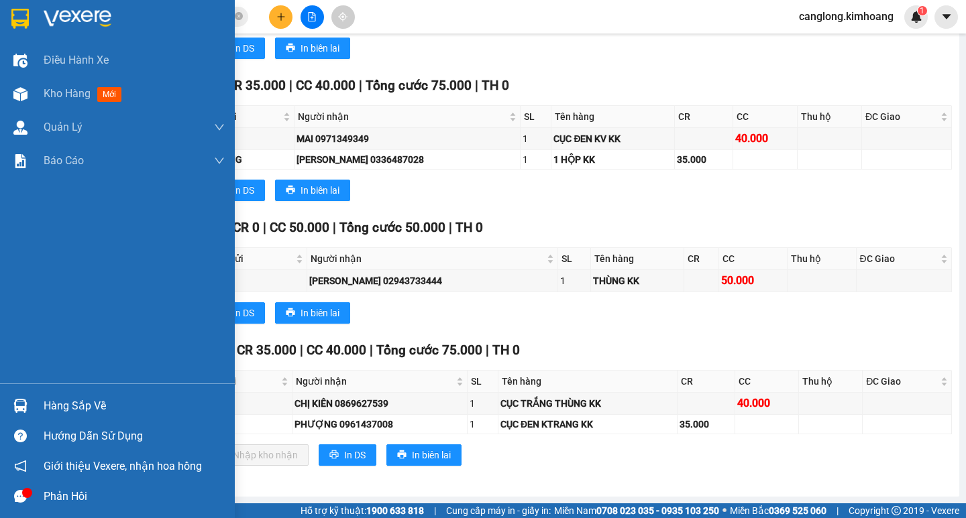
click at [45, 393] on div "Hàng sắp về" at bounding box center [117, 406] width 235 height 30
click at [45, 393] on div "Điều hành xe Kho hàng mới Quản [PERSON_NAME] lý chuyến Quản lý khách hàng mới B…" at bounding box center [117, 259] width 235 height 518
click at [47, 398] on div "Hàng sắp về" at bounding box center [134, 406] width 181 height 20
click at [47, 398] on div "Điều hành xe Kho hàng mới Quản [PERSON_NAME] lý chuyến Quản lý khách hàng mới B…" at bounding box center [117, 259] width 235 height 518
click at [64, 409] on div "Hàng sắp về" at bounding box center [134, 406] width 181 height 20
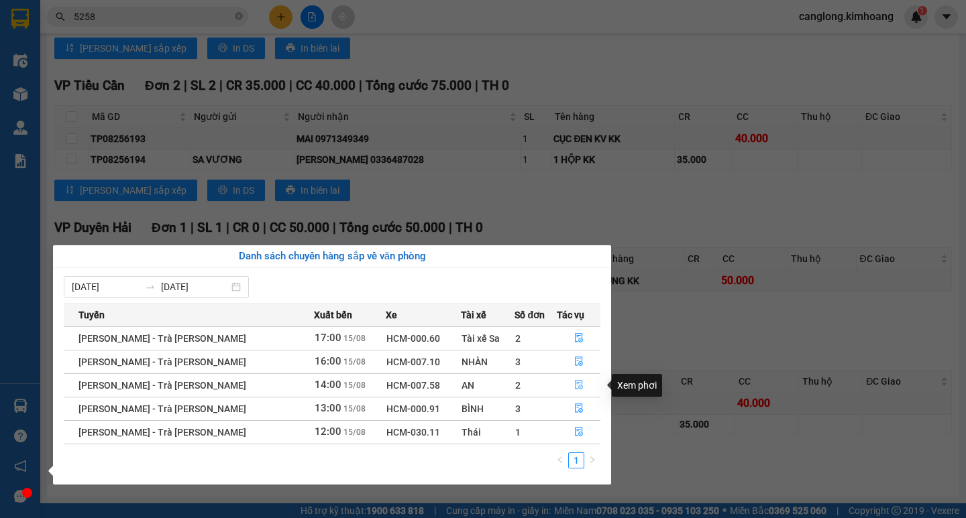
click at [574, 384] on icon "file-done" at bounding box center [578, 384] width 9 height 9
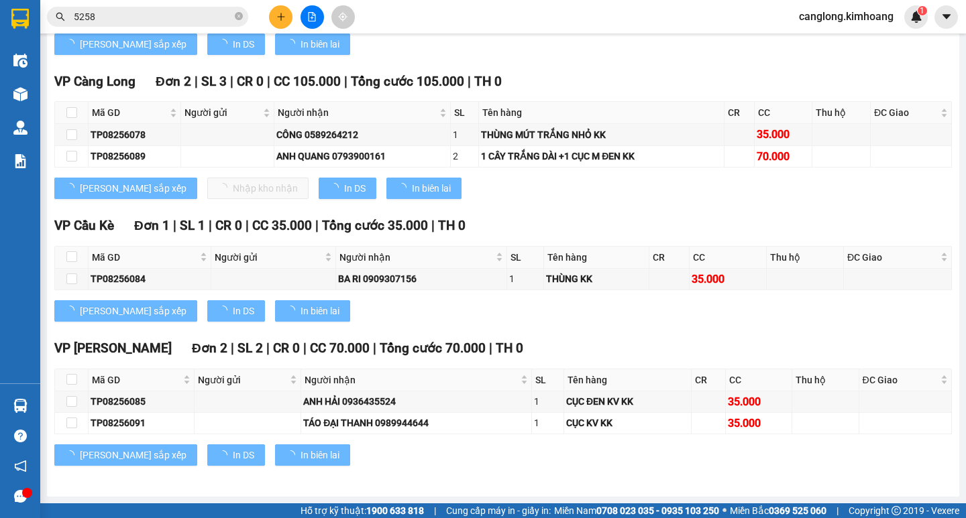
scroll to position [1073, 0]
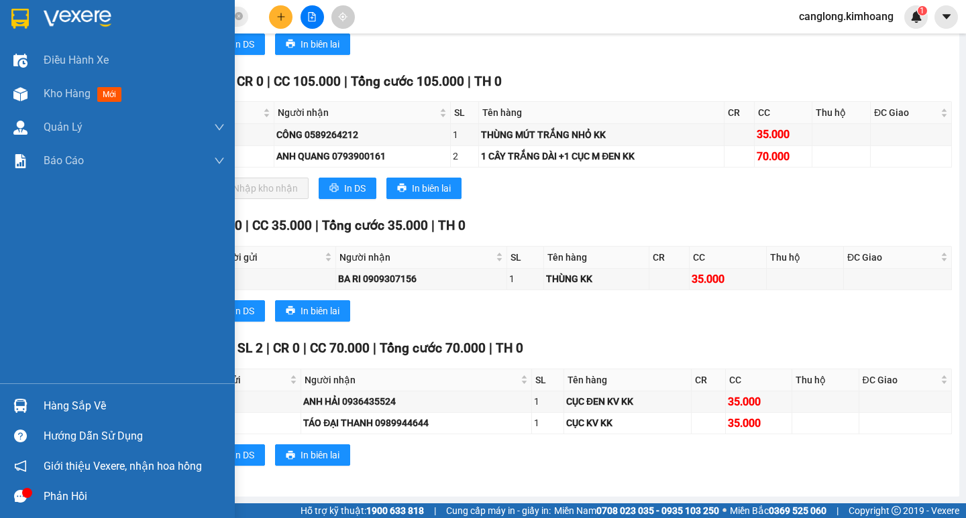
click at [34, 406] on div "Hàng sắp về" at bounding box center [117, 406] width 235 height 30
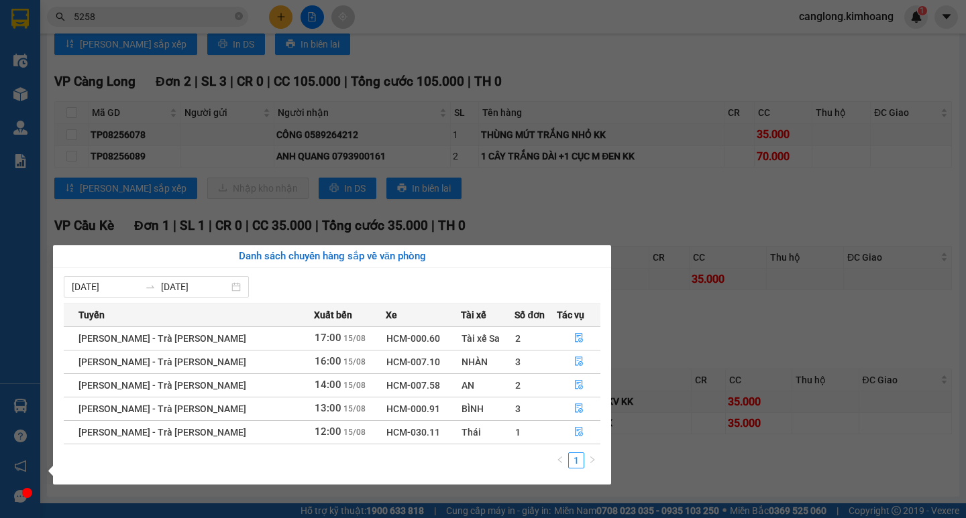
click at [719, 219] on section "Kết quả tìm kiếm ( 1174 ) Bộ lọc Mã ĐH Trạng thái Món hàng Thu hộ Tổng cước Chư…" at bounding box center [483, 259] width 966 height 518
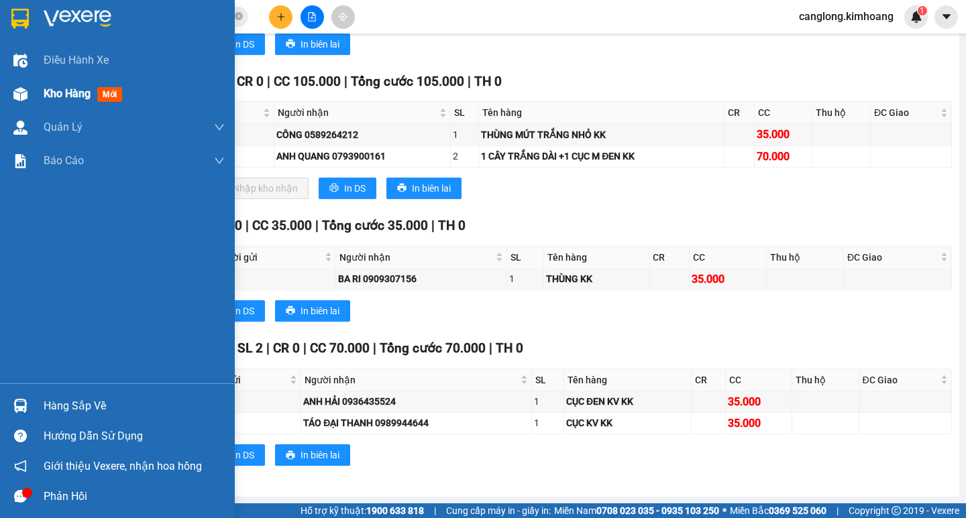
click at [46, 97] on span "Kho hàng" at bounding box center [67, 93] width 47 height 13
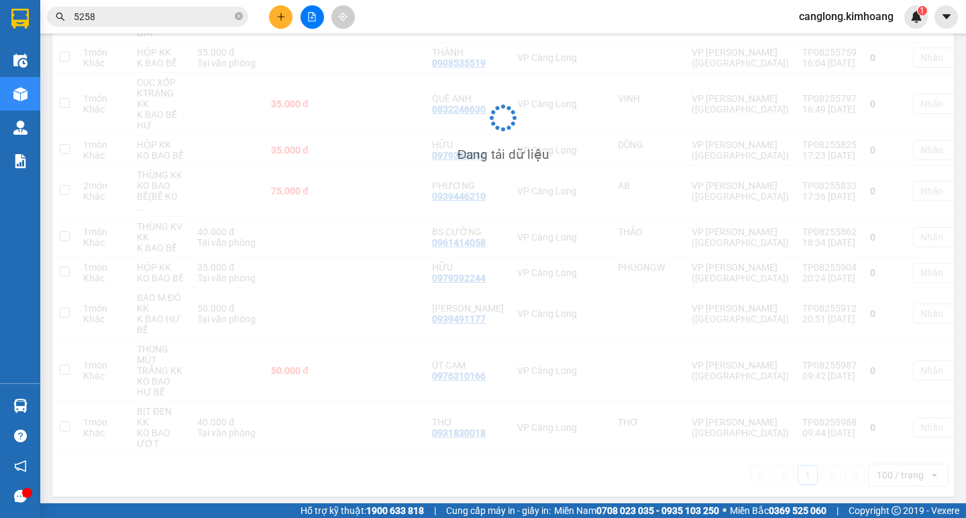
scroll to position [429, 0]
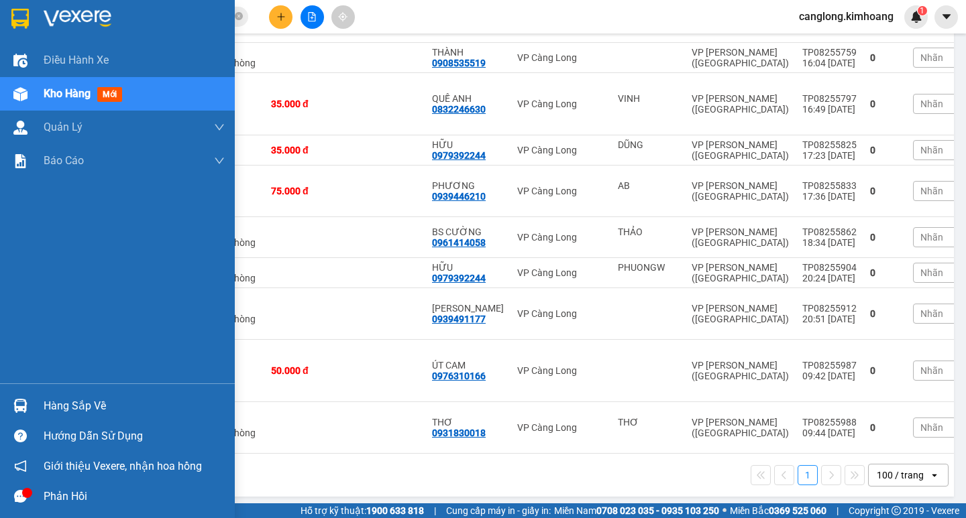
click at [73, 398] on div "Hàng sắp về" at bounding box center [134, 406] width 181 height 20
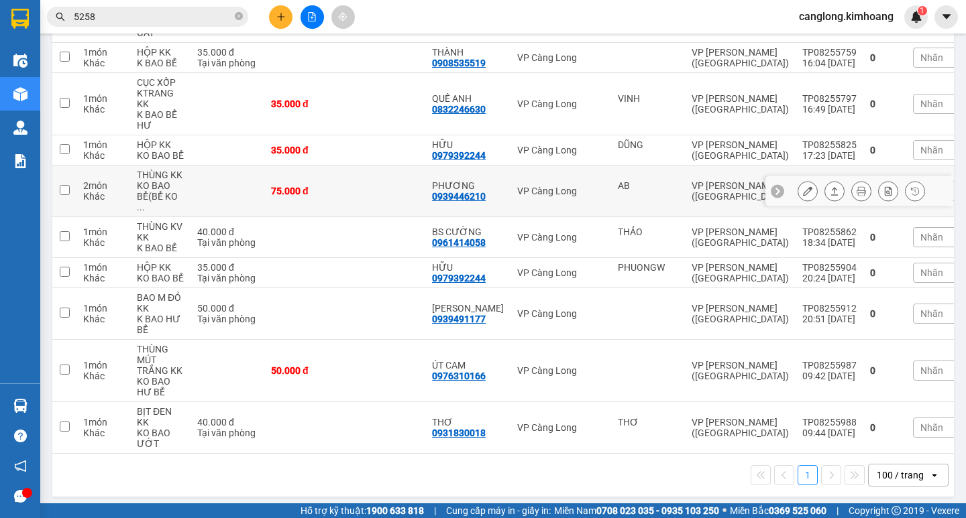
click at [412, 190] on section "Kết quả tìm kiếm ( 1174 ) Bộ lọc Mã ĐH Trạng thái Món hàng Thu hộ Tổng cước Chư…" at bounding box center [483, 259] width 966 height 518
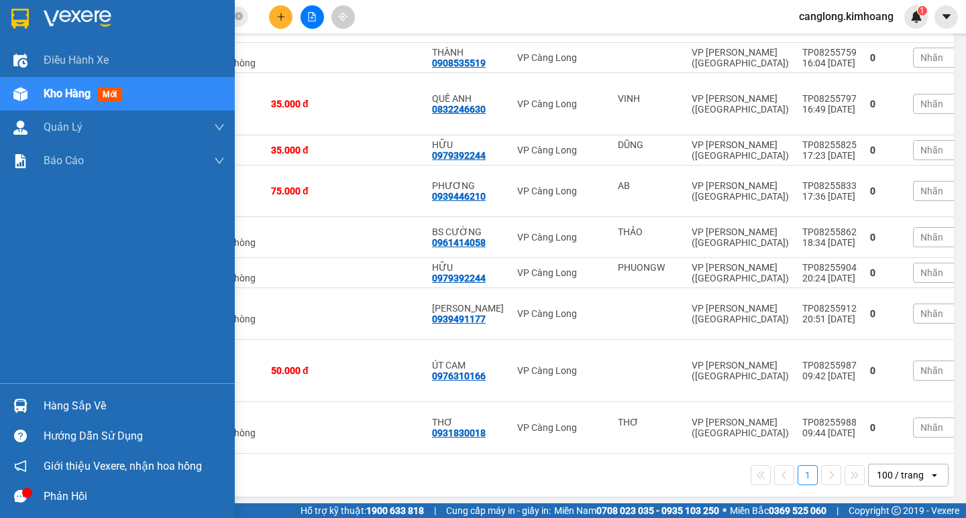
click at [25, 398] on div at bounding box center [20, 405] width 23 height 23
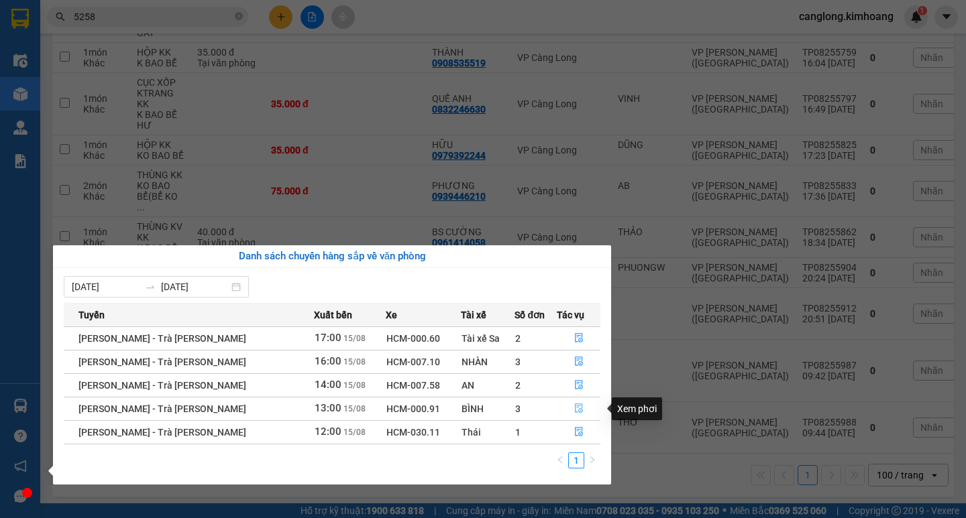
click at [574, 405] on icon "file-done" at bounding box center [578, 408] width 9 height 9
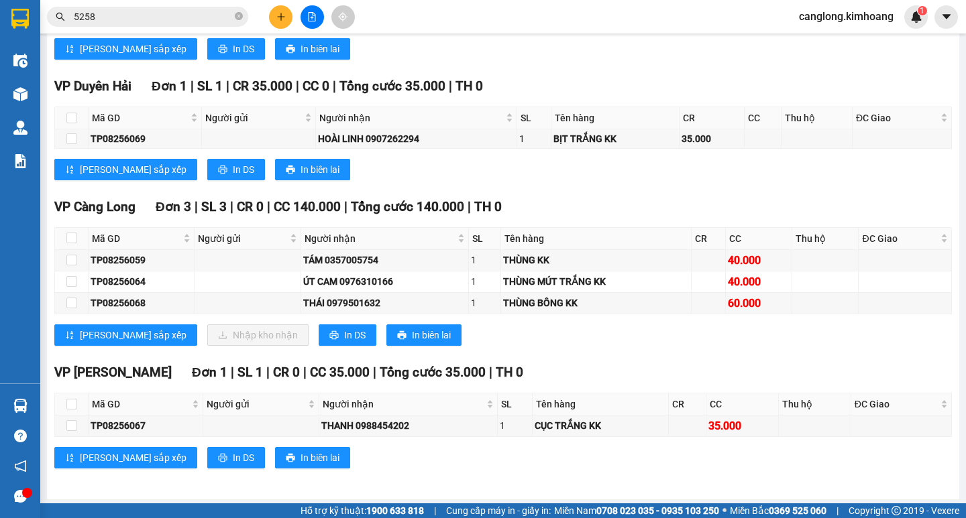
scroll to position [879, 0]
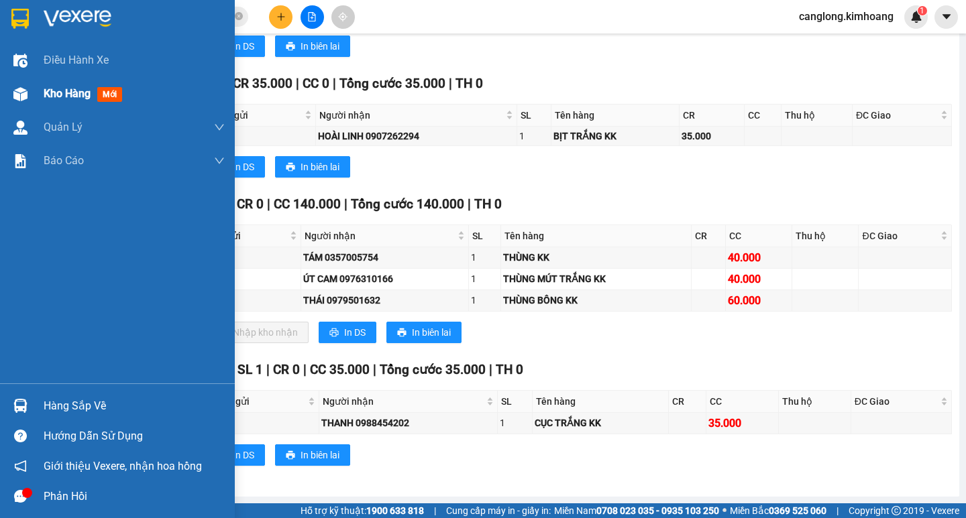
click at [33, 97] on div "Kho hàng mới" at bounding box center [117, 94] width 235 height 34
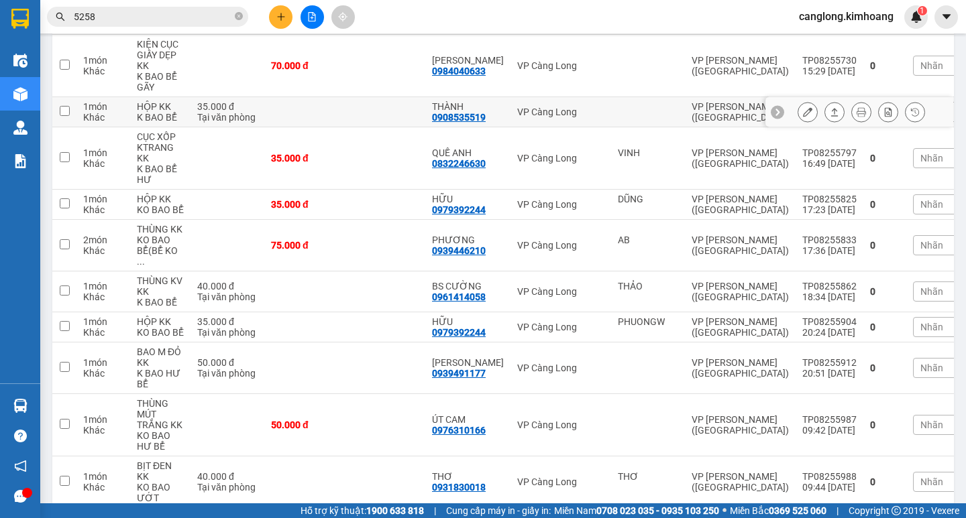
scroll to position [429, 0]
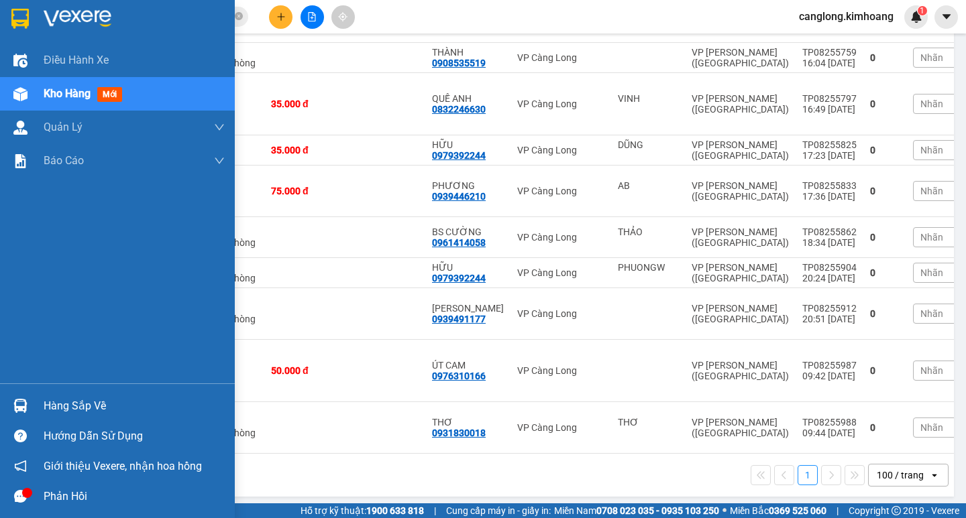
click at [52, 402] on div "Hàng sắp về" at bounding box center [134, 406] width 181 height 20
click at [52, 402] on div "Điều hành xe Kho hàng mới Quản [PERSON_NAME] lý chuyến Quản lý khách hàng mới B…" at bounding box center [117, 259] width 235 height 518
click at [52, 402] on div "Hàng sắp về" at bounding box center [134, 406] width 181 height 20
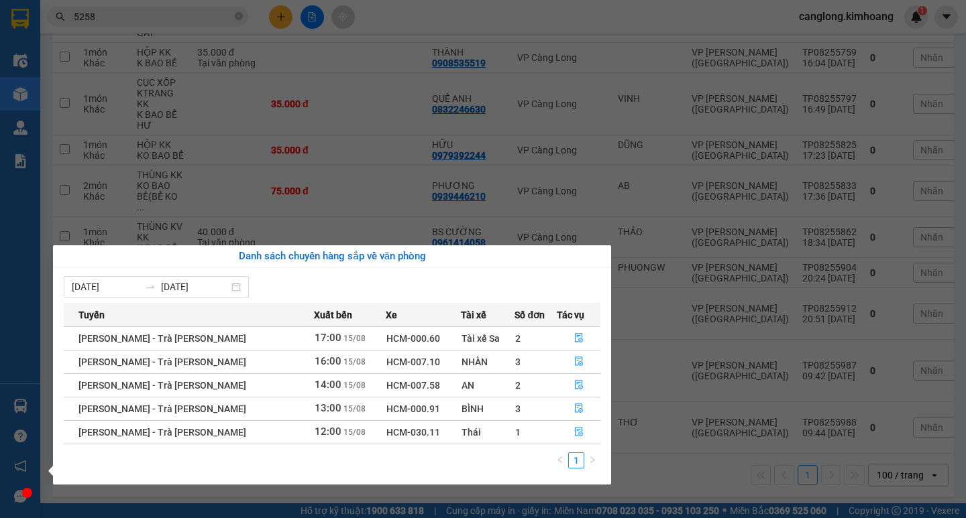
click at [567, 133] on section "Kết quả tìm kiếm ( 1174 ) Bộ lọc Mã ĐH Trạng thái Món hàng Thu hộ Tổng cước Chư…" at bounding box center [483, 259] width 966 height 518
drag, startPoint x: 566, startPoint y: 133, endPoint x: 490, endPoint y: 121, distance: 76.7
click at [564, 133] on td "VP Càng Long" at bounding box center [560, 104] width 101 height 62
checkbox input "true"
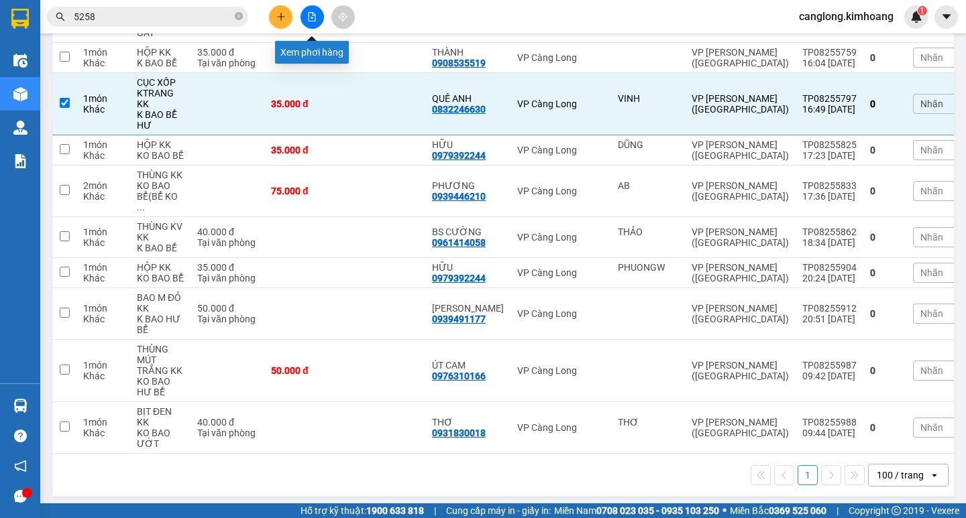
click at [309, 13] on icon "file-add" at bounding box center [312, 16] width 7 height 9
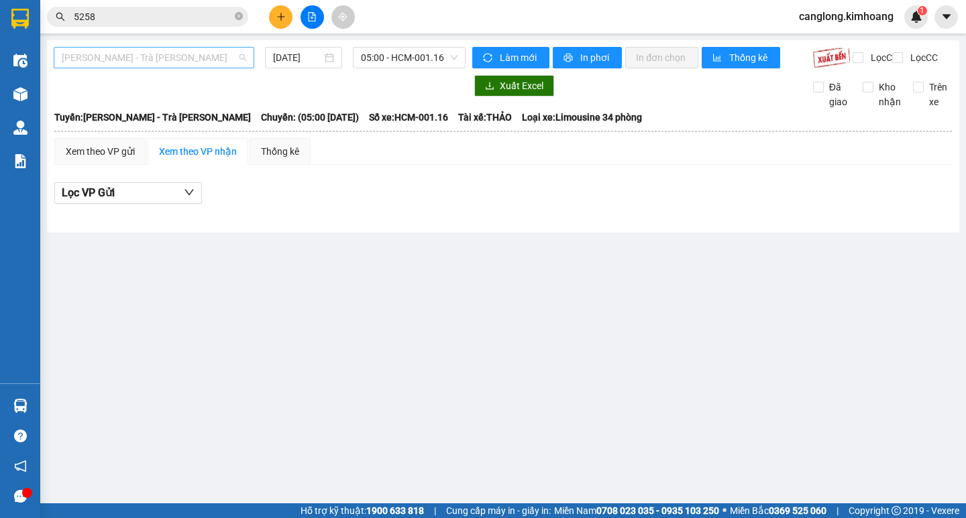
click at [211, 58] on span "[PERSON_NAME] - Trà Vinh" at bounding box center [154, 58] width 184 height 20
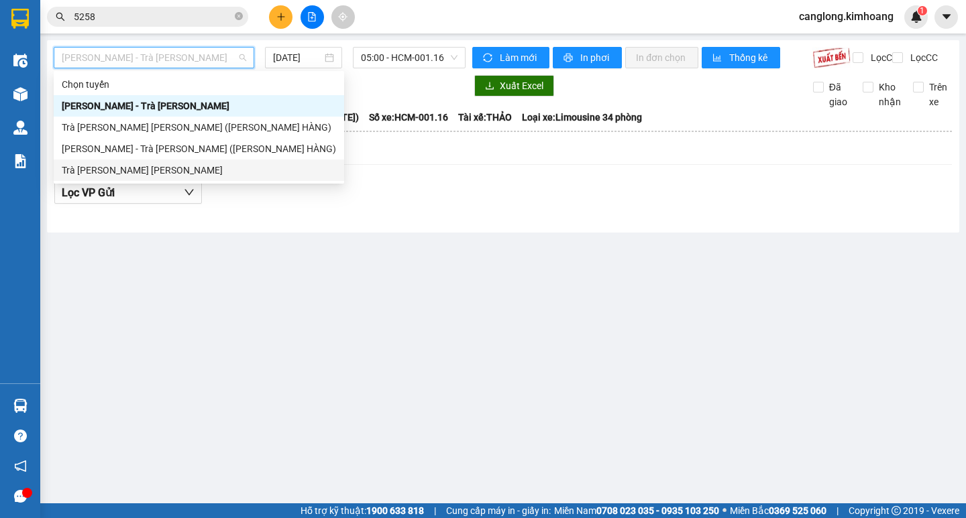
click at [154, 175] on div "Trà Vinh - [PERSON_NAME]" at bounding box center [199, 170] width 274 height 15
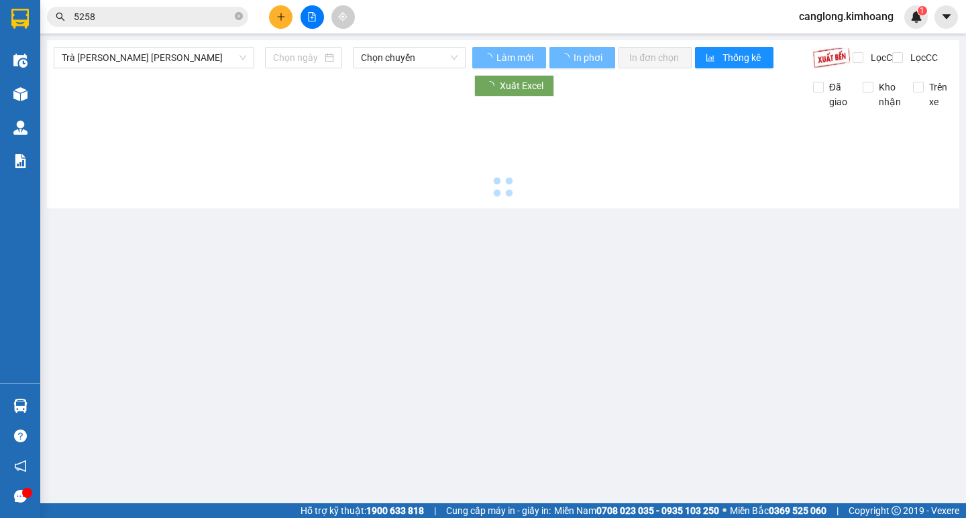
type input "[DATE]"
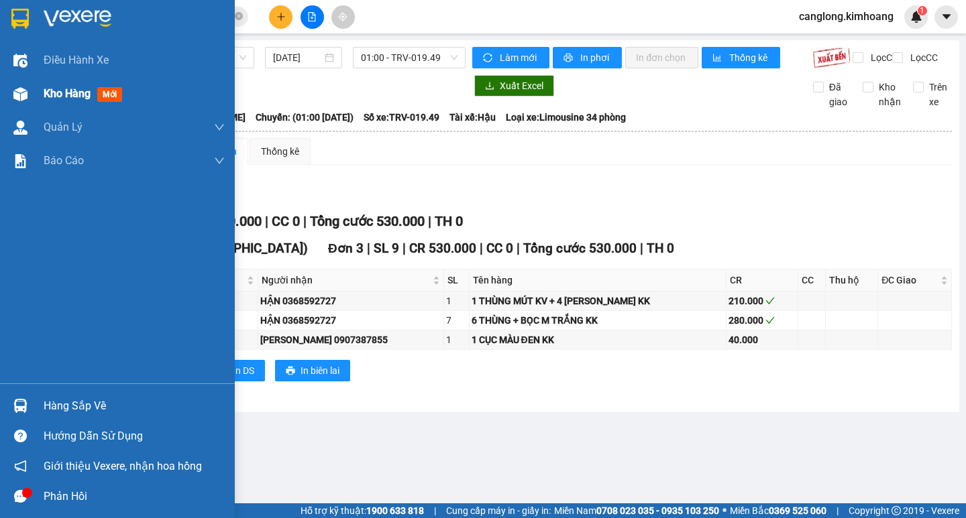
click at [37, 105] on div "Kho hàng mới" at bounding box center [117, 94] width 235 height 34
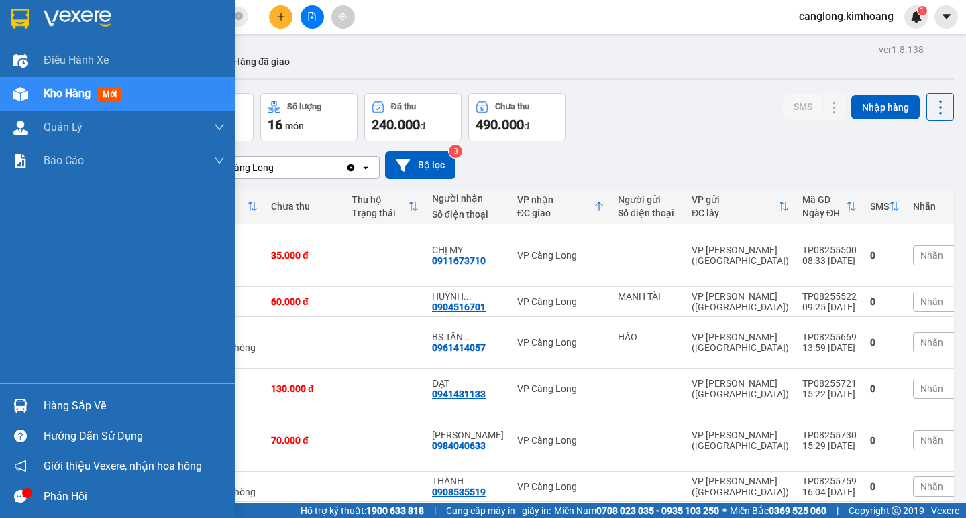
click at [42, 398] on div "Hàng sắp về" at bounding box center [117, 406] width 235 height 30
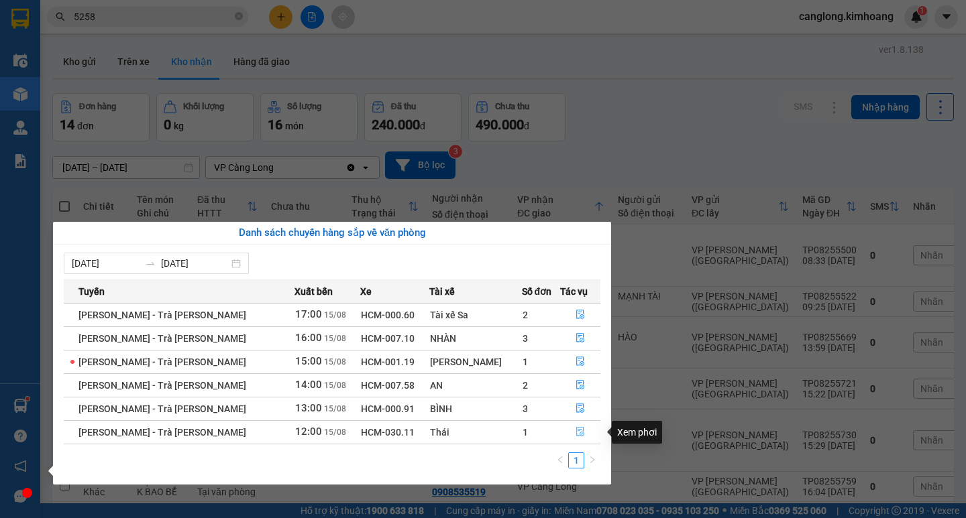
click at [577, 427] on icon "file-done" at bounding box center [579, 431] width 9 height 9
click at [577, 427] on main "ver 1.8.138 Kho gửi Trên xe Kho nhận Hàng đã giao Đơn hàng 14 đơn Khối lượng 0 …" at bounding box center [483, 252] width 966 height 504
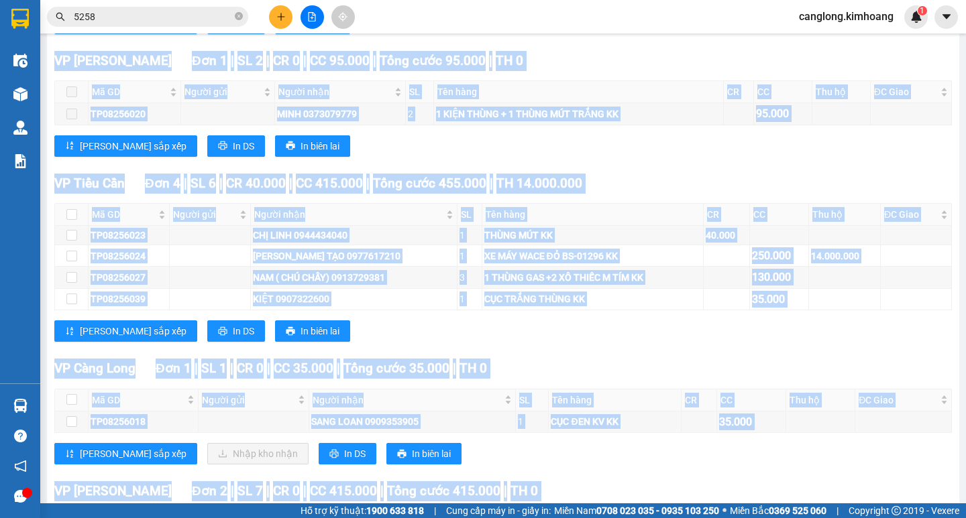
scroll to position [872, 0]
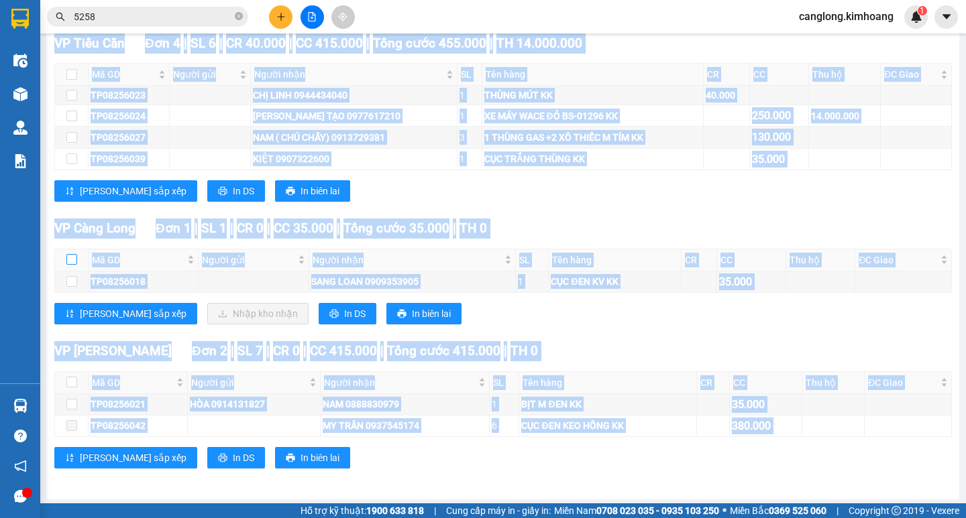
click at [66, 265] on input "checkbox" at bounding box center [71, 259] width 11 height 11
checkbox input "true"
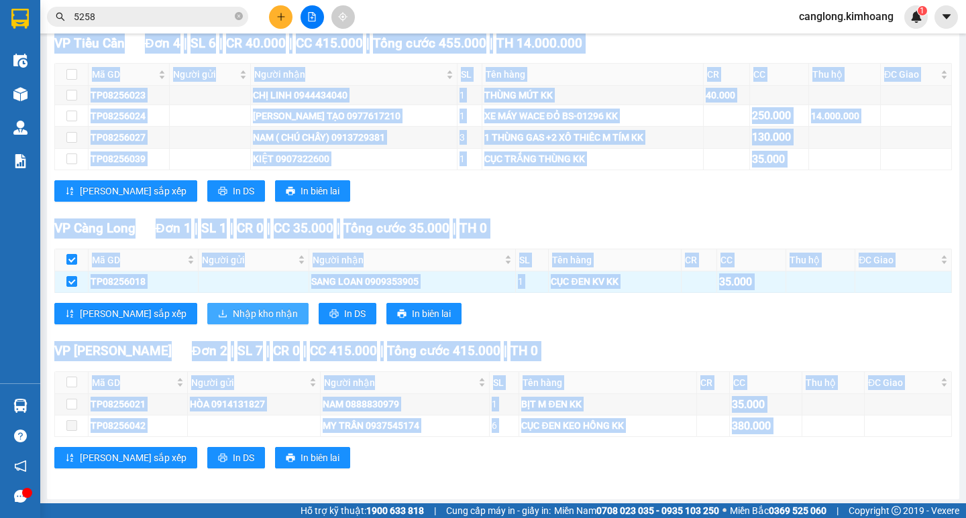
click at [233, 318] on span "Nhập kho nhận" at bounding box center [265, 314] width 65 height 15
click at [191, 318] on body "Kết quả tìm kiếm ( 1174 ) Bộ lọc Mã ĐH Trạng thái Món hàng Thu hộ Tổng cước Chư…" at bounding box center [483, 259] width 966 height 518
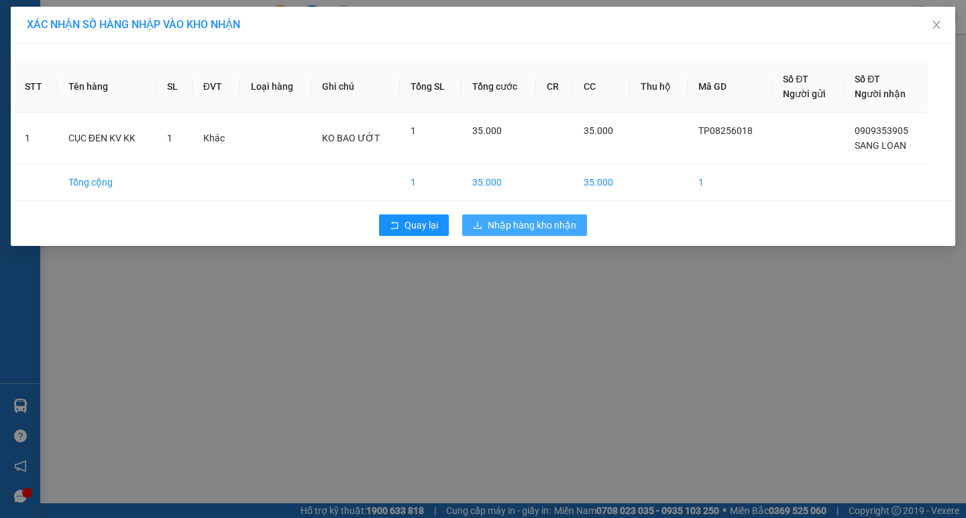
click at [514, 226] on span "Nhập hàng kho nhận" at bounding box center [532, 225] width 89 height 15
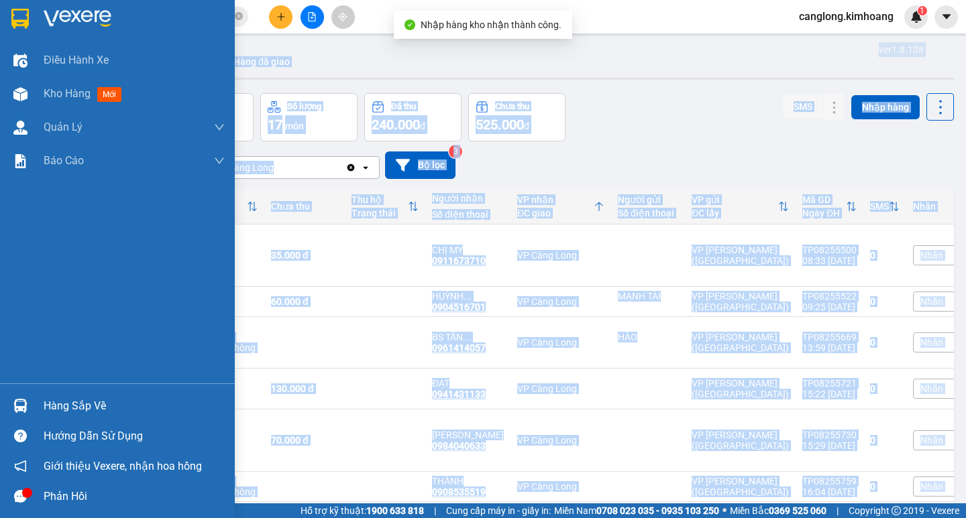
click at [76, 405] on div "Hàng sắp về" at bounding box center [134, 406] width 181 height 20
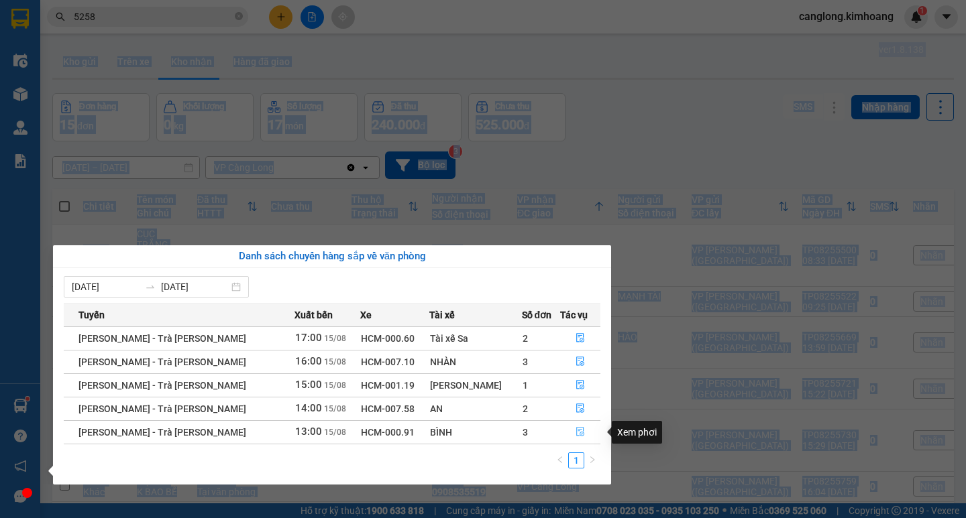
click at [576, 434] on icon "file-done" at bounding box center [579, 431] width 9 height 9
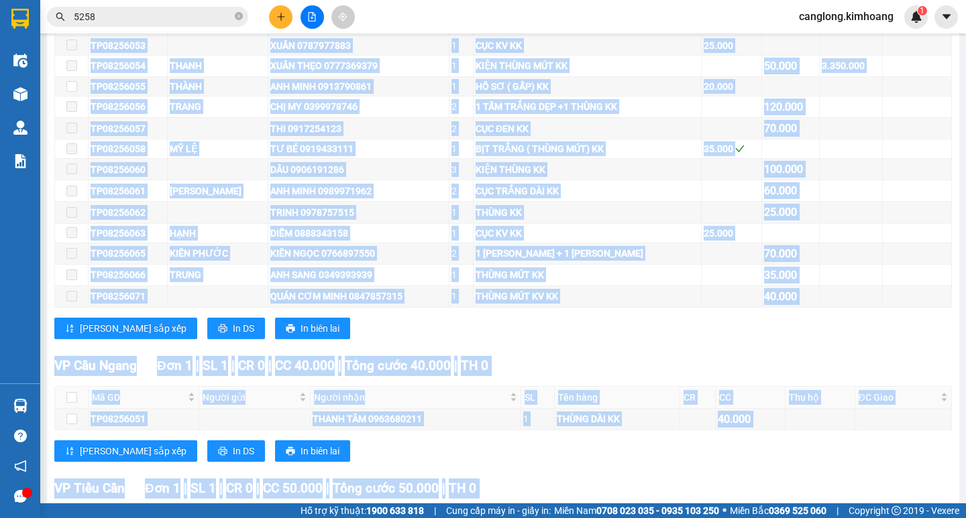
scroll to position [470, 0]
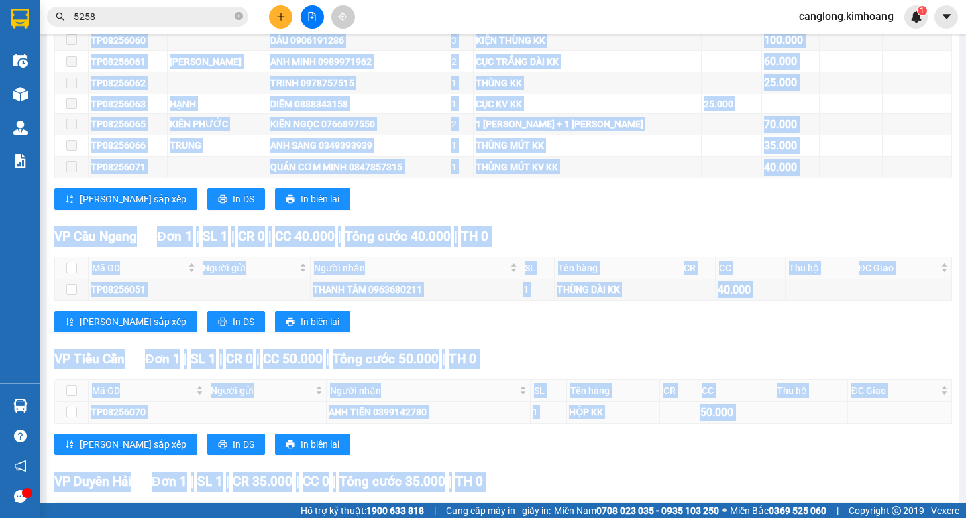
click at [379, 420] on div "ANH TIỀN 0399142780" at bounding box center [428, 412] width 199 height 15
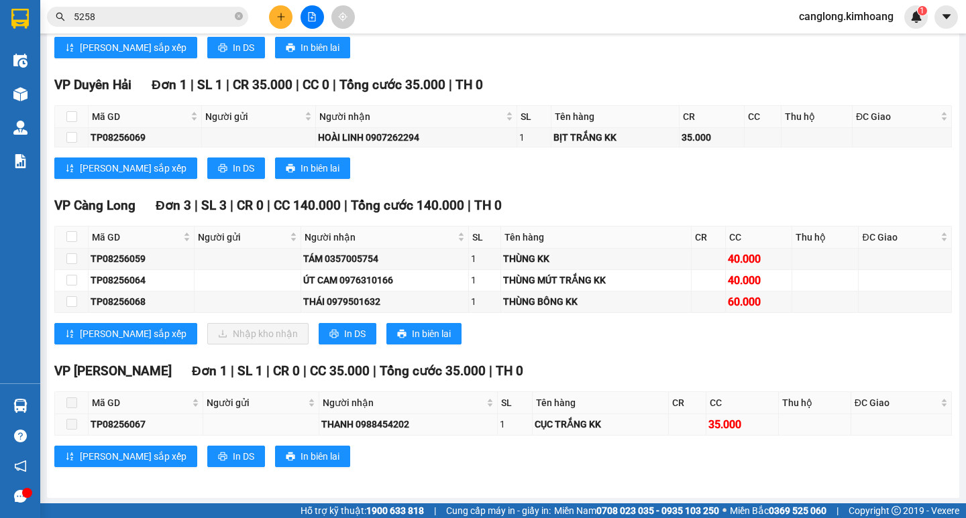
scroll to position [879, 0]
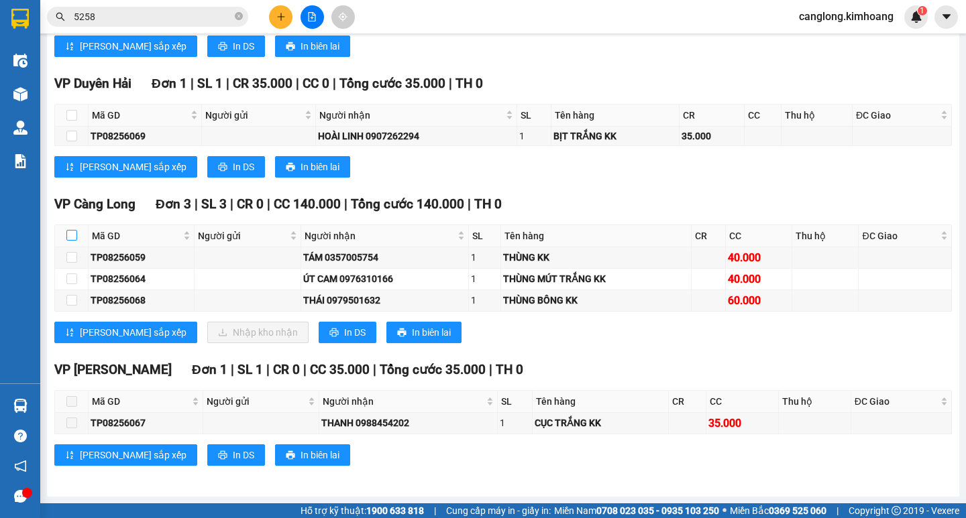
click at [70, 234] on input "checkbox" at bounding box center [71, 235] width 11 height 11
checkbox input "true"
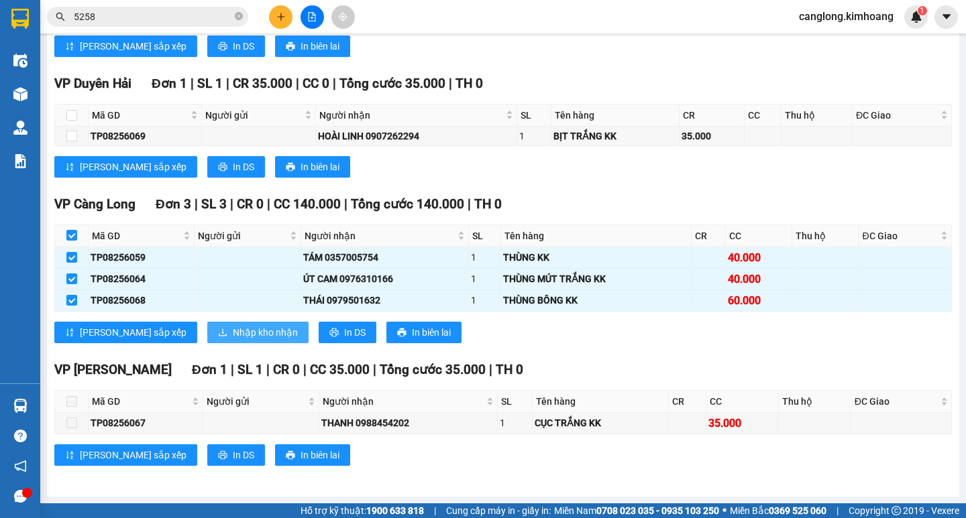
click at [233, 333] on span "Nhập kho nhận" at bounding box center [265, 332] width 65 height 15
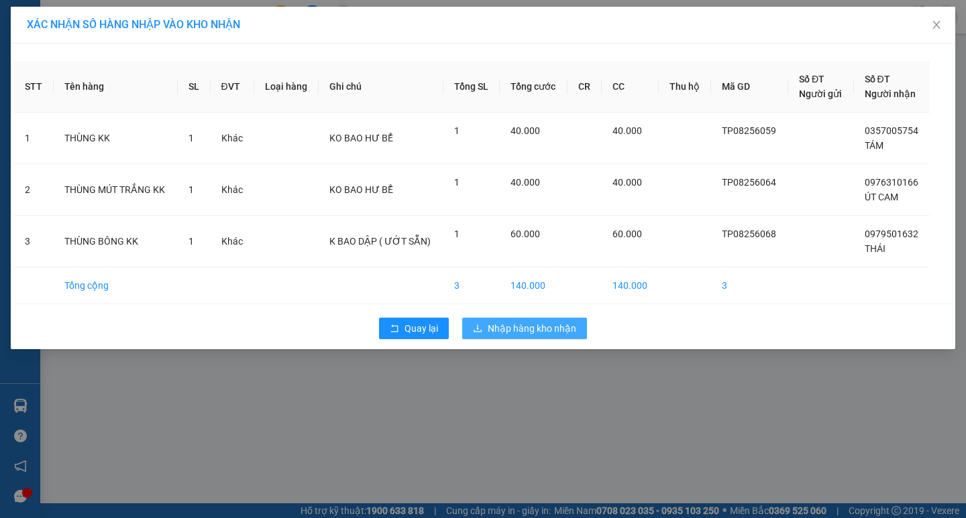
click at [510, 327] on span "Nhập hàng kho nhận" at bounding box center [532, 328] width 89 height 15
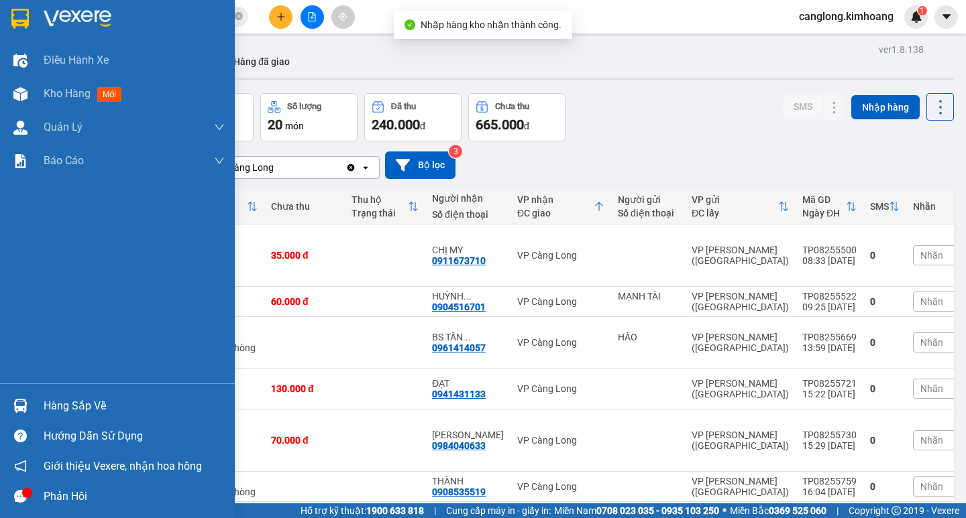
click at [16, 402] on img at bounding box center [20, 406] width 14 height 14
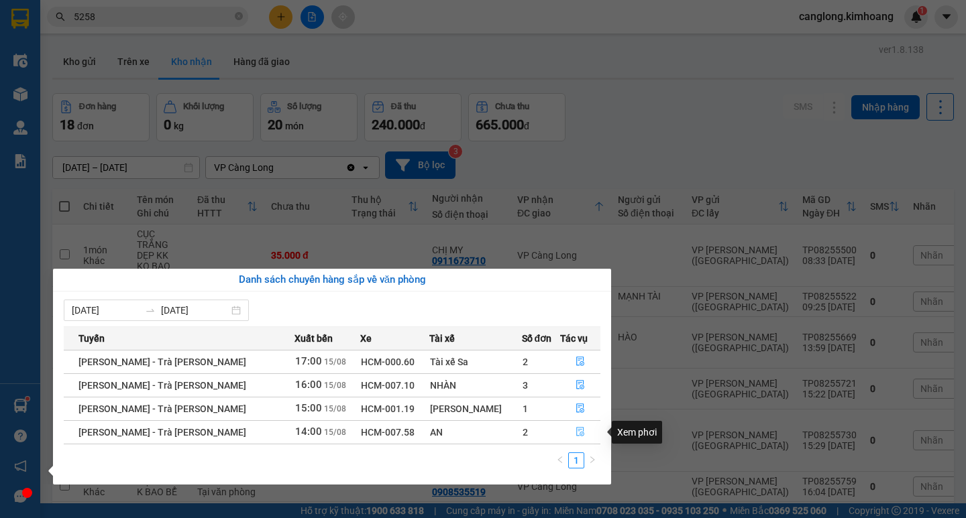
click at [575, 433] on icon "file-done" at bounding box center [579, 431] width 9 height 9
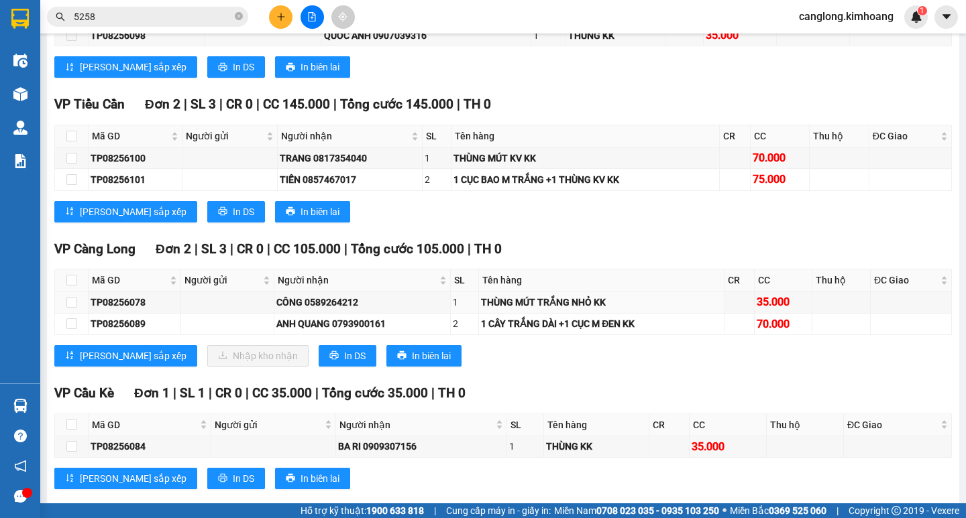
scroll to position [939, 0]
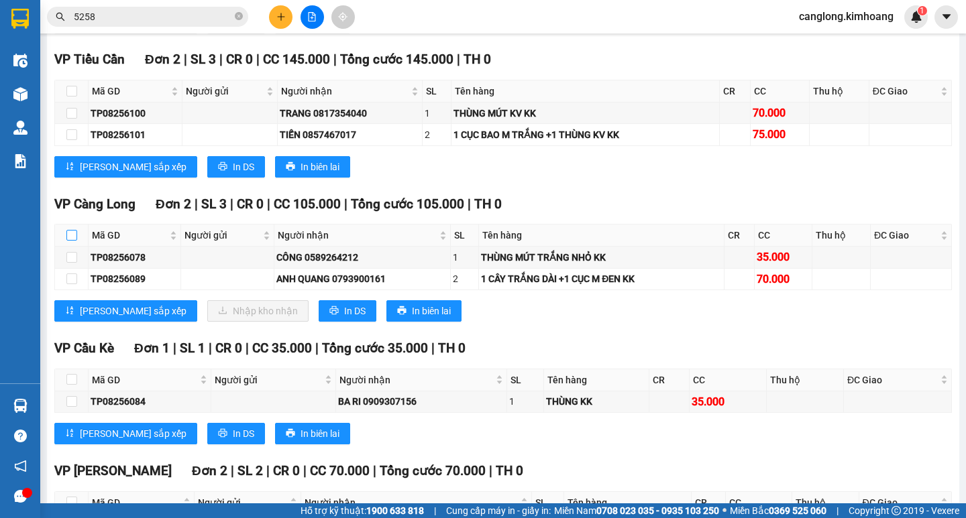
click at [76, 241] on input "checkbox" at bounding box center [71, 235] width 11 height 11
checkbox input "true"
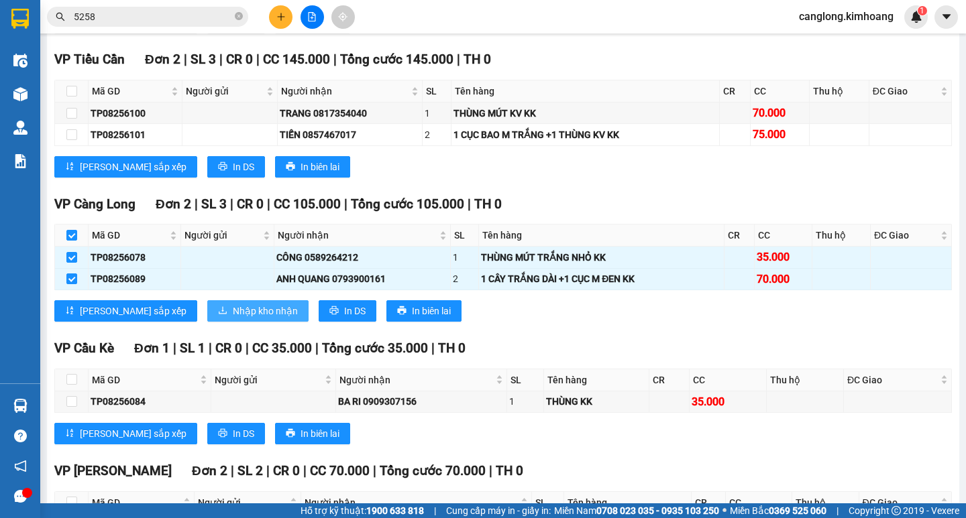
click at [233, 319] on span "Nhập kho nhận" at bounding box center [265, 311] width 65 height 15
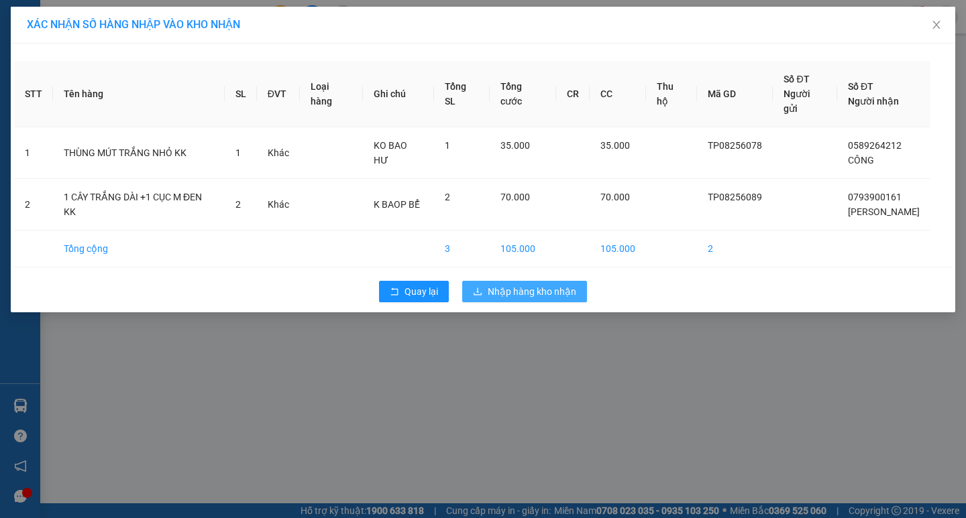
click at [515, 281] on button "Nhập hàng kho nhận" at bounding box center [524, 291] width 125 height 21
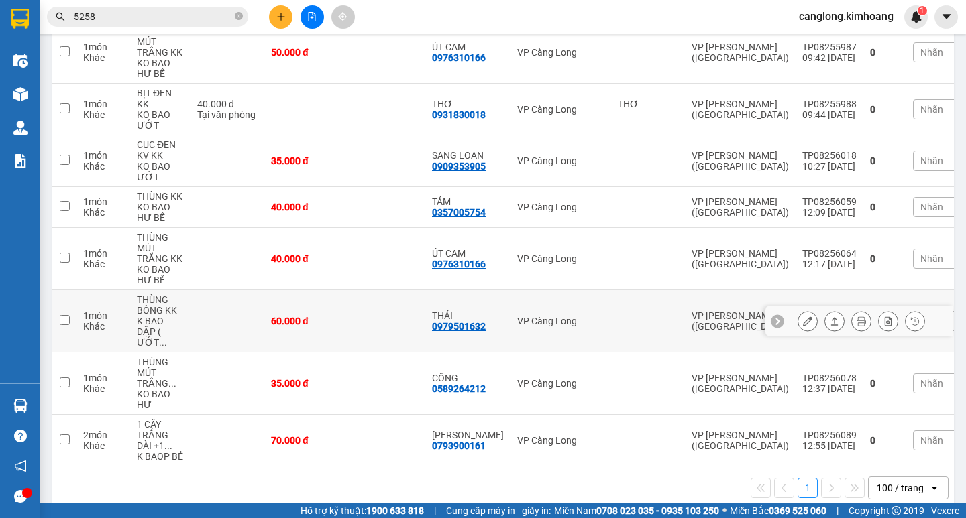
scroll to position [750, 0]
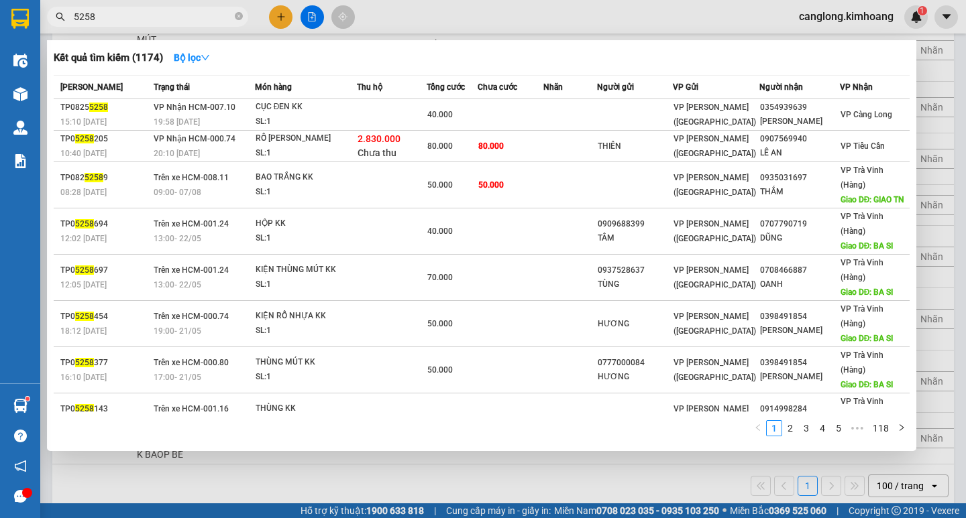
click at [164, 11] on input "5258" at bounding box center [153, 16] width 158 height 15
type input "5"
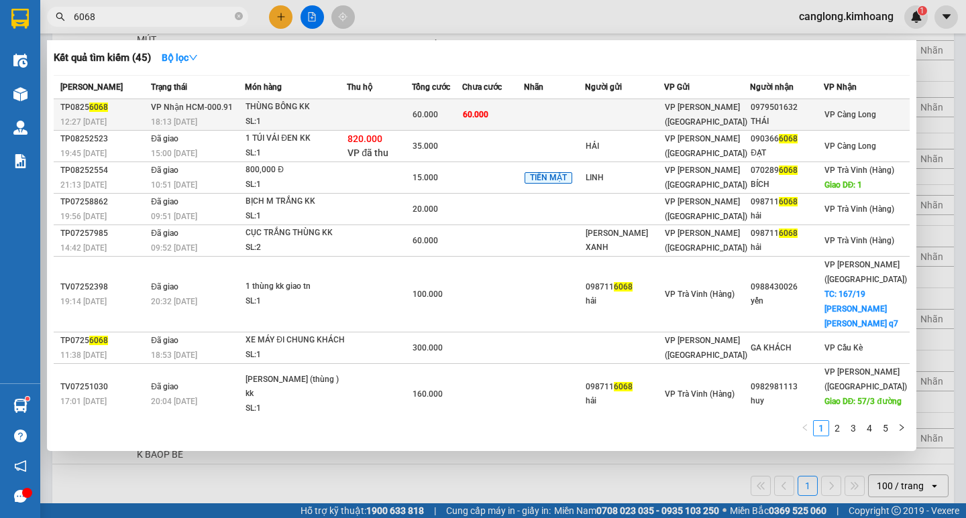
type input "6068"
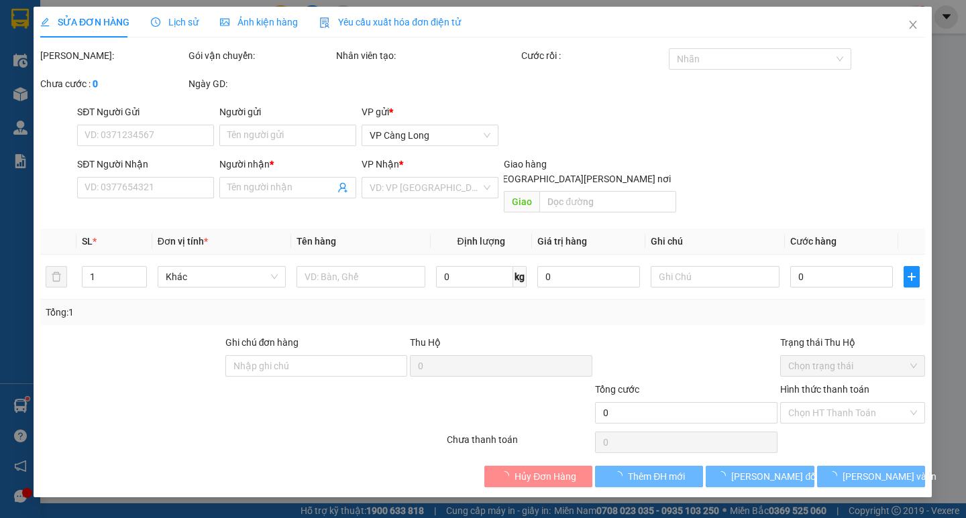
type input "0979501632"
type input "THÁI"
type input "60.000"
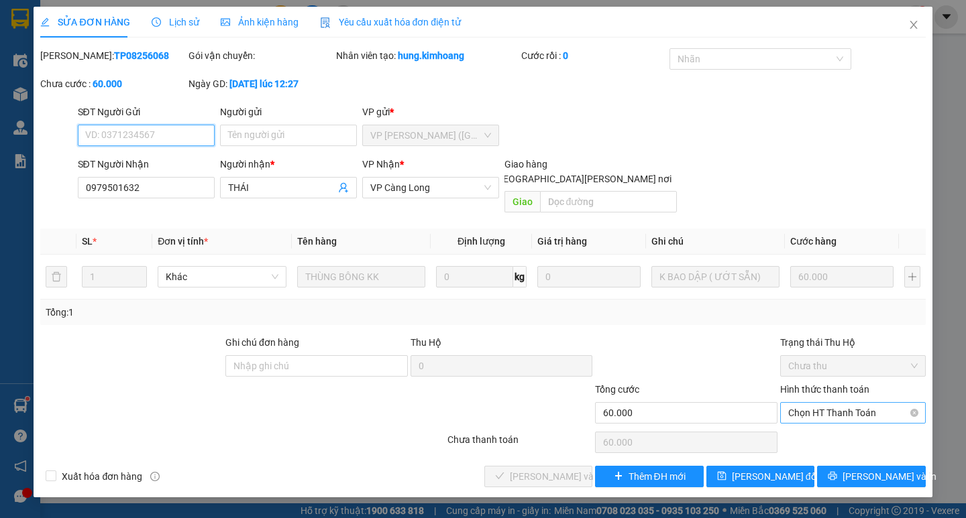
click at [810, 403] on span "Chọn HT Thanh Toán" at bounding box center [852, 413] width 129 height 20
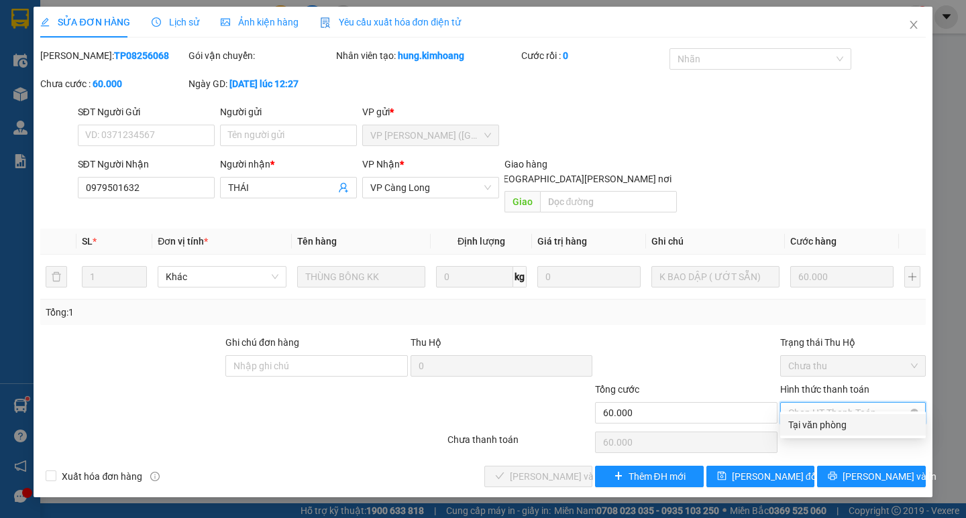
click at [838, 423] on div "Tại văn phòng" at bounding box center [852, 425] width 129 height 15
type input "0"
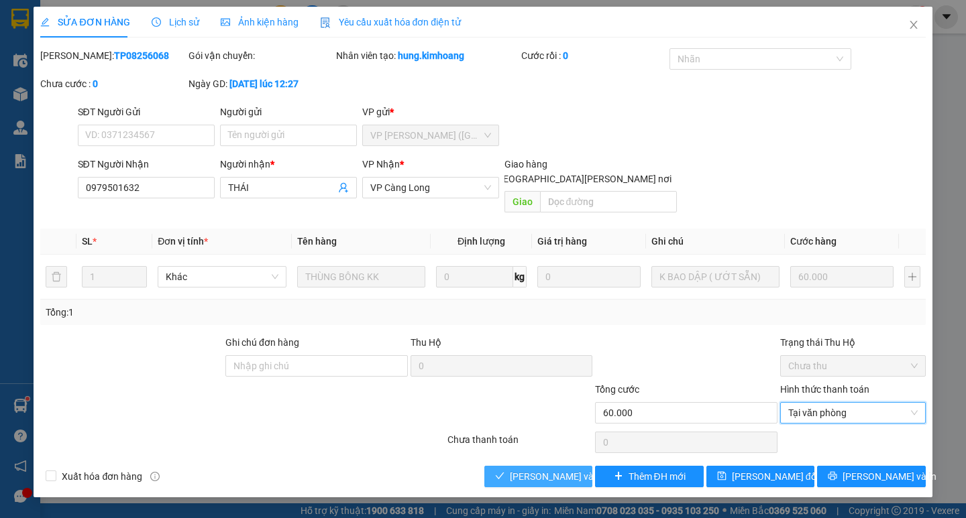
click at [548, 472] on button "[PERSON_NAME] và Giao hàng" at bounding box center [538, 476] width 108 height 21
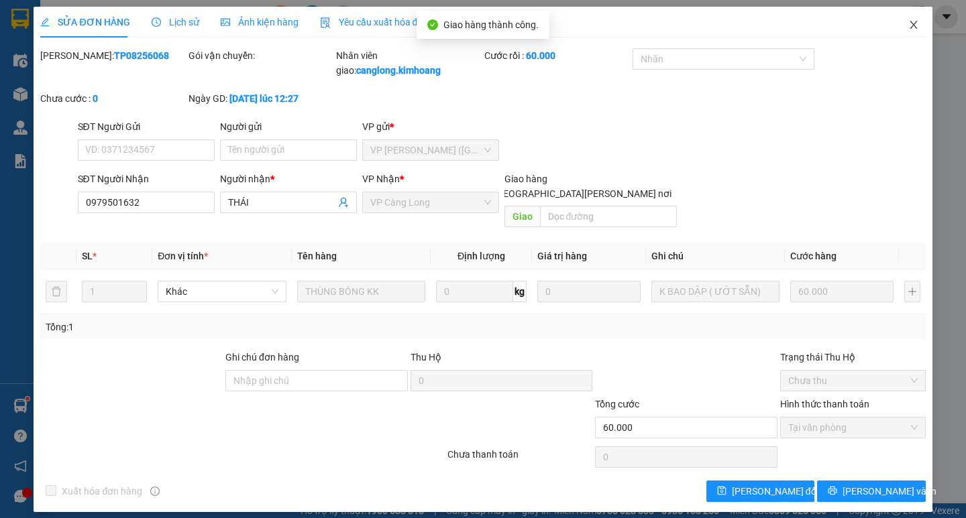
click at [915, 26] on icon "close" at bounding box center [913, 24] width 11 height 11
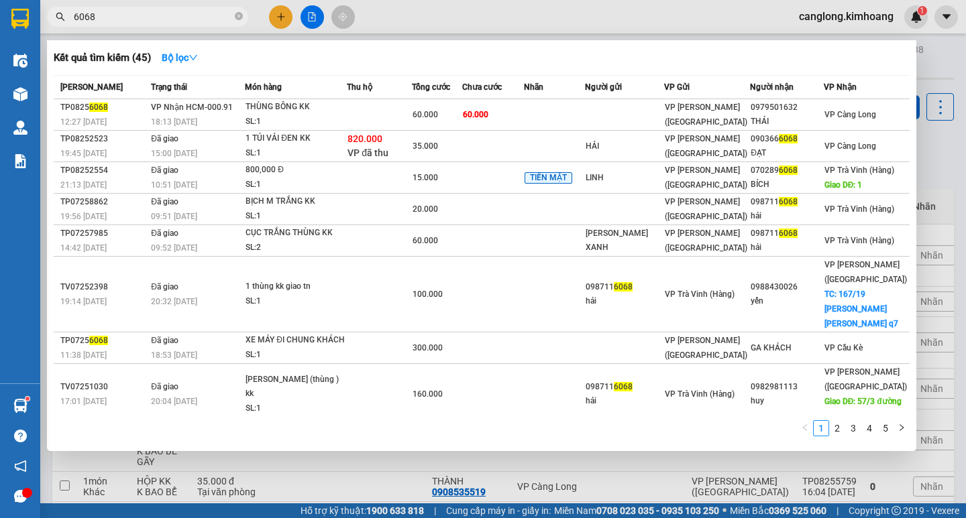
click at [167, 20] on input "6068" at bounding box center [153, 16] width 158 height 15
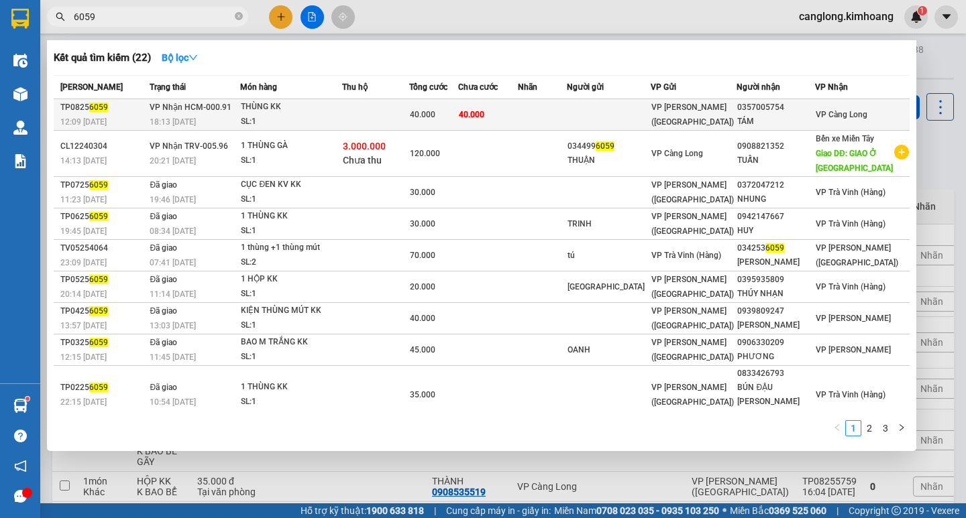
type input "6059"
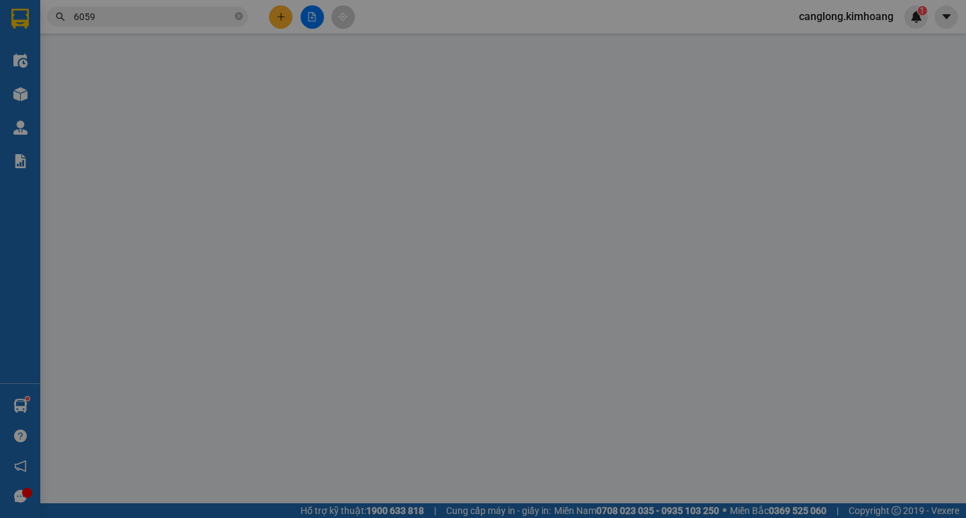
type input "0357005754"
type input "TÁM"
type input "40.000"
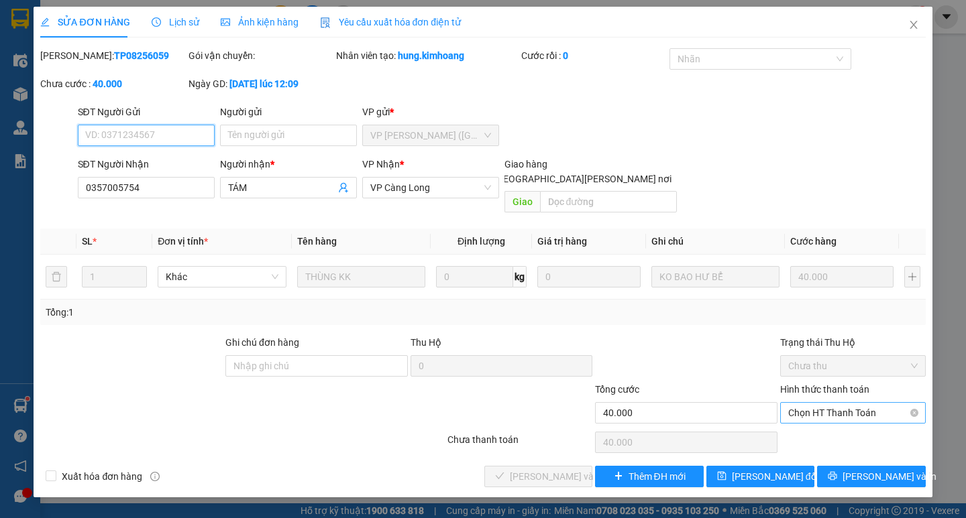
drag, startPoint x: 866, startPoint y: 390, endPoint x: 857, endPoint y: 399, distance: 12.3
click at [863, 403] on span "Chọn HT Thanh Toán" at bounding box center [852, 413] width 129 height 20
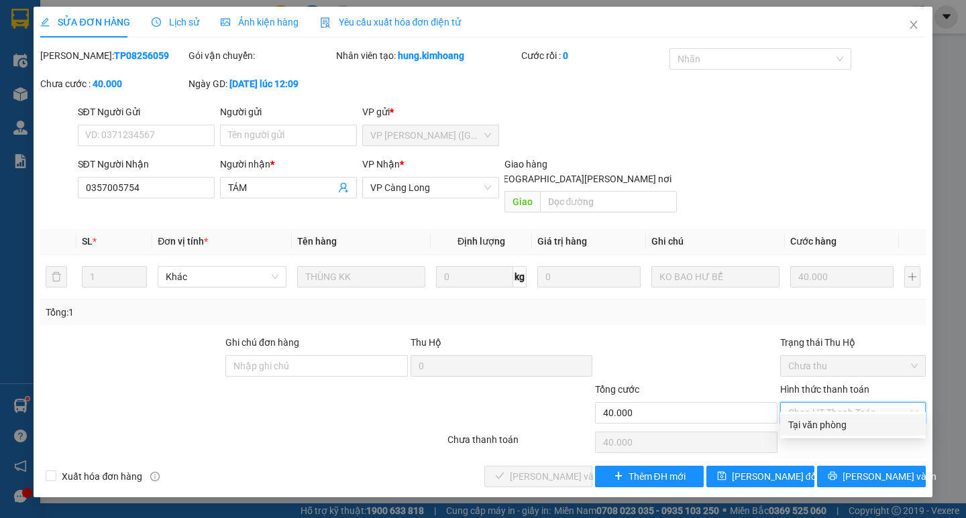
click at [847, 421] on div "Tại văn phòng" at bounding box center [852, 425] width 129 height 15
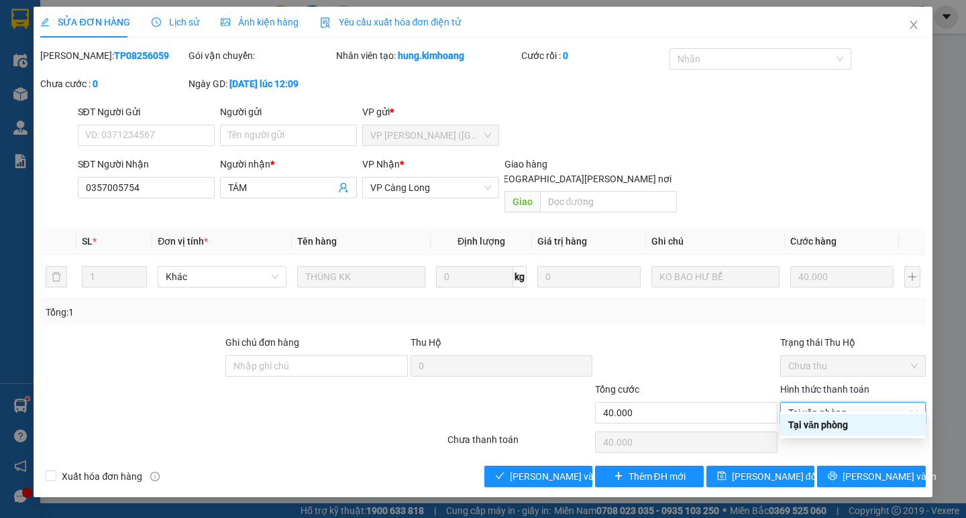
type input "0"
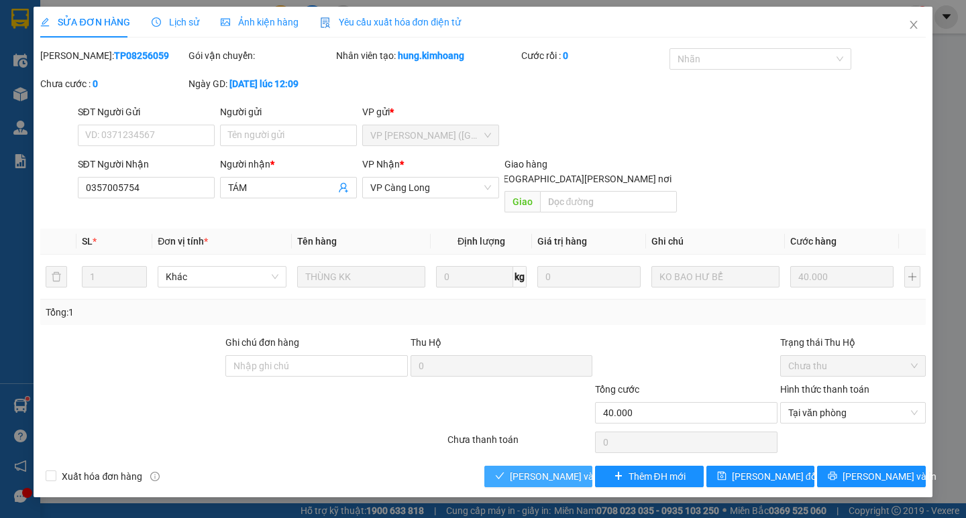
click at [542, 470] on span "[PERSON_NAME] và Giao hàng" at bounding box center [600, 477] width 181 height 15
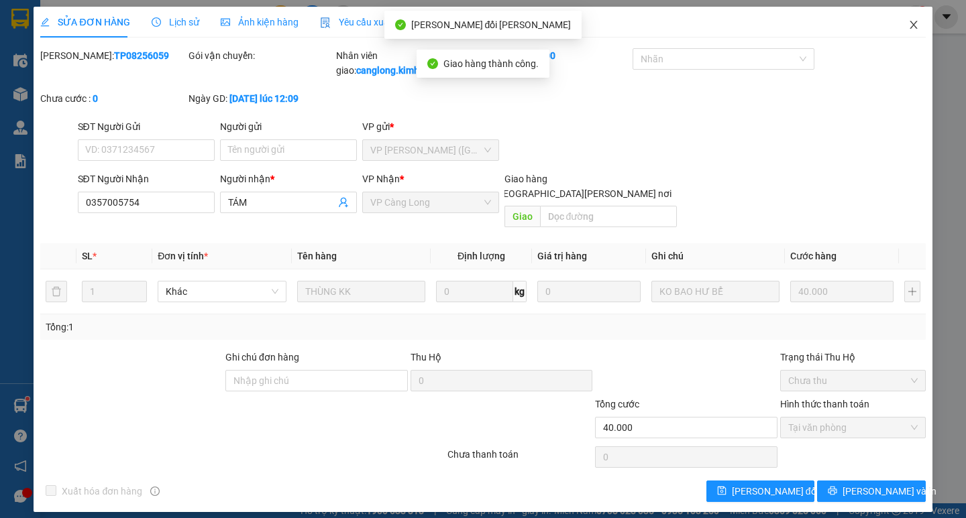
click at [912, 19] on span "Close" at bounding box center [914, 26] width 38 height 38
click at [912, 19] on img at bounding box center [916, 17] width 12 height 12
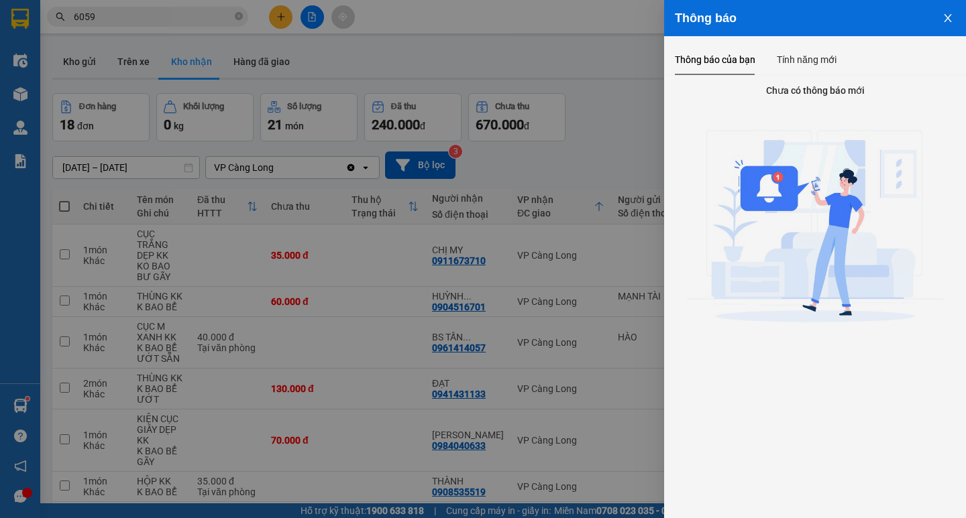
click at [945, 13] on icon "close" at bounding box center [947, 18] width 11 height 11
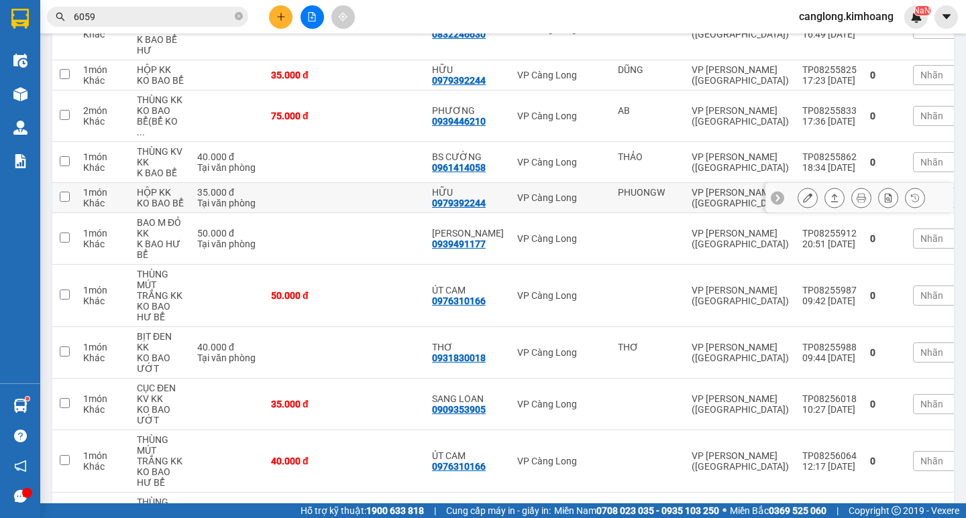
scroll to position [537, 0]
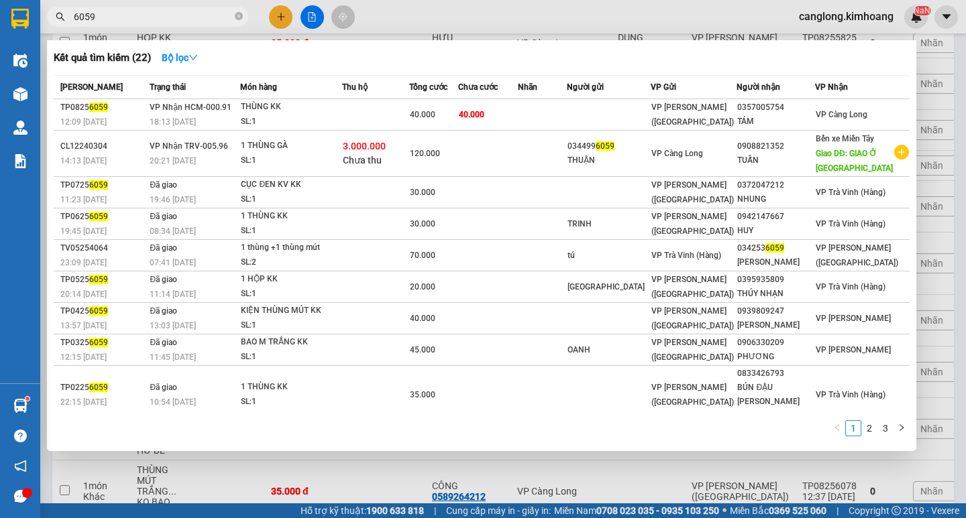
click at [184, 21] on input "6059" at bounding box center [153, 16] width 158 height 15
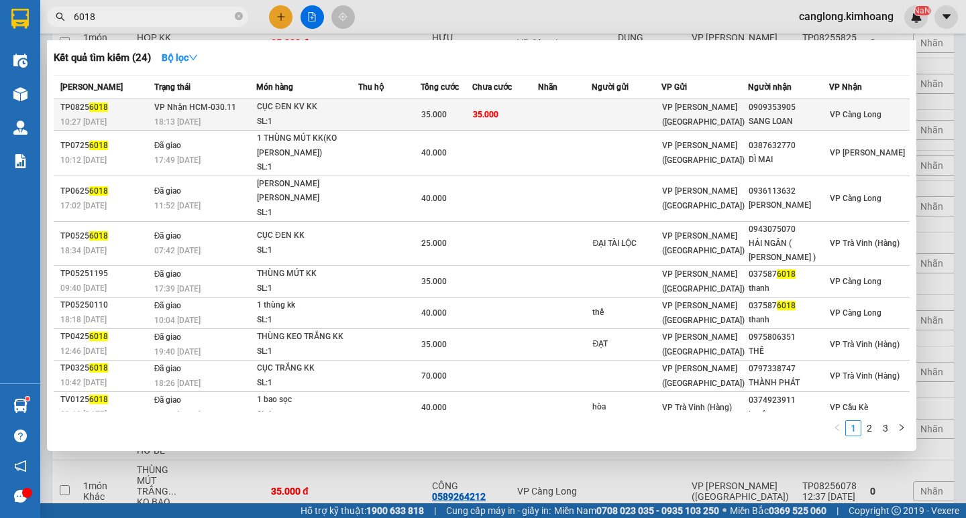
type input "6018"
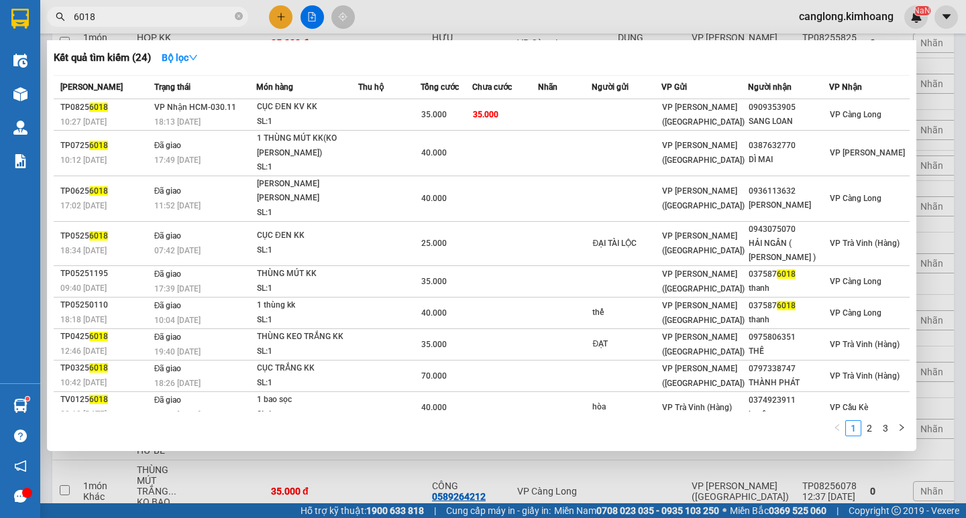
click at [469, 106] on td "35.000" at bounding box center [446, 115] width 51 height 32
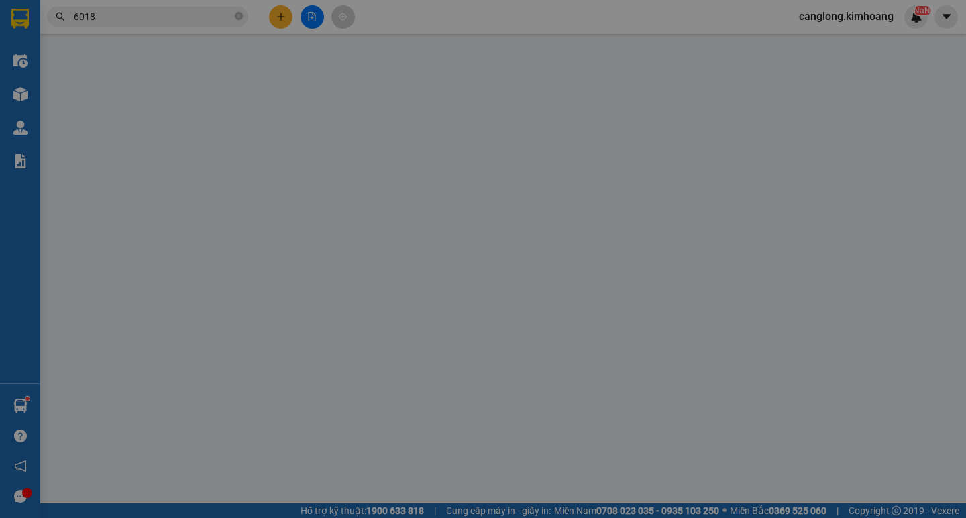
type input "0909353905"
type input "SANG LOAN"
type input "35.000"
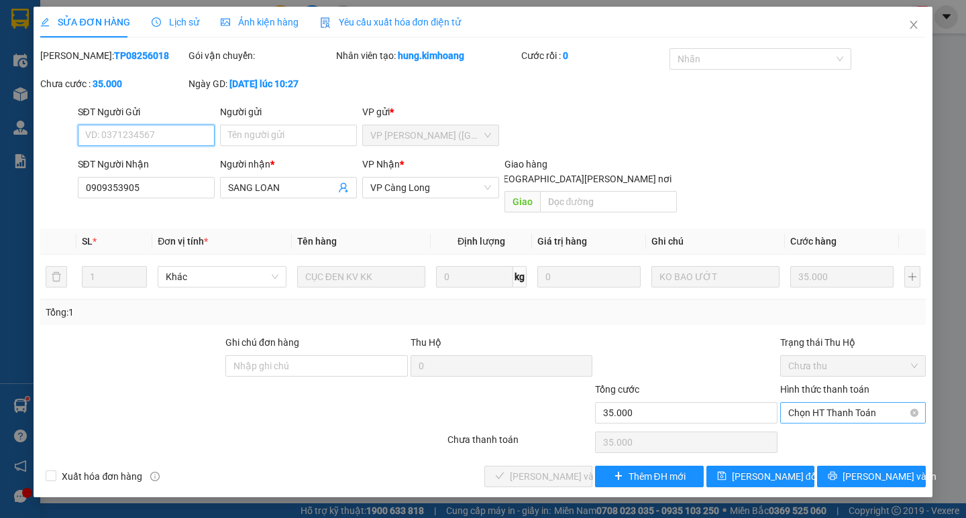
click at [797, 403] on span "Chọn HT Thanh Toán" at bounding box center [852, 413] width 129 height 20
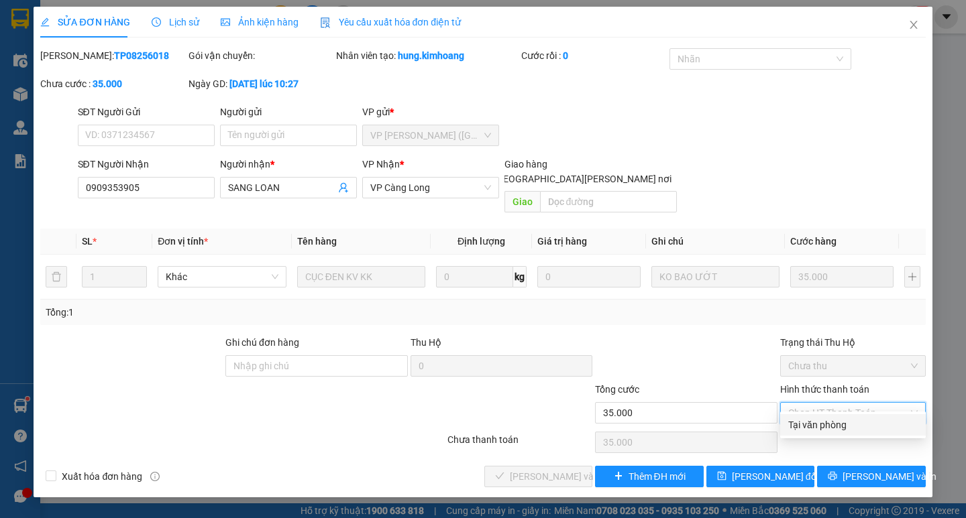
click at [804, 429] on div "Tại văn phòng" at bounding box center [852, 425] width 129 height 15
type input "0"
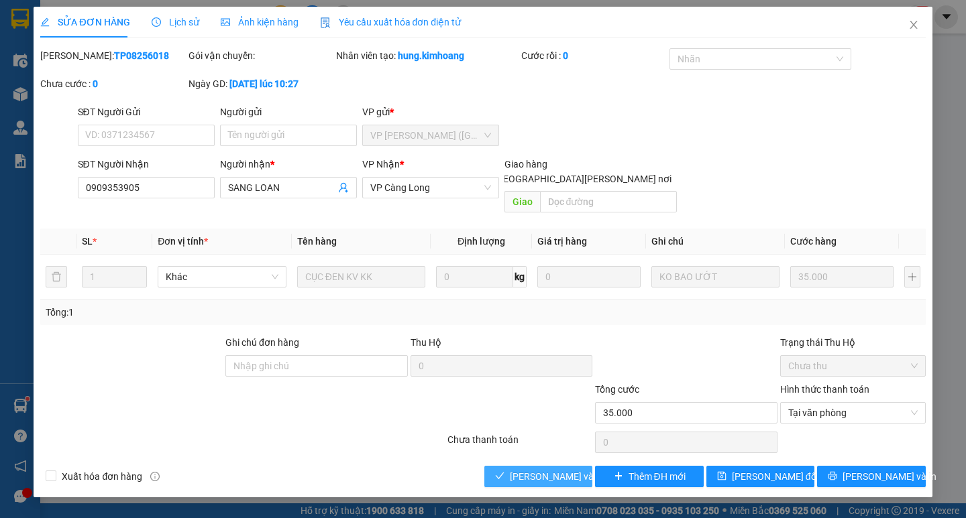
click at [554, 466] on button "[PERSON_NAME] và Giao hàng" at bounding box center [538, 476] width 108 height 21
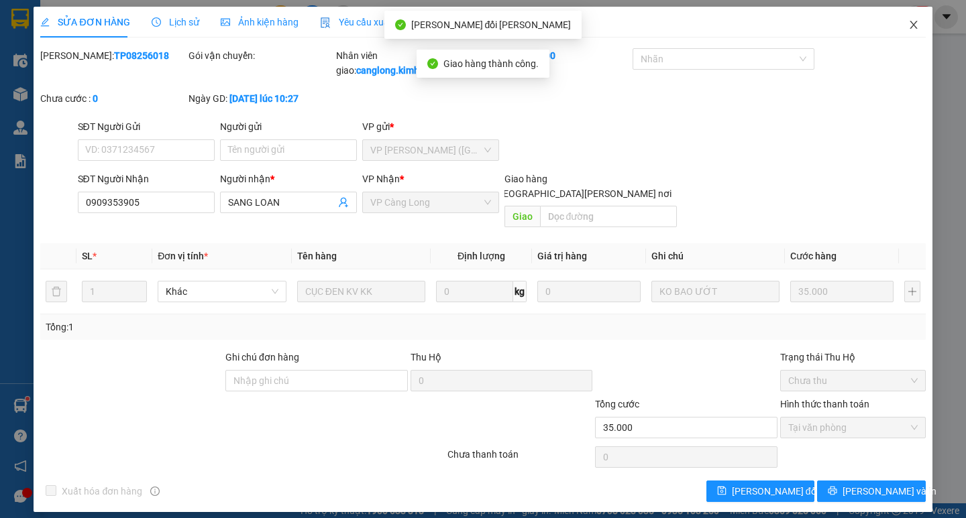
click at [906, 25] on span "Close" at bounding box center [914, 26] width 38 height 38
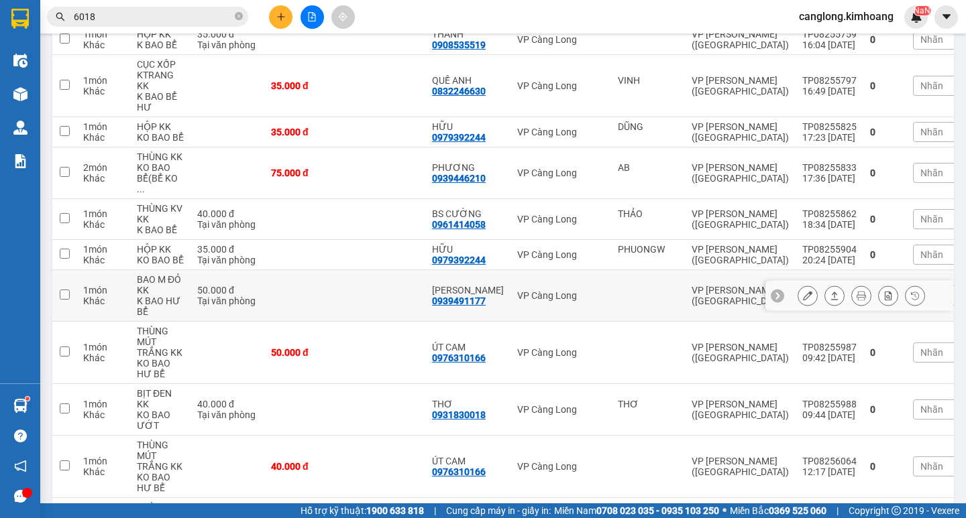
scroll to position [470, 0]
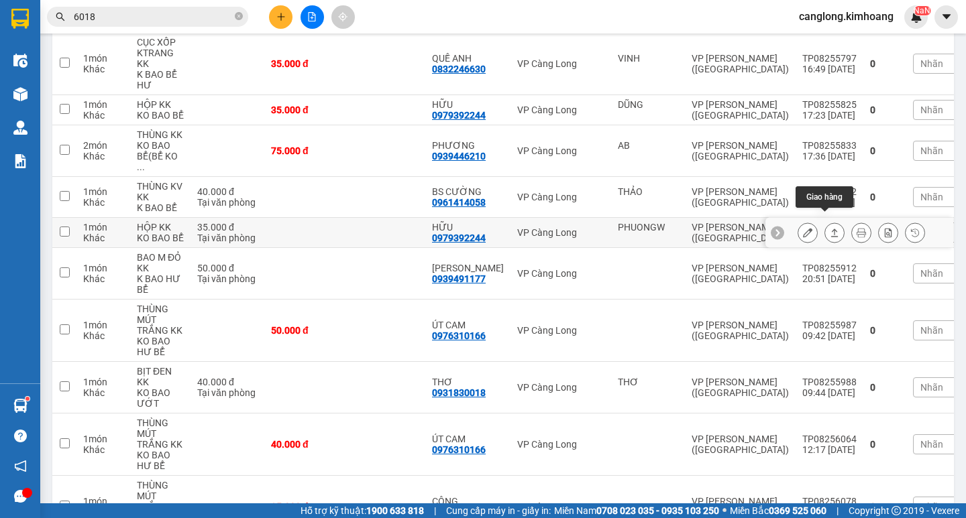
click at [830, 228] on icon at bounding box center [834, 232] width 9 height 9
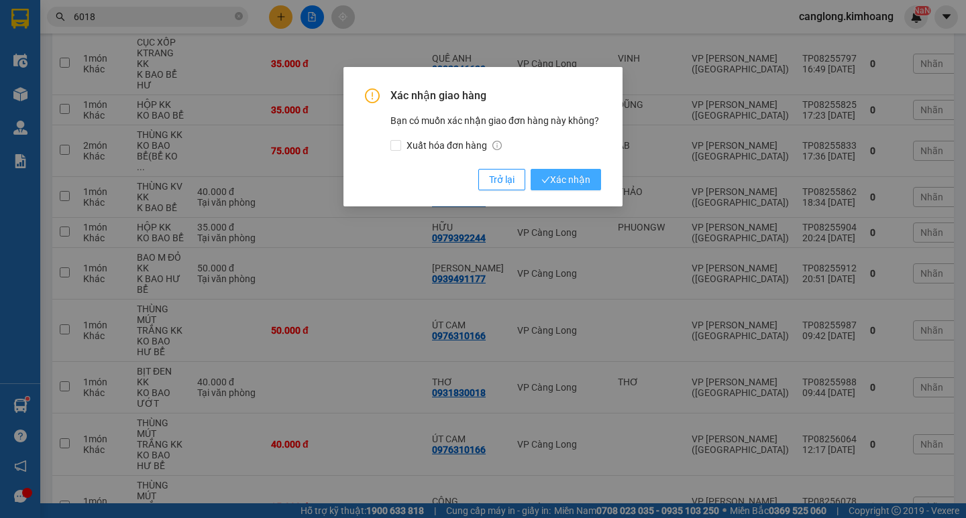
click at [579, 170] on button "Xác nhận" at bounding box center [566, 179] width 70 height 21
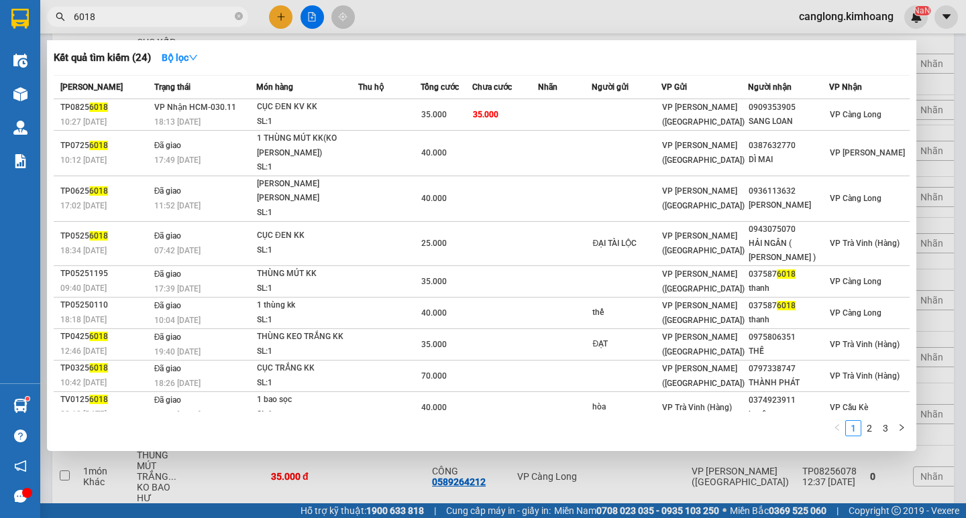
click at [175, 15] on input "6018" at bounding box center [153, 16] width 158 height 15
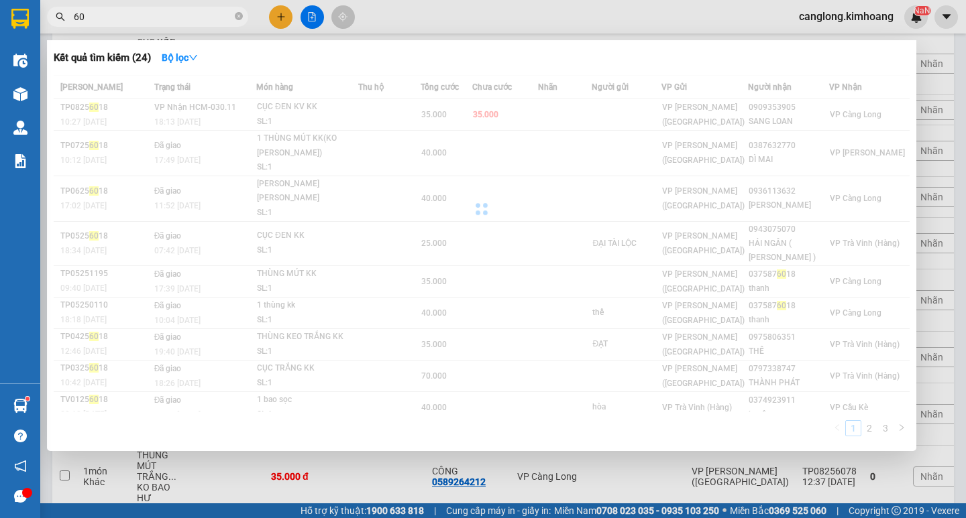
type input "6"
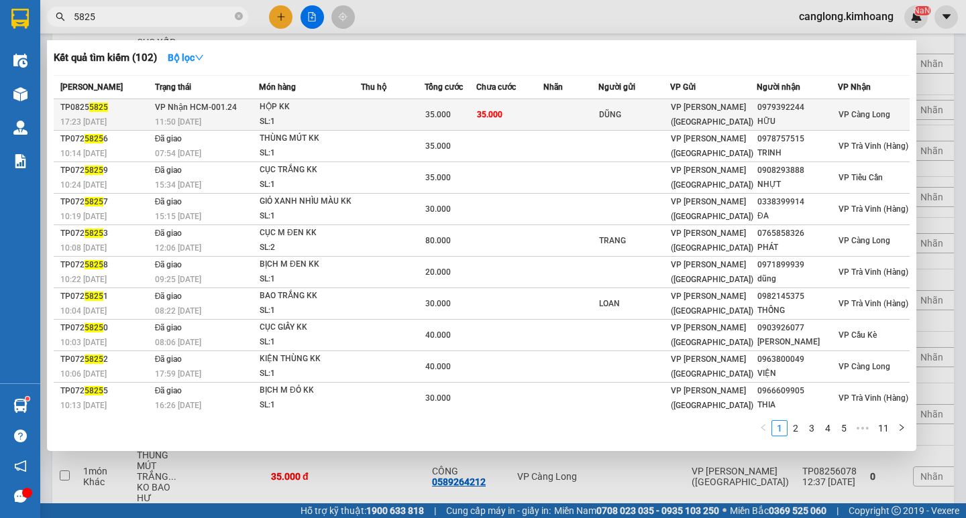
type input "5825"
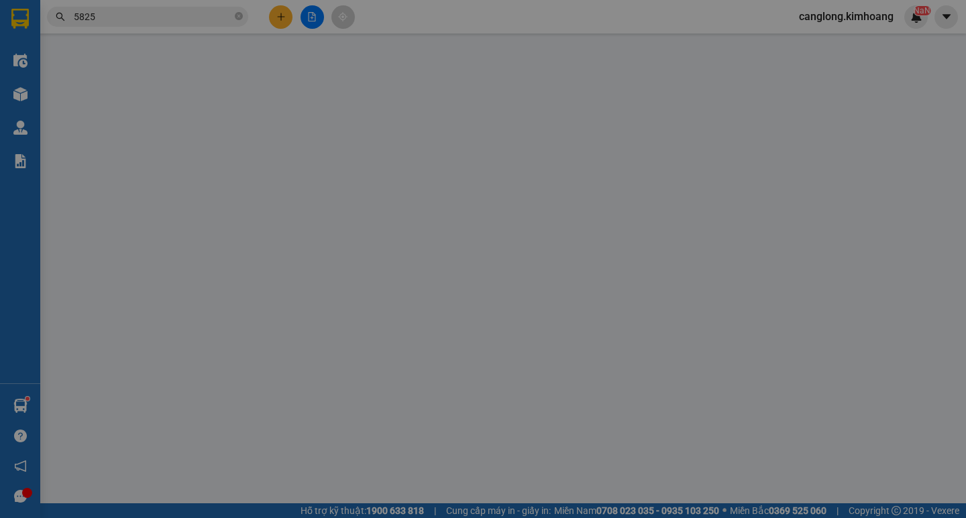
type input "DŨNG"
type input "0979392244"
type input "HỮU"
type input "35.000"
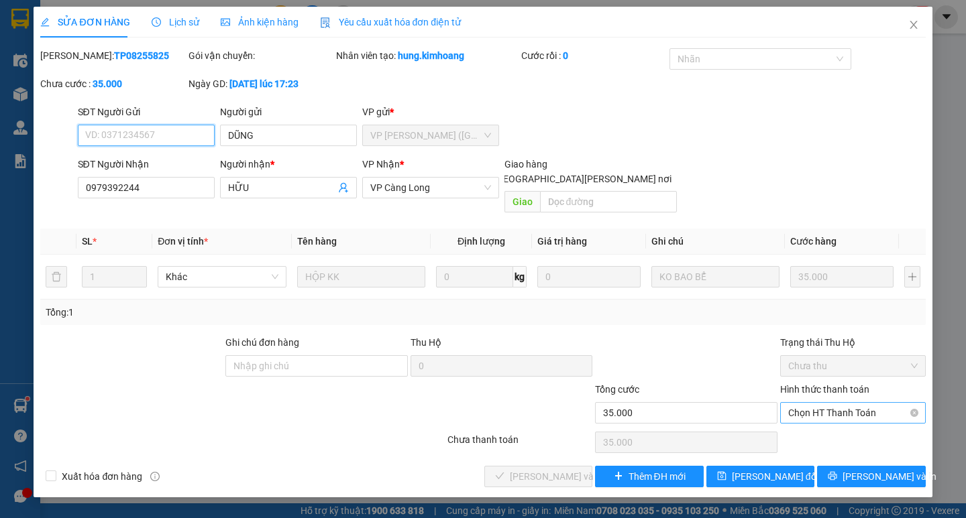
click at [820, 403] on span "Chọn HT Thanh Toán" at bounding box center [852, 413] width 129 height 20
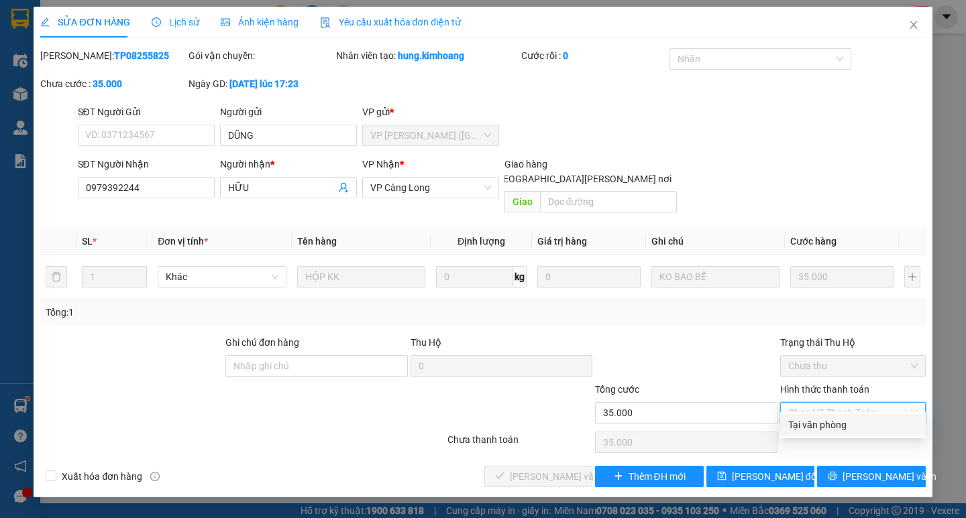
click at [826, 427] on div "Tại văn phòng" at bounding box center [852, 425] width 129 height 15
type input "0"
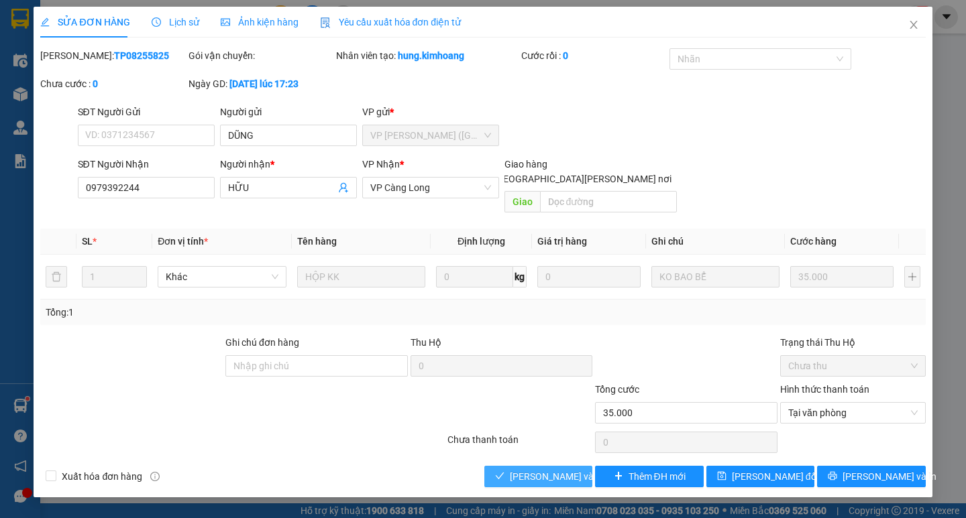
click at [561, 470] on span "[PERSON_NAME] và Giao hàng" at bounding box center [600, 477] width 181 height 15
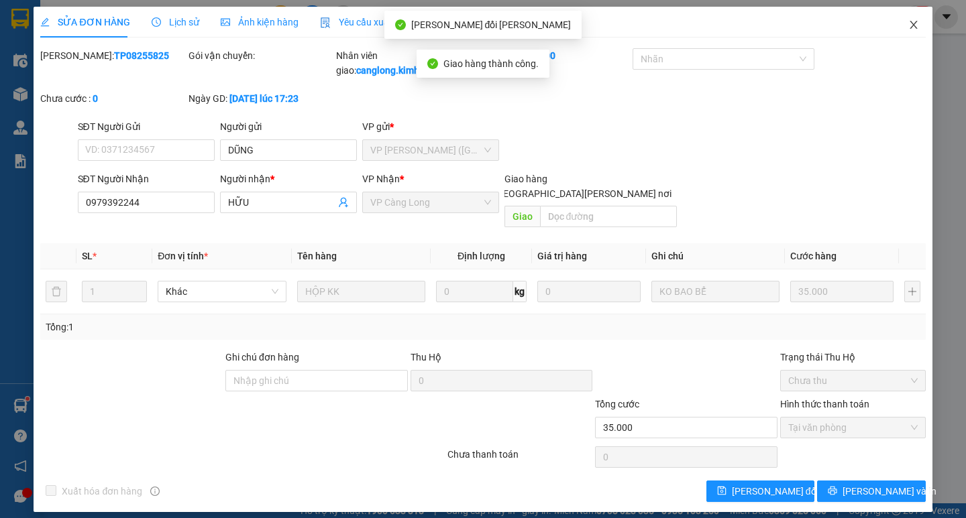
click at [909, 21] on icon "close" at bounding box center [913, 24] width 11 height 11
click at [910, 21] on img at bounding box center [916, 17] width 12 height 12
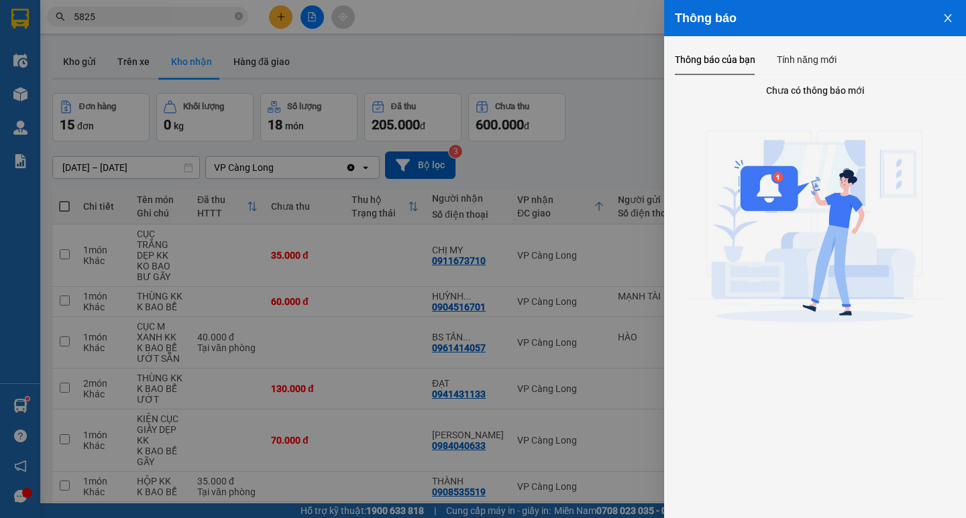
click at [590, 219] on div at bounding box center [483, 259] width 966 height 518
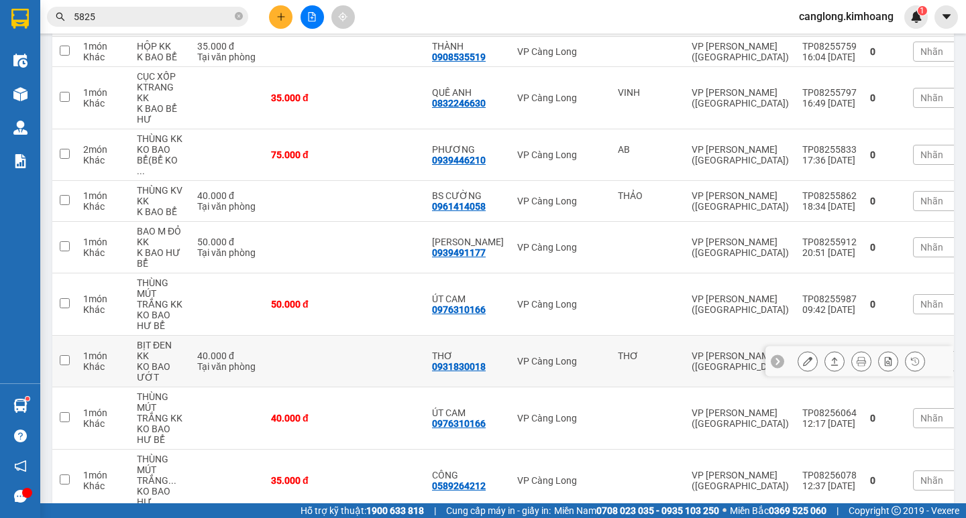
scroll to position [402, 0]
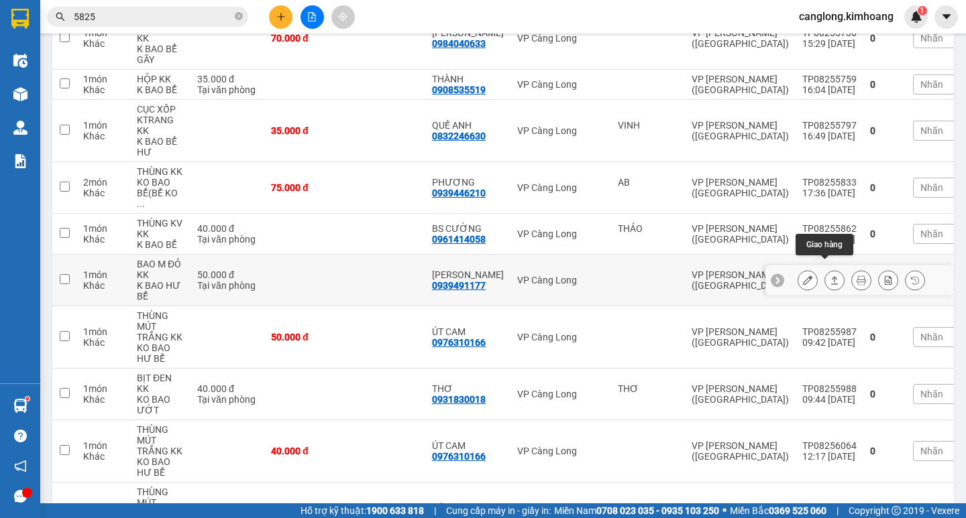
click at [825, 269] on button at bounding box center [834, 280] width 19 height 23
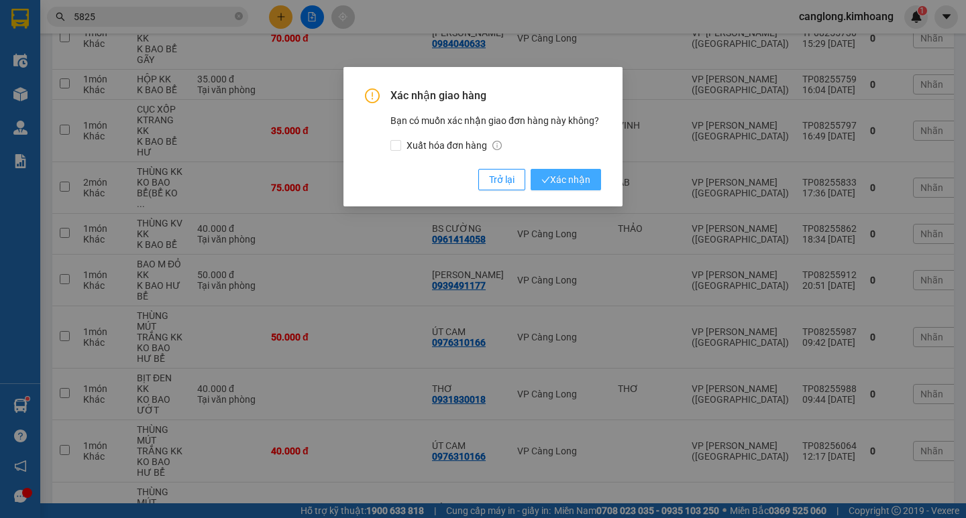
click at [554, 182] on span "Xác nhận" at bounding box center [565, 179] width 49 height 15
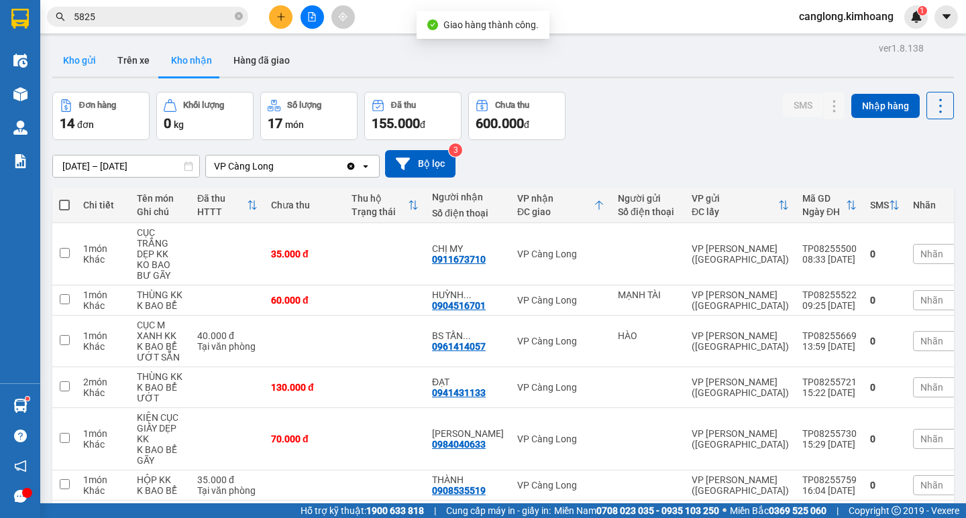
scroll to position [0, 0]
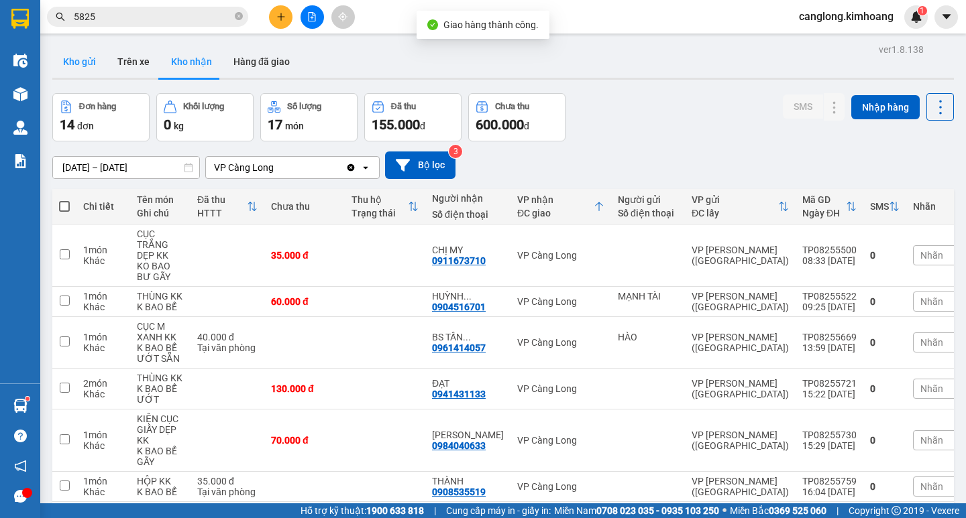
click at [89, 68] on button "Kho gửi" at bounding box center [79, 62] width 54 height 32
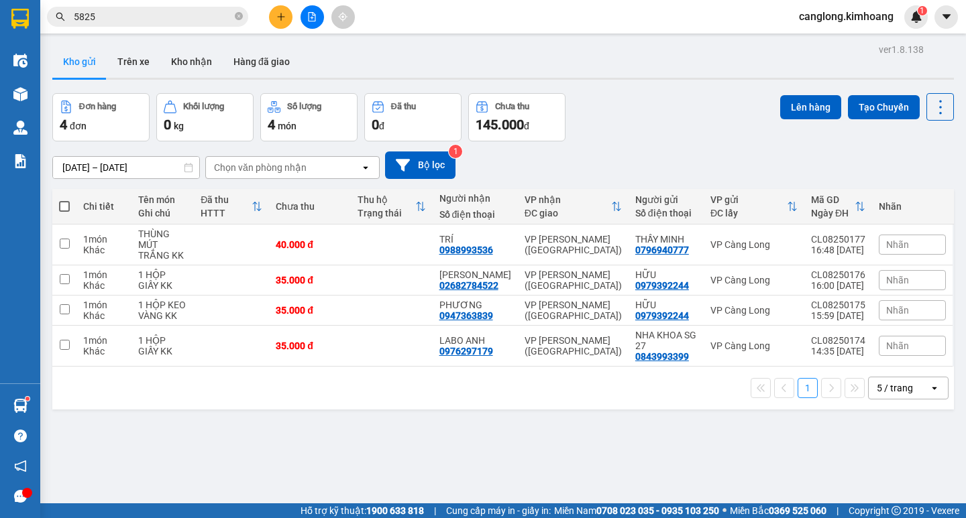
click at [66, 203] on span at bounding box center [64, 206] width 11 height 11
click at [64, 200] on input "checkbox" at bounding box center [64, 200] width 0 height 0
checkbox input "true"
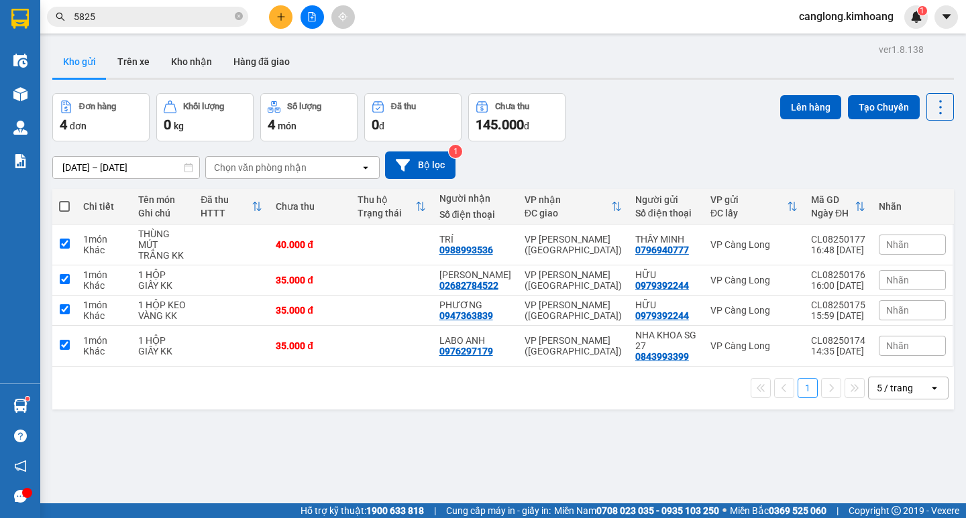
checkbox input "true"
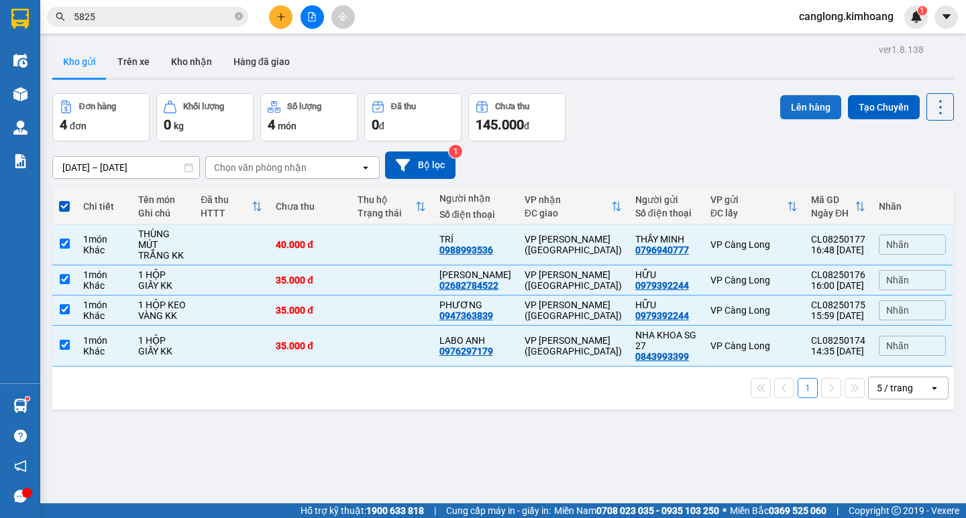
click at [781, 109] on button "Lên hàng" at bounding box center [810, 107] width 61 height 24
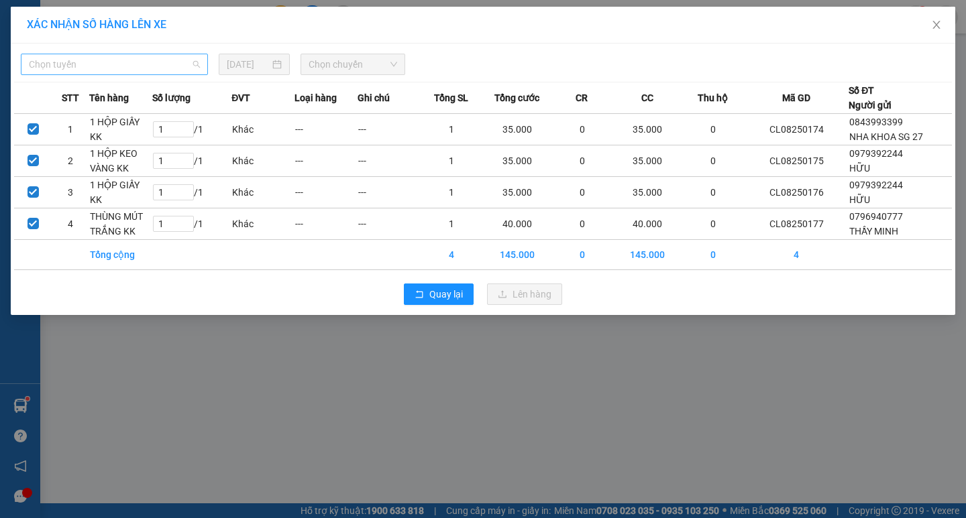
click at [182, 62] on span "Chọn tuyến" at bounding box center [114, 64] width 171 height 20
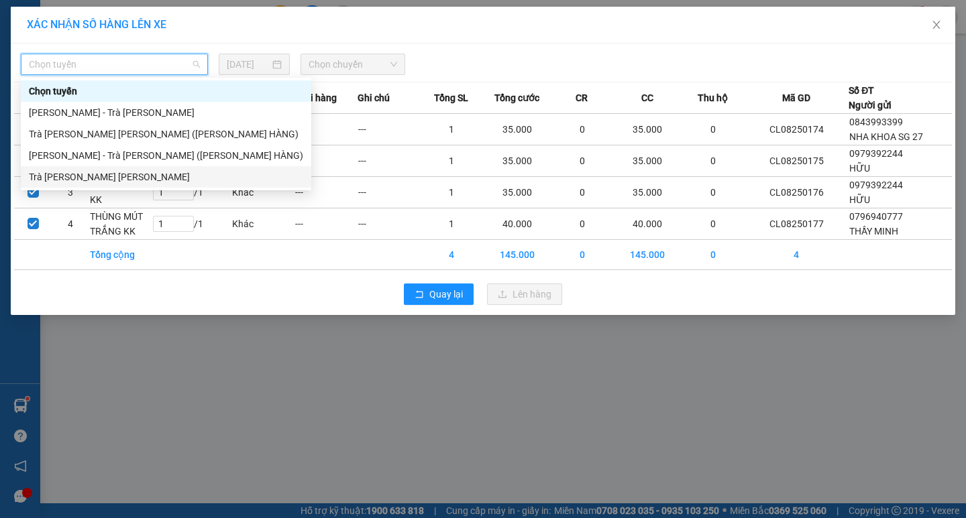
click at [105, 177] on div "Trà Vinh - [PERSON_NAME]" at bounding box center [166, 177] width 274 height 15
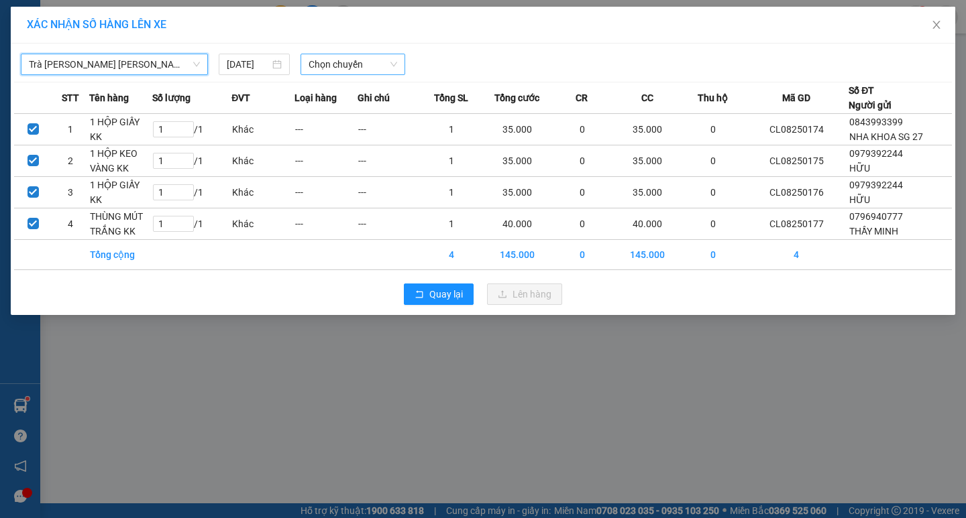
click at [374, 64] on span "Chọn chuyến" at bounding box center [353, 64] width 89 height 20
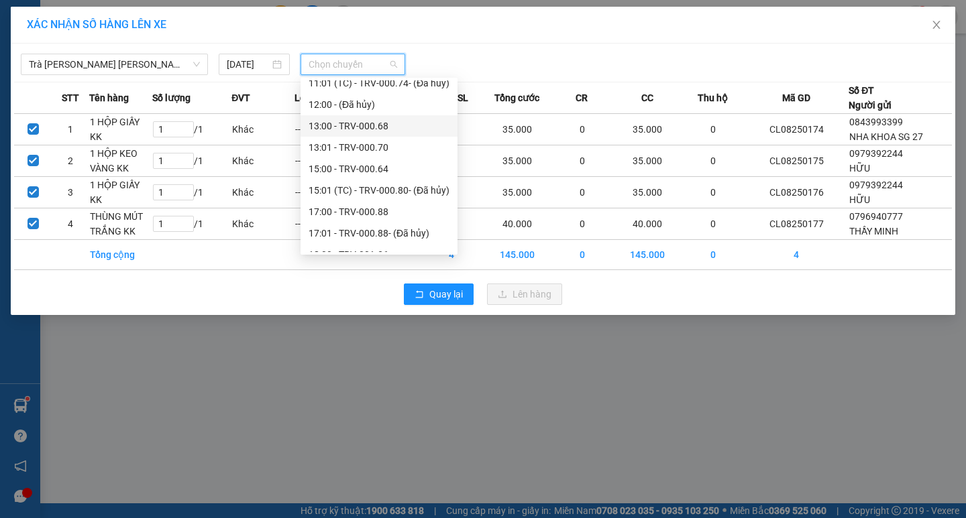
scroll to position [429, 0]
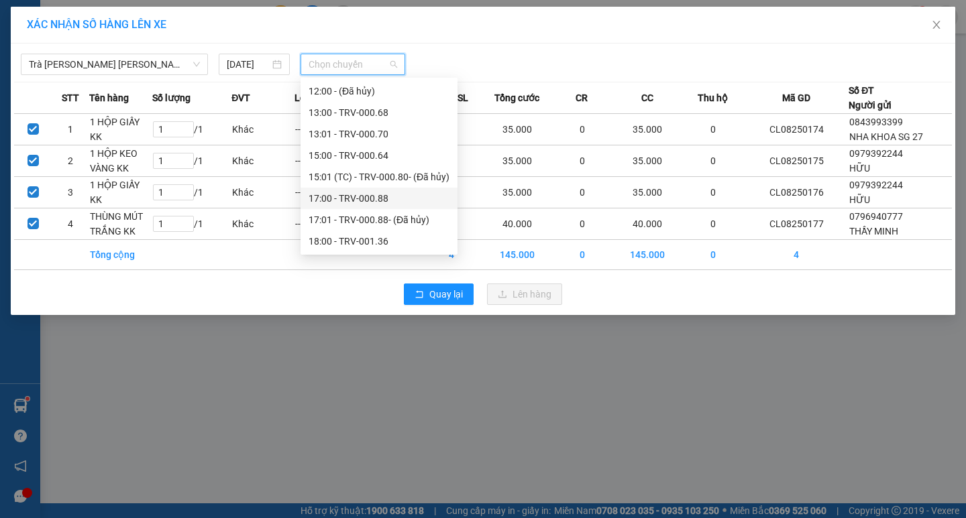
click at [347, 195] on div "17:00 - TRV-000.88" at bounding box center [379, 198] width 141 height 15
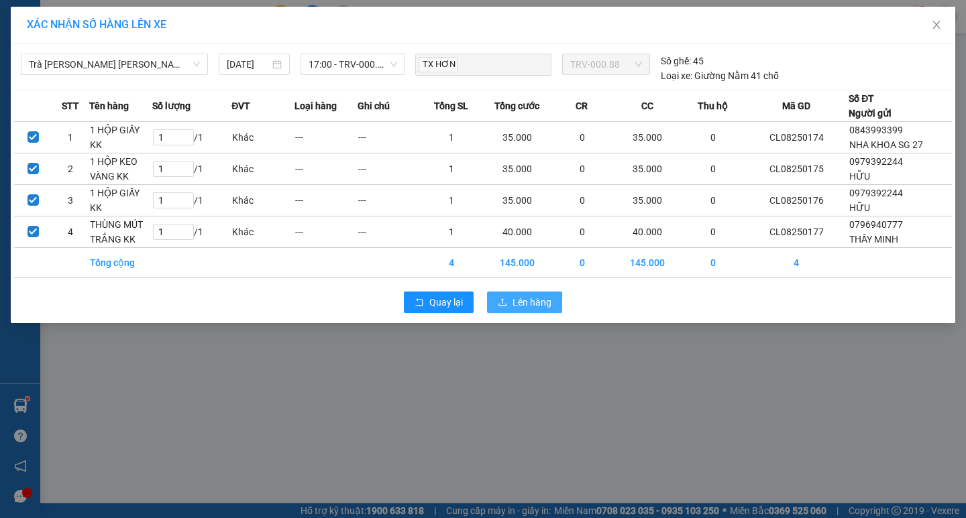
click at [539, 294] on button "Lên hàng" at bounding box center [524, 302] width 75 height 21
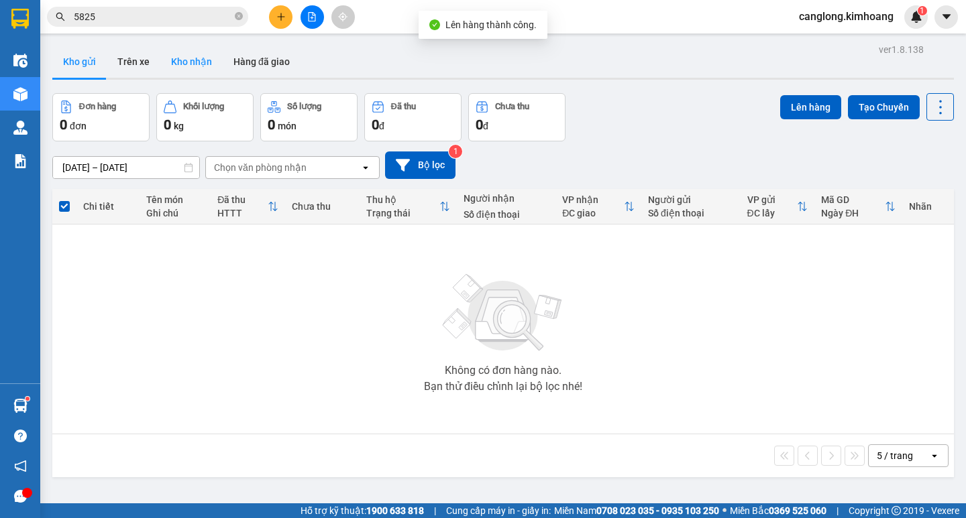
click at [201, 55] on button "Kho nhận" at bounding box center [191, 62] width 62 height 32
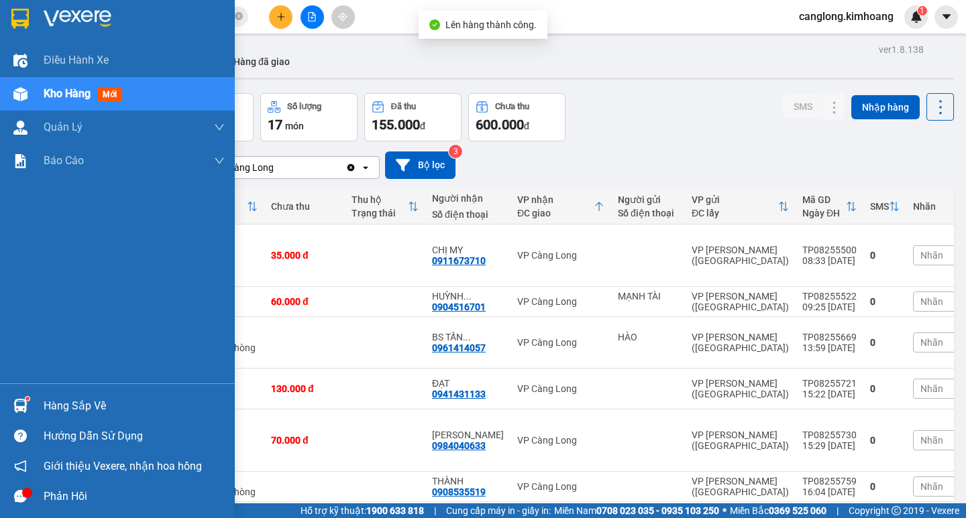
click at [9, 404] on div at bounding box center [20, 405] width 23 height 23
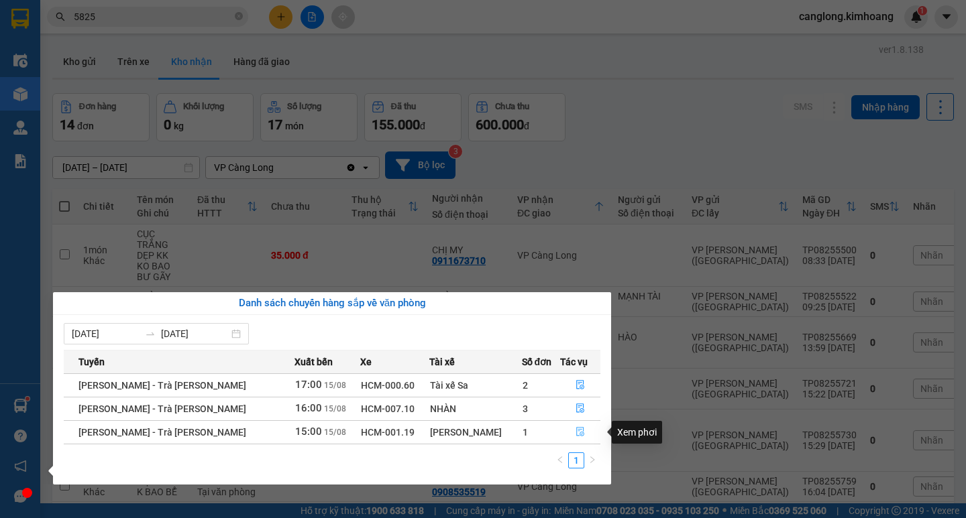
click at [576, 431] on icon "file-done" at bounding box center [580, 432] width 8 height 9
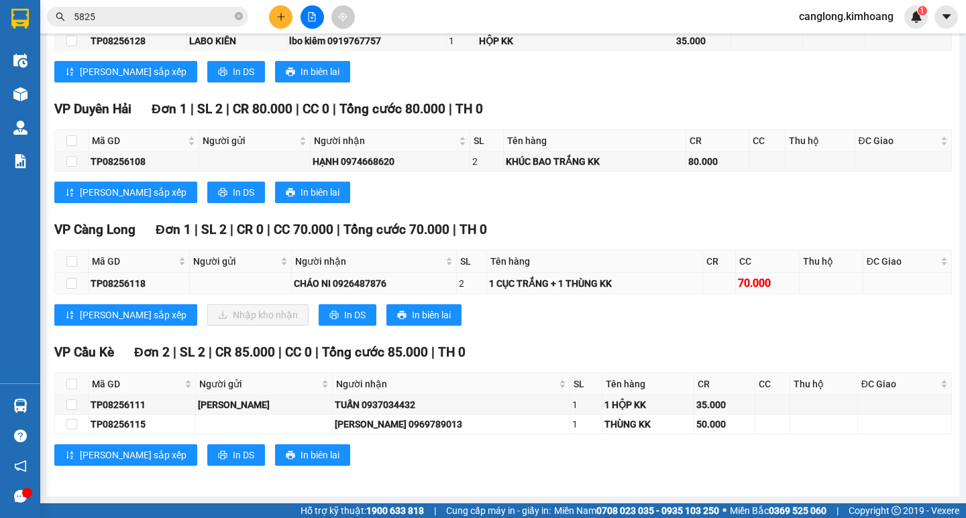
scroll to position [1174, 0]
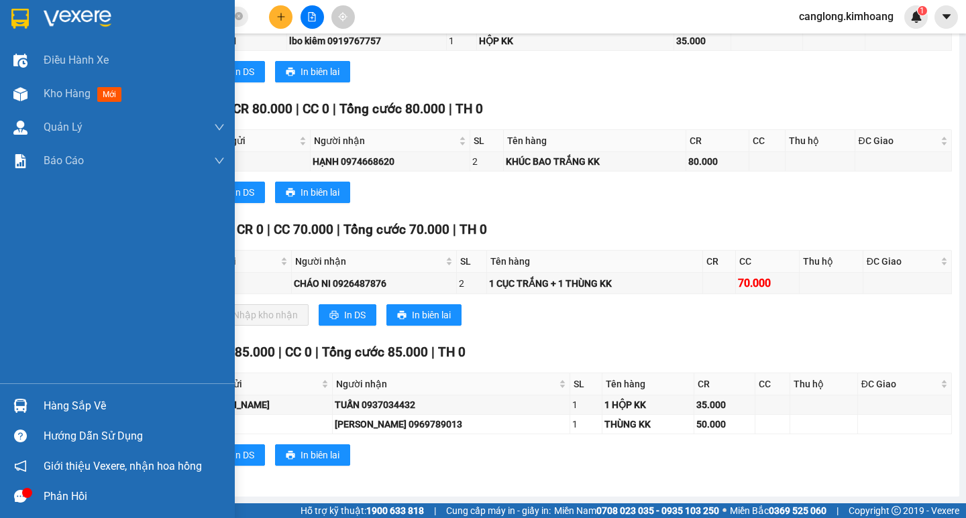
click at [67, 412] on div "Hàng sắp về" at bounding box center [134, 406] width 181 height 20
click at [67, 412] on body "Kết quả tìm kiếm ( 102 ) Bộ lọc Mã ĐH Trạng thái Món hàng Thu hộ Tổng cước Chưa…" at bounding box center [483, 259] width 966 height 518
click at [67, 408] on div "Hàng sắp về" at bounding box center [134, 406] width 181 height 20
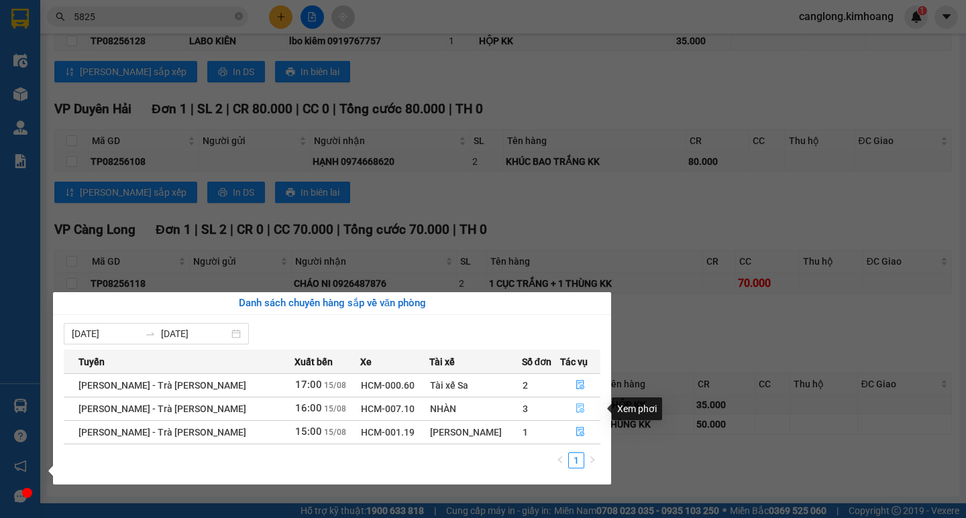
click at [575, 410] on icon "file-done" at bounding box center [579, 408] width 9 height 9
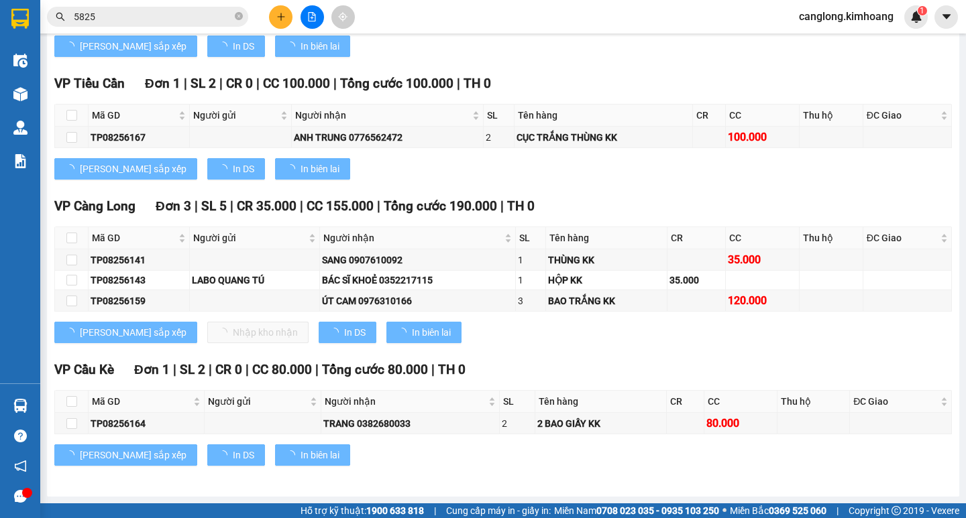
scroll to position [1123, 0]
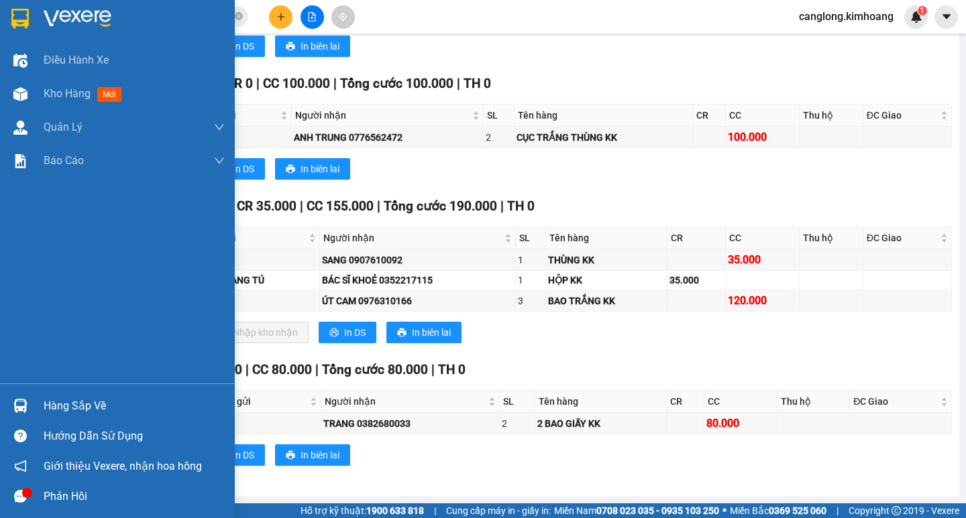
click at [36, 400] on div "Hàng sắp về" at bounding box center [117, 406] width 235 height 30
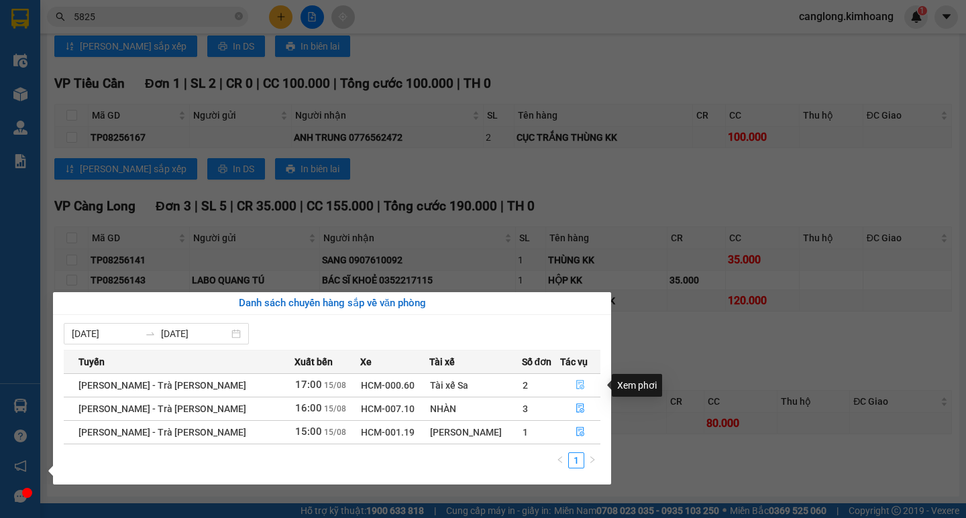
click at [562, 382] on button "button" at bounding box center [580, 385] width 39 height 21
click at [562, 382] on div "VP Cầu Kè Đơn 1 | SL 2 | CR 0 | CC 80.000 | Tổng cước 80.000 | TH 0 Mã GD Người…" at bounding box center [502, 418] width 897 height 116
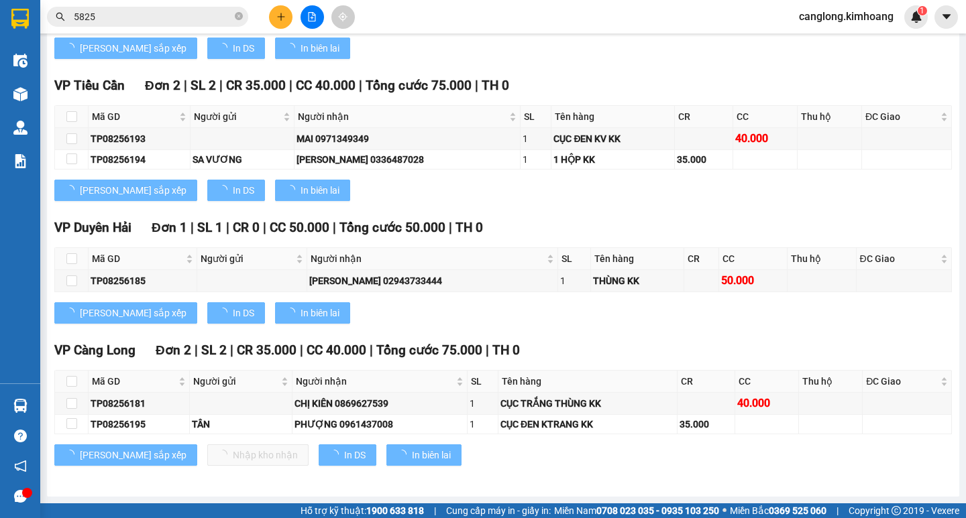
scroll to position [1080, 0]
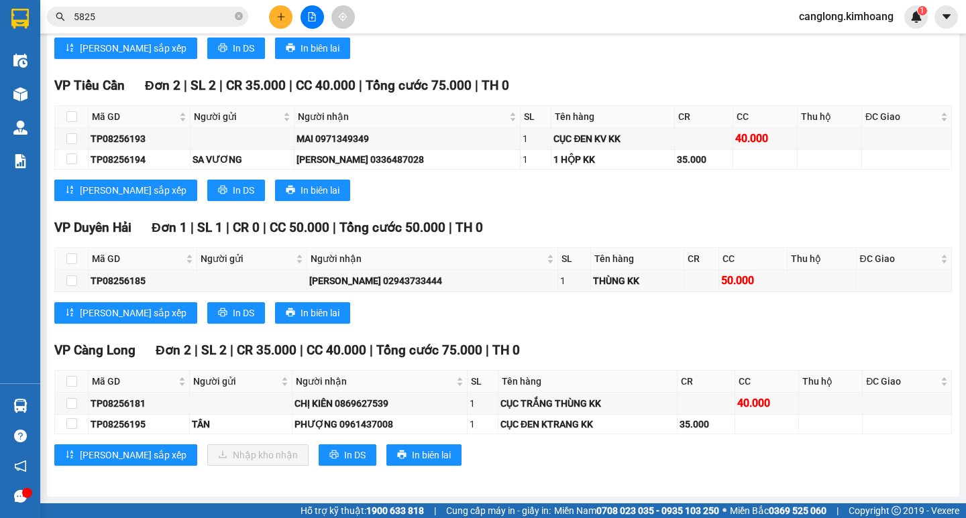
scroll to position [1089, 0]
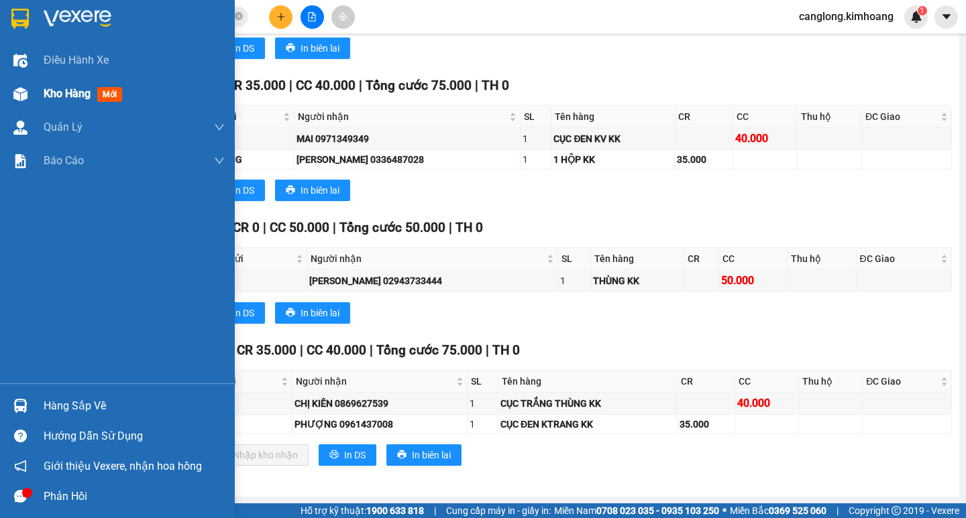
click at [52, 93] on span "Kho hàng" at bounding box center [67, 93] width 47 height 13
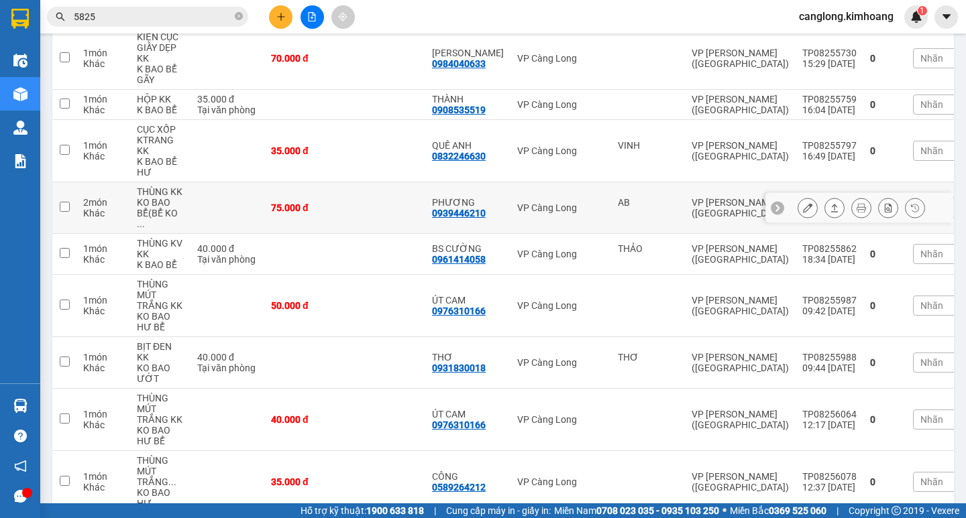
scroll to position [494, 0]
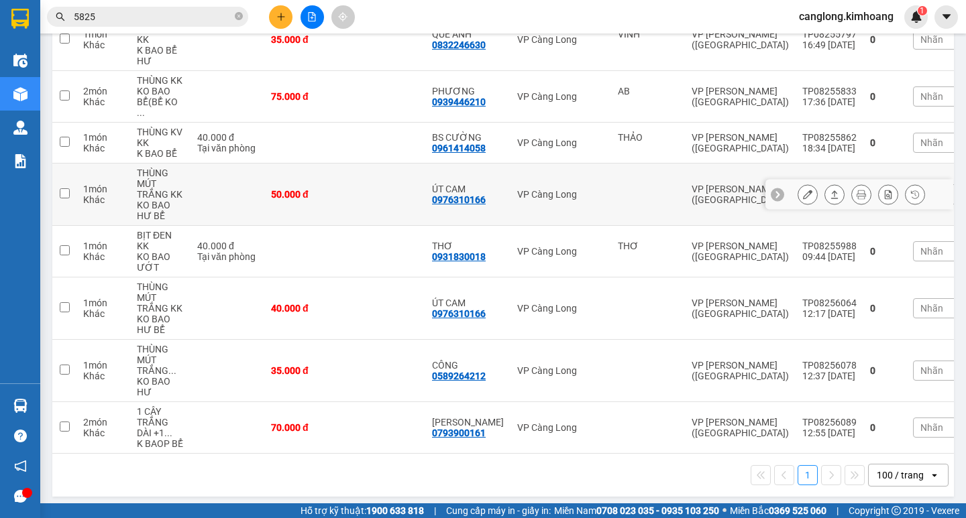
drag, startPoint x: 514, startPoint y: 154, endPoint x: 0, endPoint y: 1, distance: 535.9
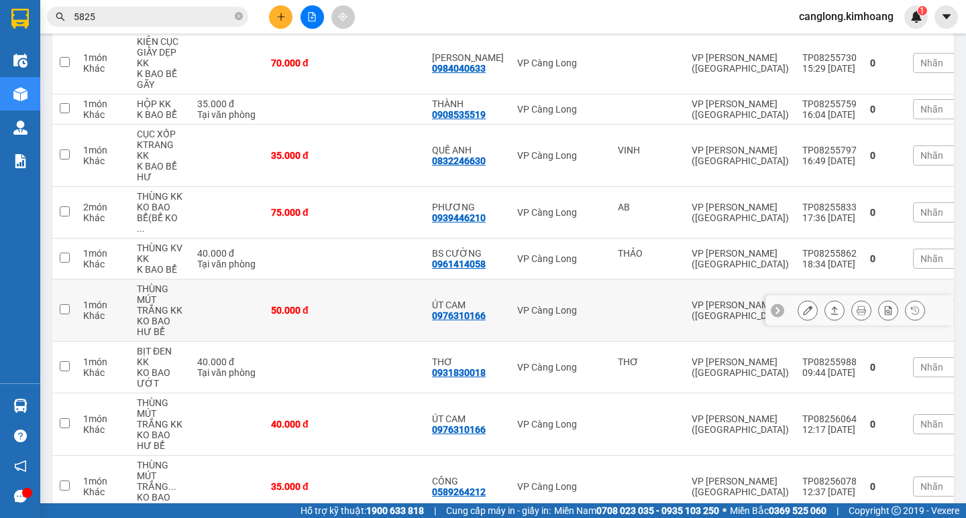
scroll to position [360, 0]
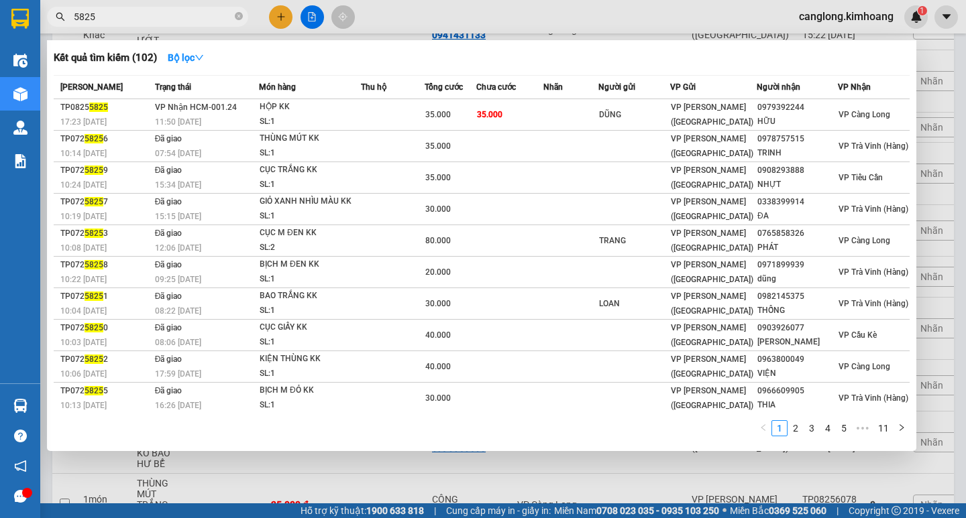
click at [174, 13] on input "5825" at bounding box center [153, 16] width 158 height 15
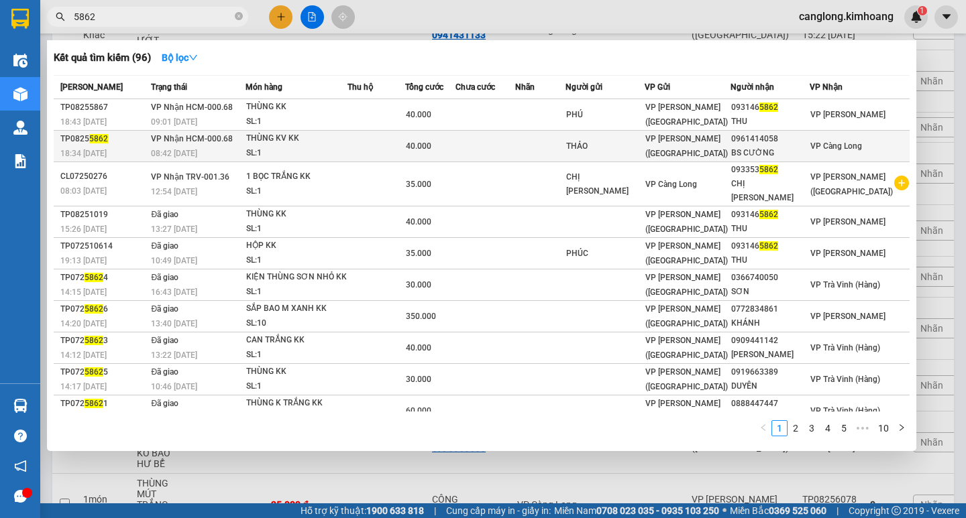
type input "5862"
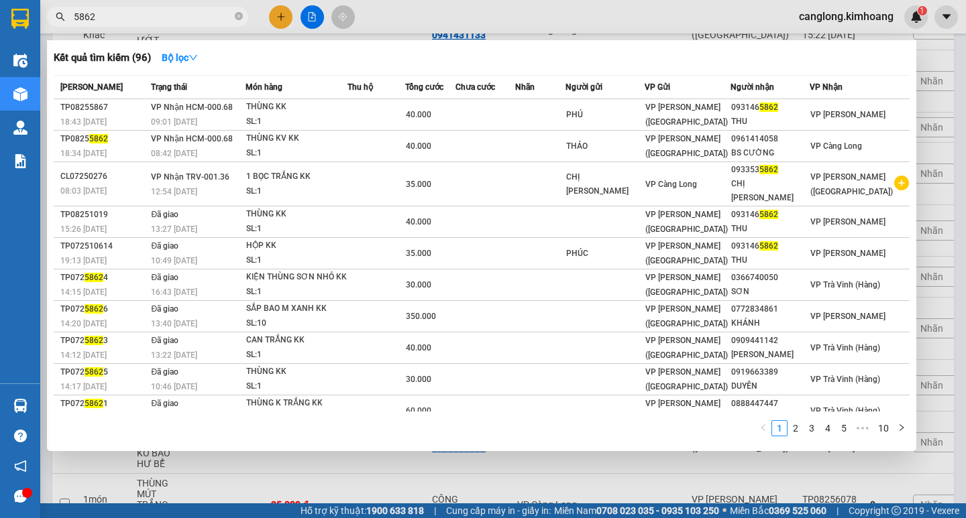
click at [644, 142] on div "THẢO" at bounding box center [605, 147] width 78 height 14
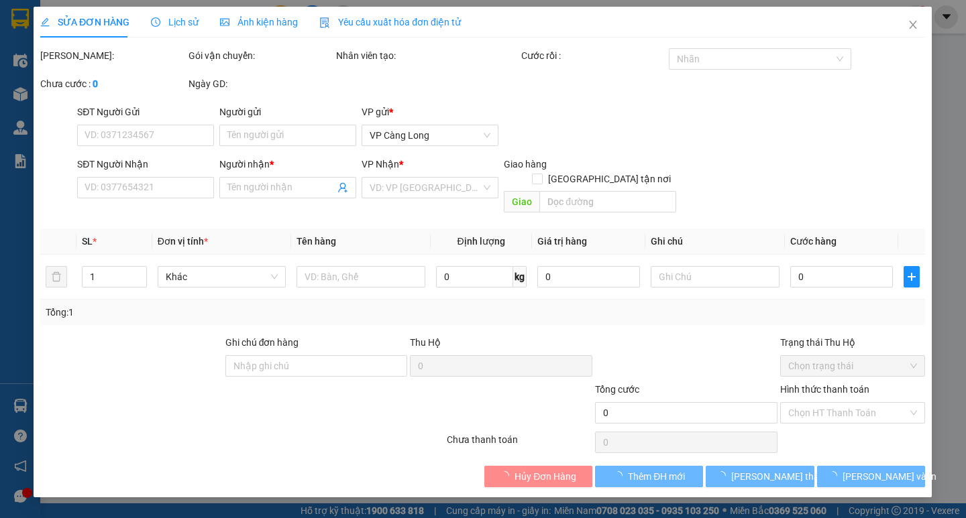
type input "THẢO"
type input "0961414058"
type input "BS CƯỜNG"
type input "40.000"
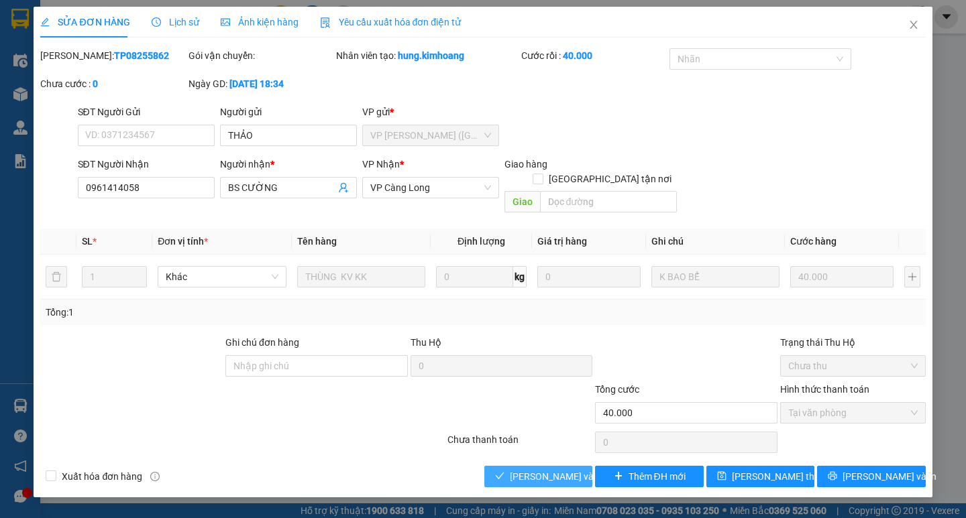
click at [534, 470] on span "[PERSON_NAME] và Giao hàng" at bounding box center [574, 477] width 129 height 15
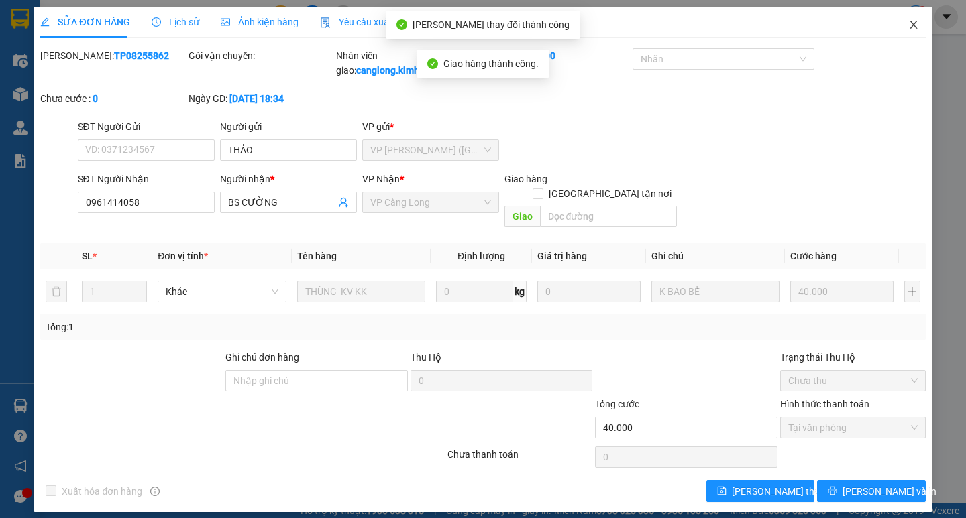
click at [910, 23] on icon "close" at bounding box center [913, 24] width 11 height 11
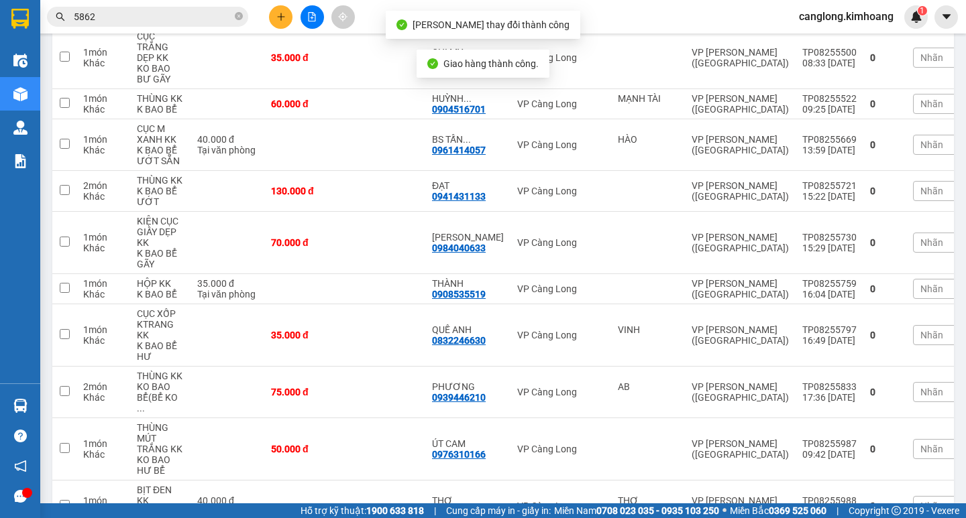
scroll to position [201, 0]
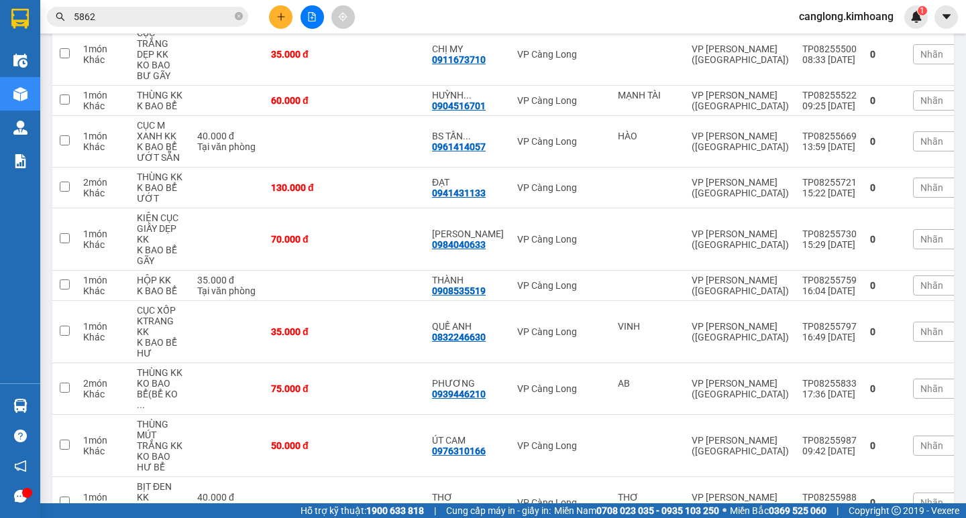
click at [123, 21] on input "5862" at bounding box center [153, 16] width 158 height 15
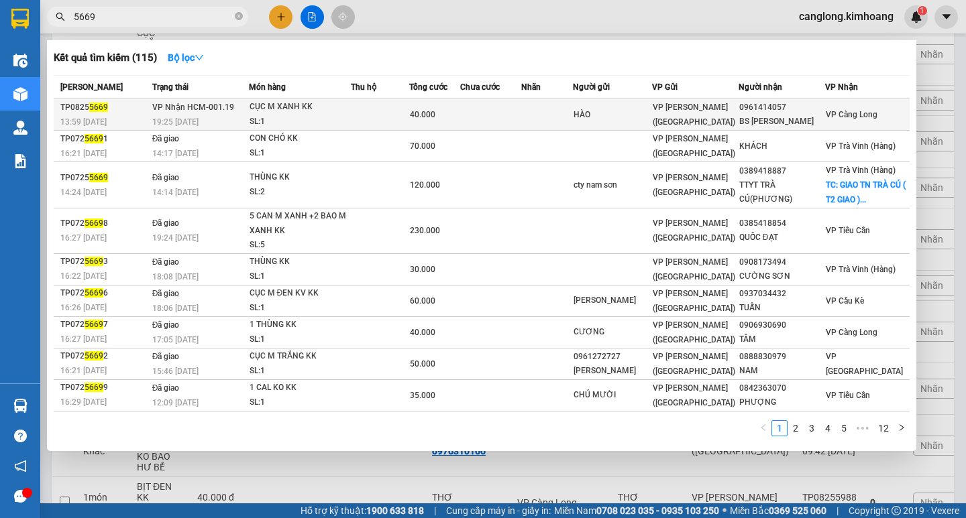
type input "5669"
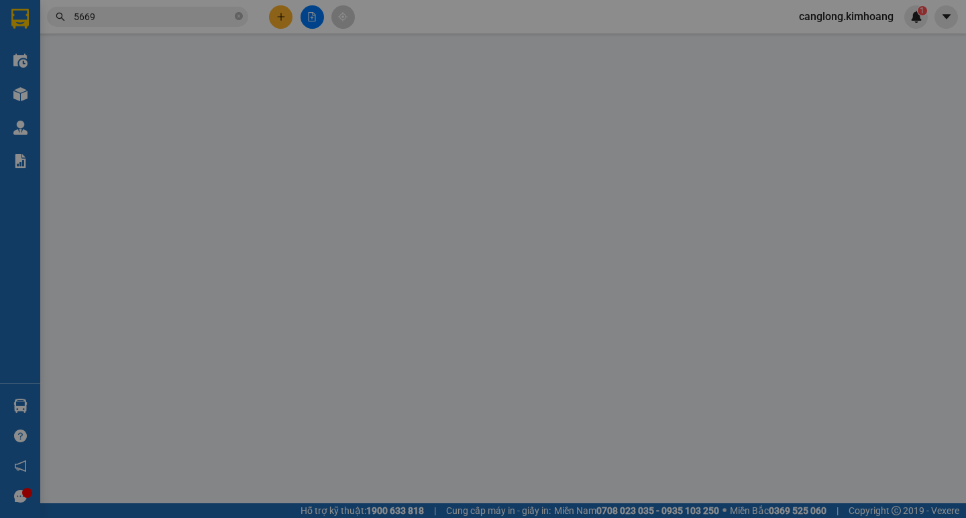
type input "HÀO"
type input "0961414057"
type input "BS TẤN CƯỜNG"
type input "40.000"
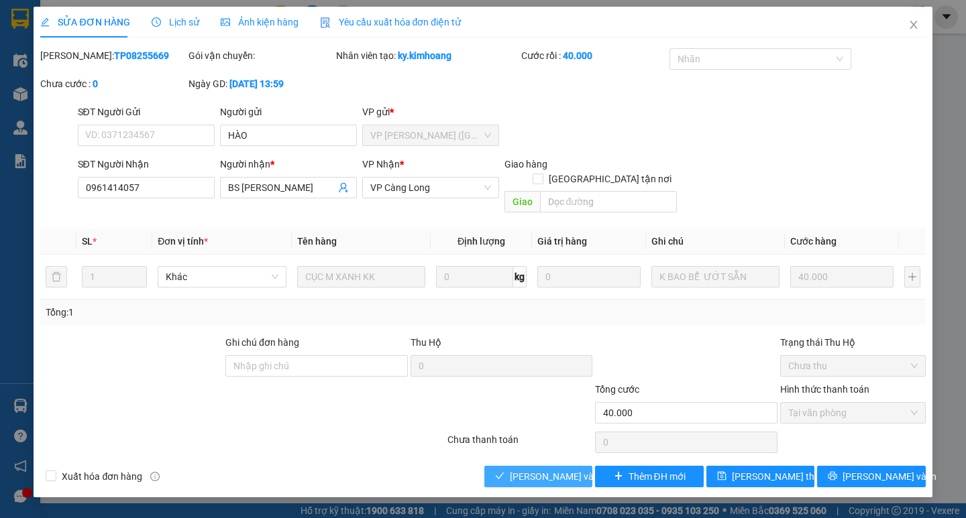
click at [517, 470] on span "[PERSON_NAME] và Giao hàng" at bounding box center [574, 477] width 129 height 15
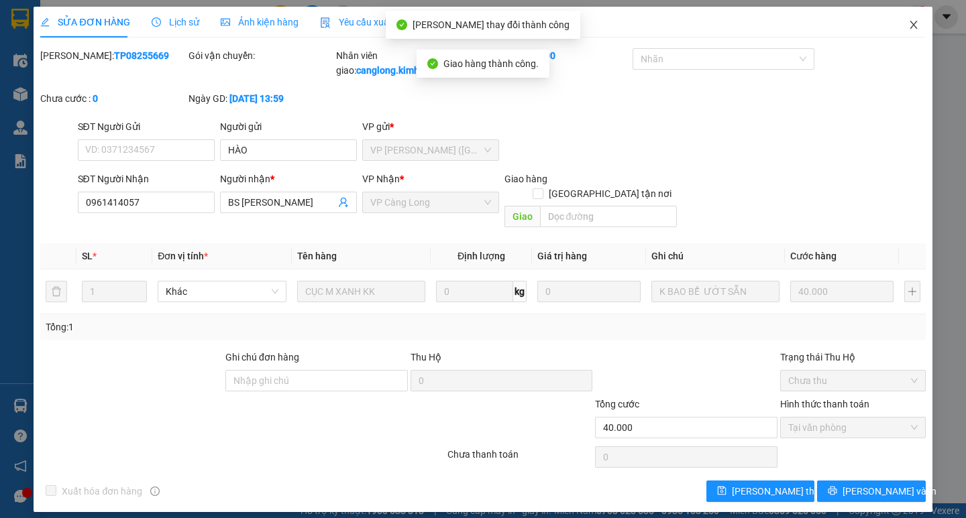
click at [912, 21] on icon "close" at bounding box center [913, 24] width 11 height 11
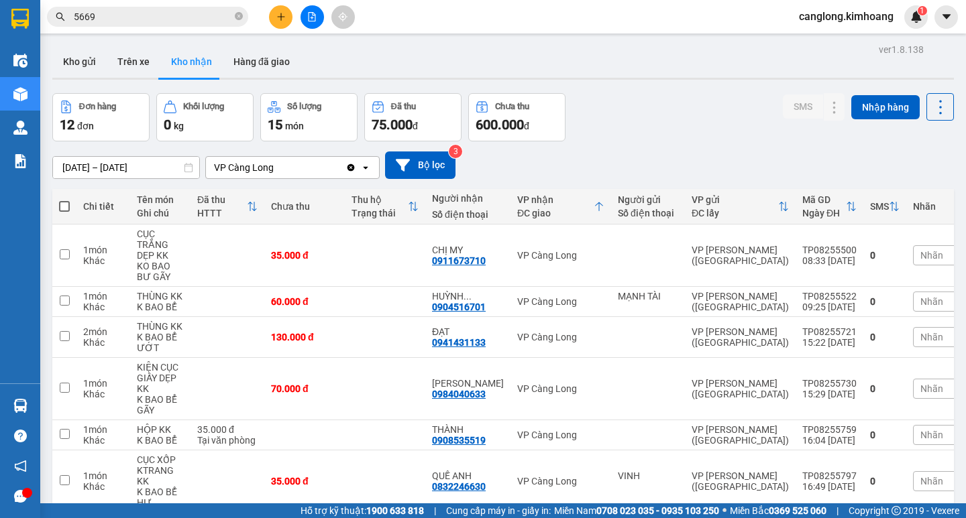
click at [376, 387] on td at bounding box center [385, 389] width 80 height 62
checkbox input "true"
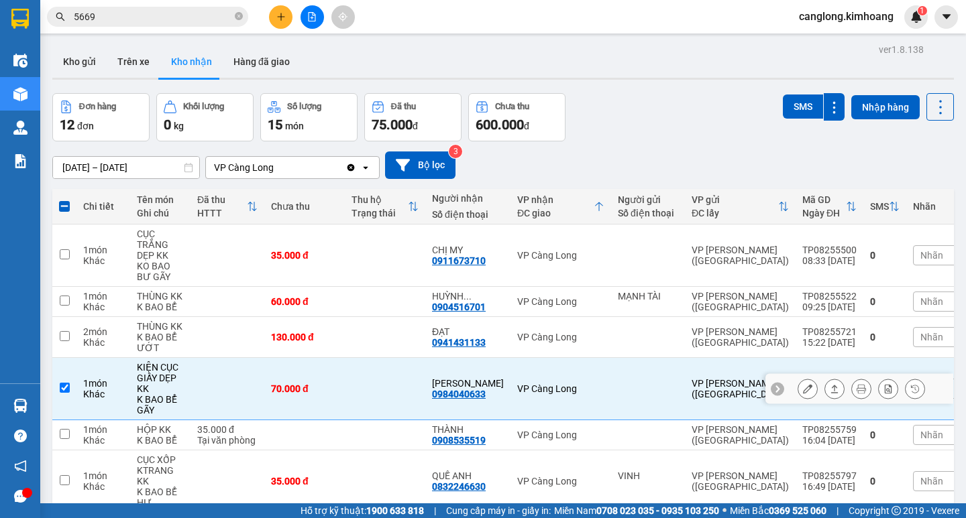
drag, startPoint x: 342, startPoint y: 398, endPoint x: 13, endPoint y: 398, distance: 329.3
click at [13, 398] on div at bounding box center [20, 405] width 23 height 23
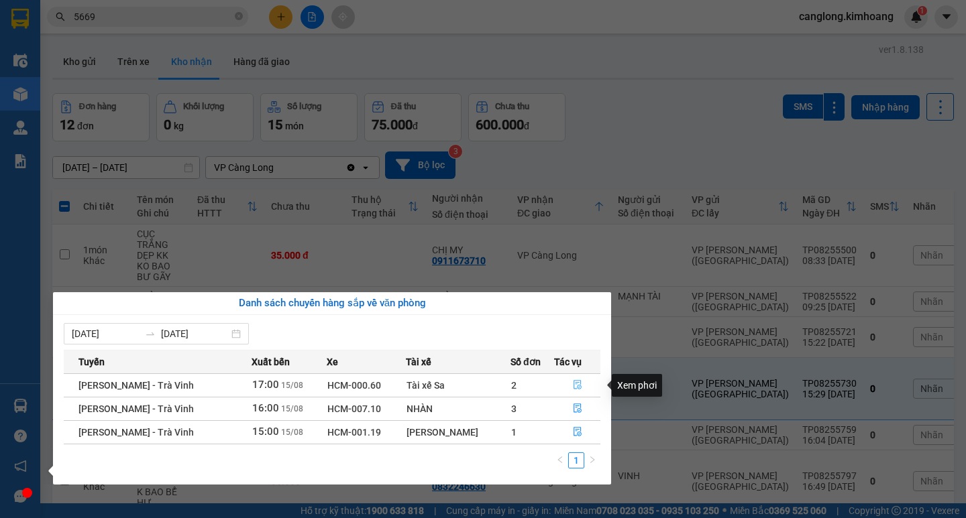
click at [573, 382] on icon "file-done" at bounding box center [577, 385] width 8 height 9
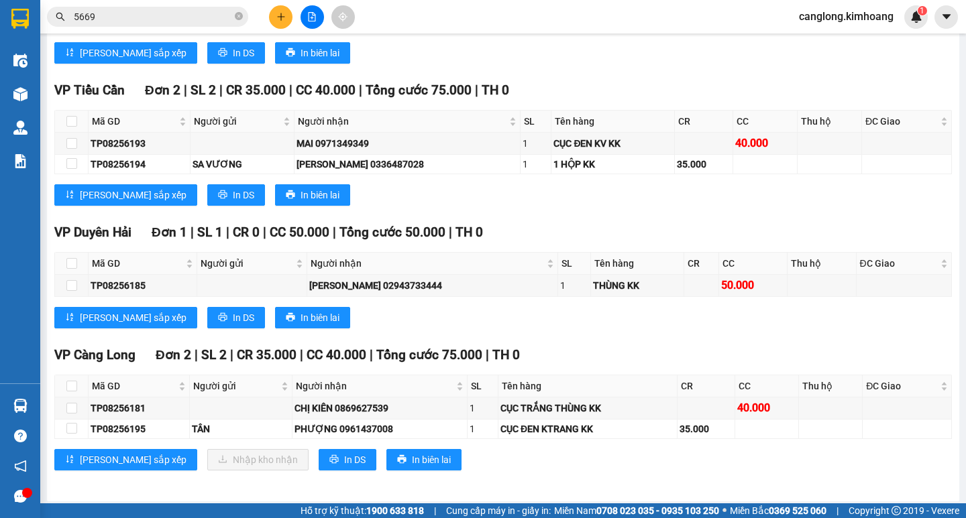
scroll to position [1073, 0]
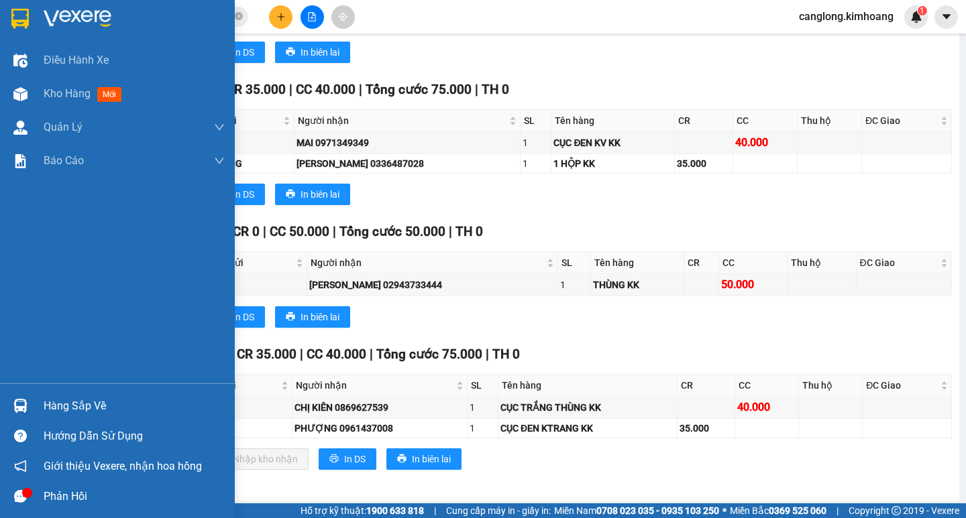
click at [93, 409] on div "Hàng sắp về" at bounding box center [134, 406] width 181 height 20
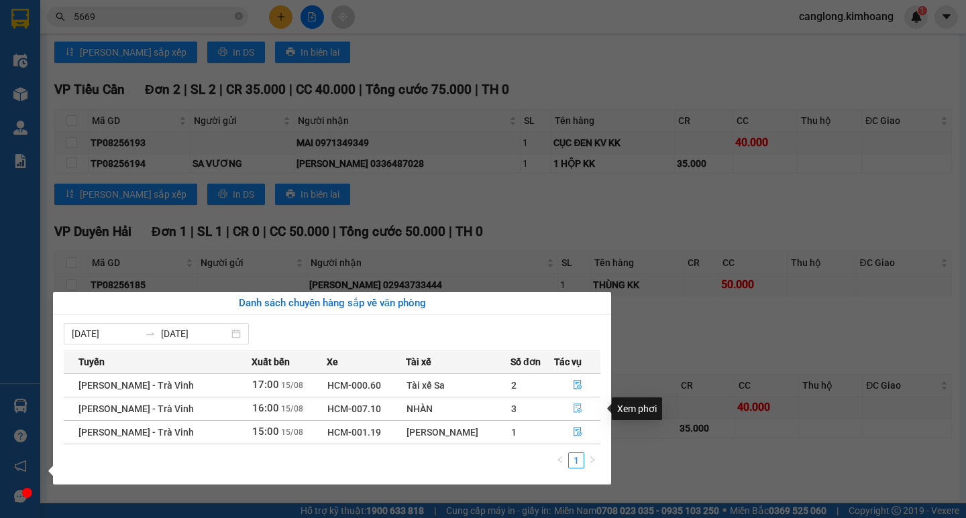
click at [573, 408] on icon "file-done" at bounding box center [577, 408] width 9 height 9
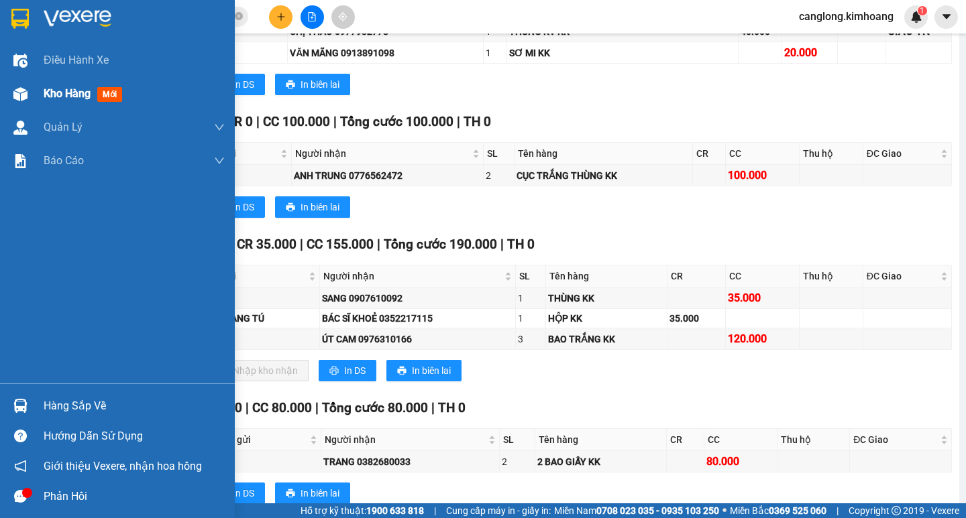
click at [55, 95] on span "Kho hàng" at bounding box center [67, 93] width 47 height 13
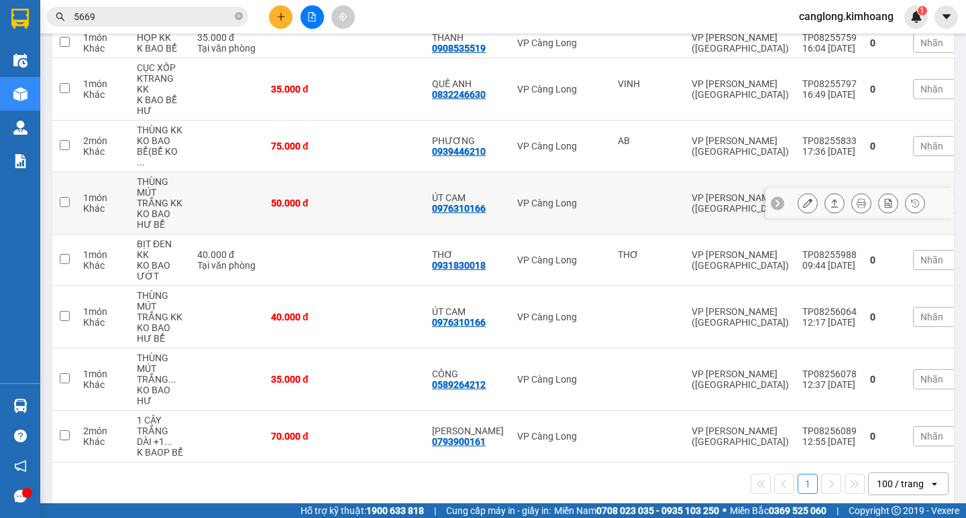
scroll to position [401, 0]
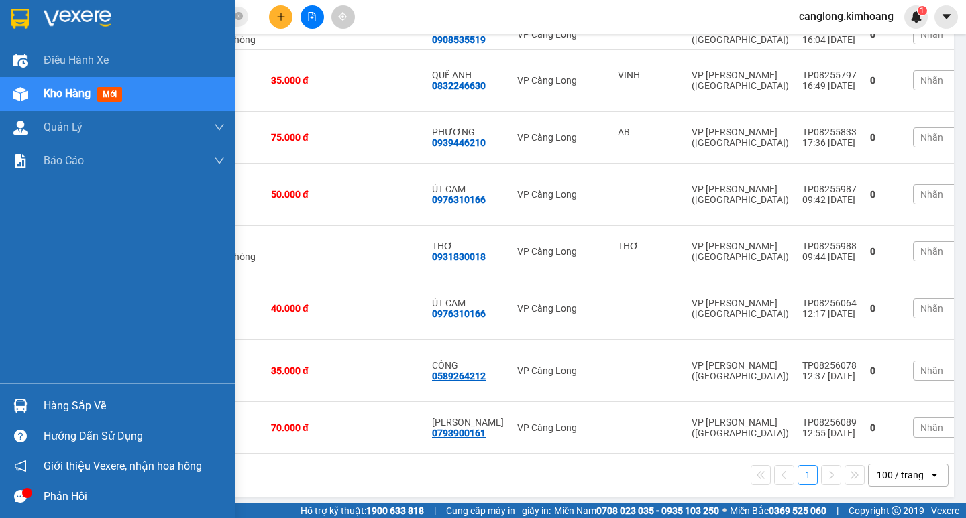
click at [27, 394] on div "Hàng sắp về" at bounding box center [117, 406] width 235 height 30
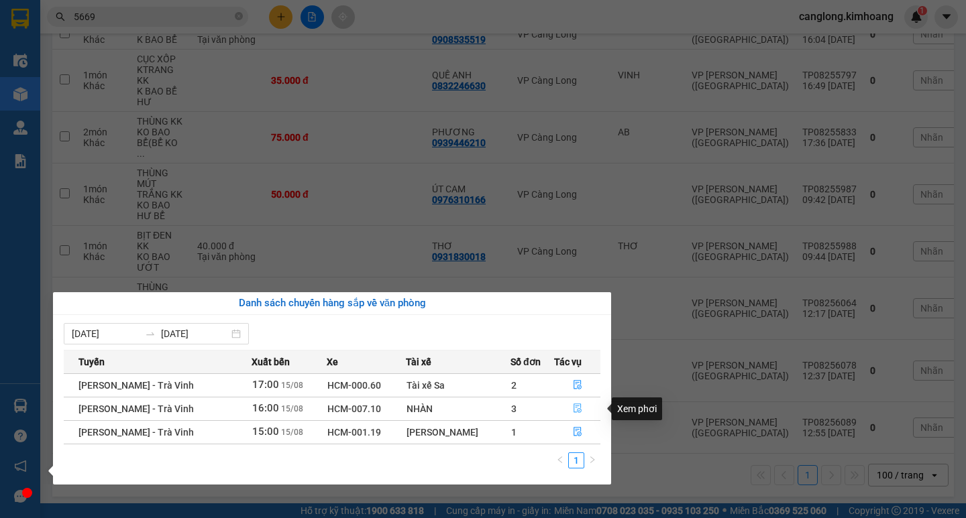
click at [573, 404] on icon "file-done" at bounding box center [577, 408] width 8 height 9
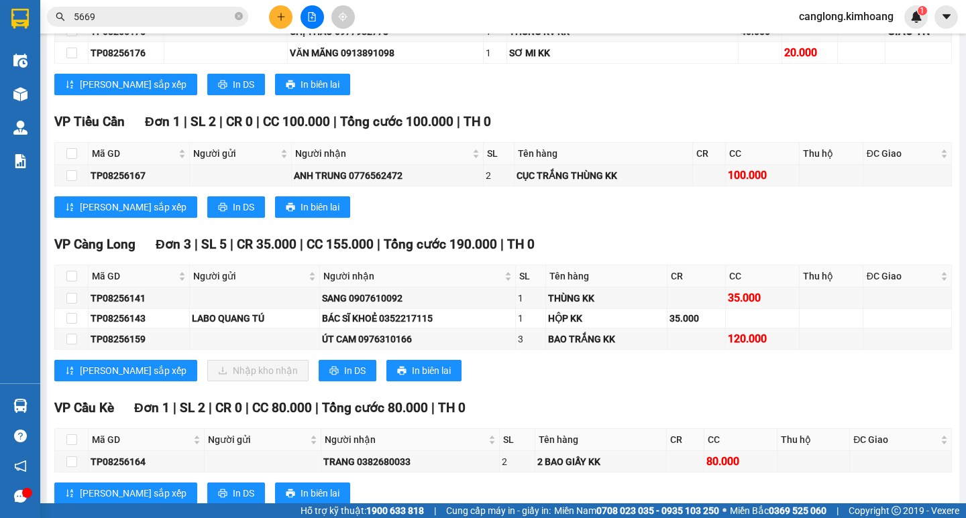
scroll to position [1123, 0]
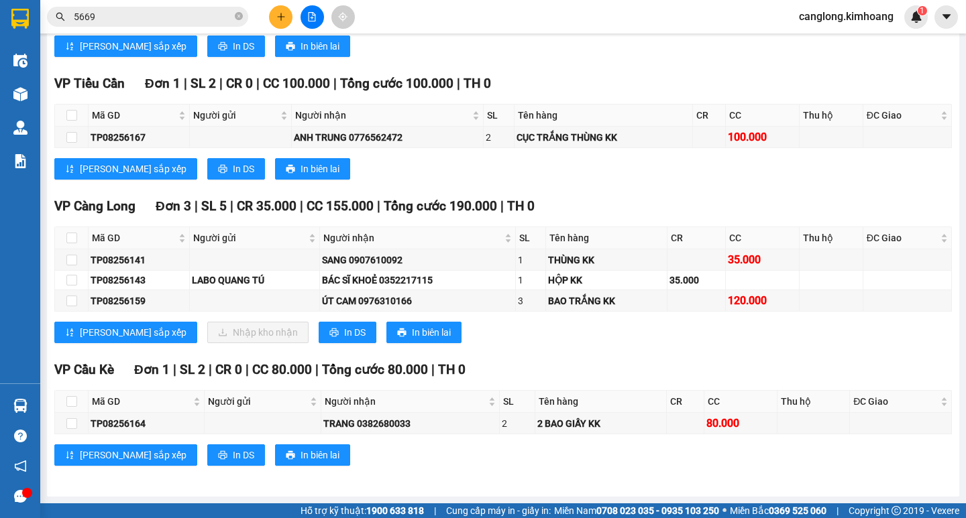
click at [126, 14] on input "5669" at bounding box center [153, 16] width 158 height 15
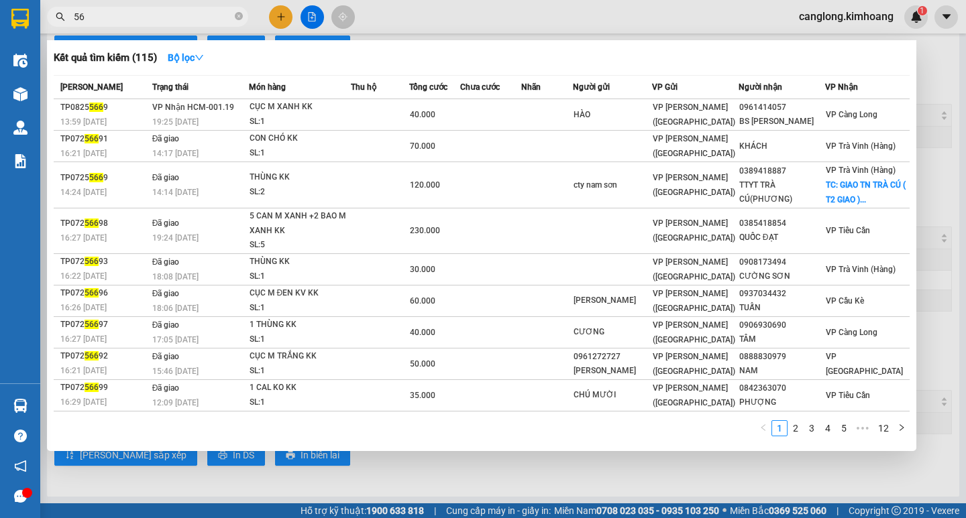
type input "5"
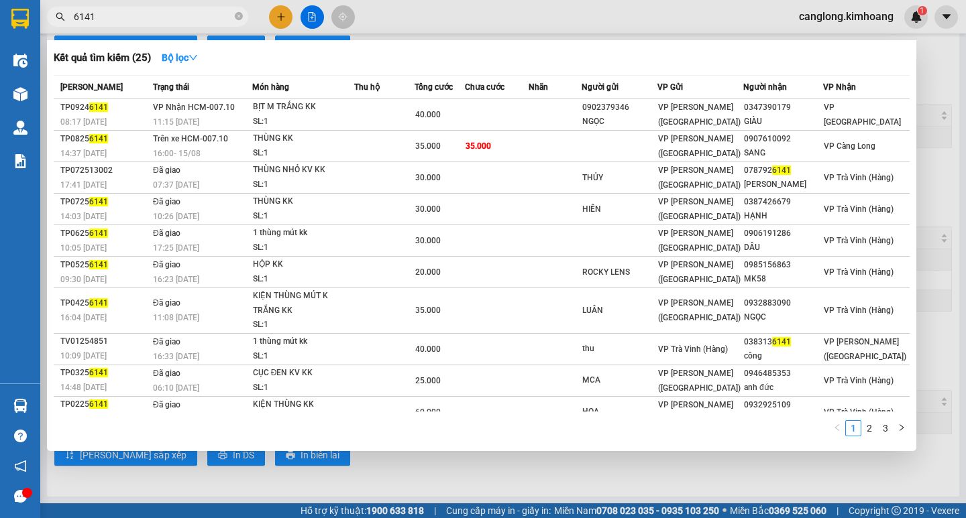
type input "6141"
click at [467, 458] on div at bounding box center [483, 259] width 966 height 518
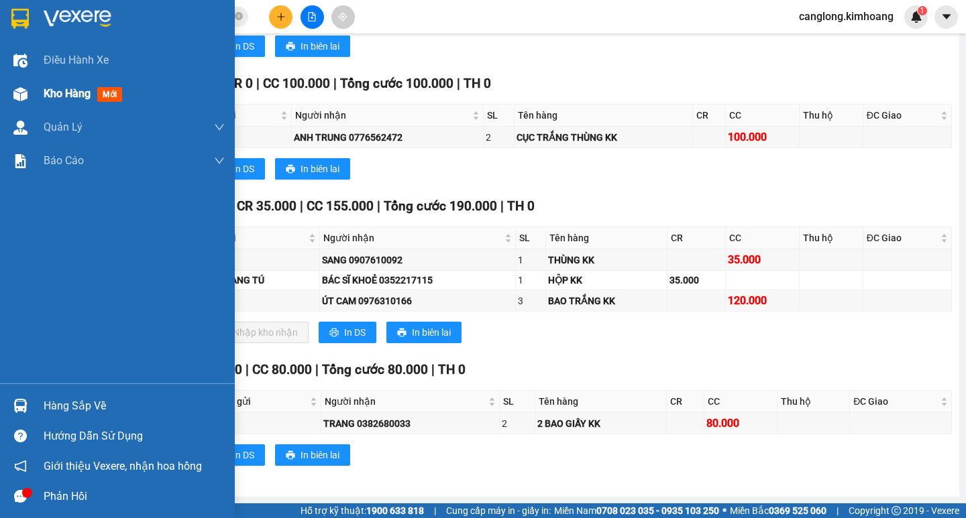
click at [21, 98] on img at bounding box center [20, 94] width 14 height 14
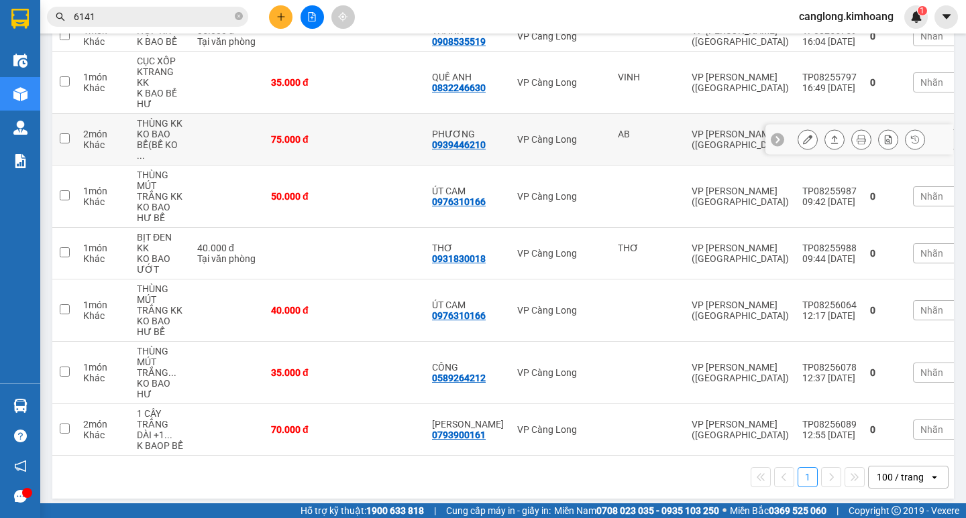
scroll to position [401, 0]
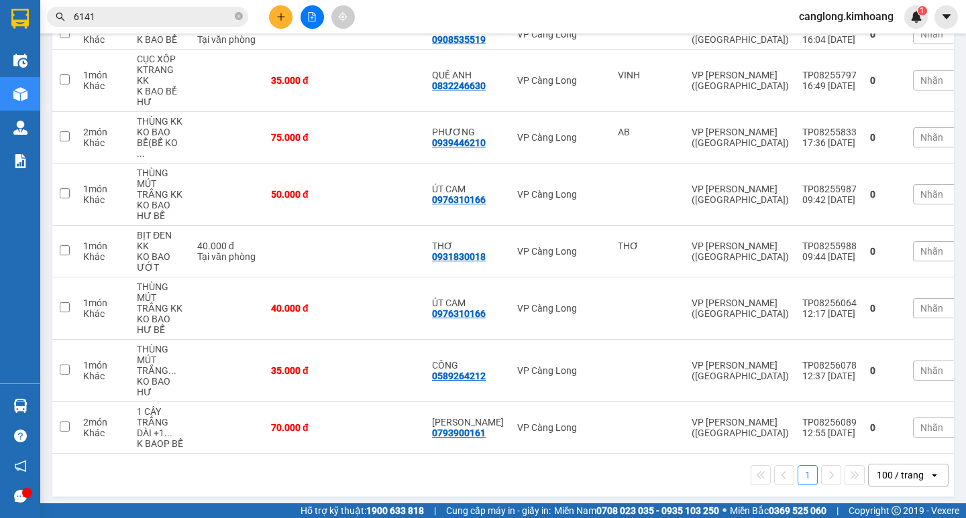
click at [170, 13] on input "6141" at bounding box center [153, 16] width 158 height 15
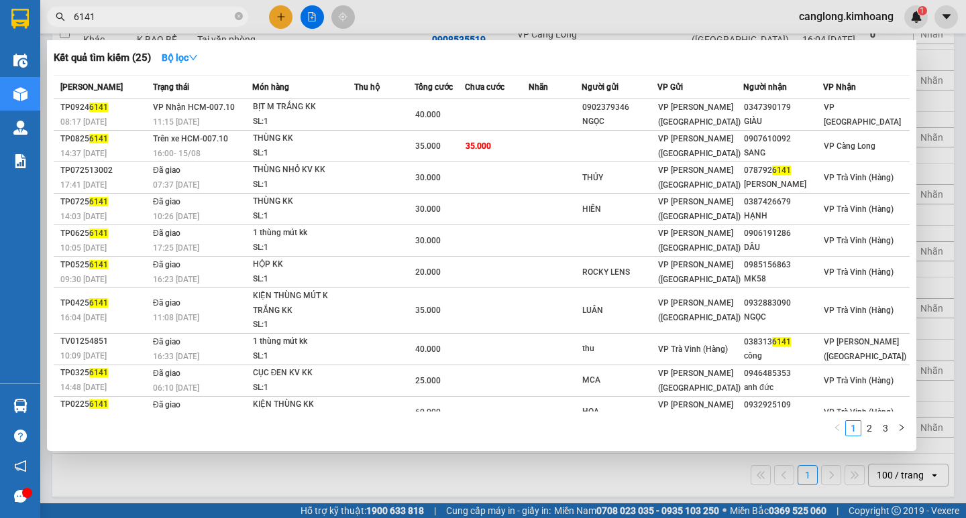
click at [520, 474] on div at bounding box center [483, 259] width 966 height 518
click at [142, 15] on input "6141" at bounding box center [153, 16] width 158 height 15
click at [329, 462] on div at bounding box center [483, 259] width 966 height 518
